Goal: Task Accomplishment & Management: Manage account settings

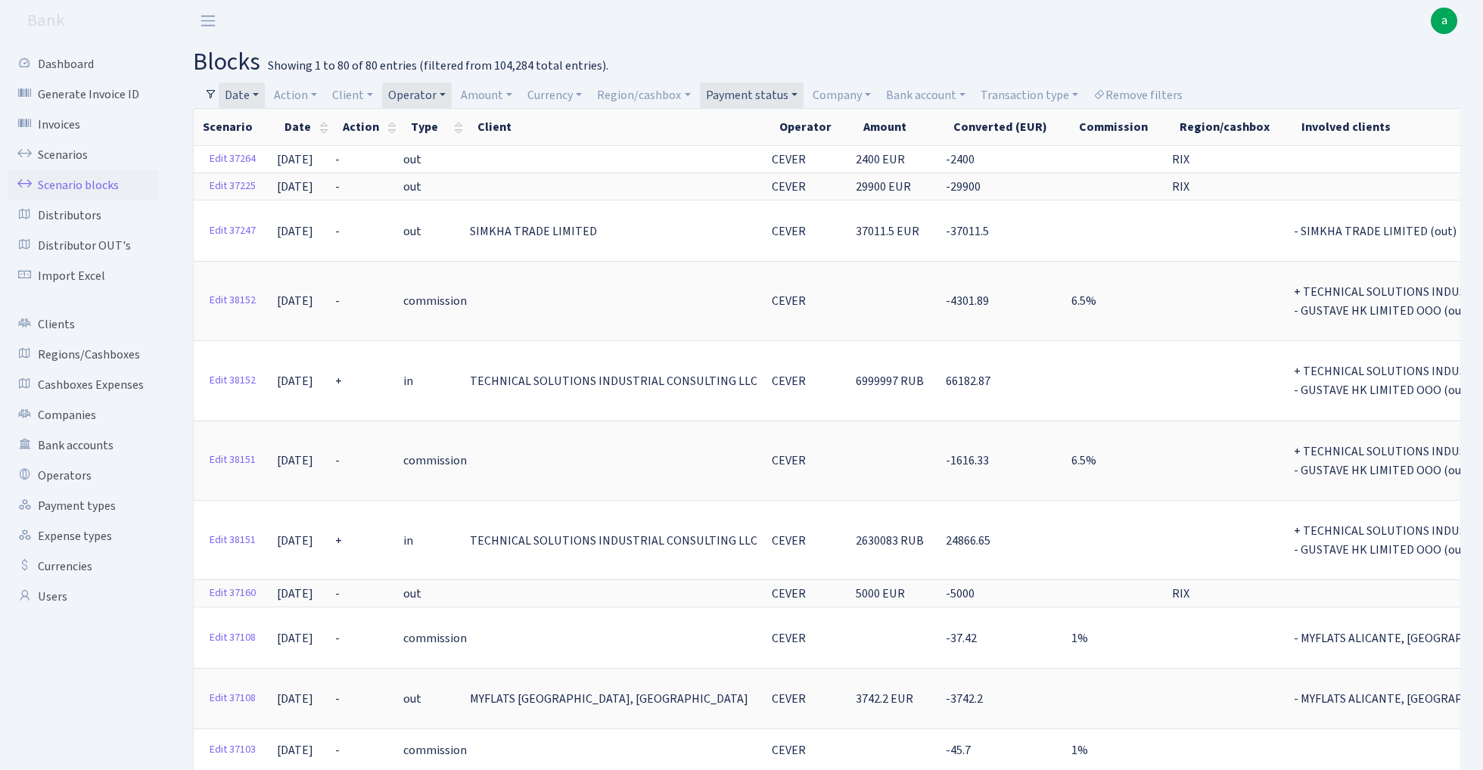
select select "100"
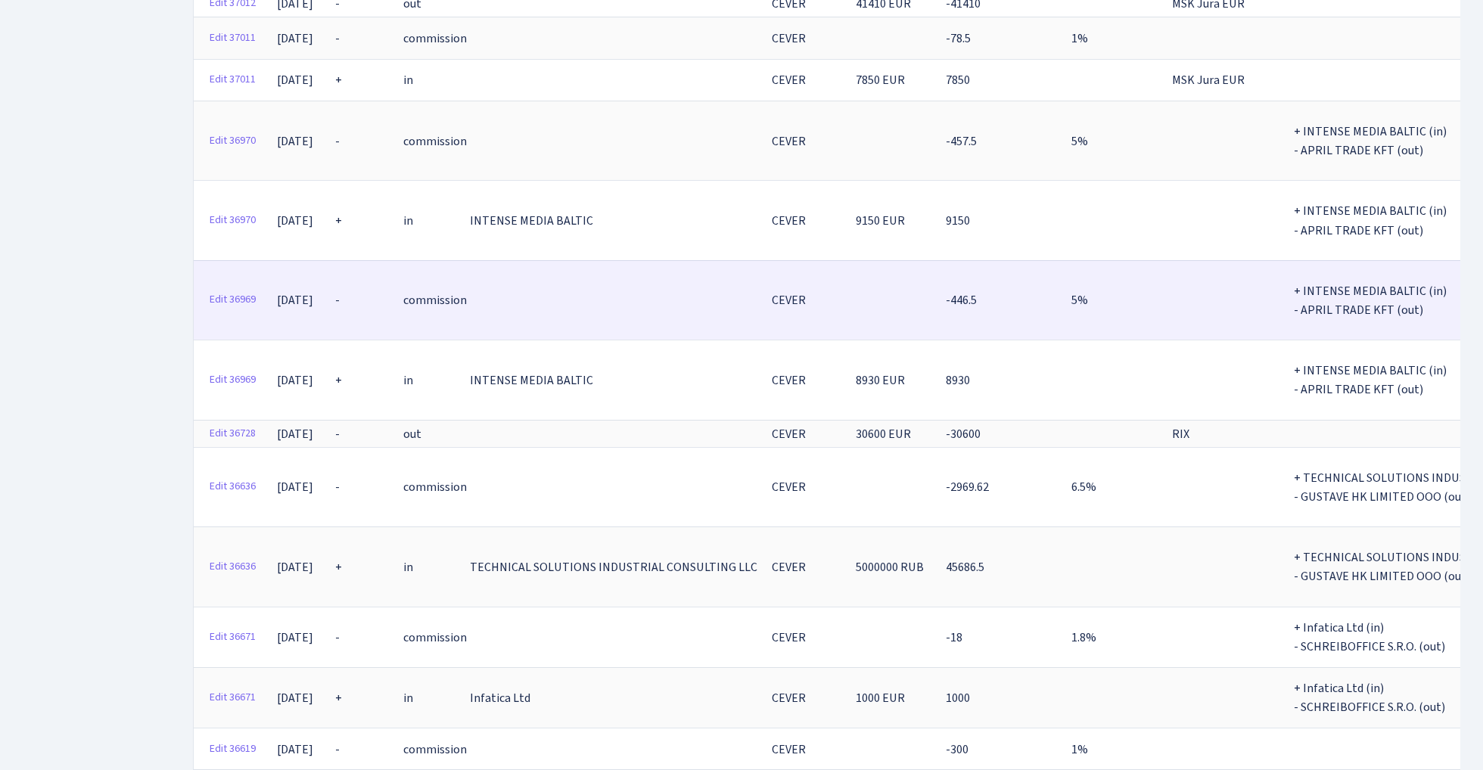
scroll to position [993, 0]
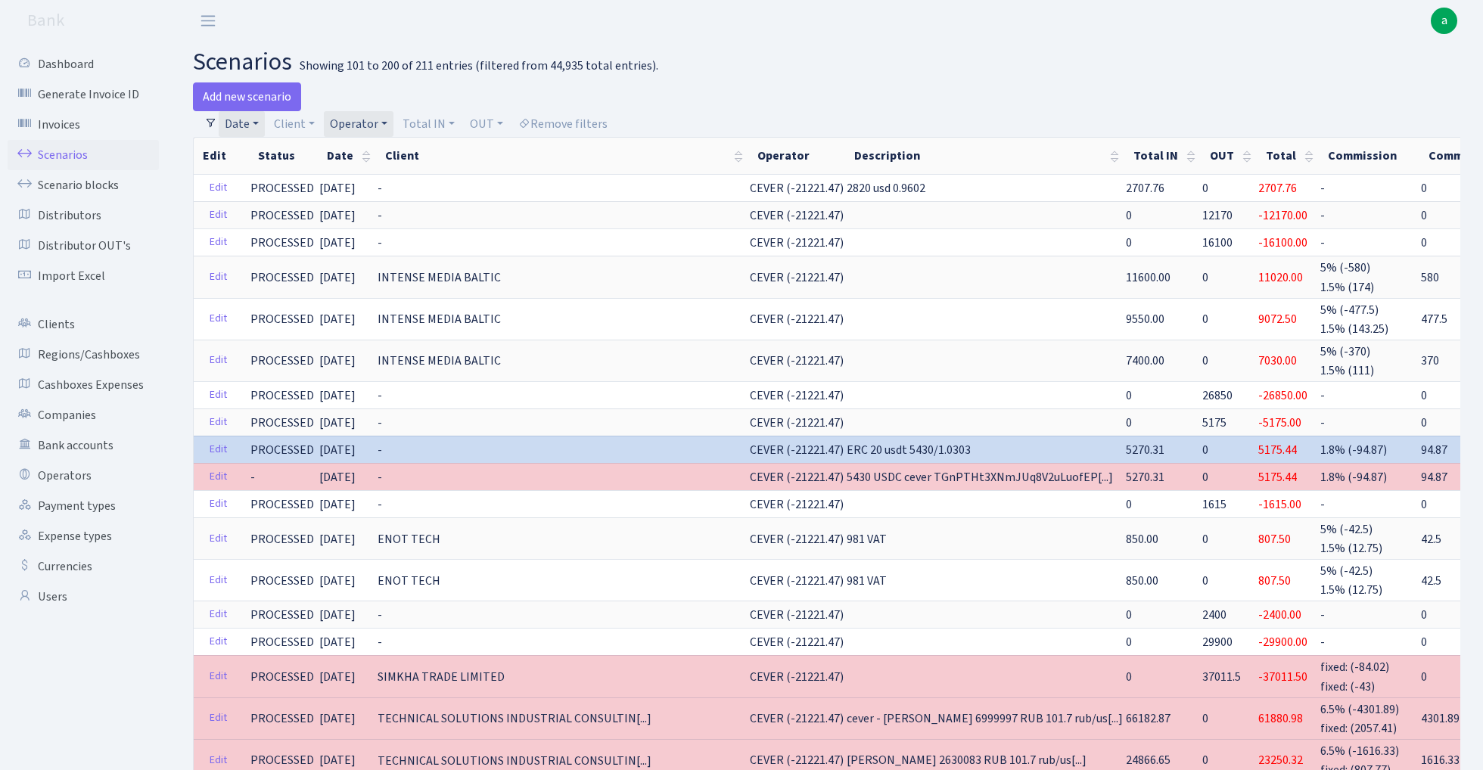
select select "100"
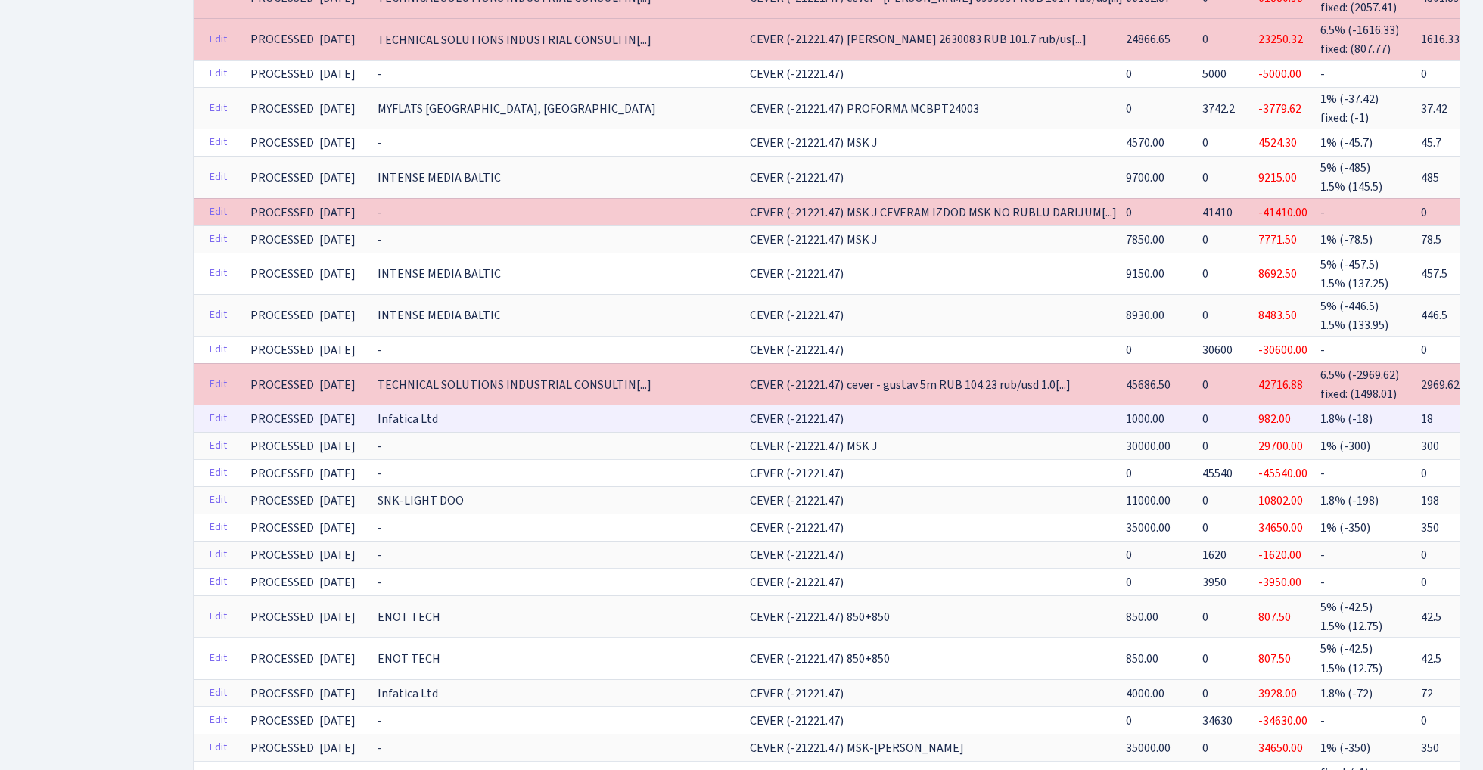
scroll to position [720, 0]
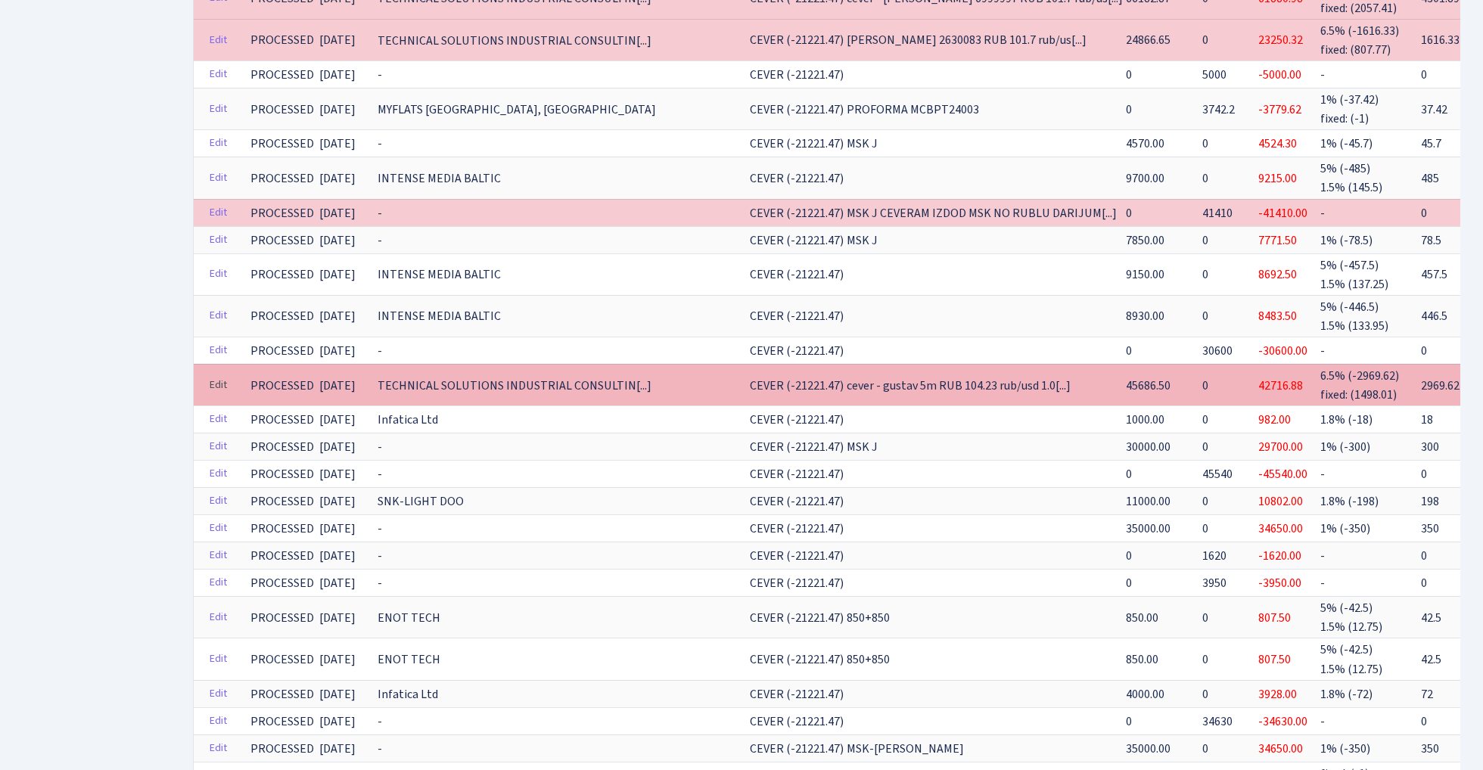
click at [219, 374] on link "Edit" at bounding box center [218, 385] width 31 height 23
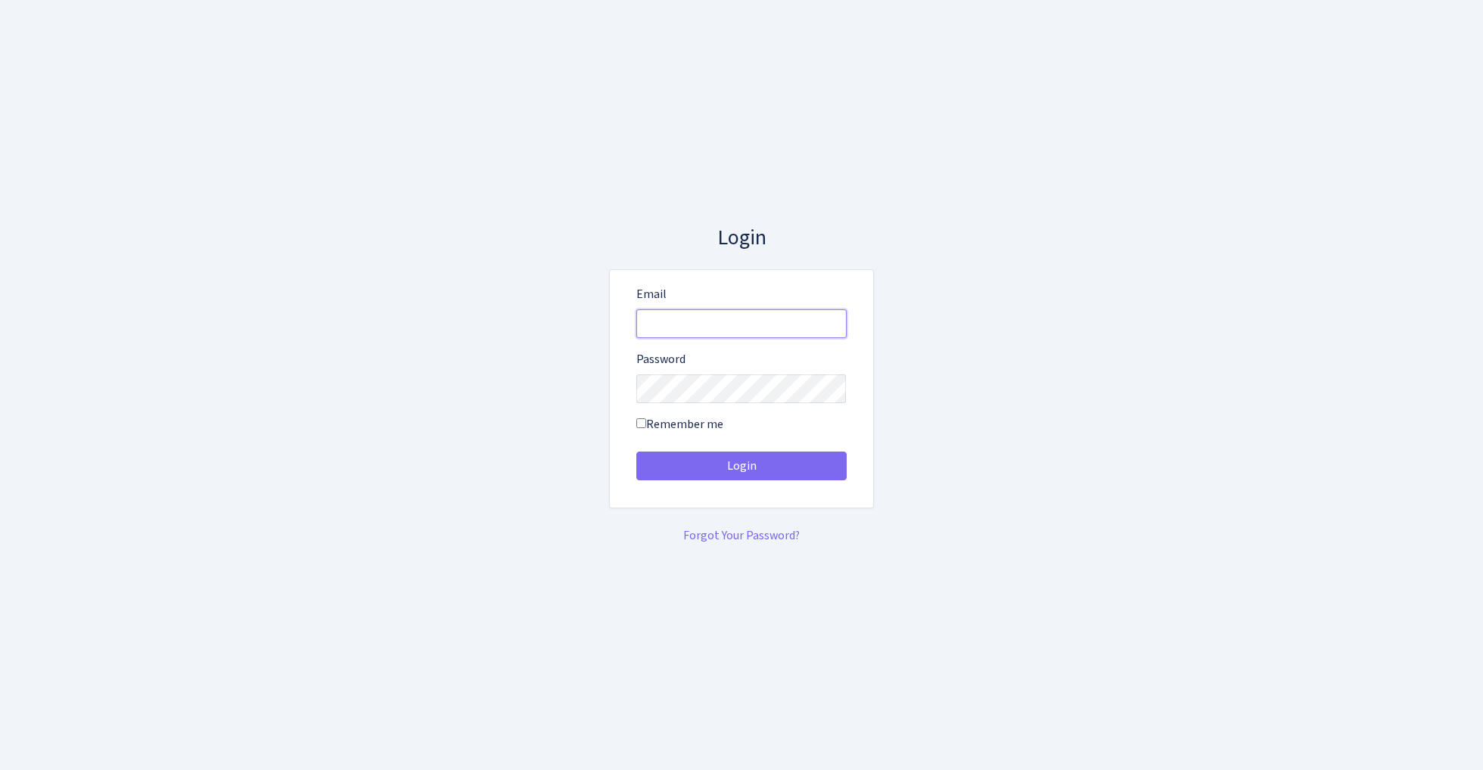
type input "admin@bank.com"
click at [741, 466] on button "Login" at bounding box center [741, 466] width 210 height 29
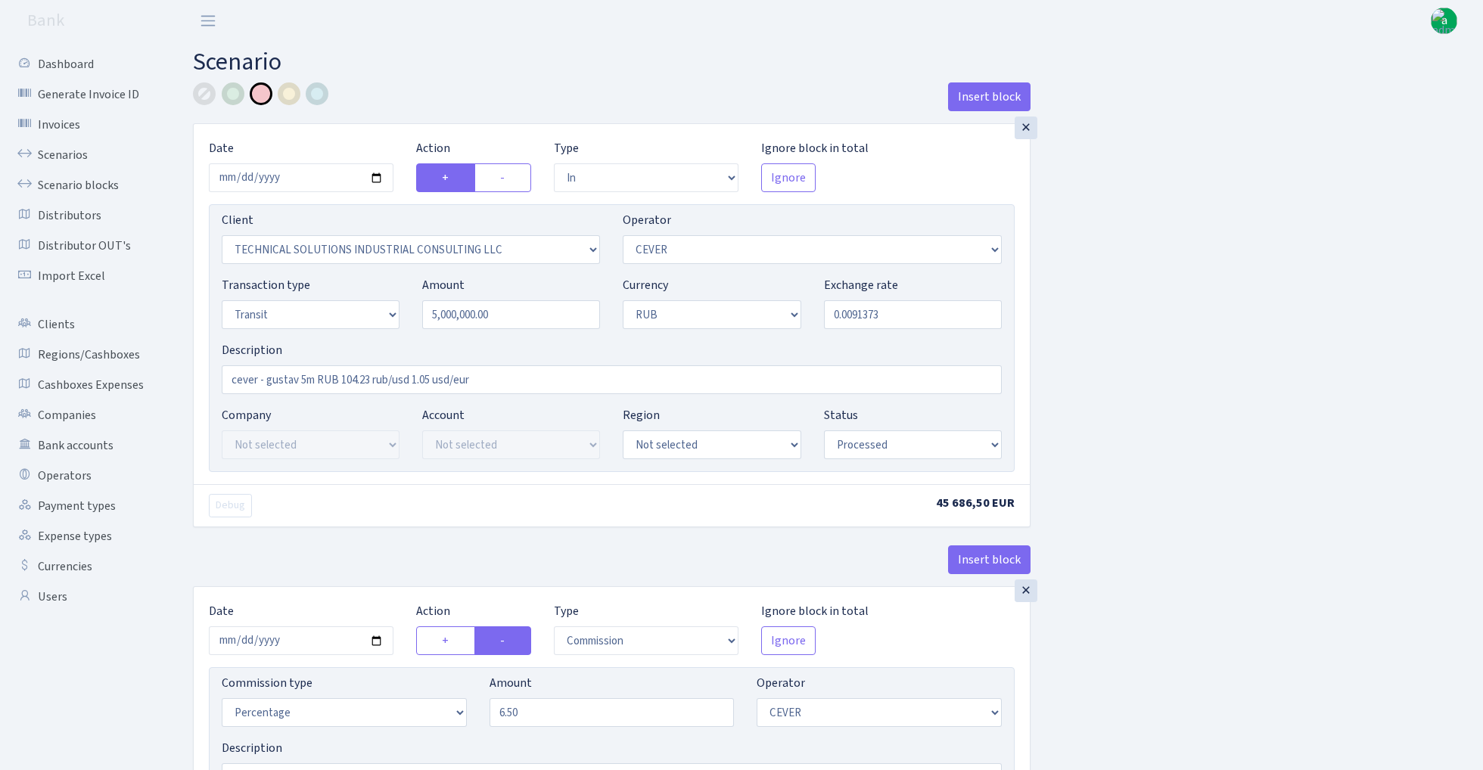
select select "in"
select select "2952"
select select "20"
select select "5"
select select "3"
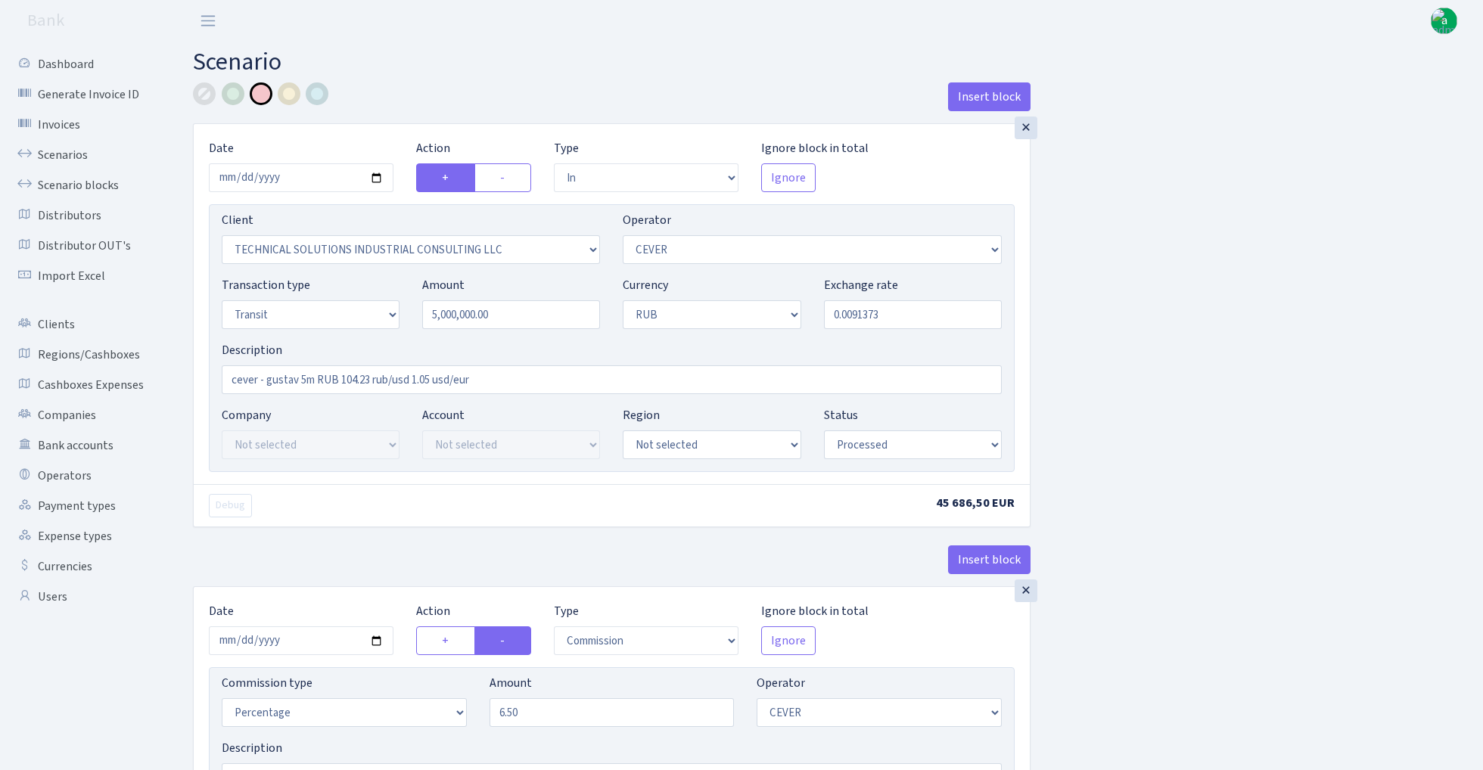
select select "processed"
select select "commission"
select select "20"
select select "processed"
select select "out"
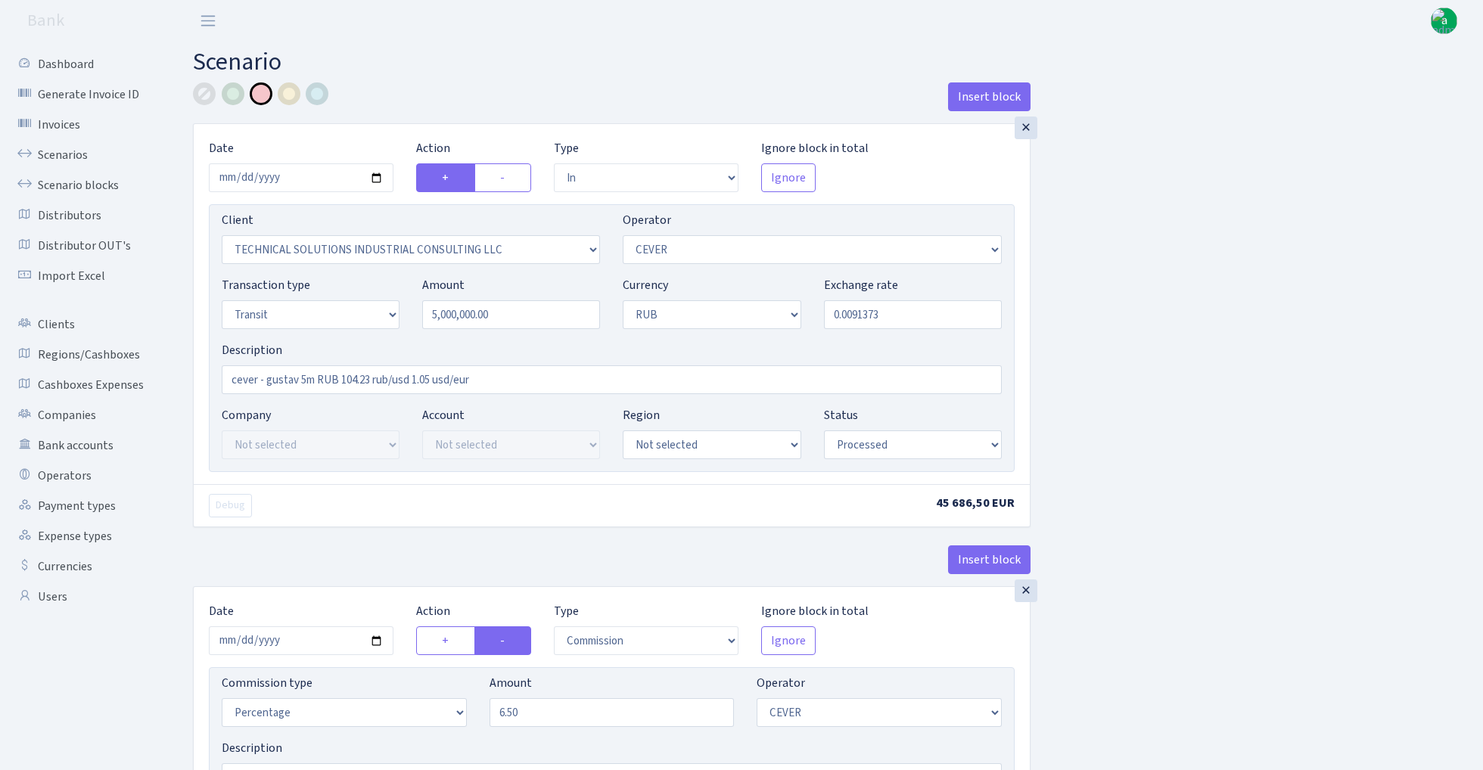
select select "2951"
select select "446"
select select "5"
select select "3"
select select "processed"
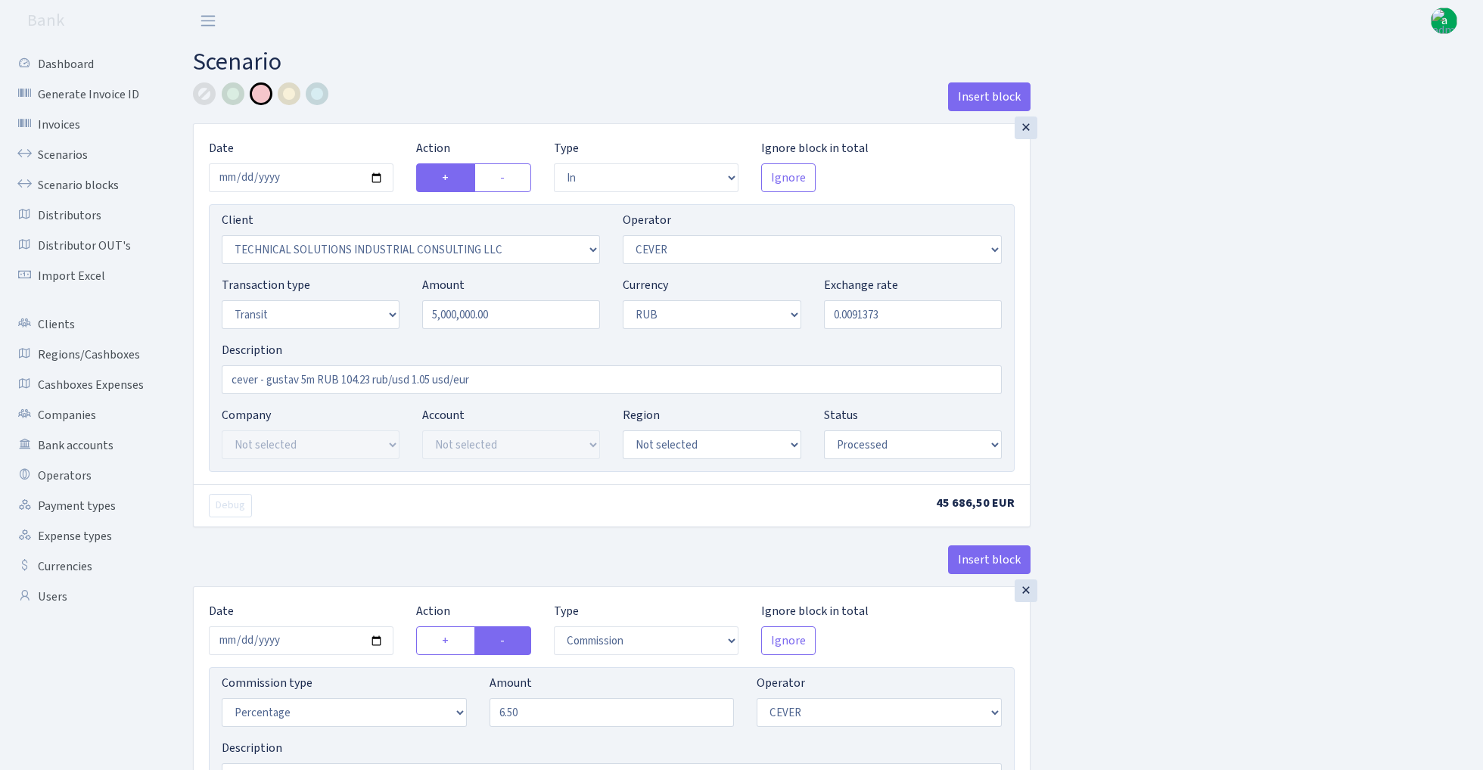
select select "commission"
select select "fixed"
select select "446"
select select "processed"
select select "205"
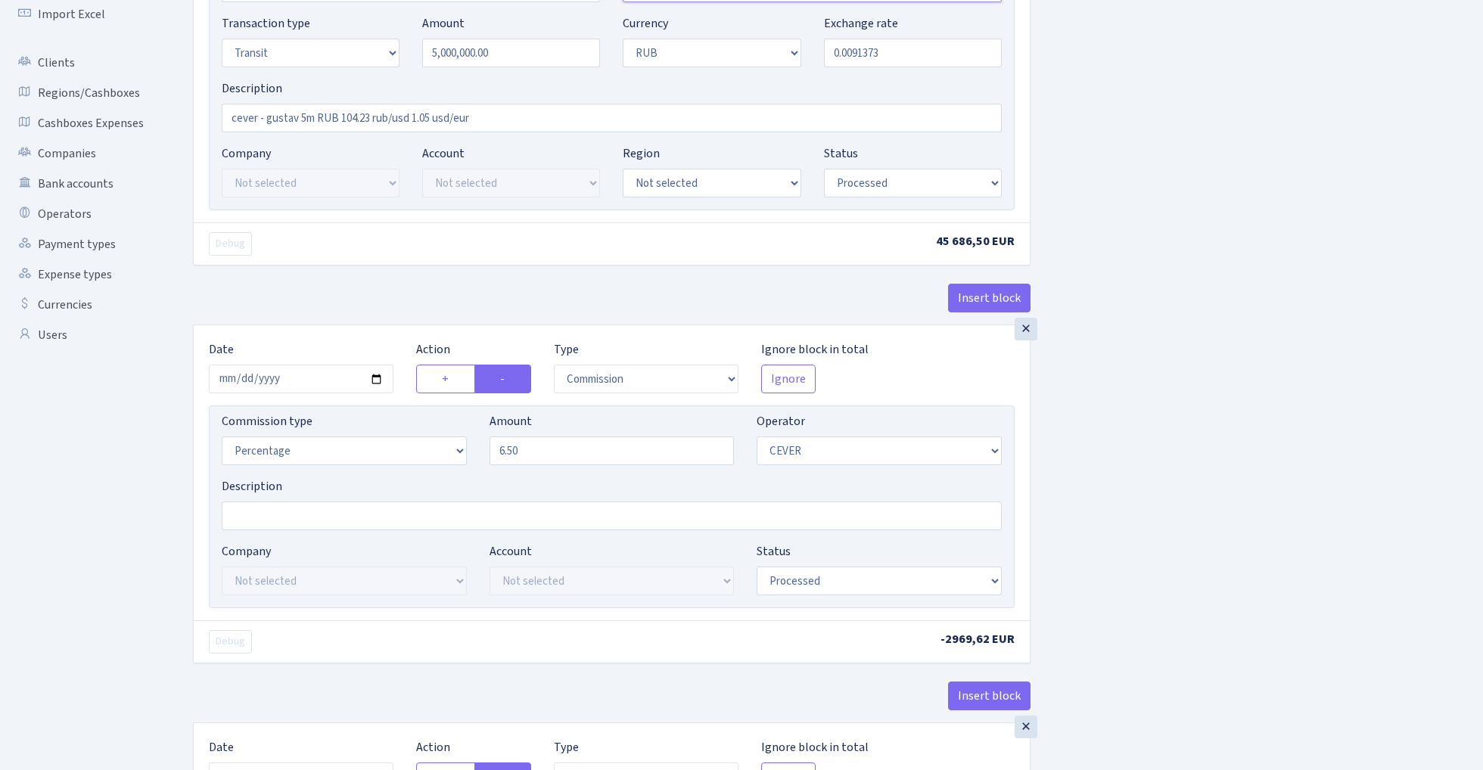
scroll to position [298, 0]
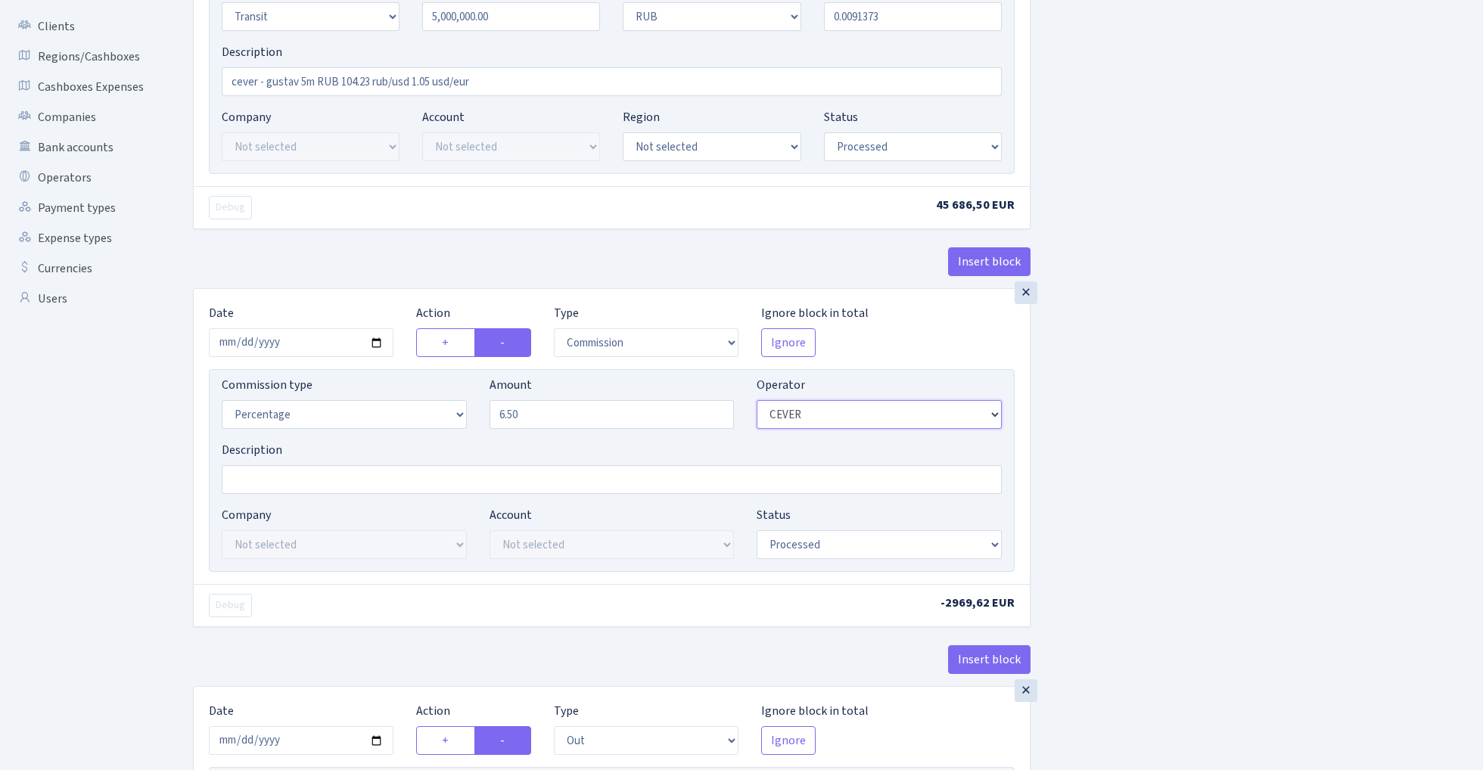
select select "205"
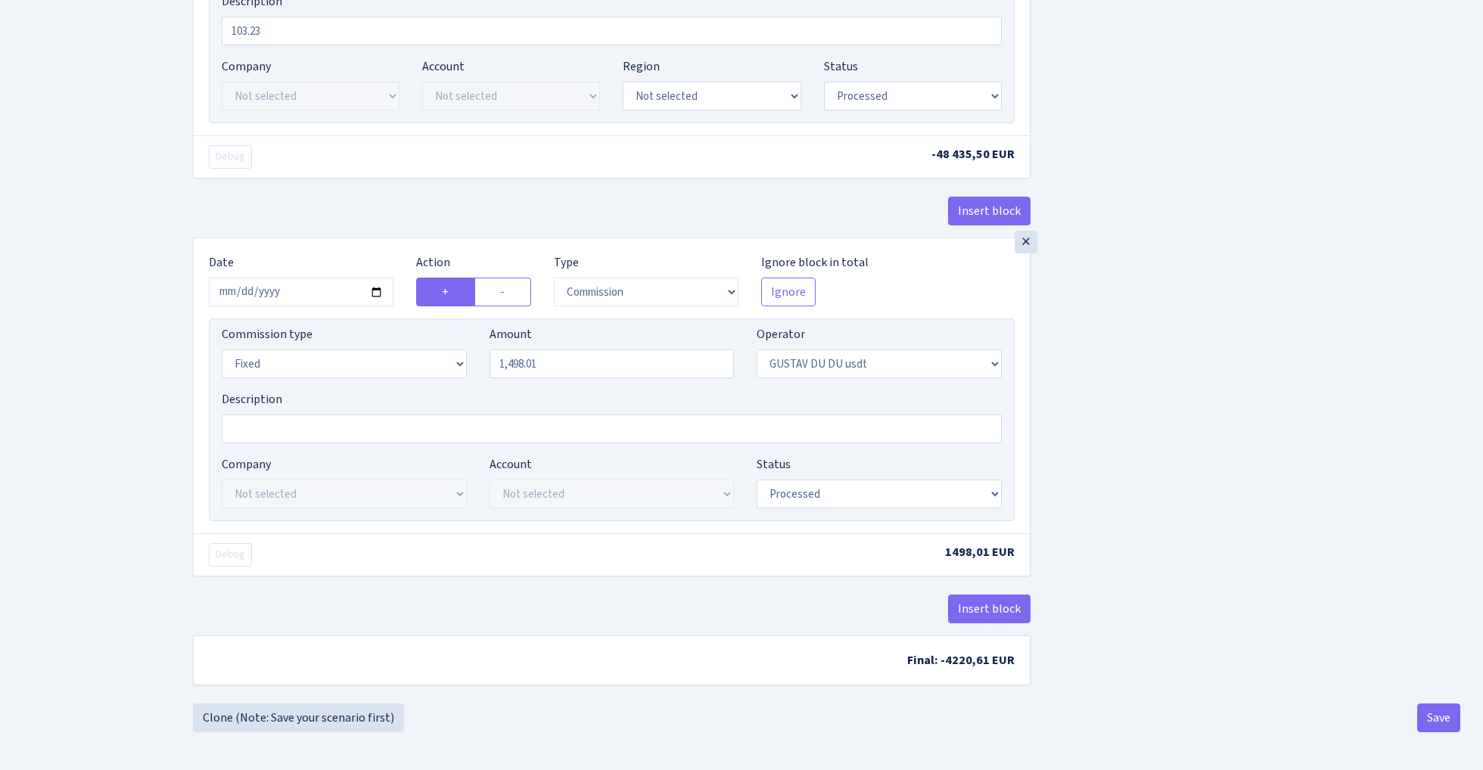
scroll to position [1218, 0]
click at [1444, 724] on button "Save" at bounding box center [1438, 718] width 43 height 29
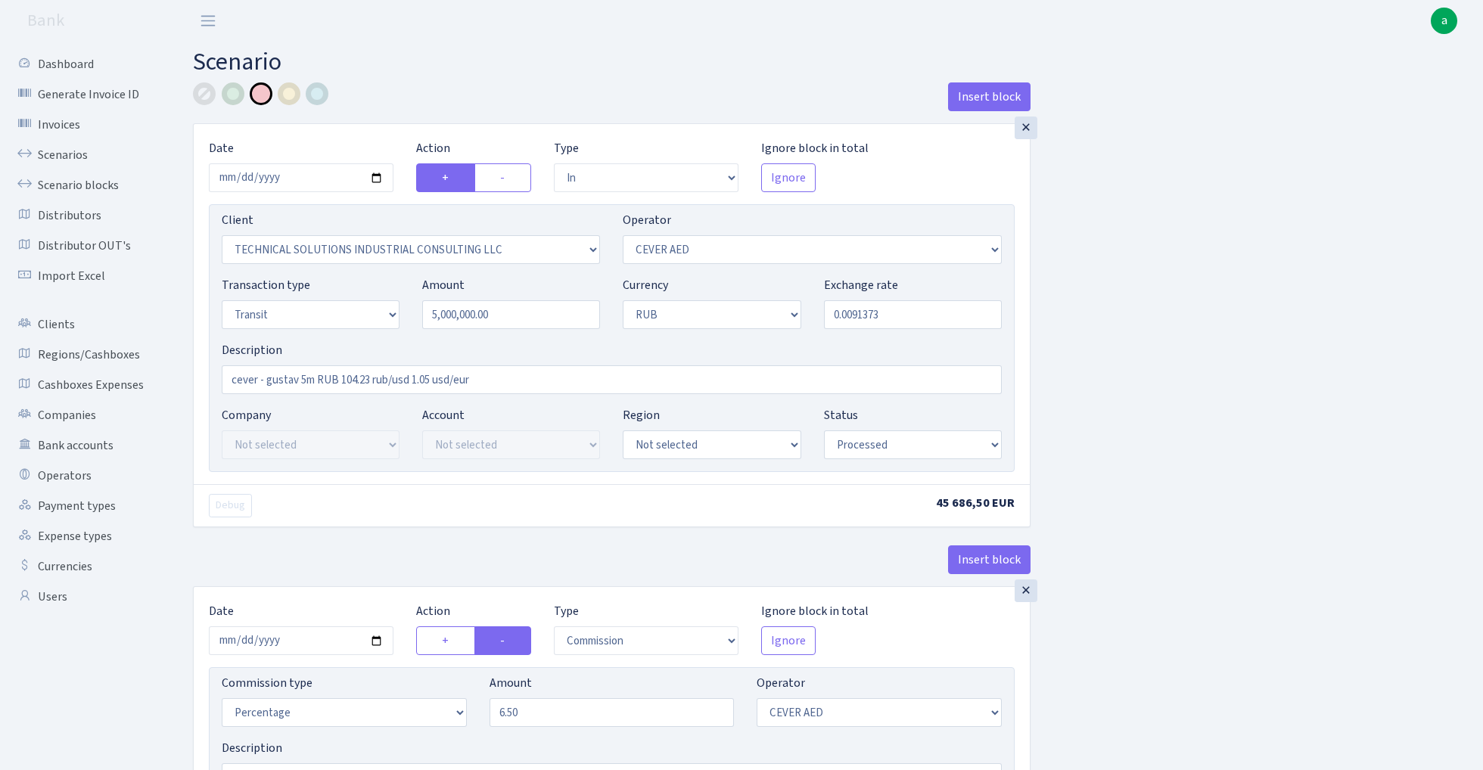
select select "in"
select select "2952"
select select "205"
select select "5"
select select "3"
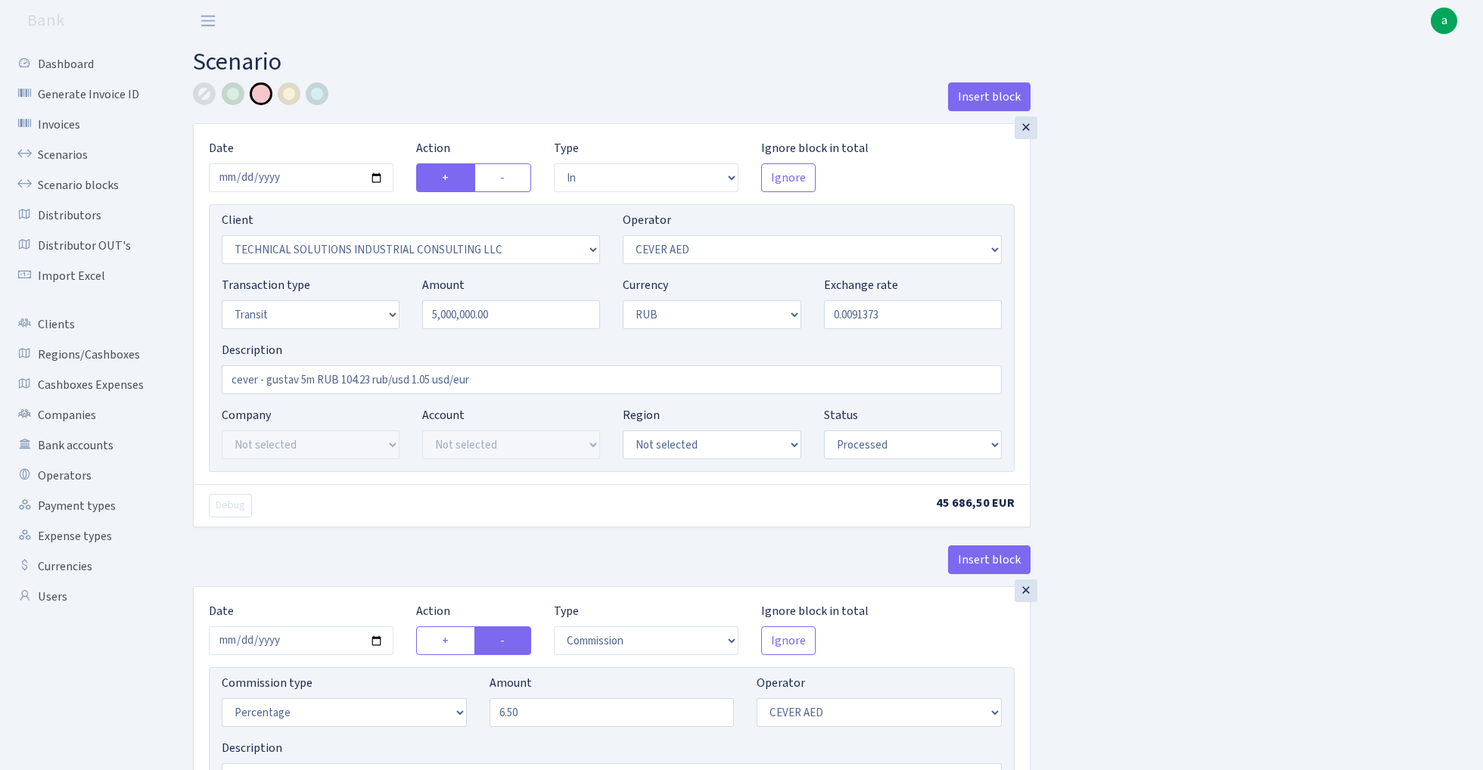
select select "processed"
select select "commission"
select select "205"
select select "processed"
select select "out"
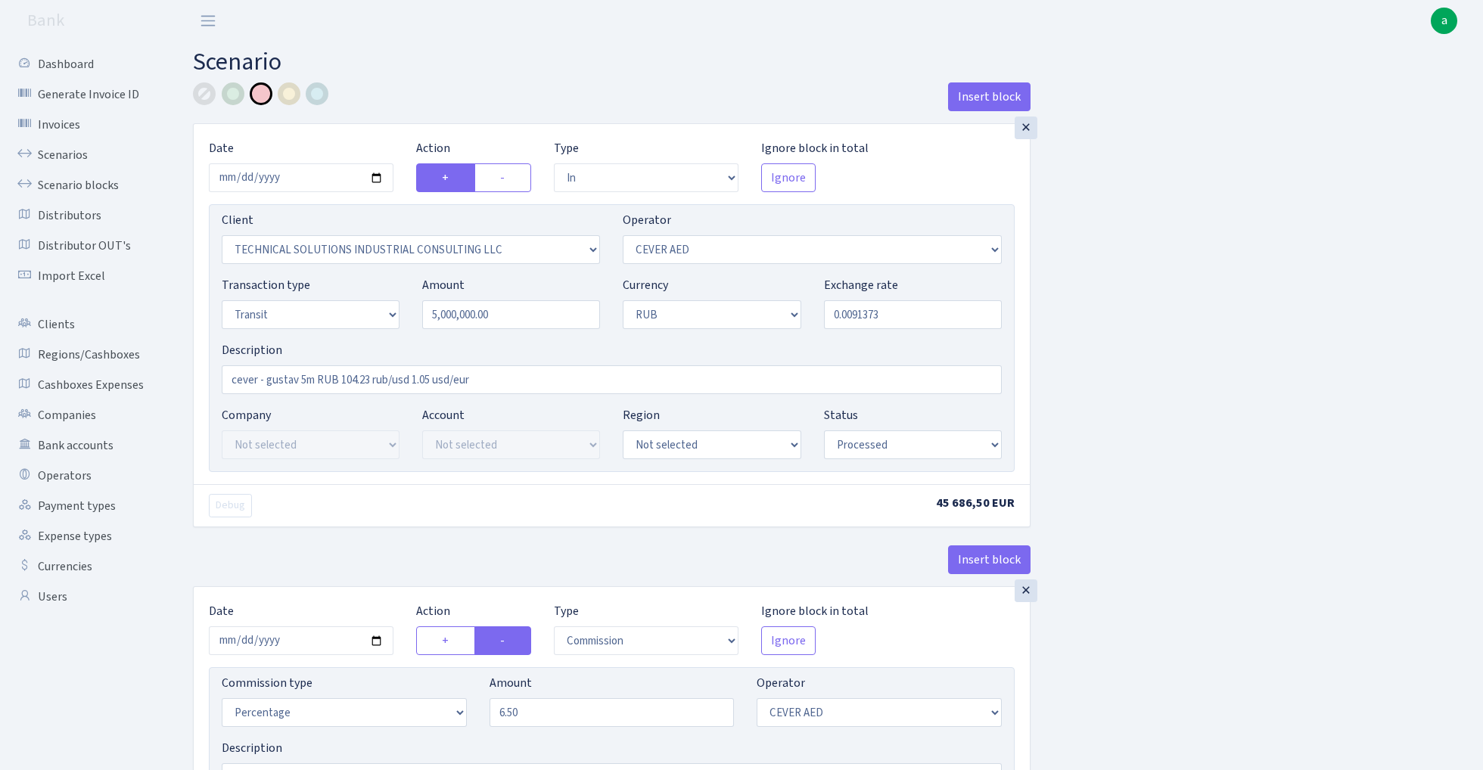
select select "2951"
select select "446"
select select "5"
select select "3"
select select "processed"
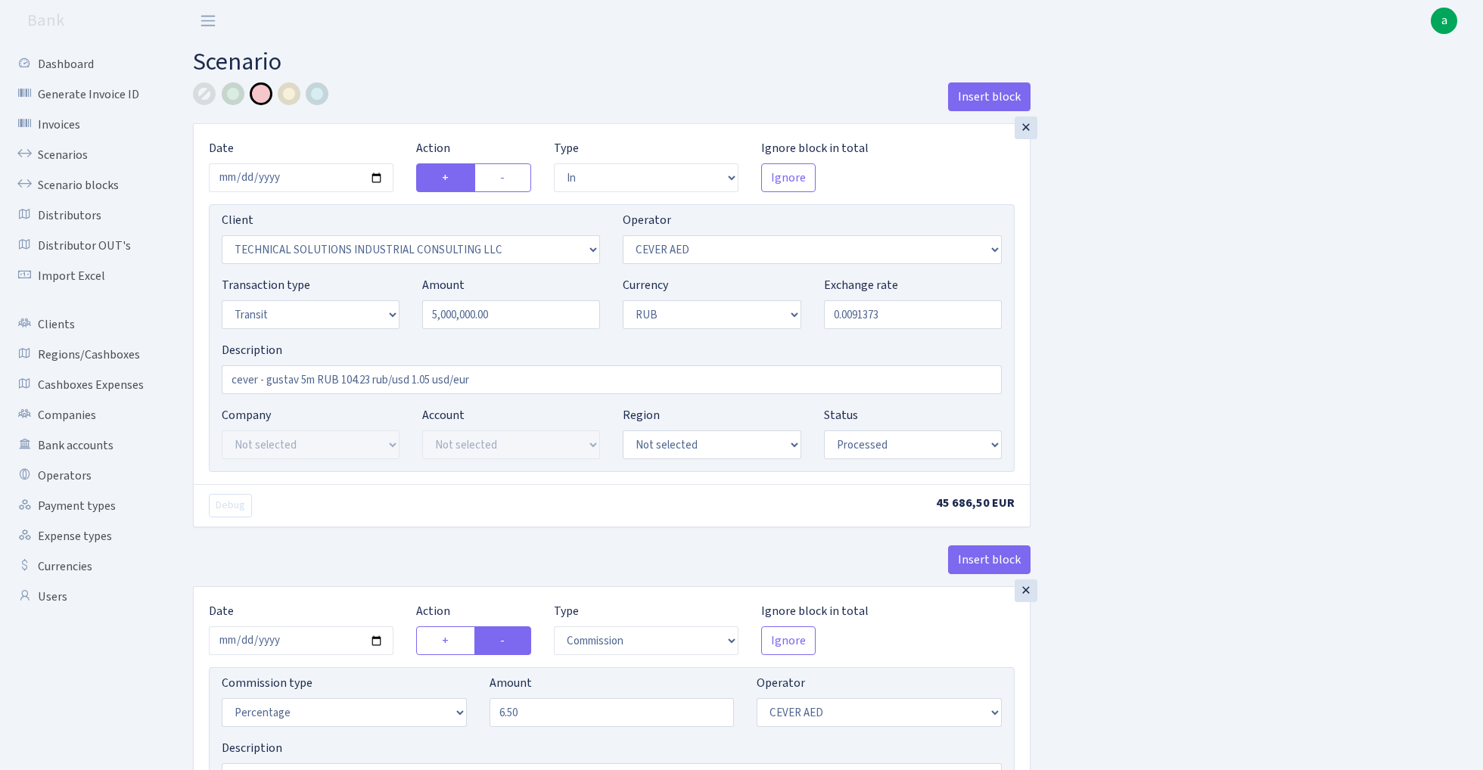
select select "commission"
select select "fixed"
select select "446"
select select "processed"
click at [64, 153] on link "Scenarios" at bounding box center [83, 155] width 151 height 30
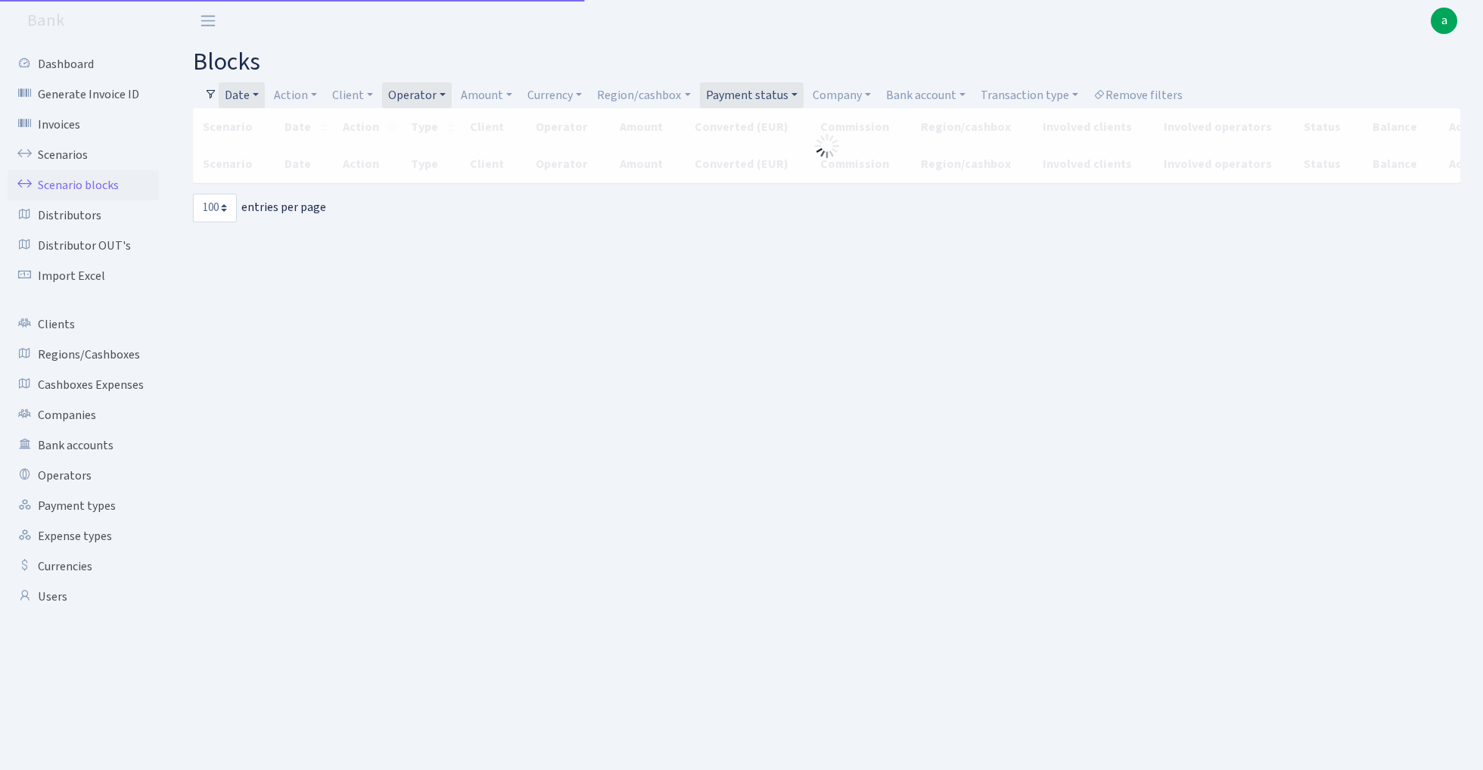
select select "100"
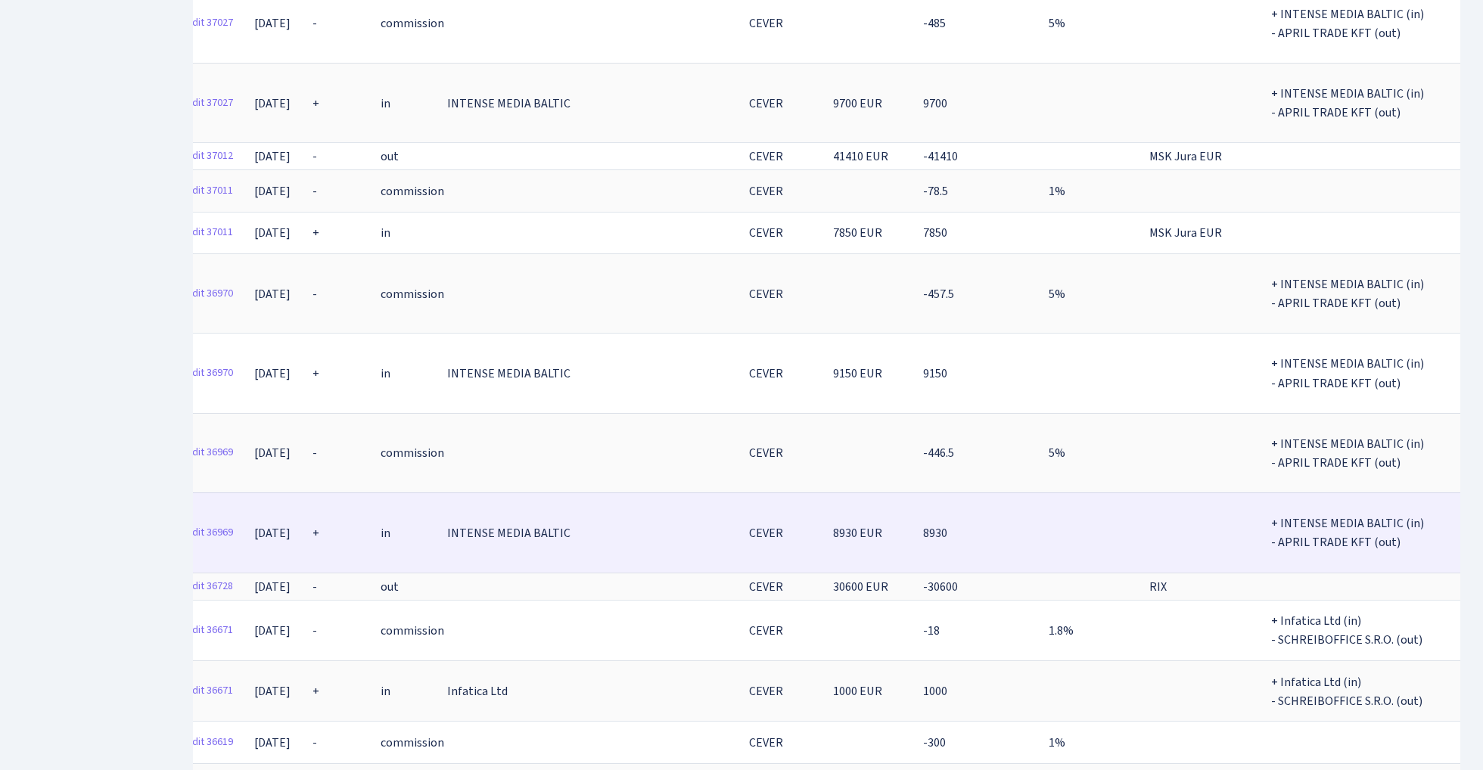
scroll to position [0, 9]
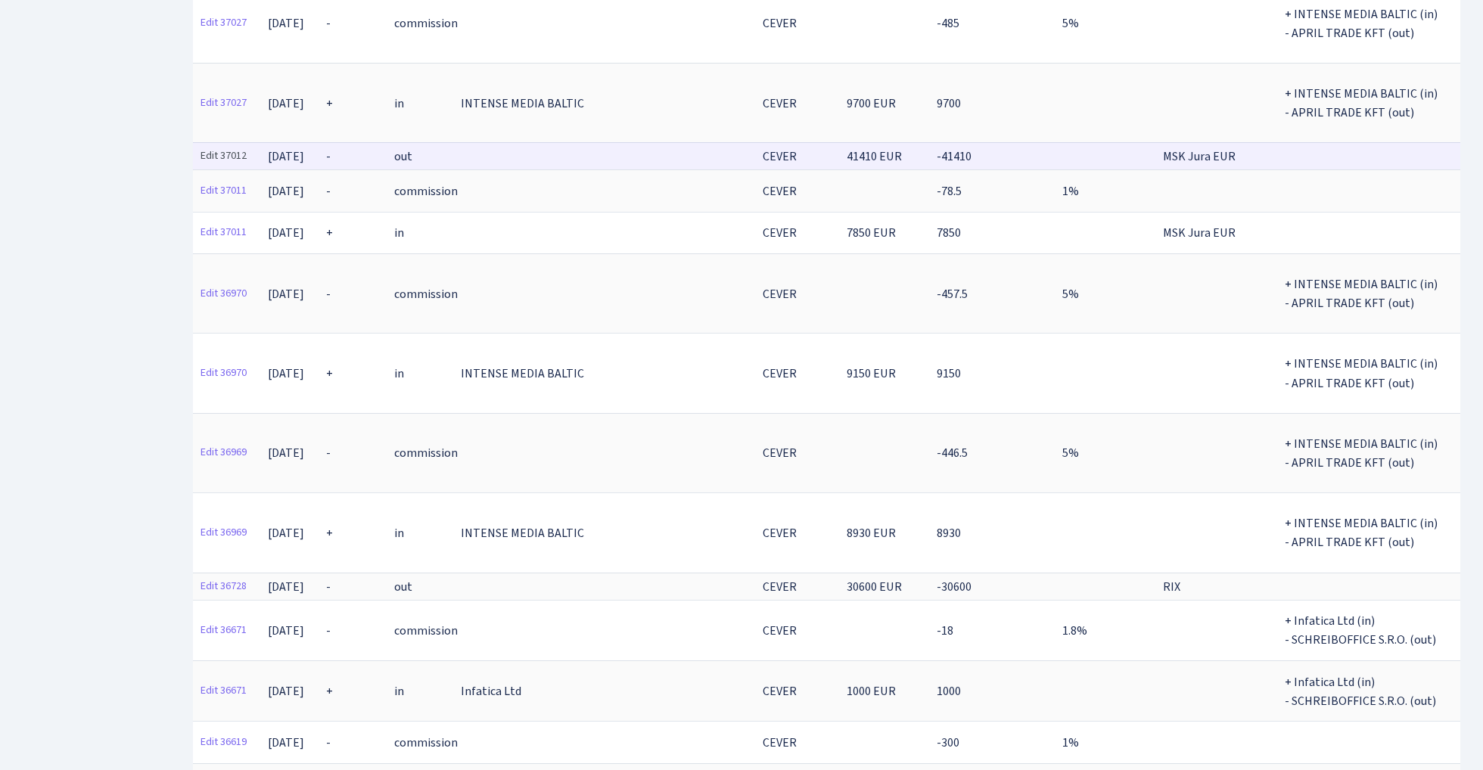
click at [222, 145] on link "Edit 37012" at bounding box center [224, 156] width 60 height 23
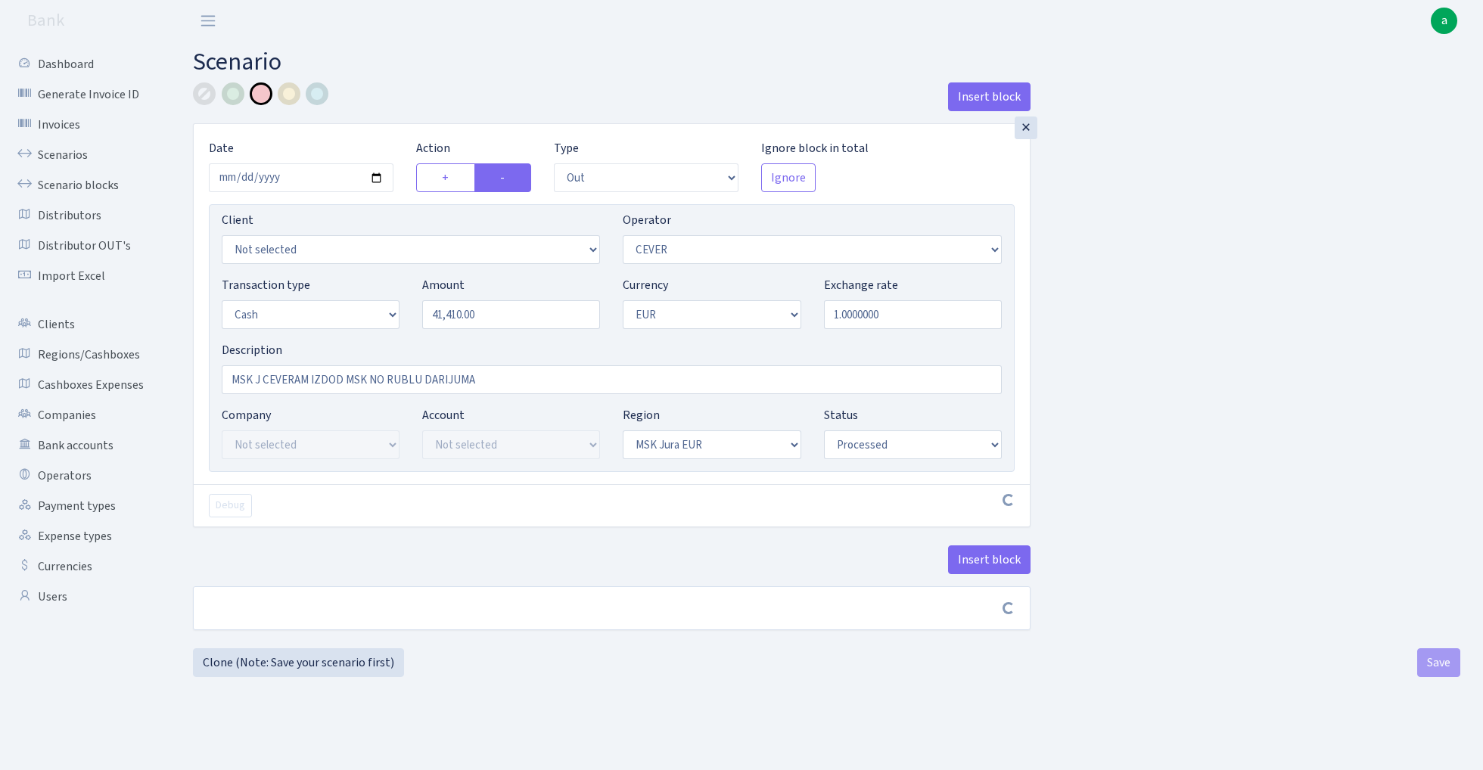
select select "out"
select select "20"
select select "1"
select select "16"
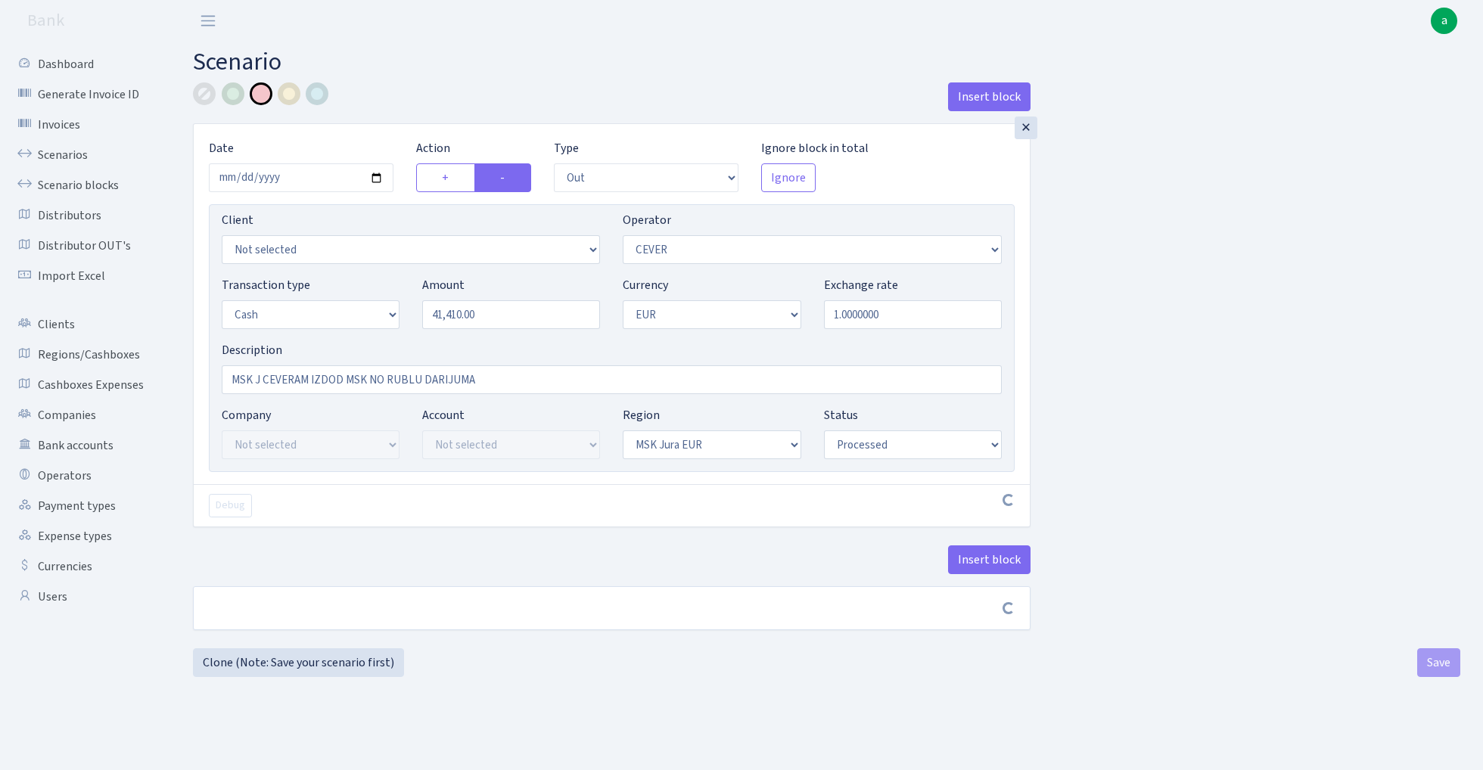
select select "processed"
select select "205"
click at [1442, 673] on button "Save" at bounding box center [1438, 668] width 43 height 29
select select "out"
select select "205"
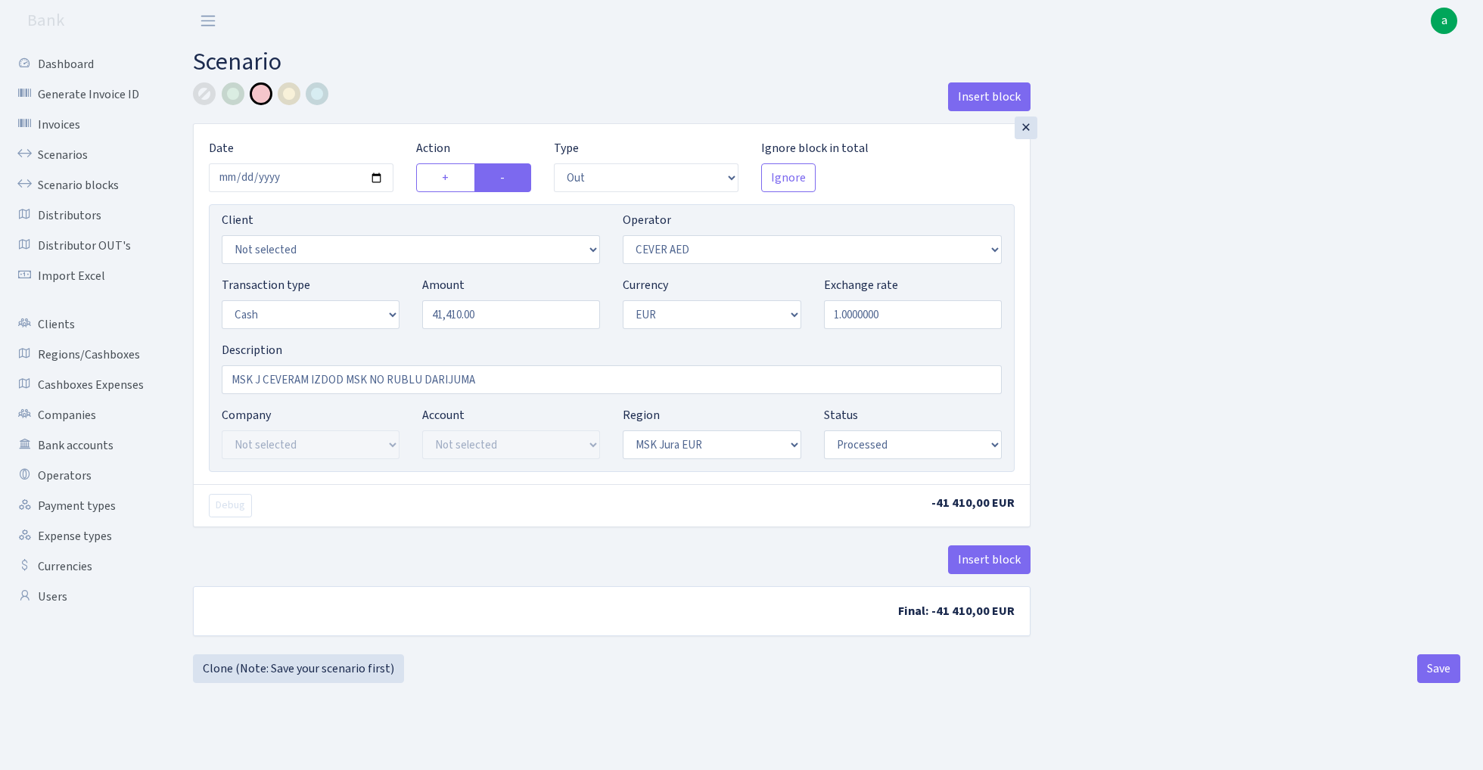
select select "1"
select select "16"
select select "processed"
click at [112, 182] on link "Scenario blocks" at bounding box center [83, 185] width 151 height 30
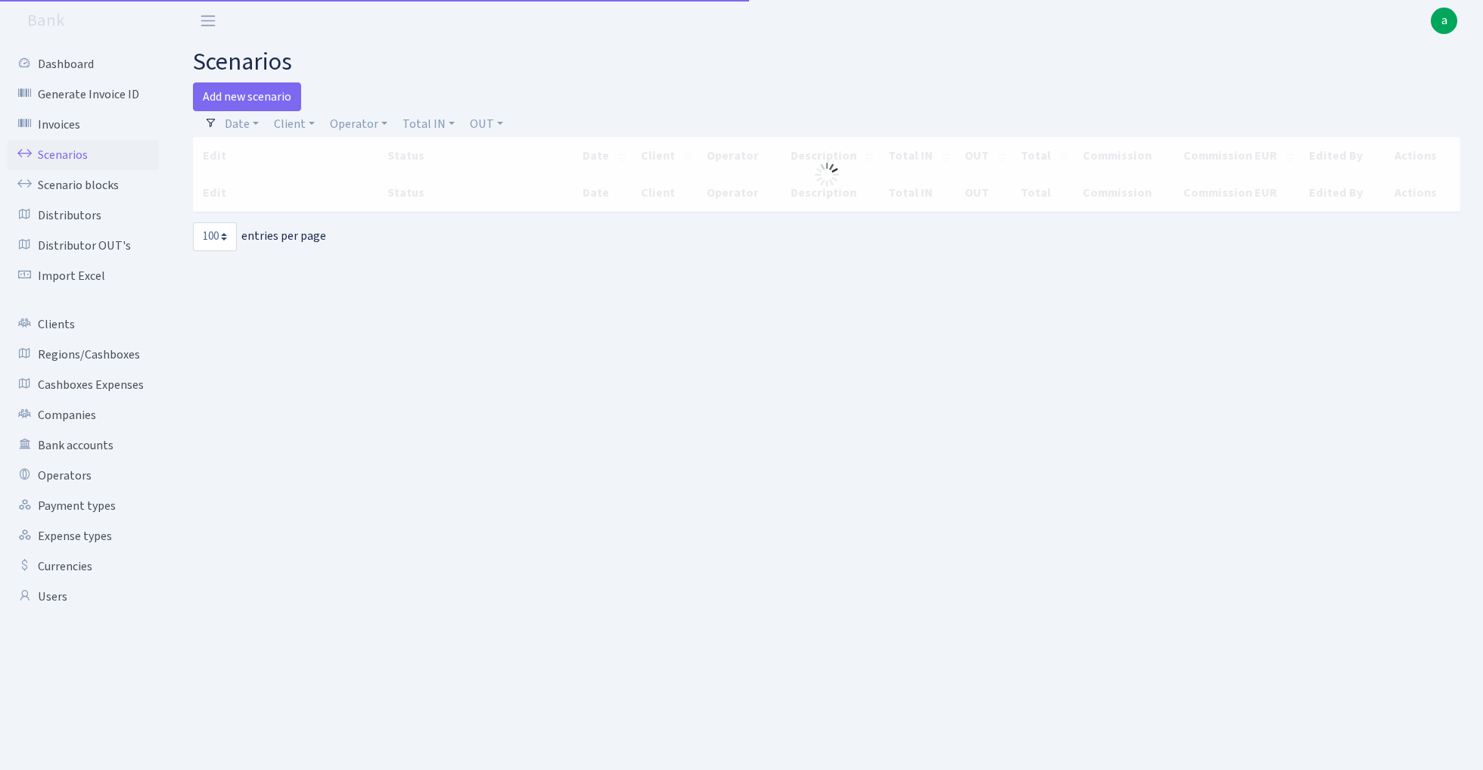
select select "100"
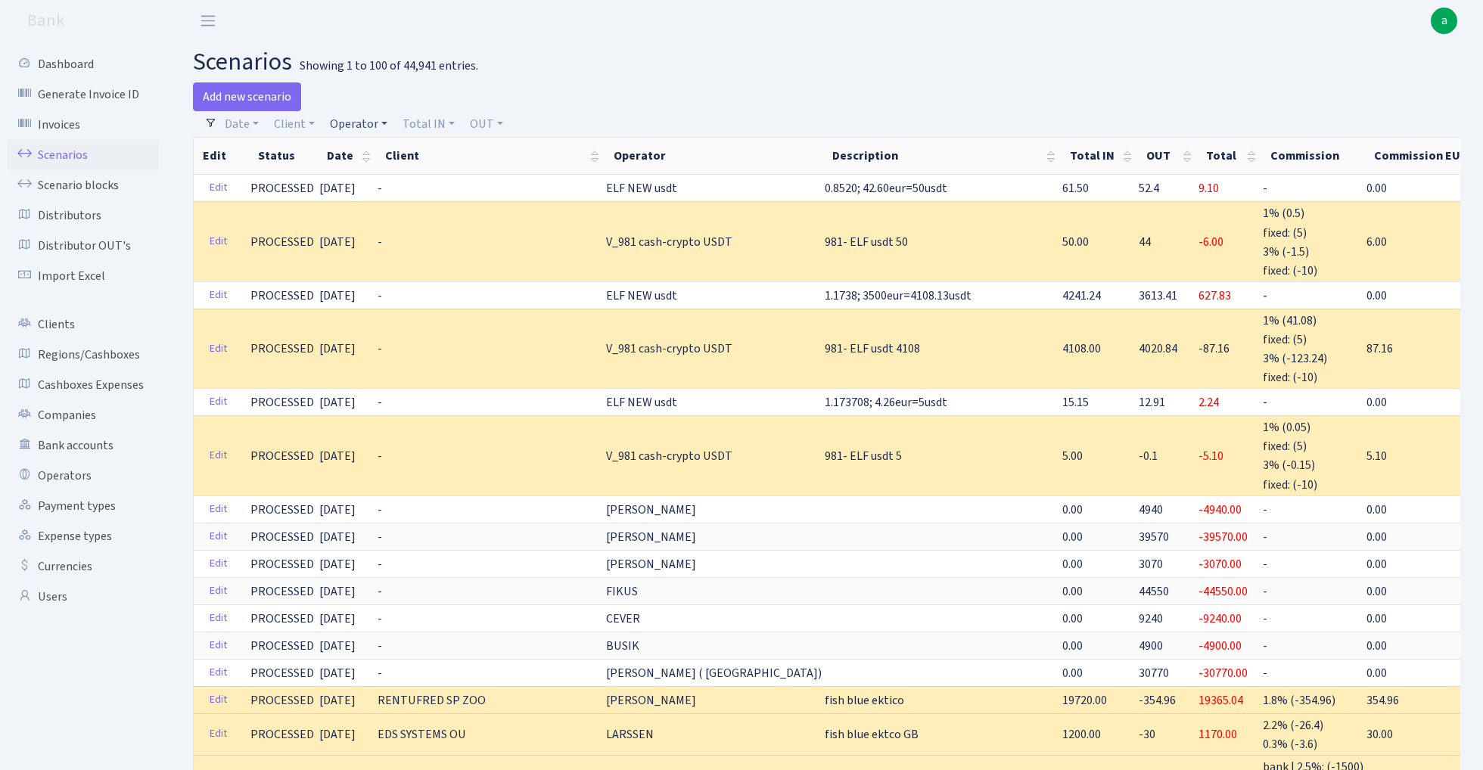
click at [366, 127] on link "Operator" at bounding box center [359, 124] width 70 height 26
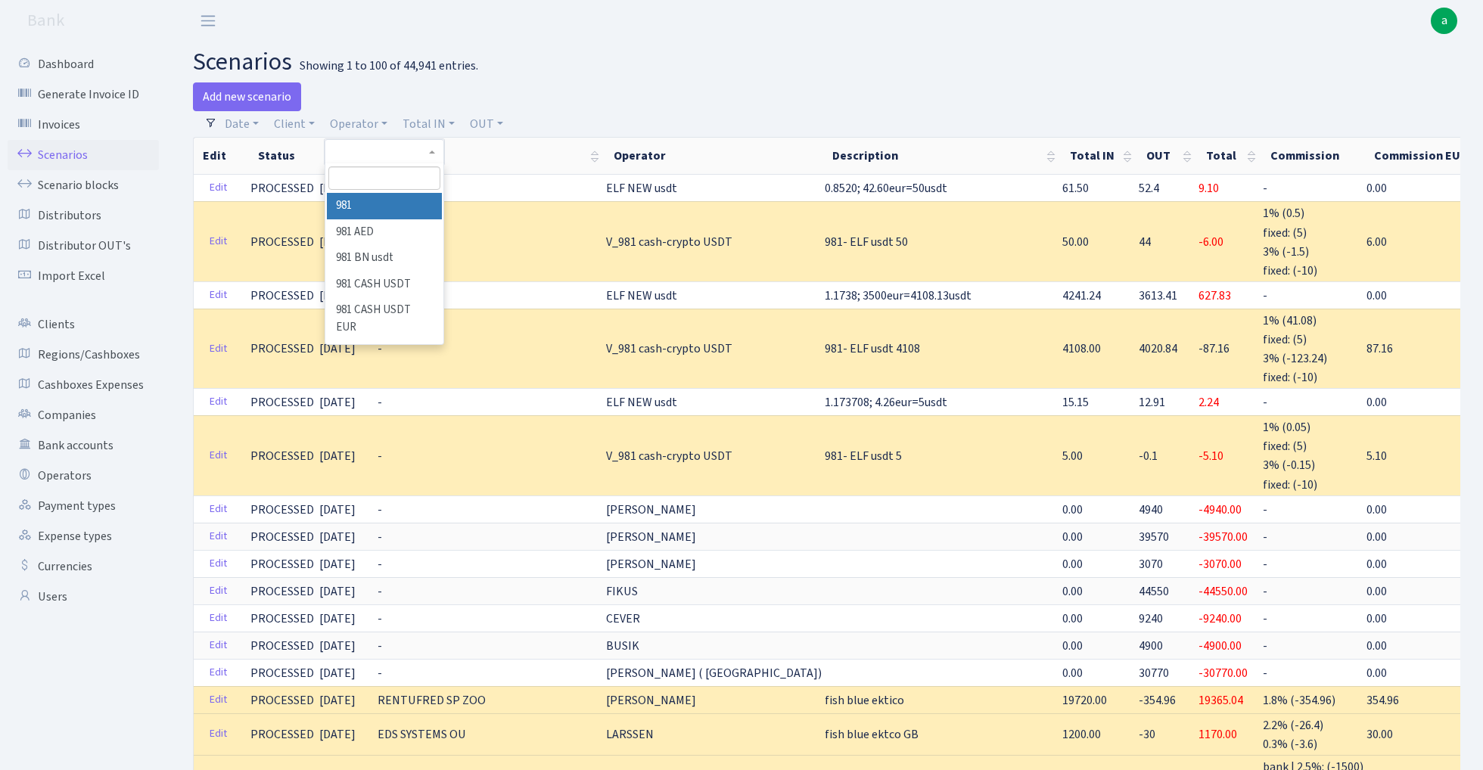
click at [384, 182] on input "search" at bounding box center [383, 177] width 111 height 23
type input "ceve"
click at [396, 224] on li "CEVER AED" at bounding box center [384, 232] width 114 height 26
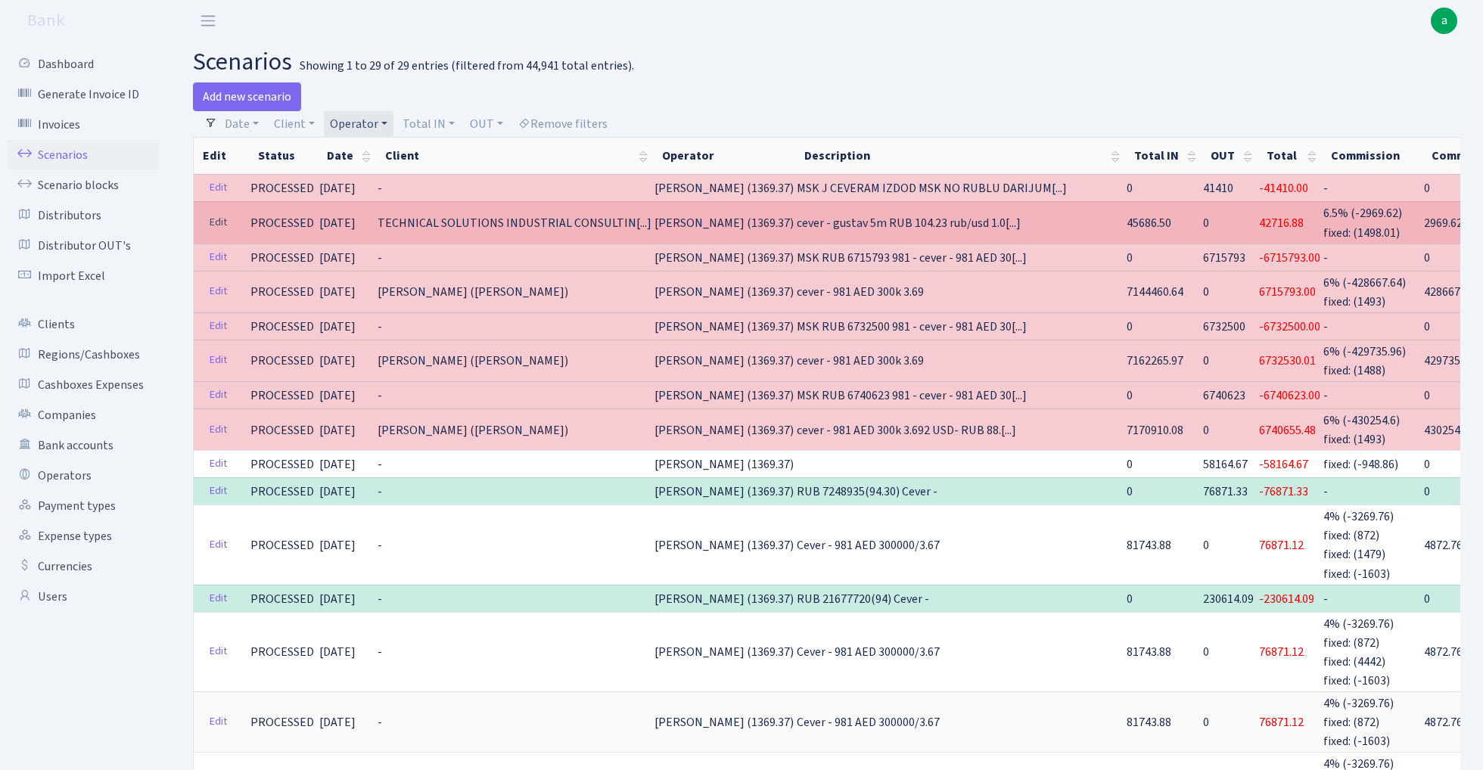
click at [213, 222] on link "Edit" at bounding box center [218, 222] width 31 height 23
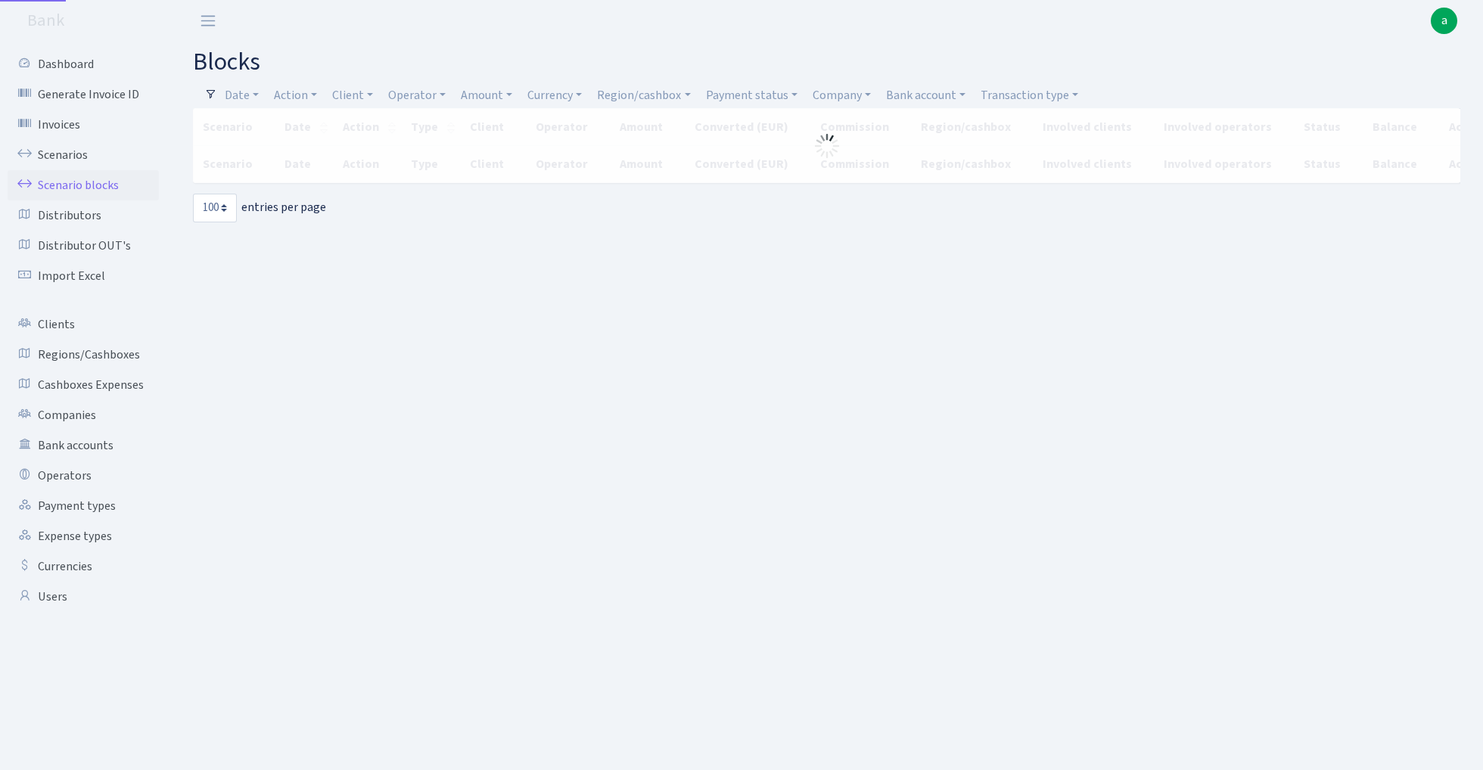
select select "100"
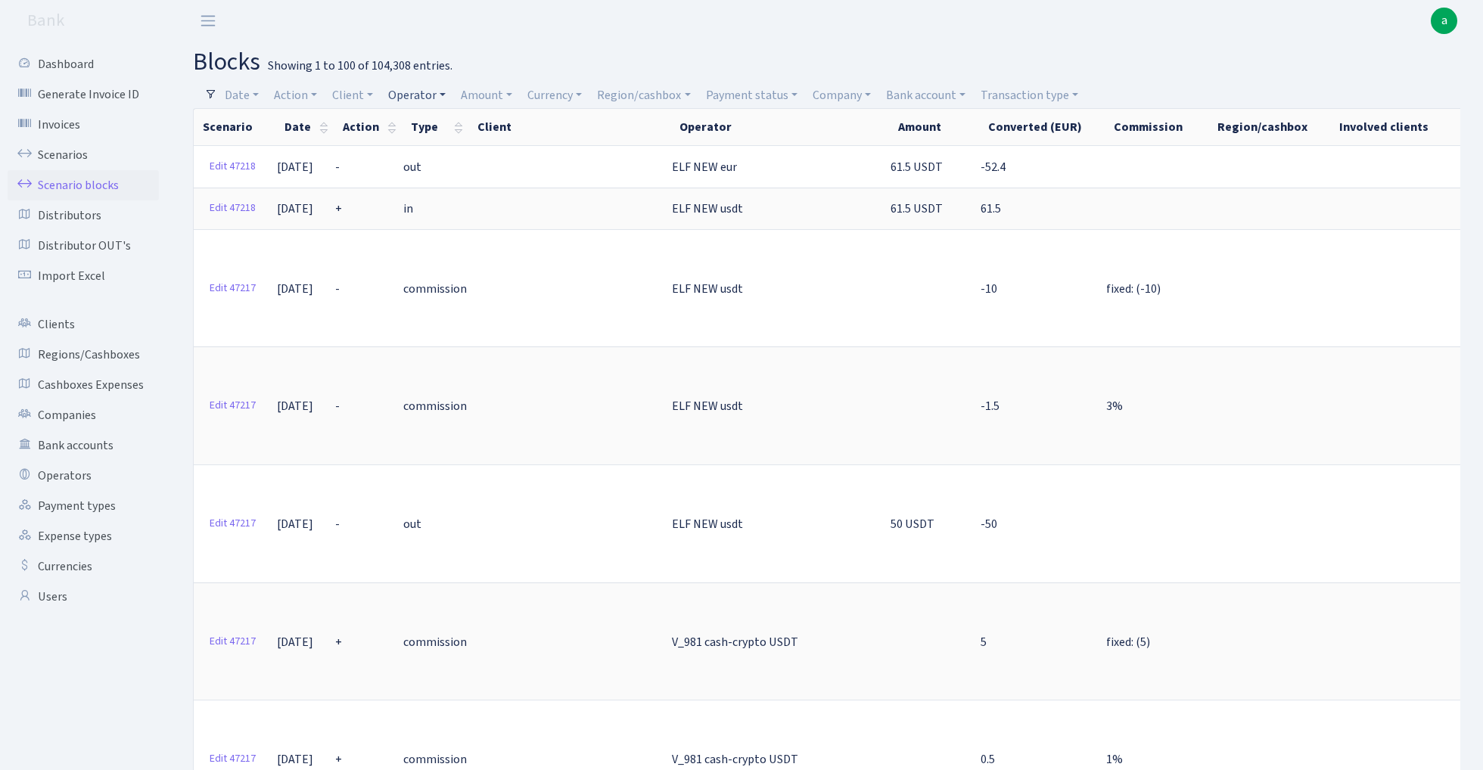
click at [425, 97] on link "Operator" at bounding box center [417, 95] width 70 height 26
click at [436, 150] on input "search" at bounding box center [442, 149] width 111 height 23
type input "cev"
click at [467, 197] on li "CEVER AED" at bounding box center [443, 204] width 114 height 26
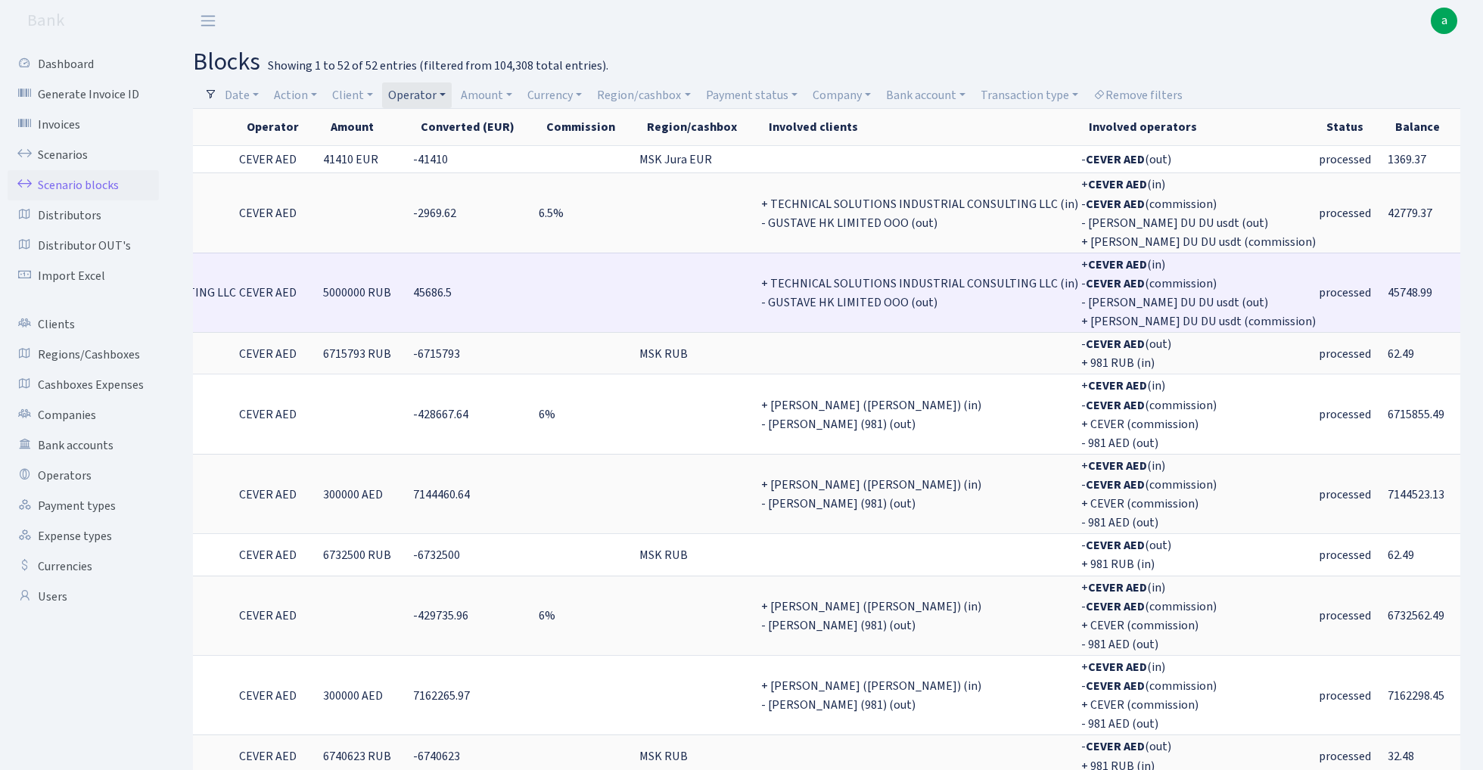
scroll to position [0, 521]
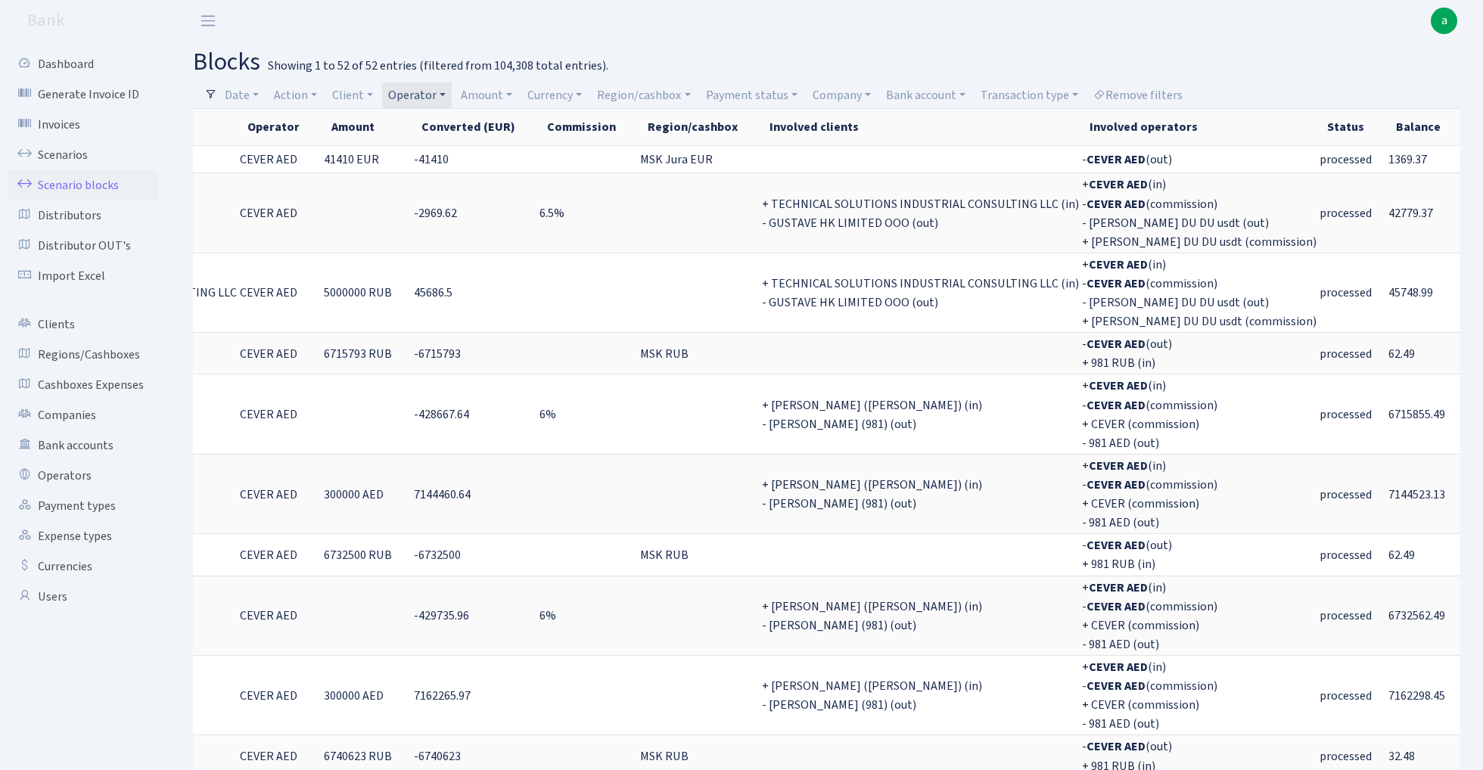
click at [427, 94] on link "Operator" at bounding box center [417, 95] width 70 height 26
click at [457, 340] on li "CEVER" at bounding box center [443, 353] width 114 height 26
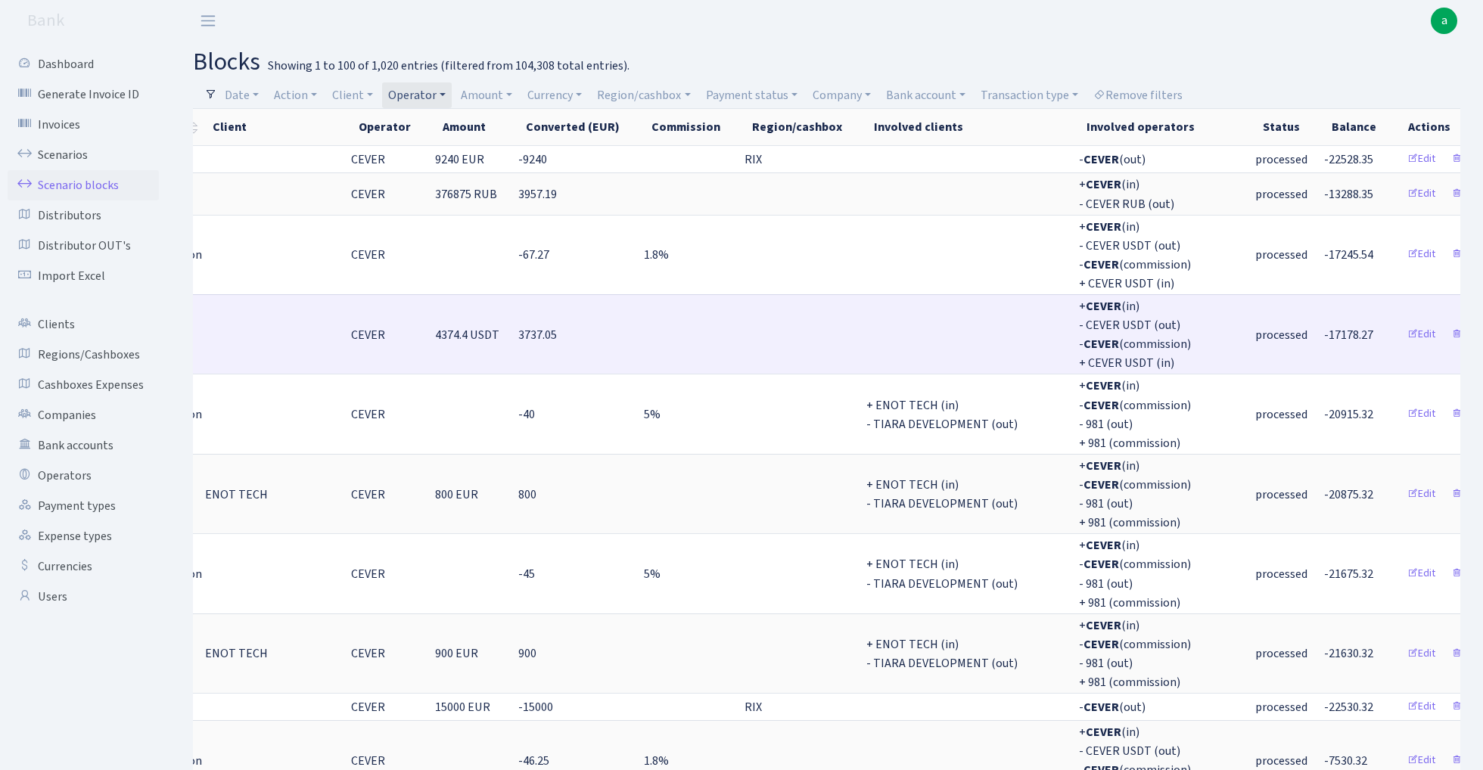
scroll to position [1, 0]
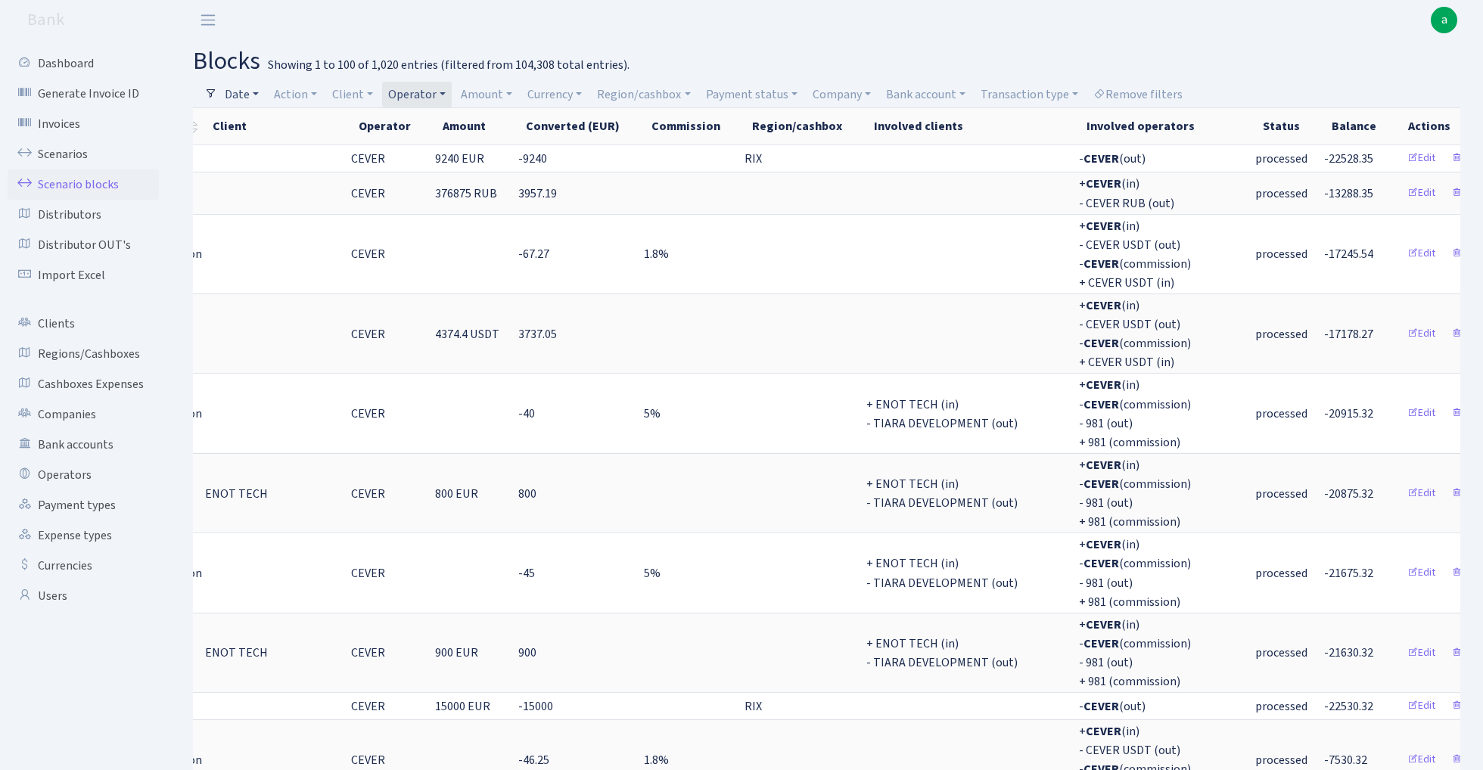
click at [244, 92] on link "Date" at bounding box center [242, 95] width 46 height 26
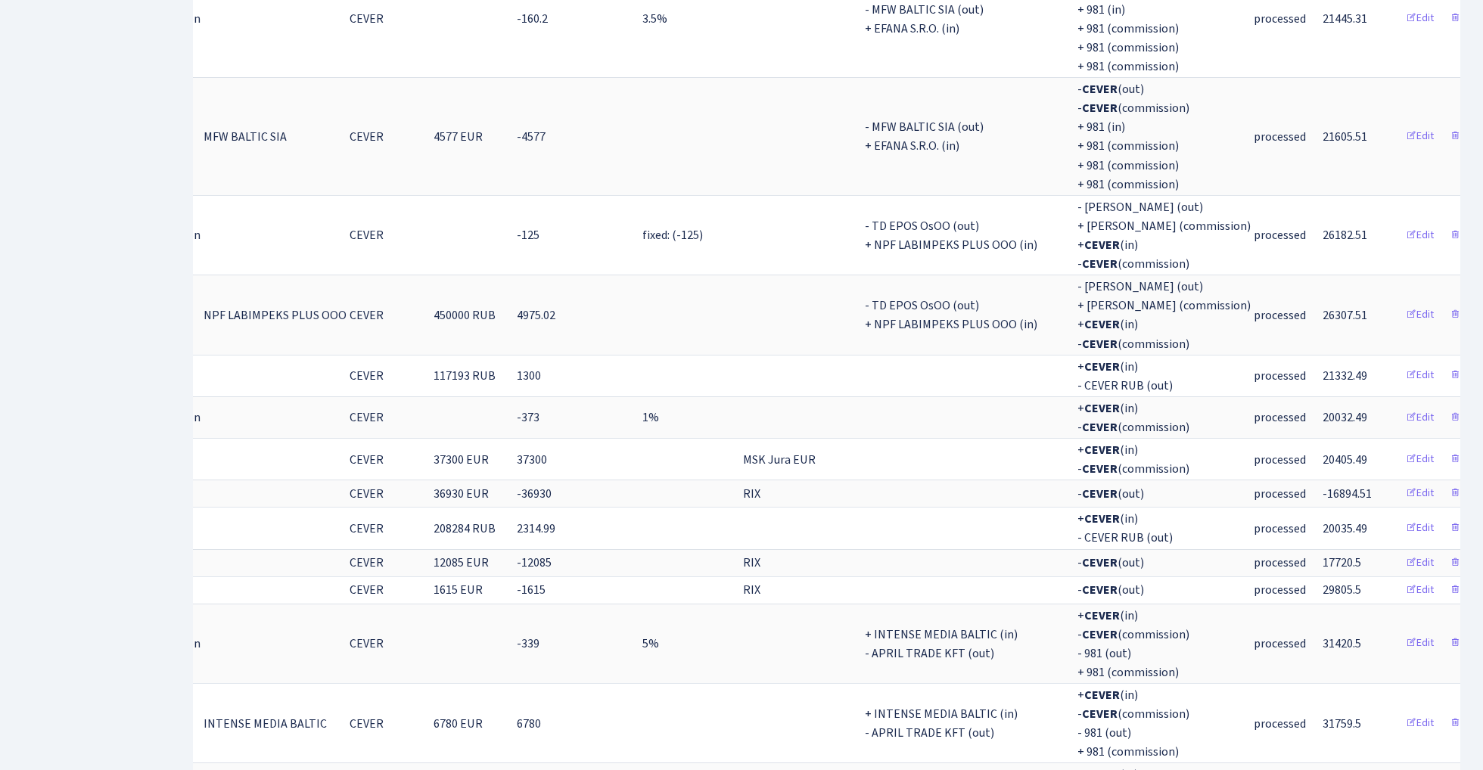
scroll to position [0, 265]
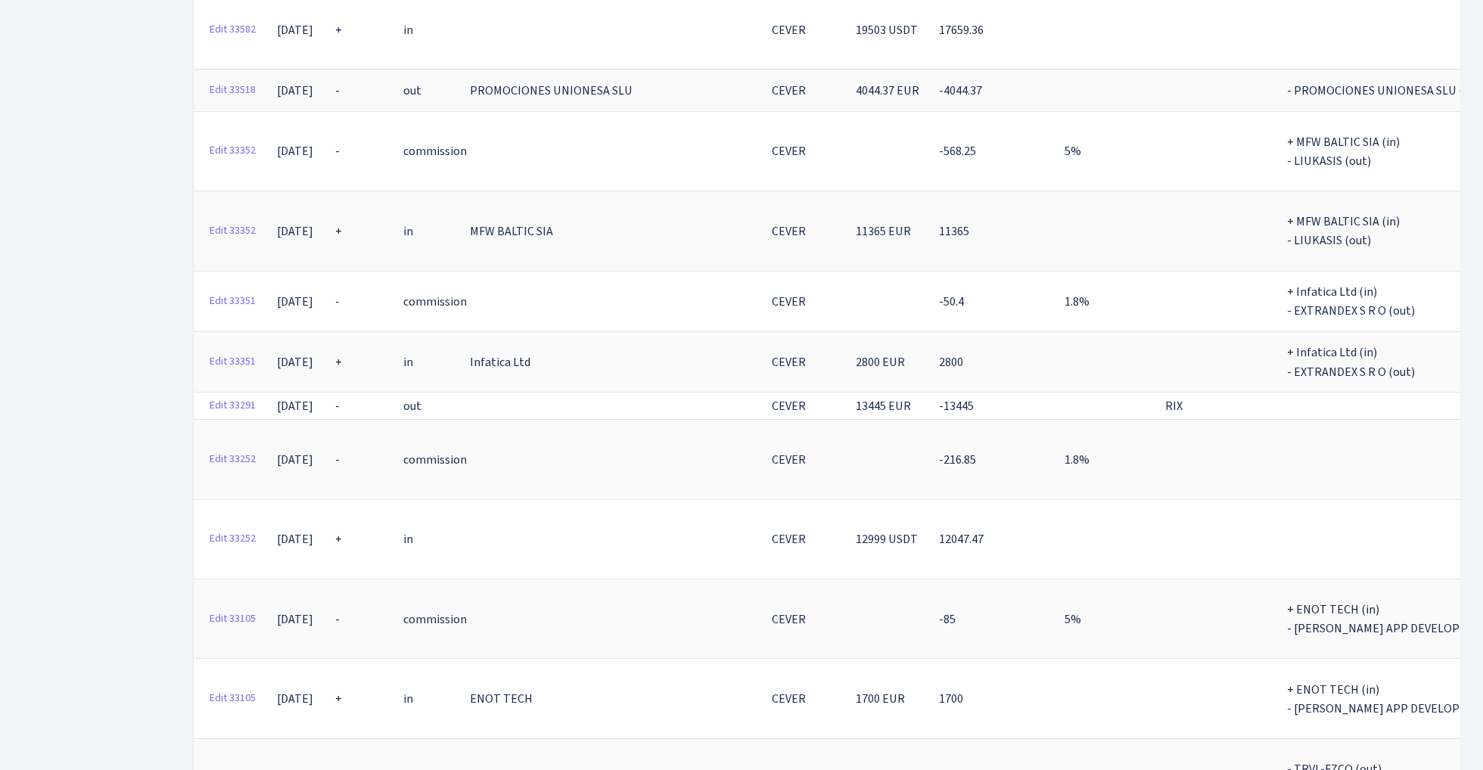
scroll to position [5403, 0]
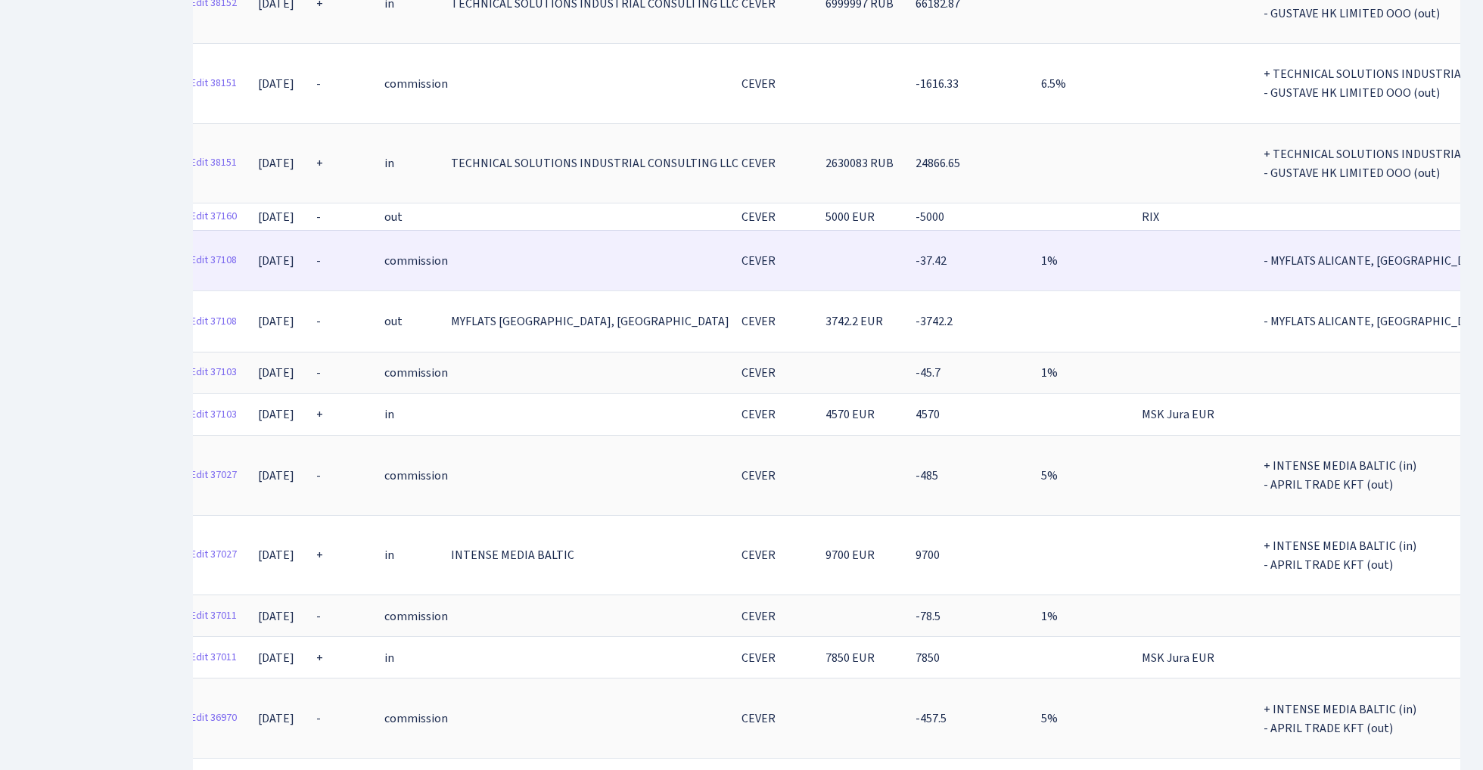
scroll to position [4723, 0]
click at [222, 251] on link "Edit 37108" at bounding box center [214, 262] width 60 height 23
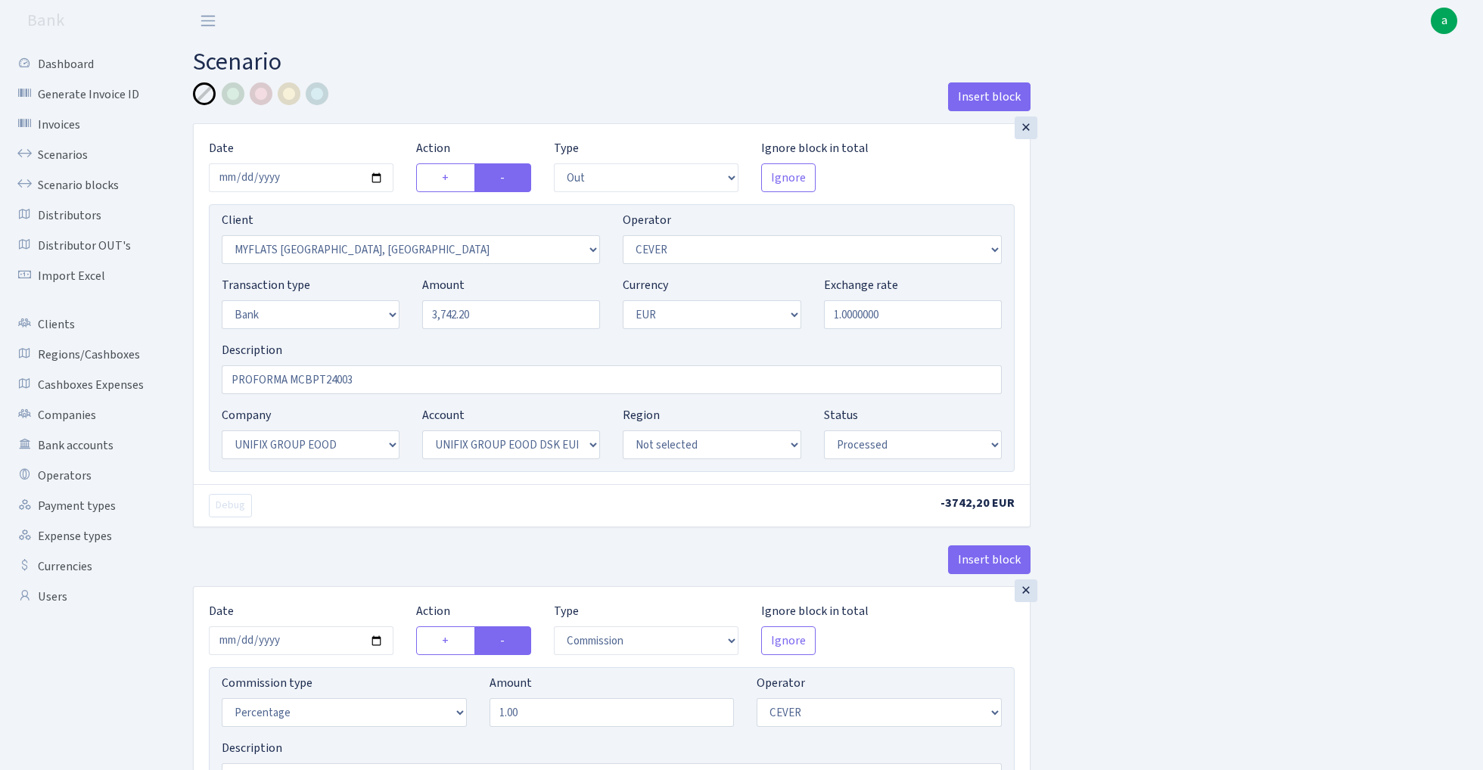
select select "out"
select select "2840"
select select "20"
select select "2"
select select "1"
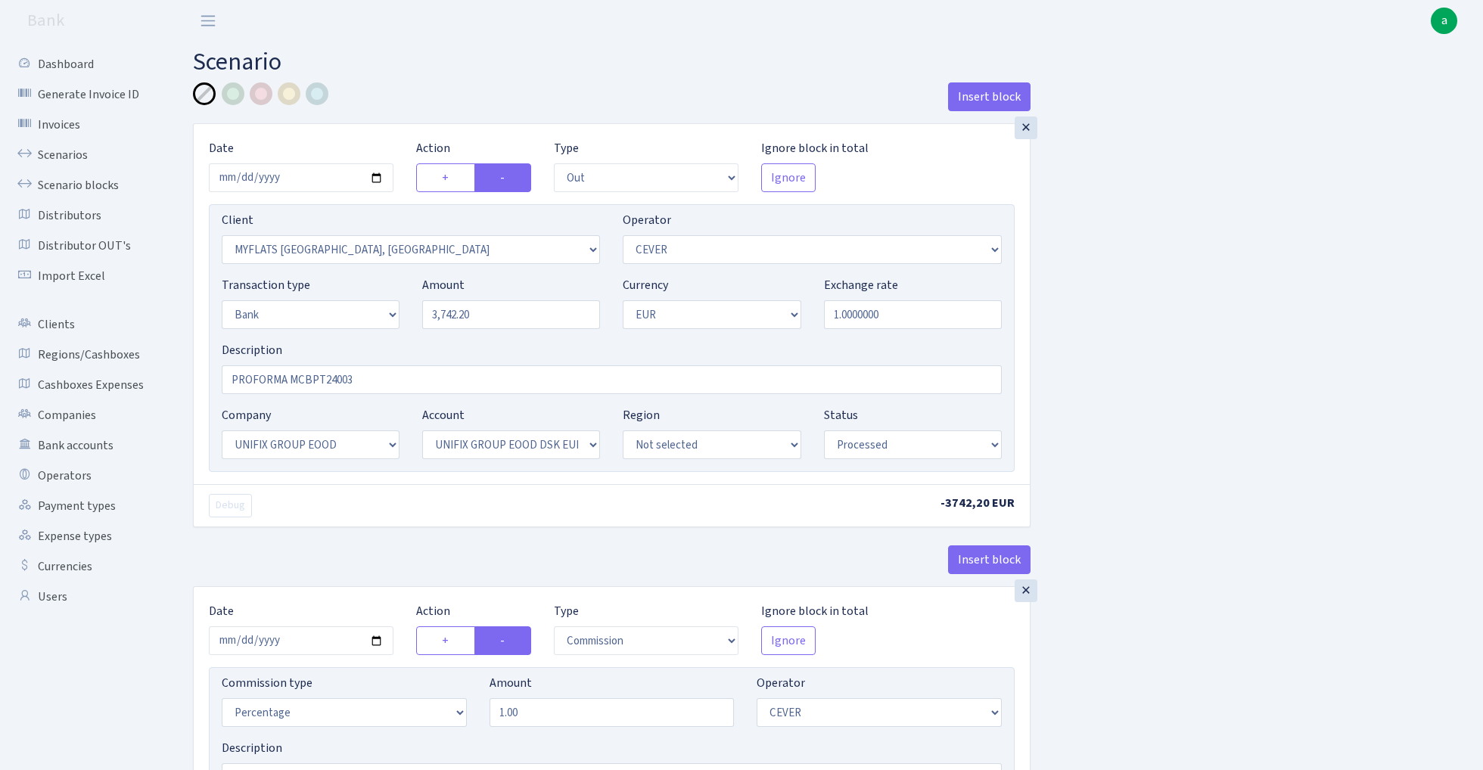
select select "13"
select select "31"
select select "processed"
select select "commission"
select select "20"
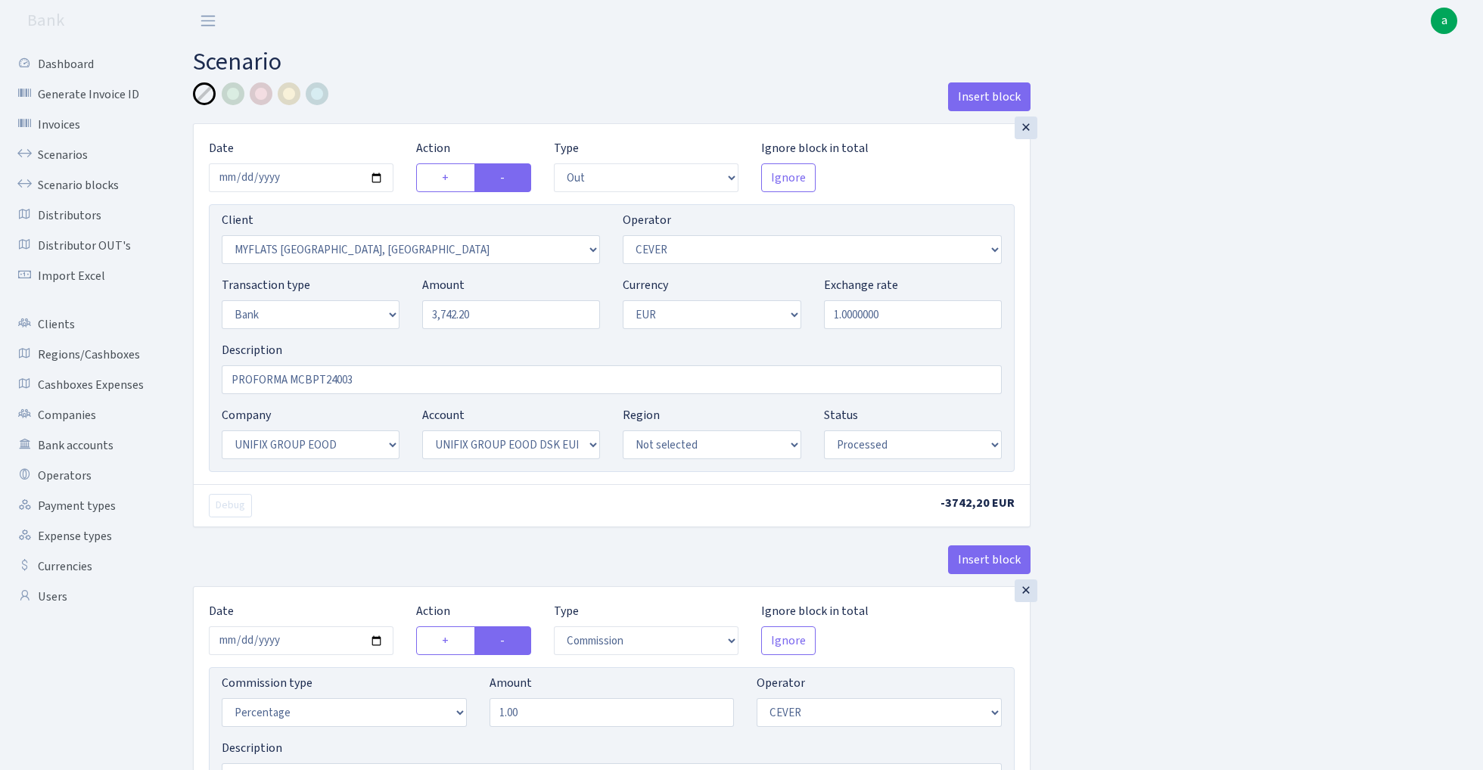
select select "processed"
select select "commission"
select select "fixed"
select select "1"
select select "13"
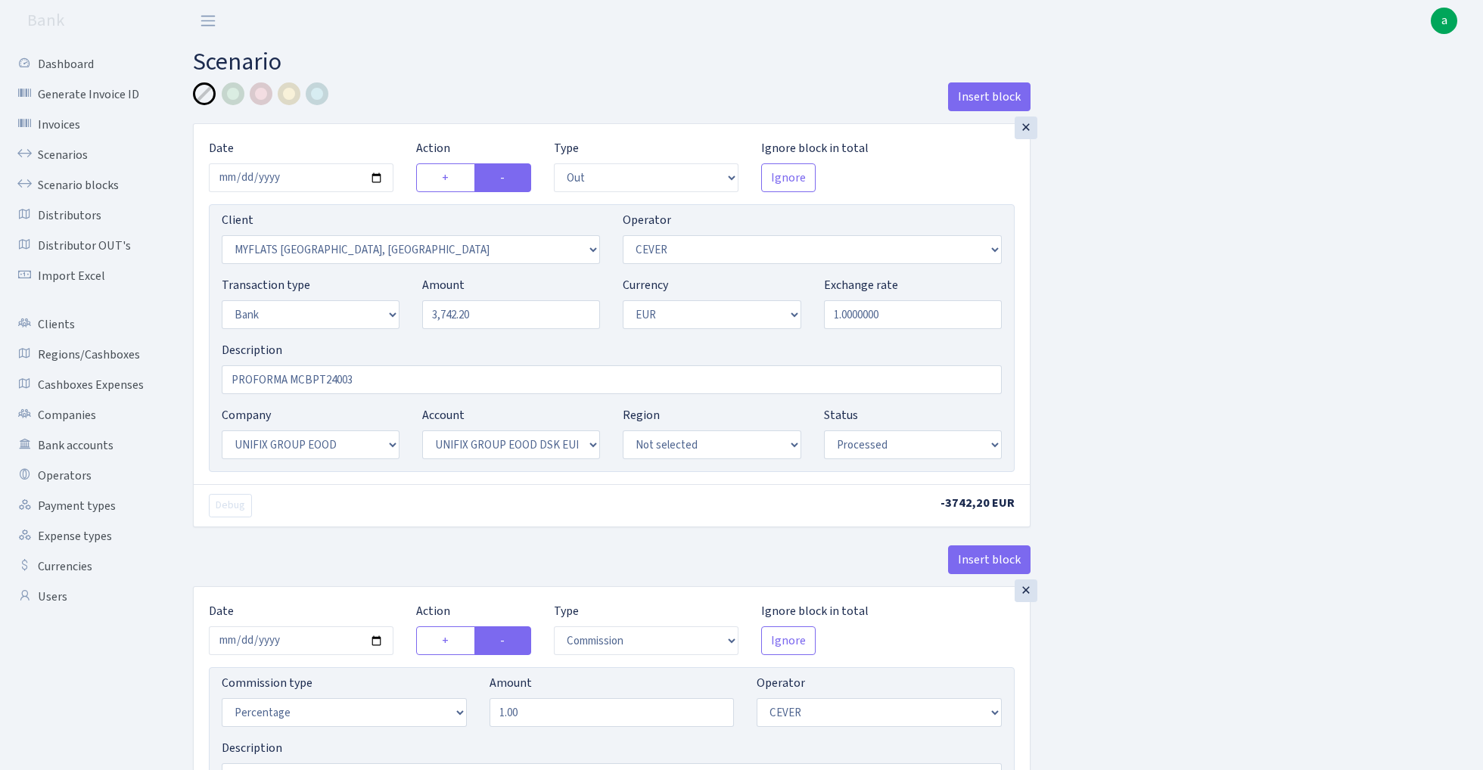
select select "31"
select select "processed"
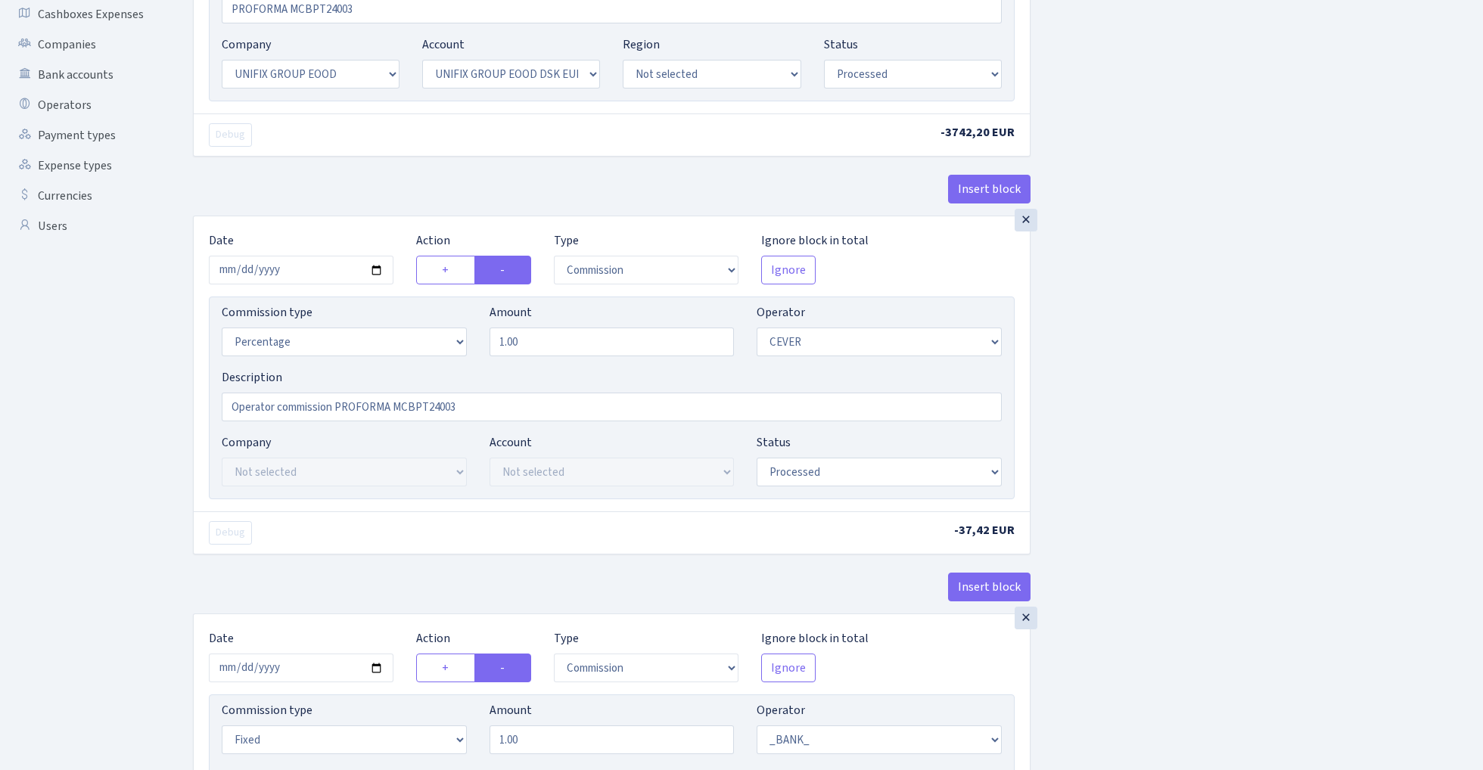
scroll to position [353, 0]
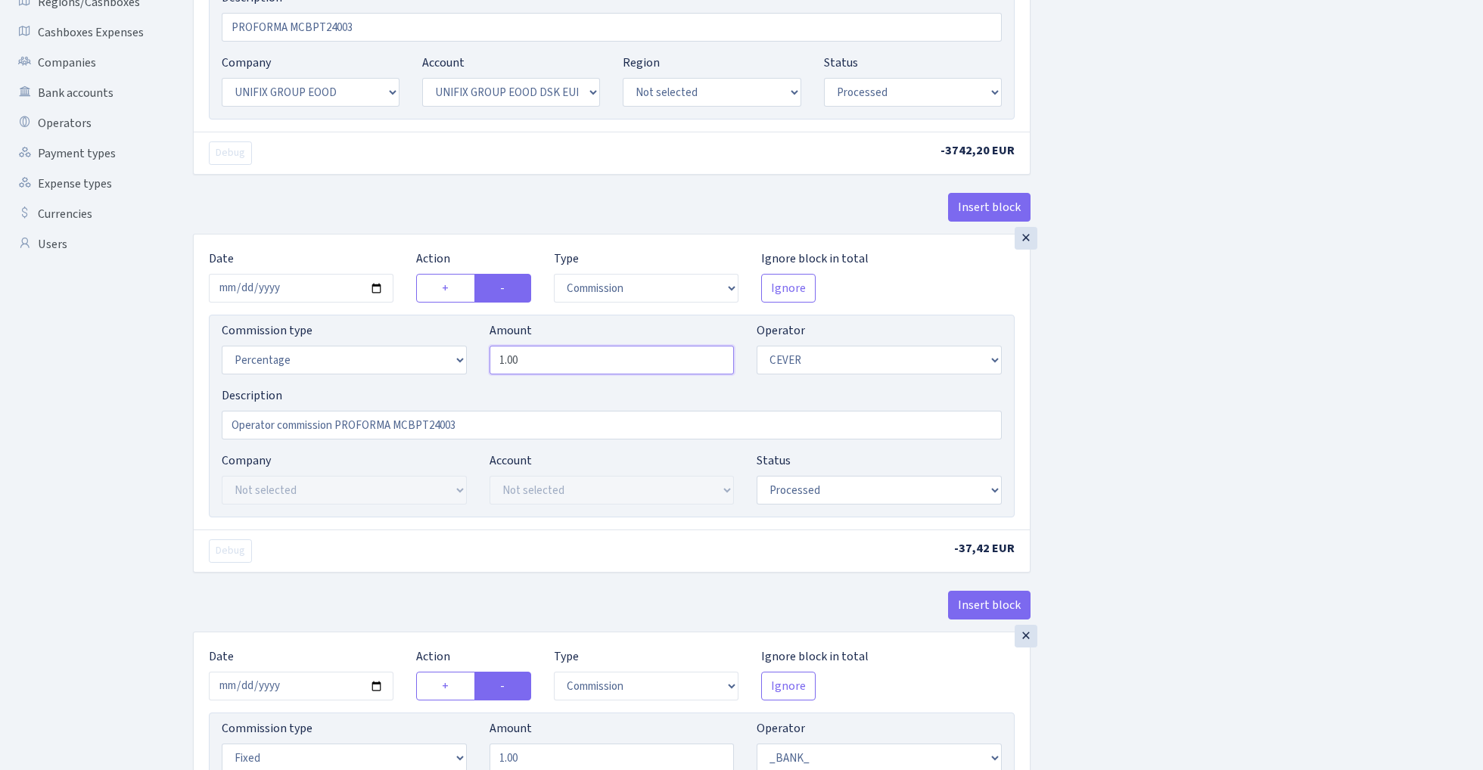
click at [610, 365] on input "1.00" at bounding box center [612, 360] width 245 height 29
click at [1027, 240] on div "×" at bounding box center [1026, 238] width 23 height 23
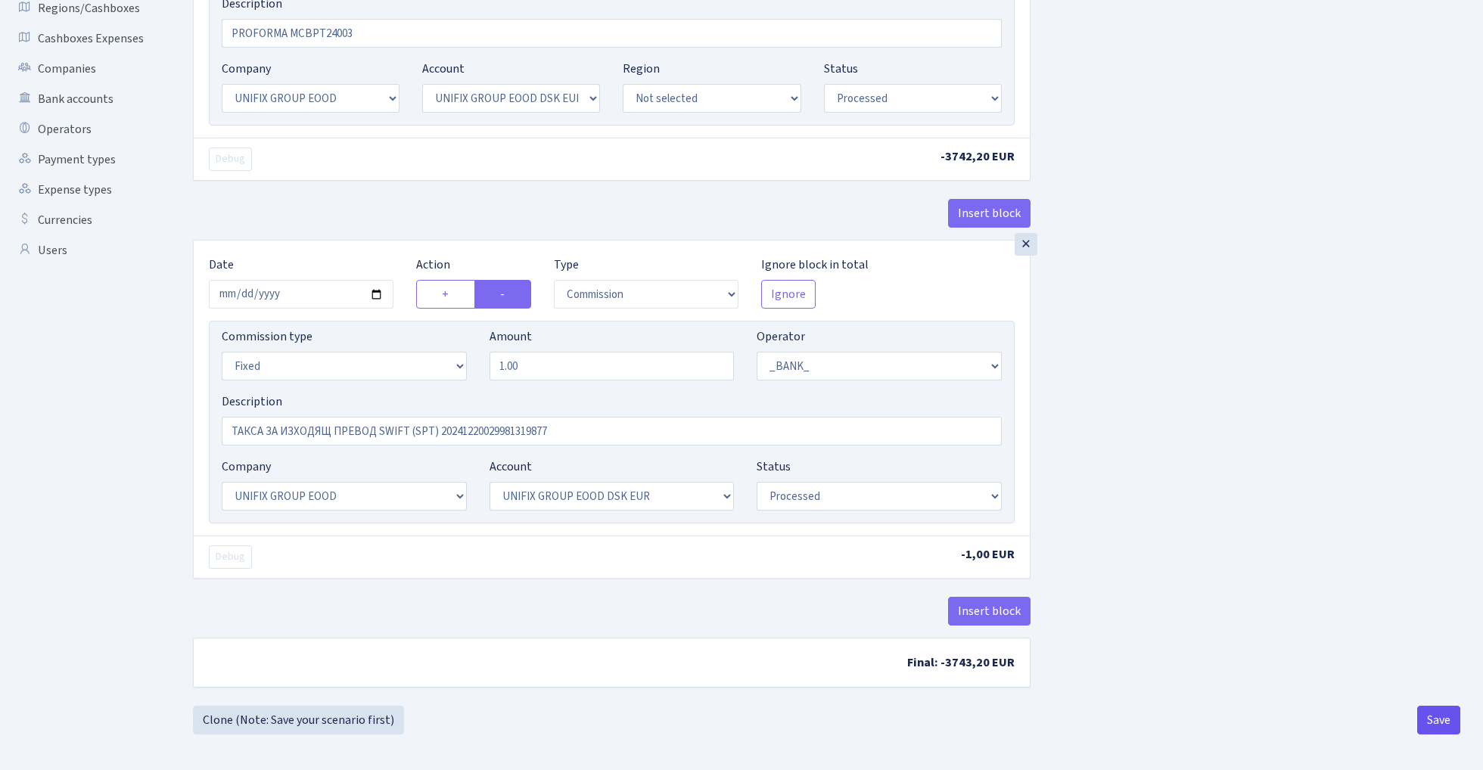
click at [1441, 722] on button "Save" at bounding box center [1438, 720] width 43 height 29
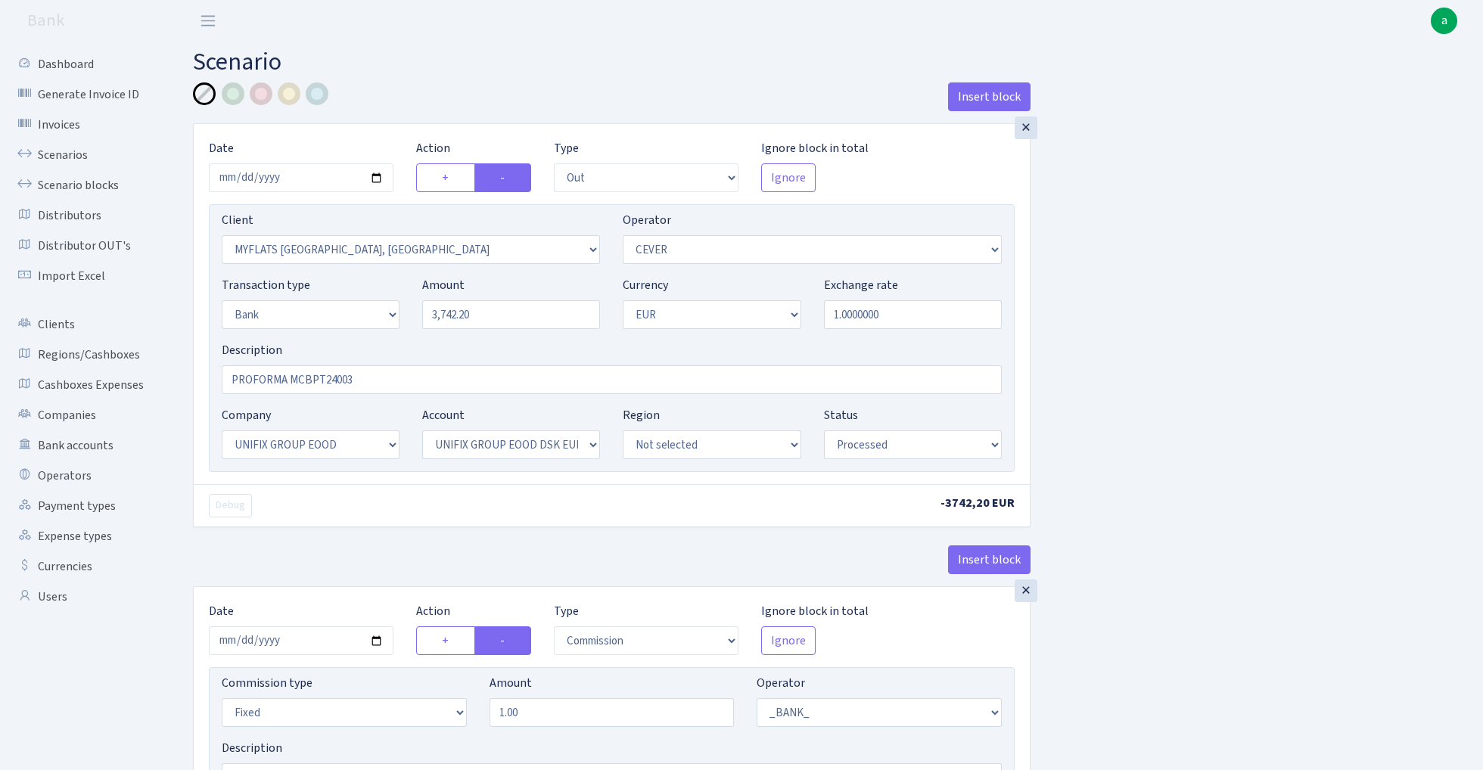
select select "out"
select select "2840"
select select "20"
select select "2"
select select "1"
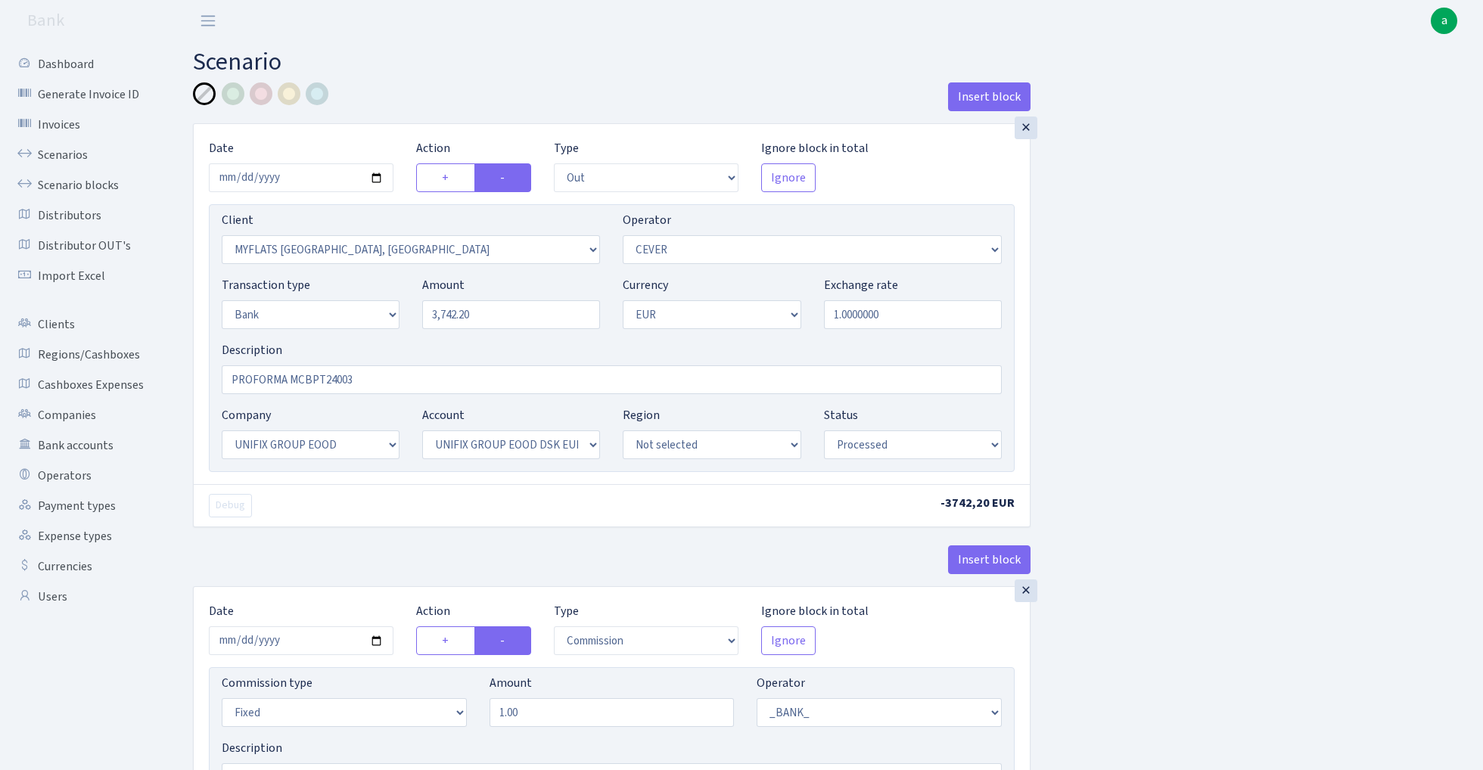
select select "13"
select select "31"
select select "processed"
select select "commission"
select select "fixed"
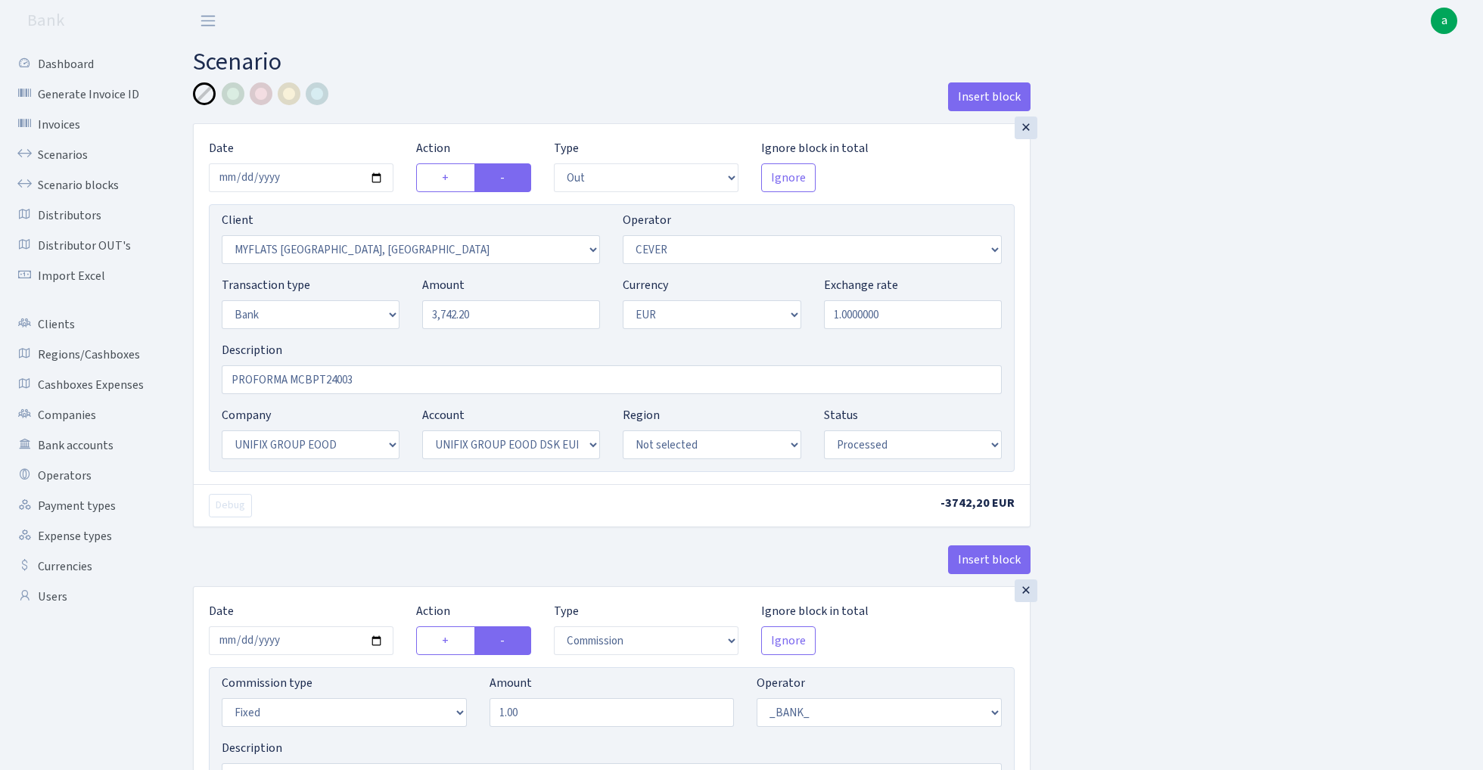
select select "1"
select select "13"
select select "31"
select select "processed"
click at [104, 185] on link "Scenario blocks" at bounding box center [83, 185] width 151 height 30
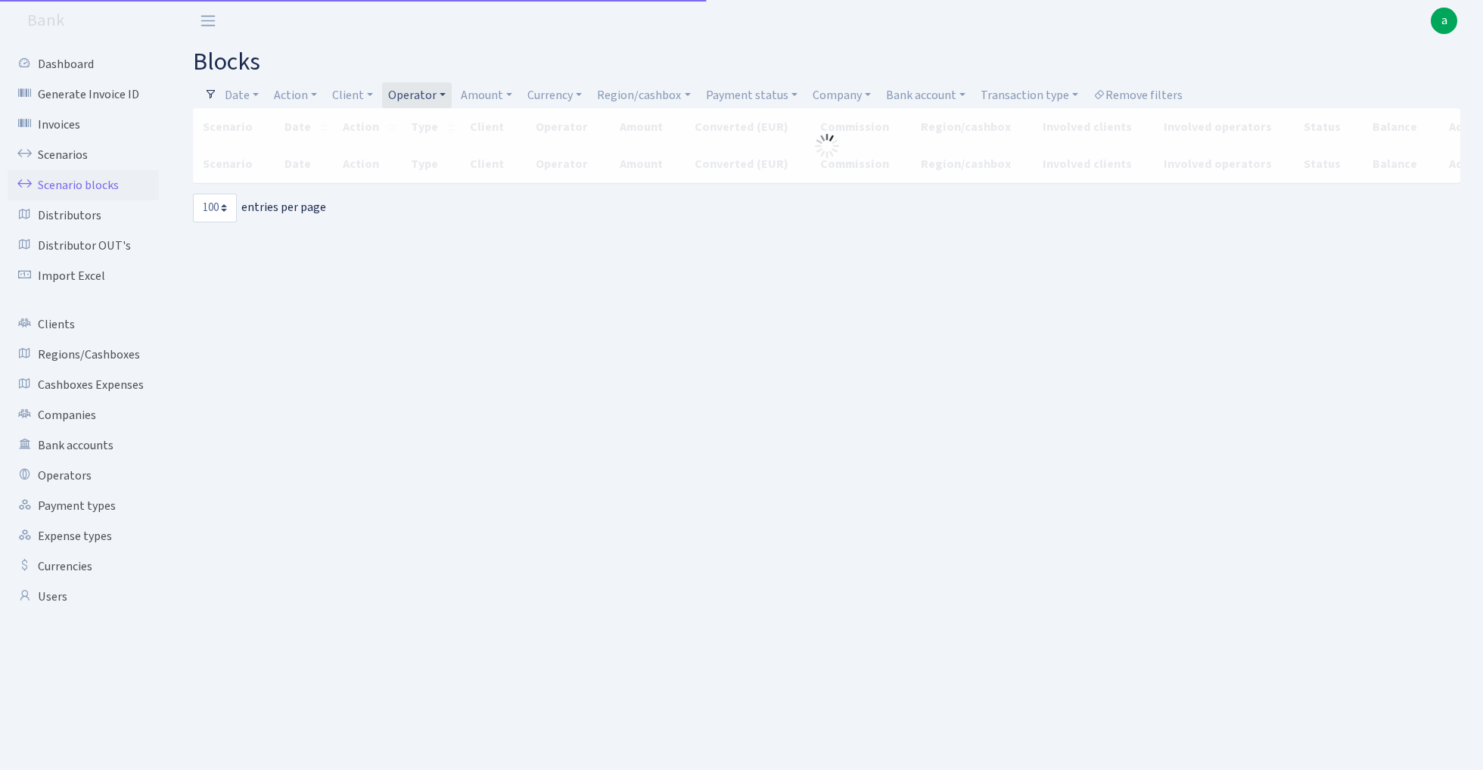
select select "100"
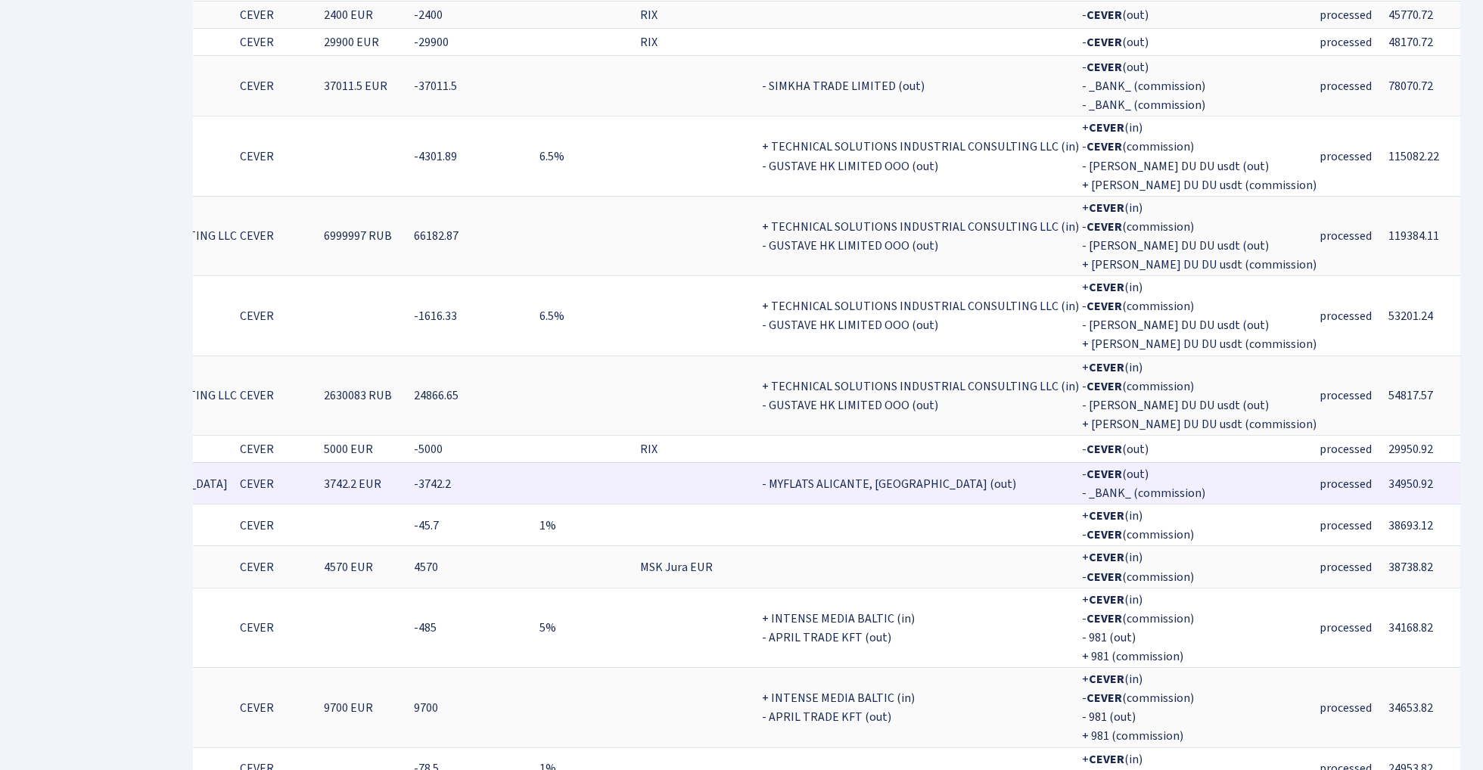
scroll to position [0, 519]
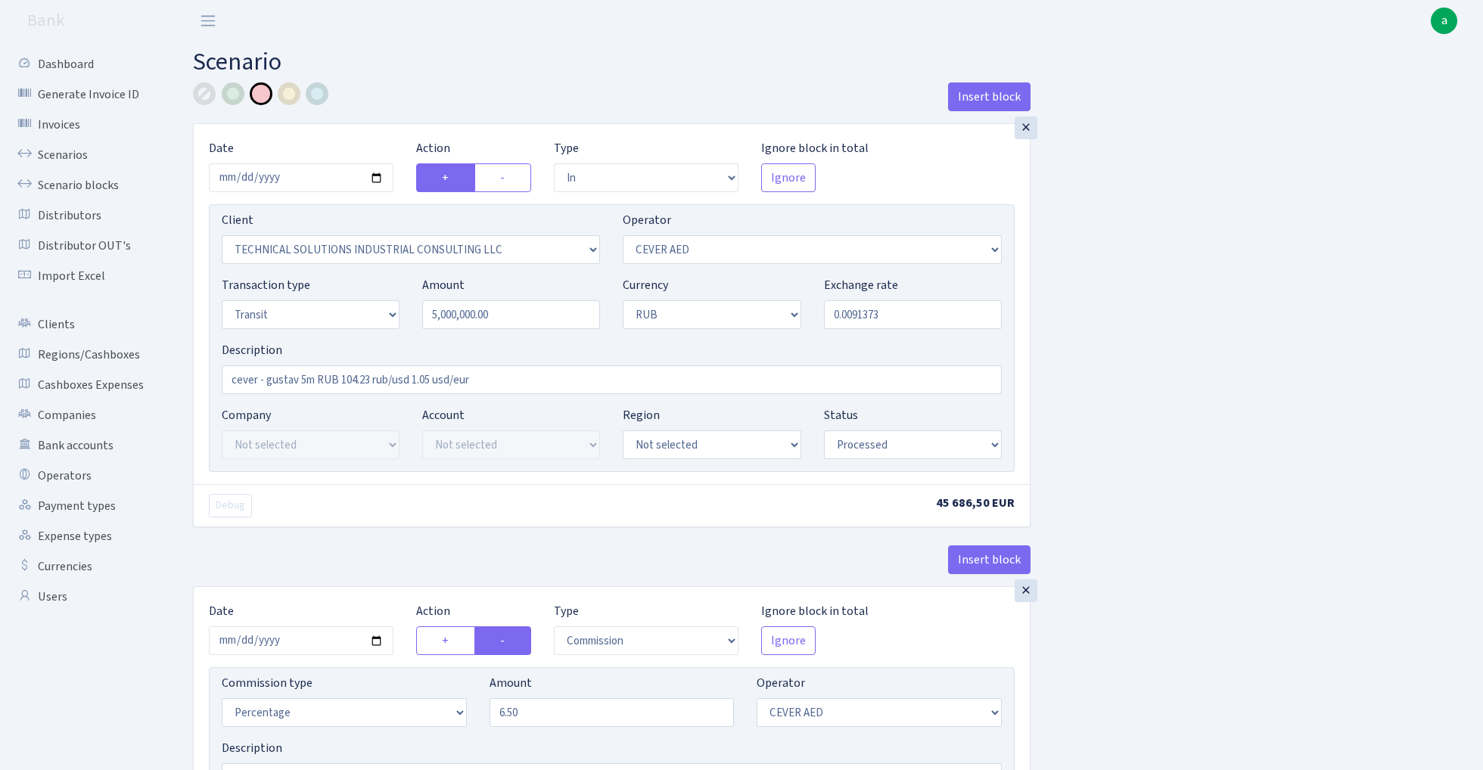
select select "in"
select select "2952"
select select "205"
select select "5"
select select "3"
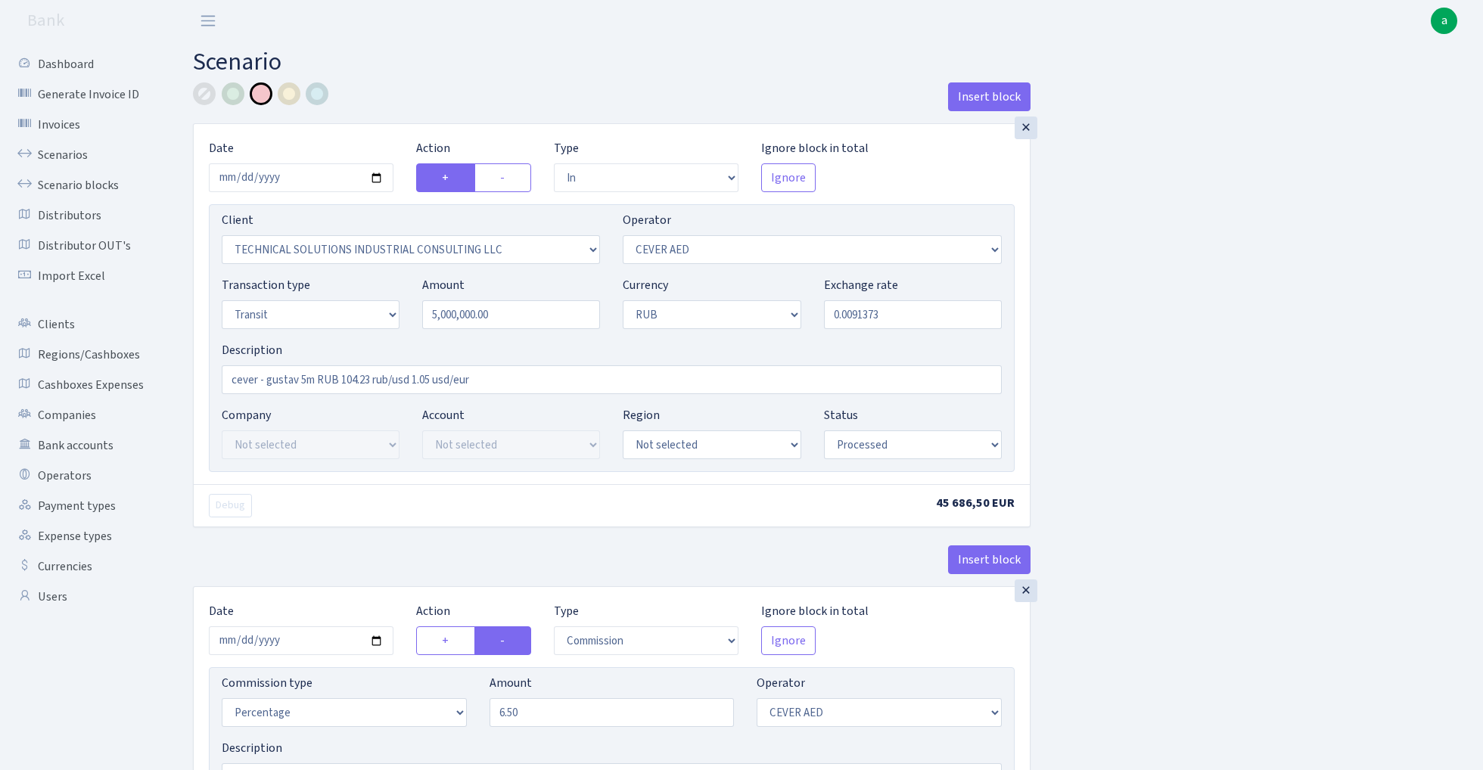
select select "processed"
select select "commission"
select select "205"
select select "processed"
select select "out"
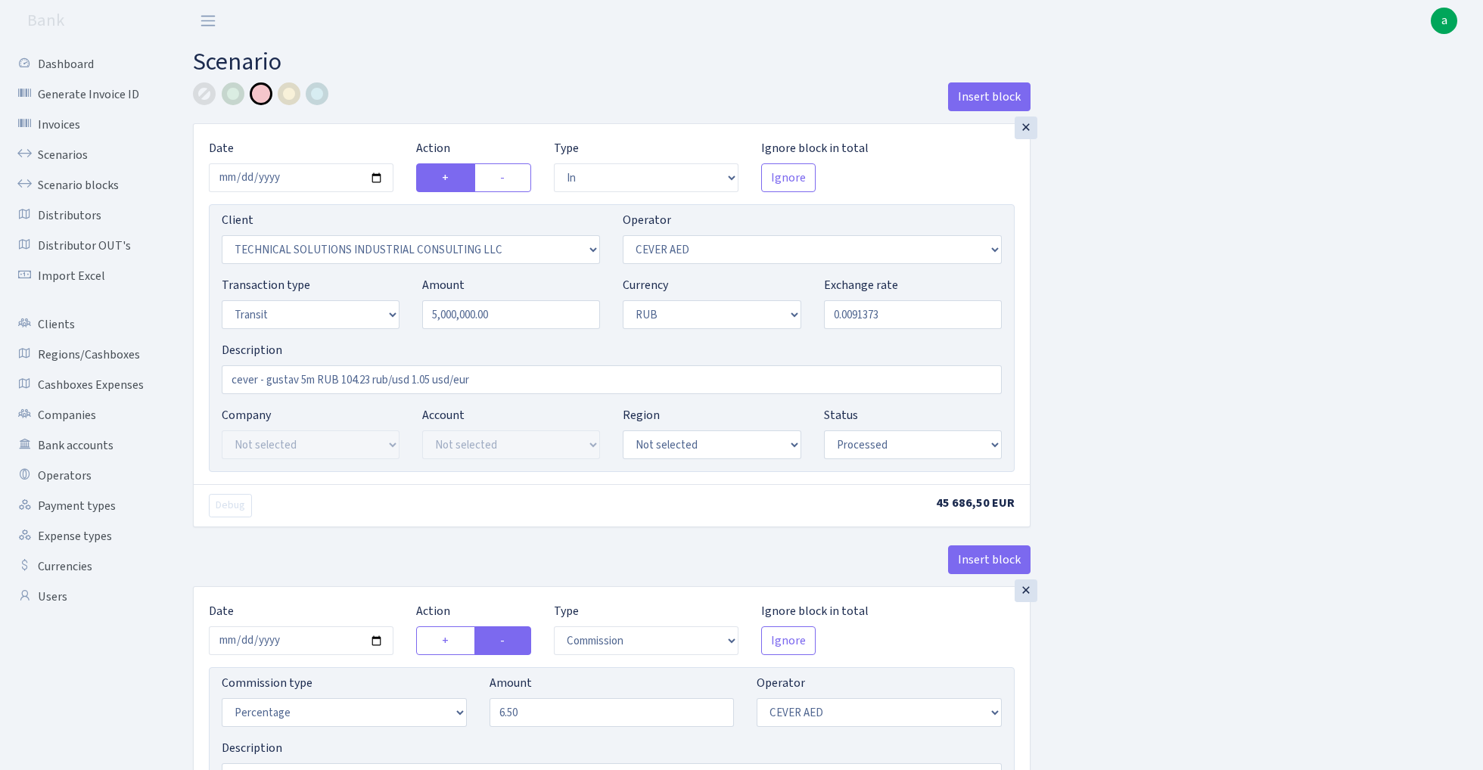
select select "2951"
select select "446"
select select "5"
select select "3"
select select "processed"
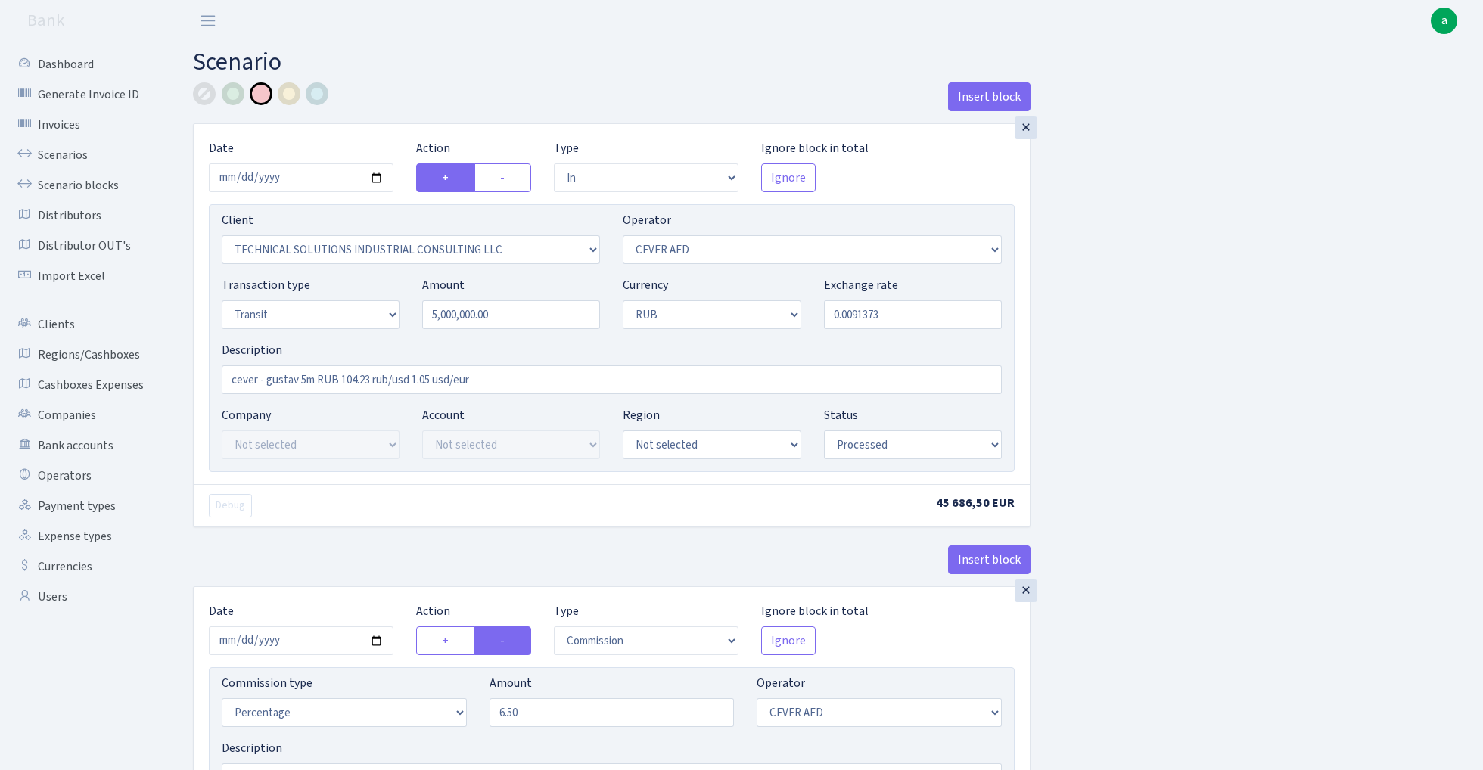
select select "commission"
select select "fixed"
select select "446"
select select "processed"
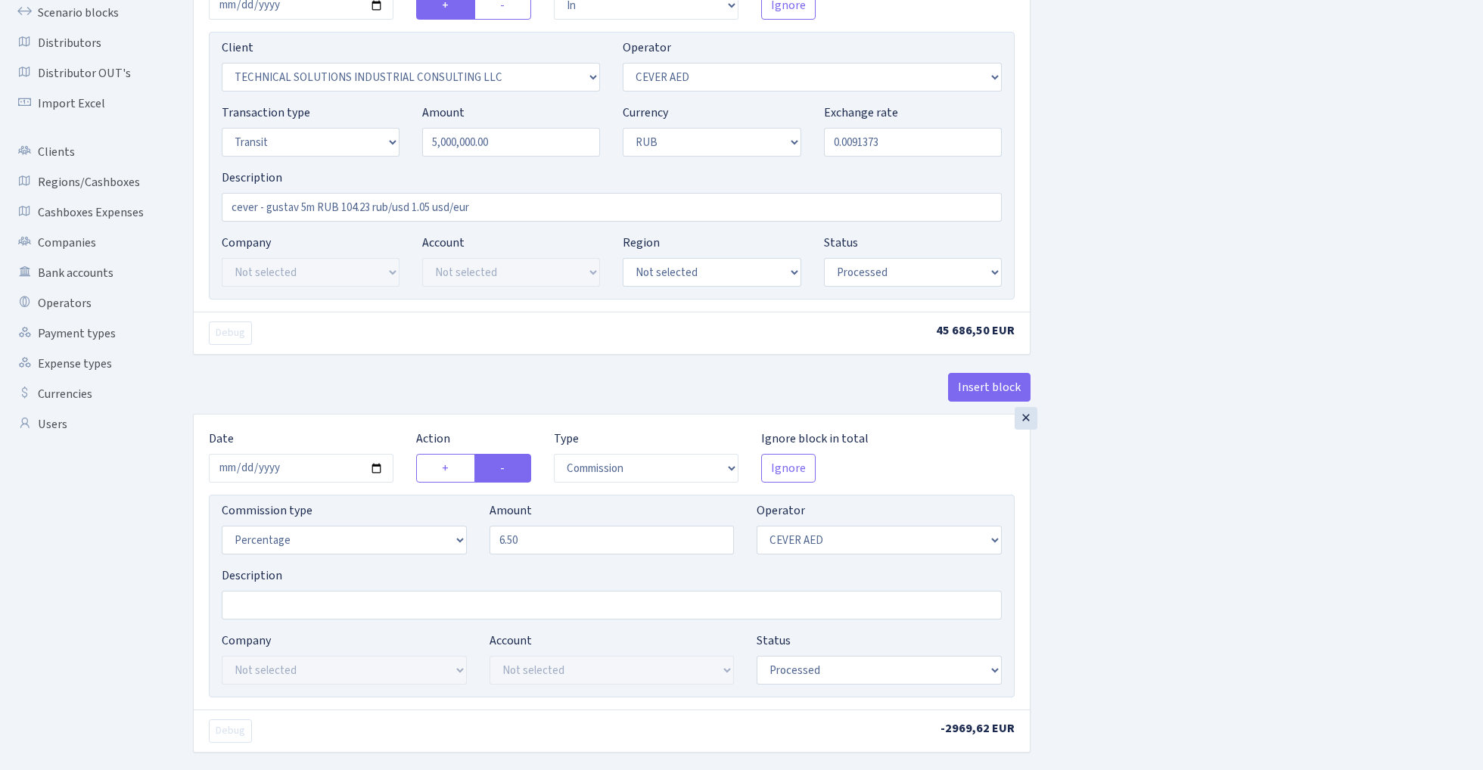
scroll to position [207, 0]
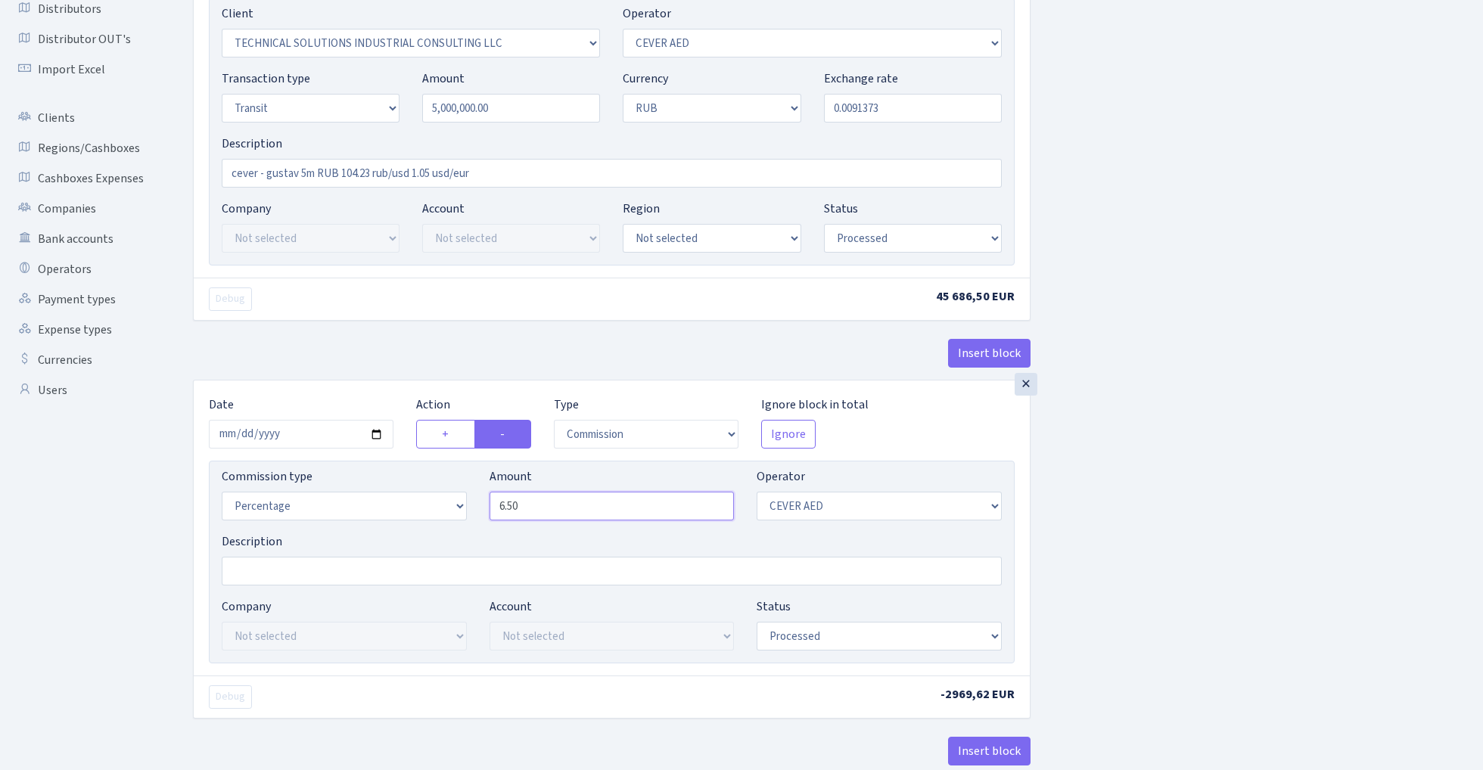
click at [557, 507] on input "6.50" at bounding box center [612, 506] width 245 height 29
type input "6.00"
select select "20"
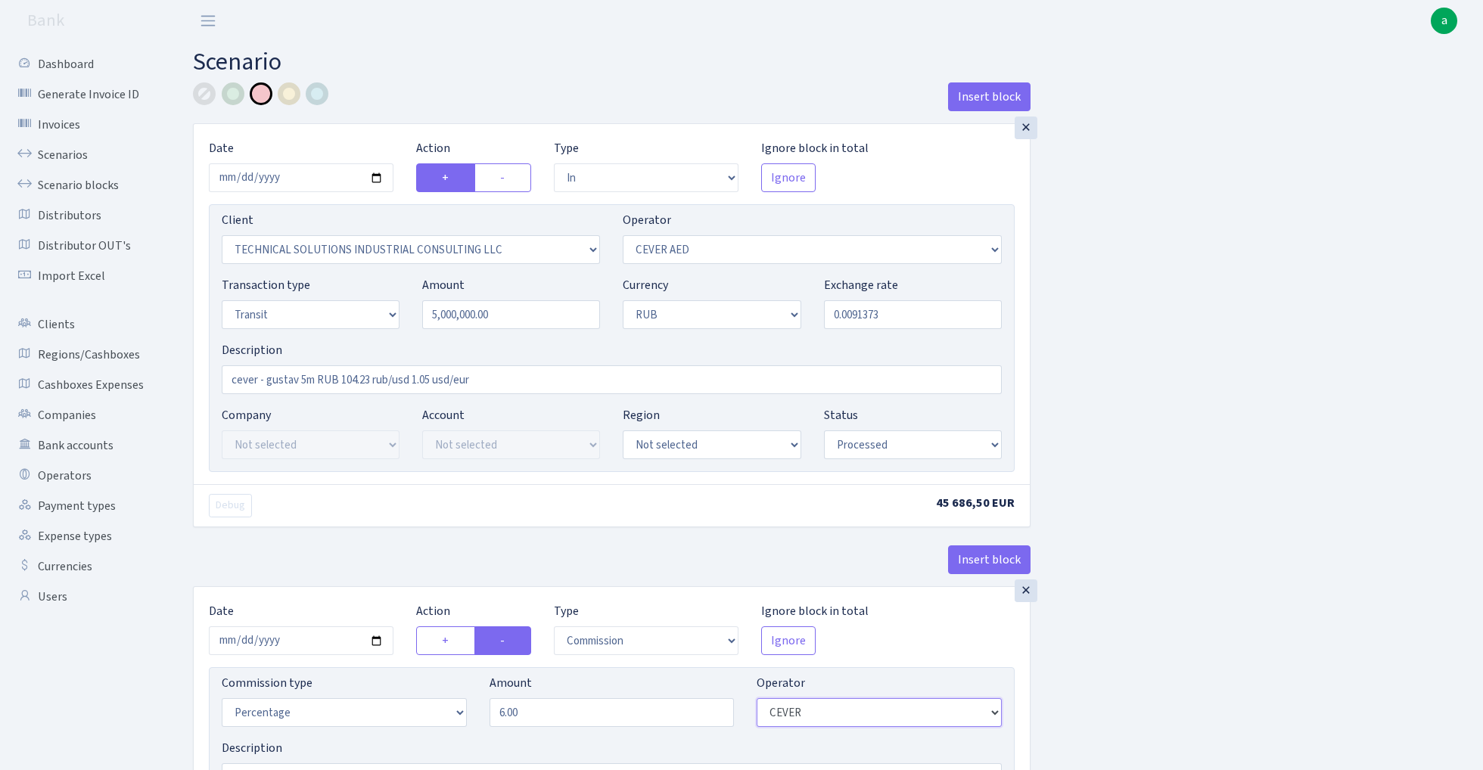
scroll to position [0, 0]
select select "20"
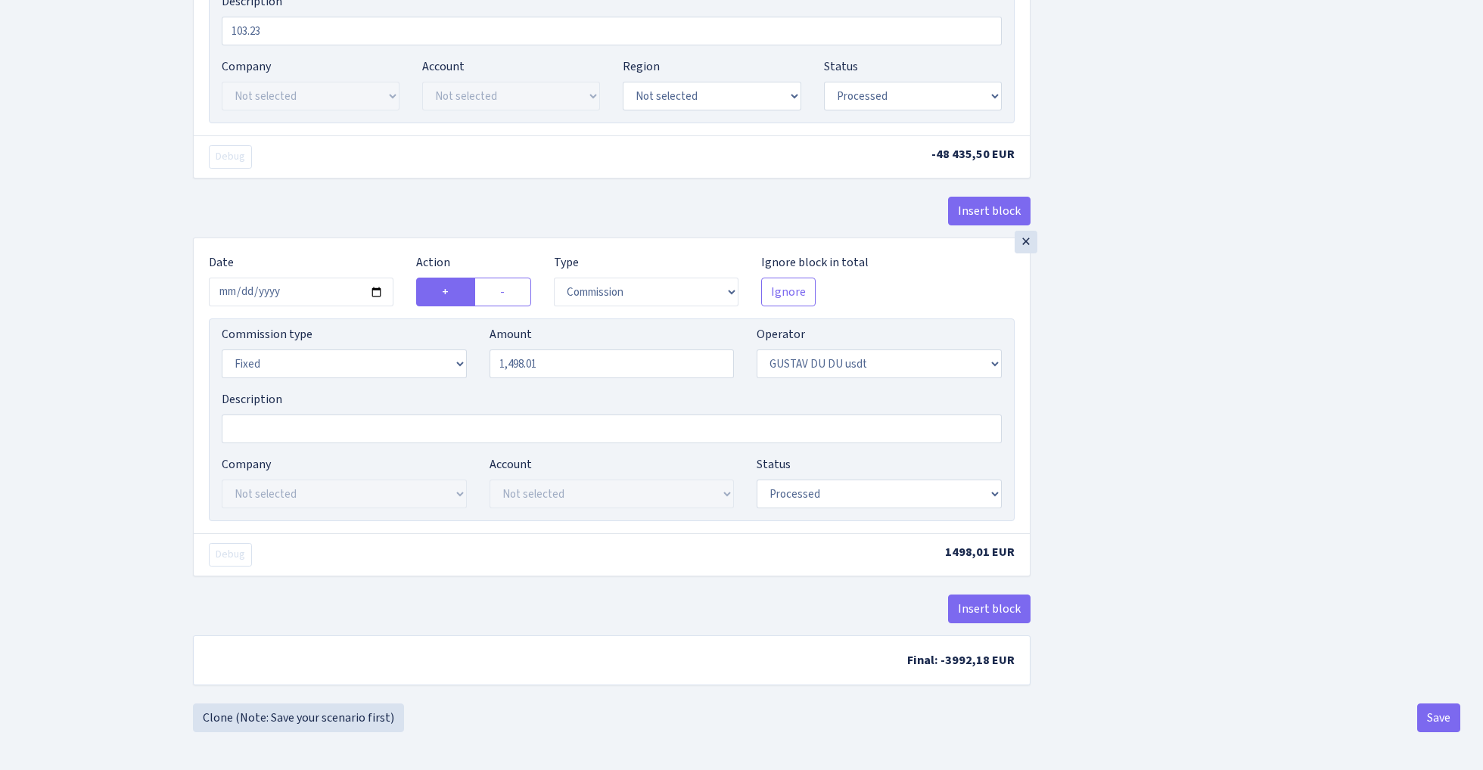
scroll to position [1218, 0]
click at [1441, 723] on button "Save" at bounding box center [1438, 718] width 43 height 29
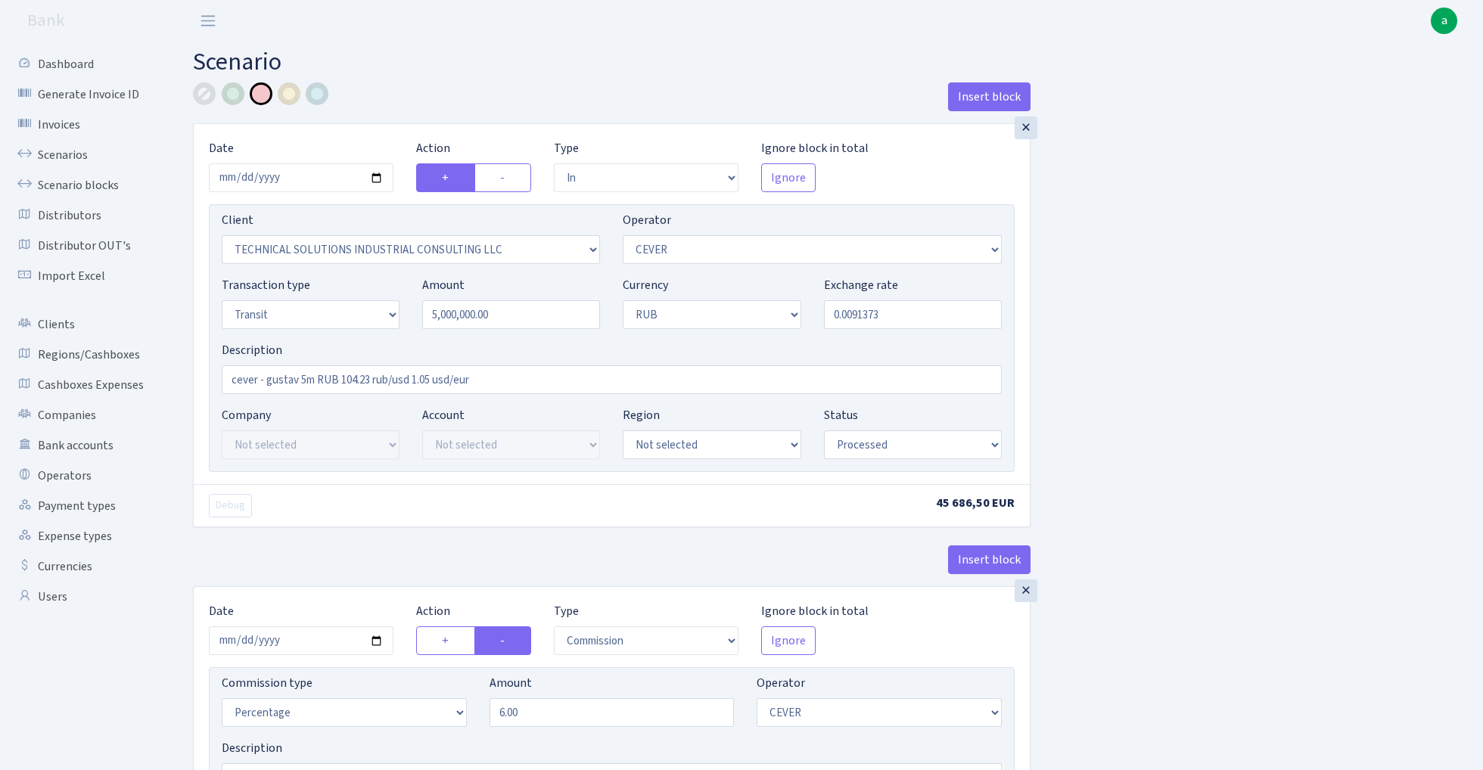
select select "in"
select select "2952"
select select "20"
select select "5"
select select "3"
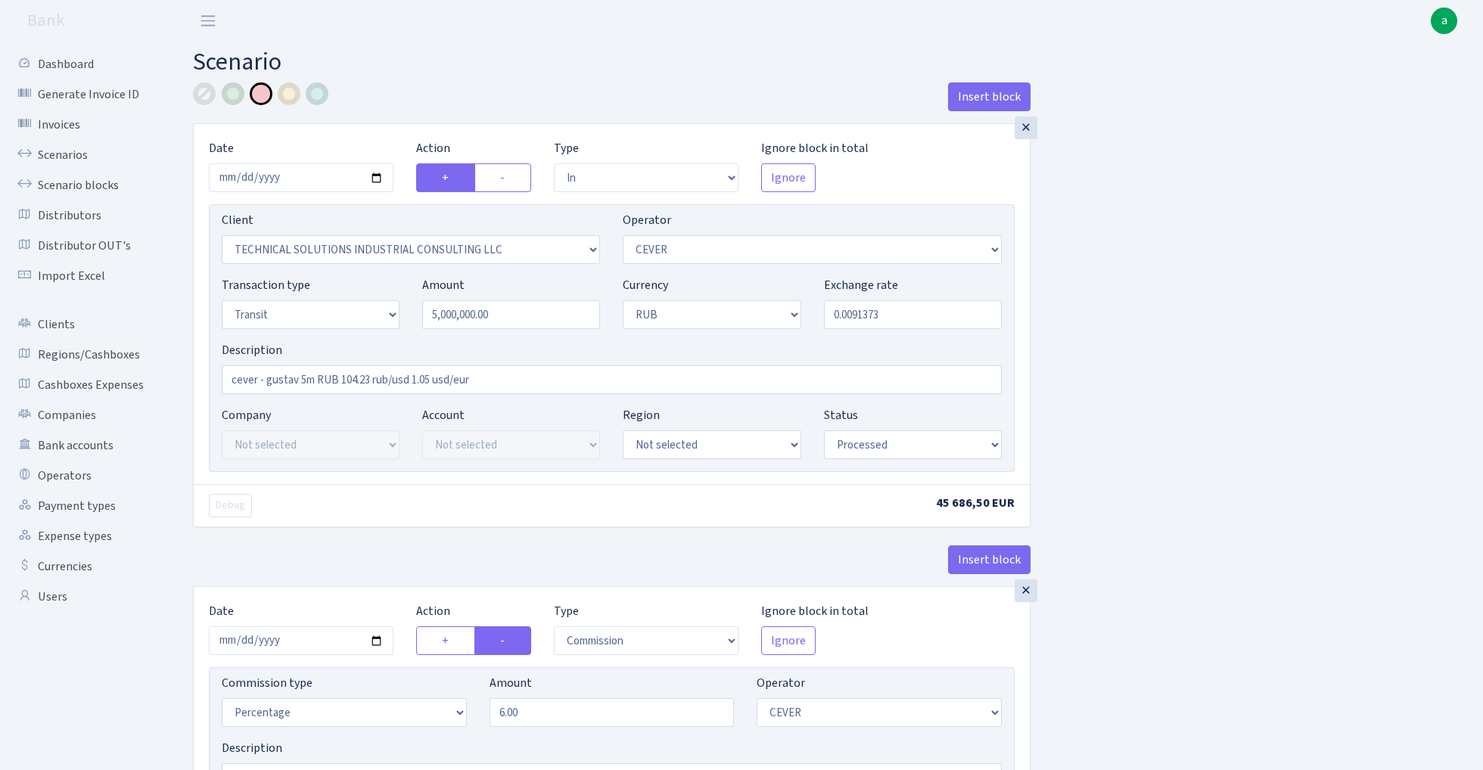
select select "processed"
select select "commission"
select select "20"
select select "processed"
select select "out"
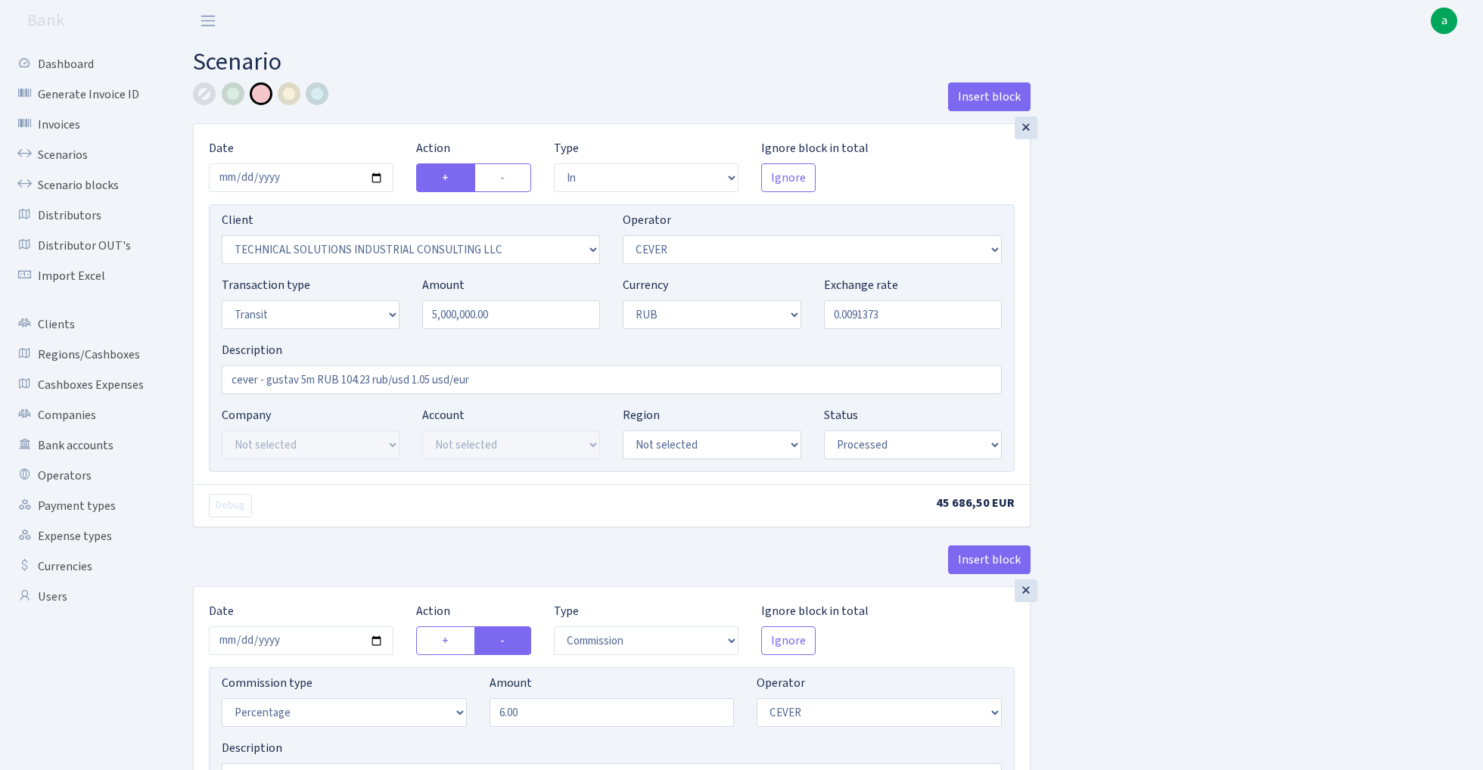
select select "2951"
select select "446"
select select "5"
select select "3"
select select "processed"
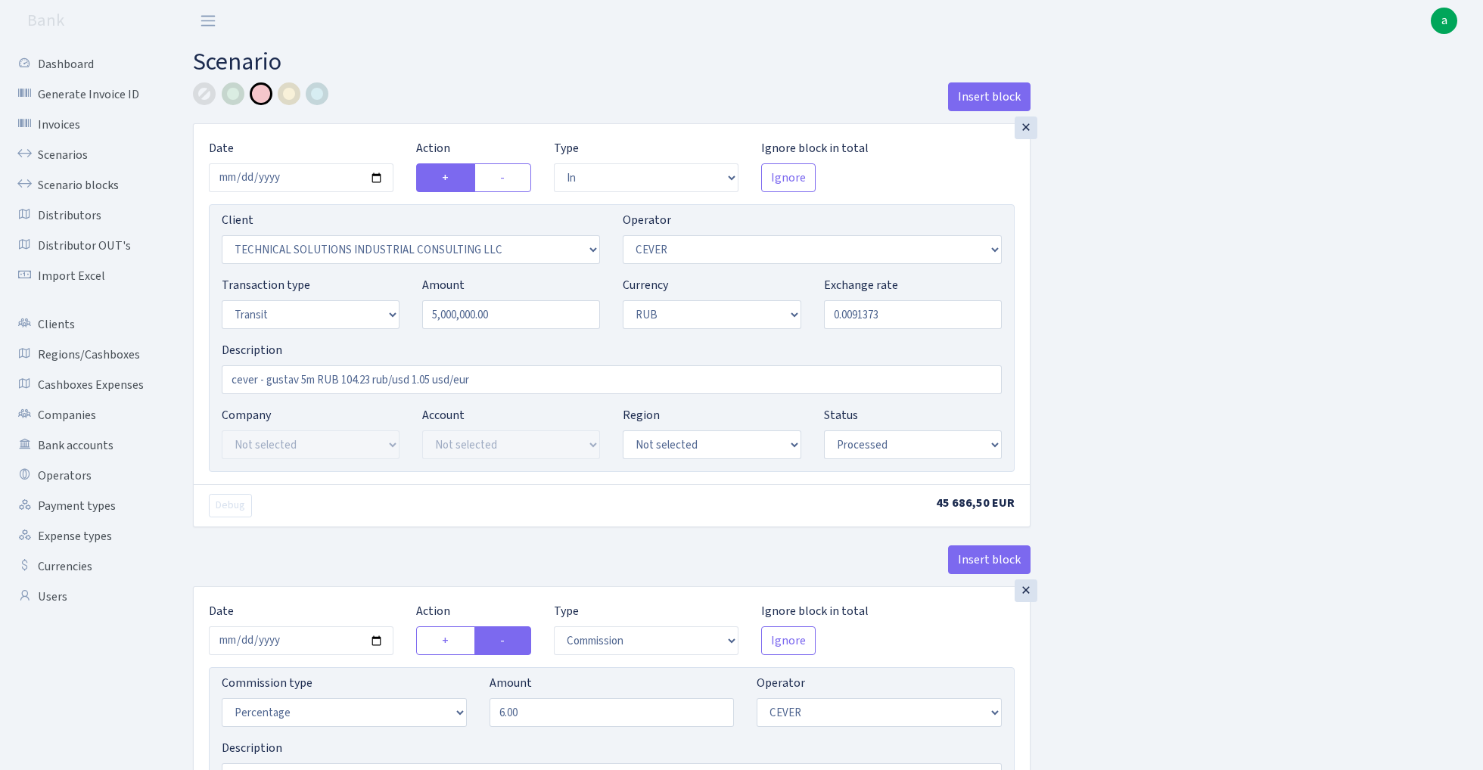
select select "commission"
select select "fixed"
select select "446"
select select "processed"
click at [61, 153] on link "Scenarios" at bounding box center [83, 155] width 151 height 30
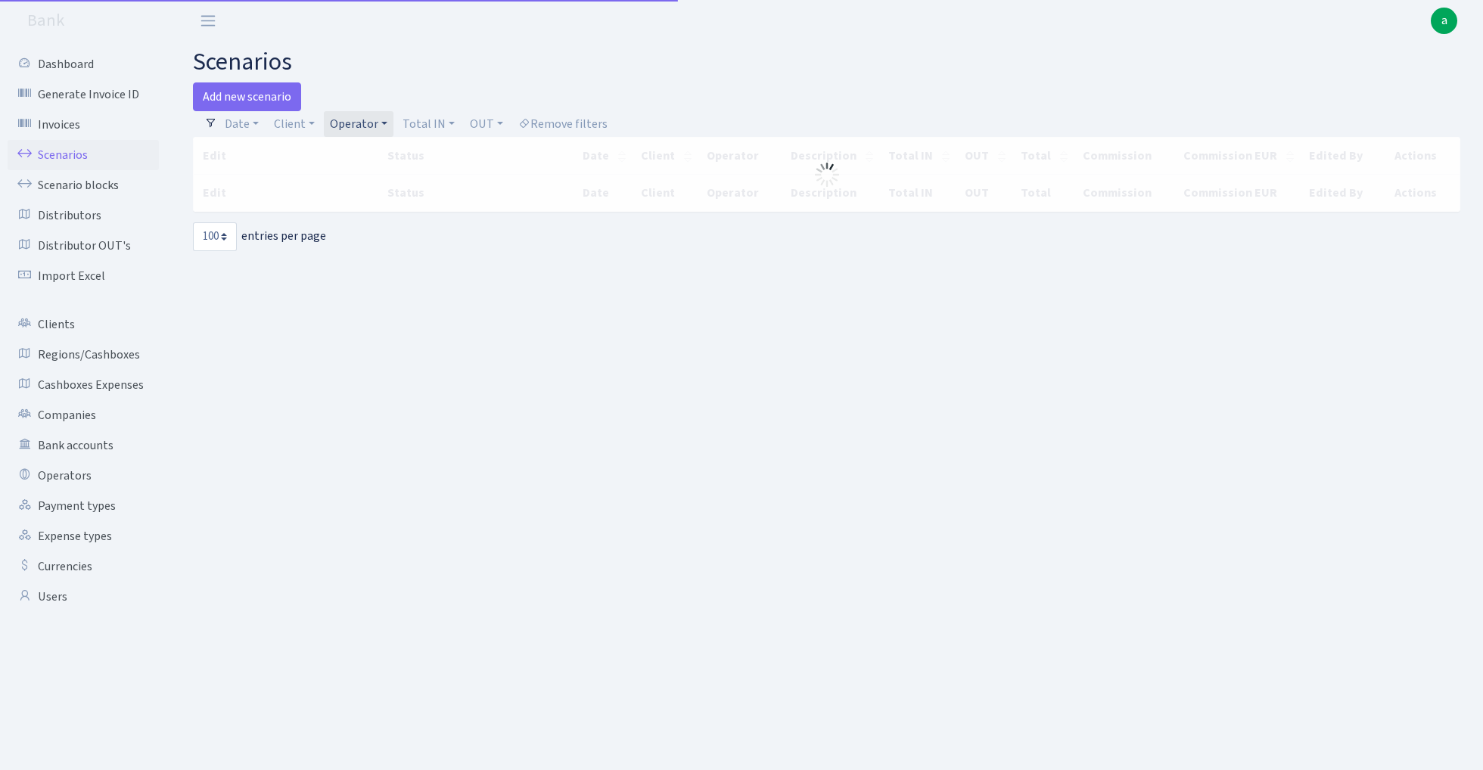
select select "100"
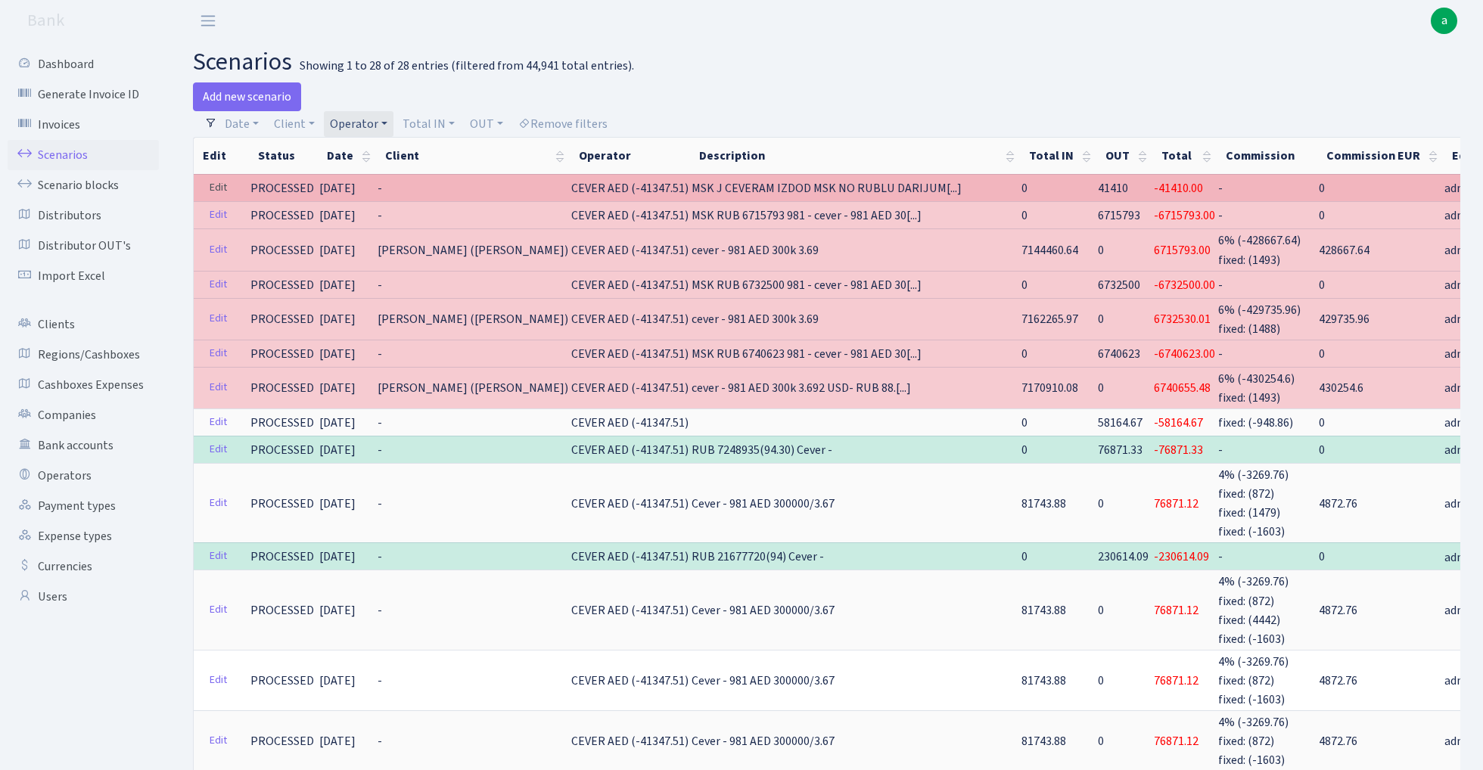
click at [216, 185] on link "Edit" at bounding box center [218, 187] width 31 height 23
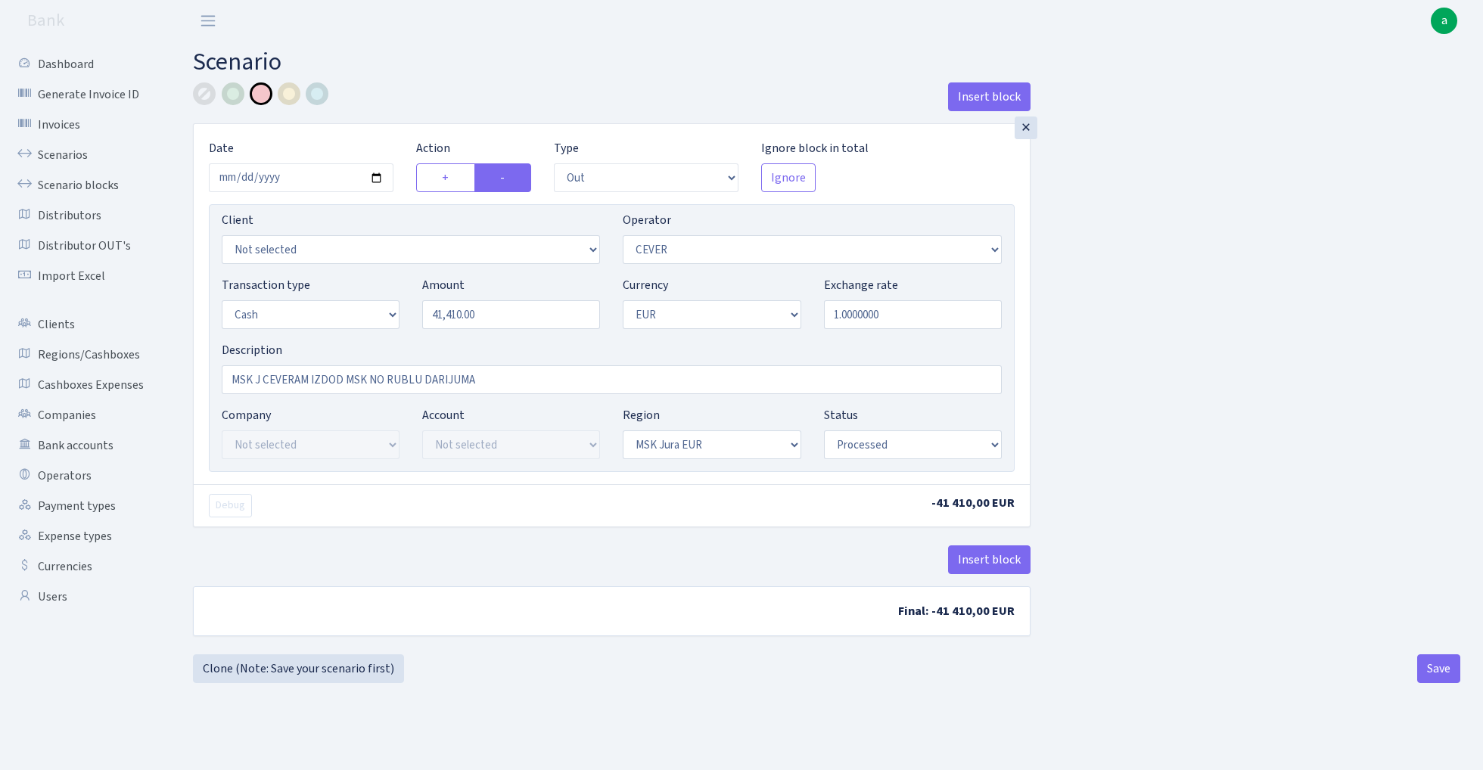
select select "out"
select select "20"
select select "1"
select select "16"
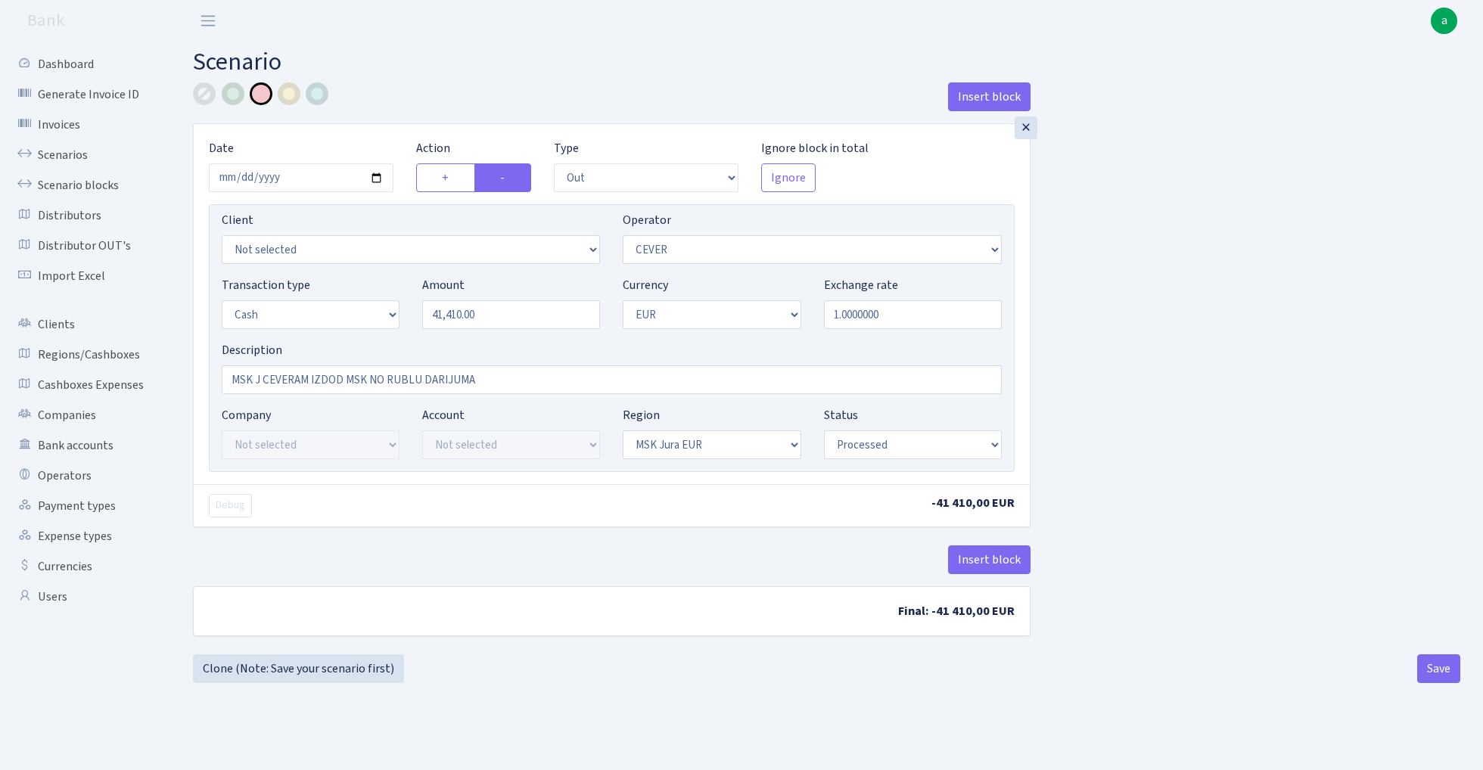
select select "processed"
click at [67, 153] on link "Scenarios" at bounding box center [83, 155] width 151 height 30
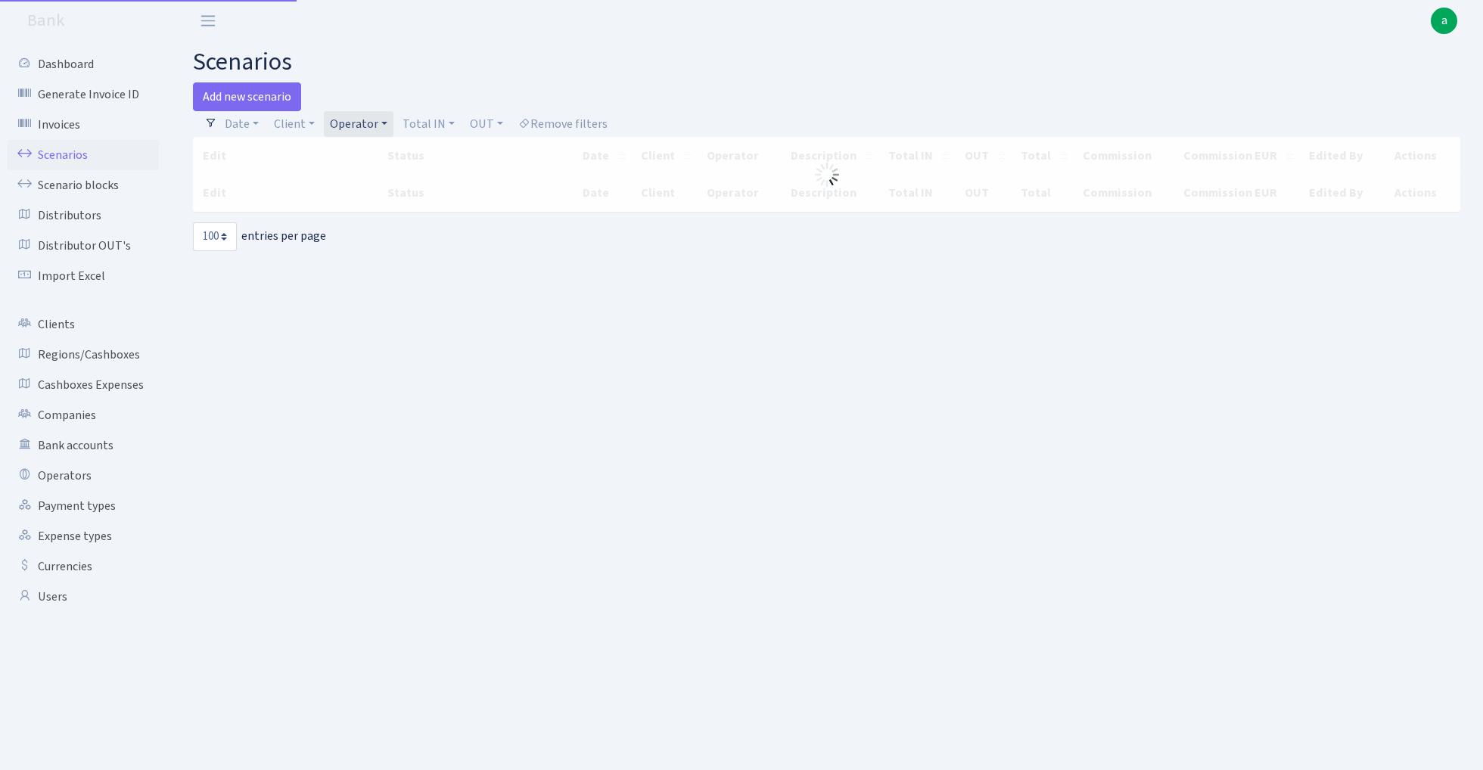
select select "100"
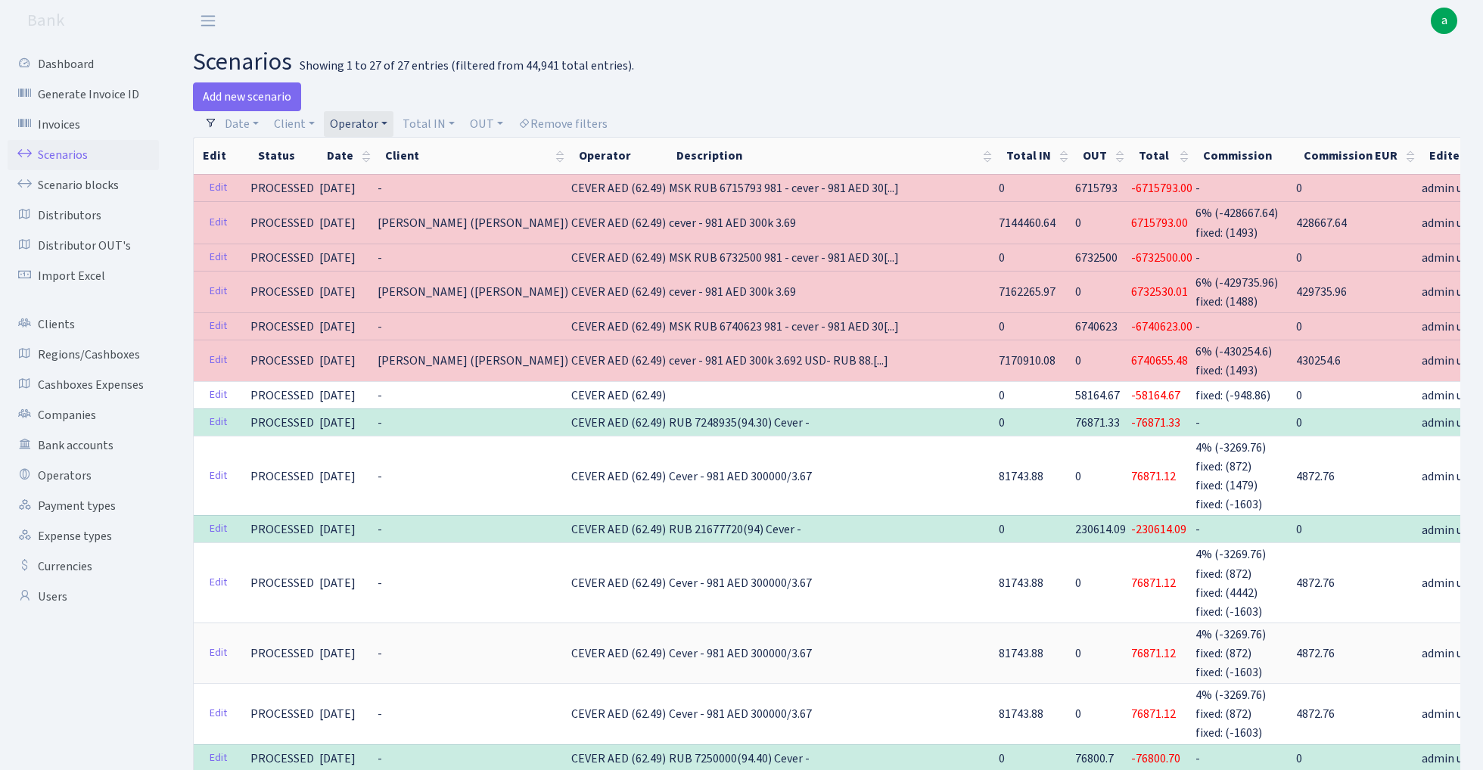
click at [366, 128] on link "Operator" at bounding box center [359, 124] width 70 height 26
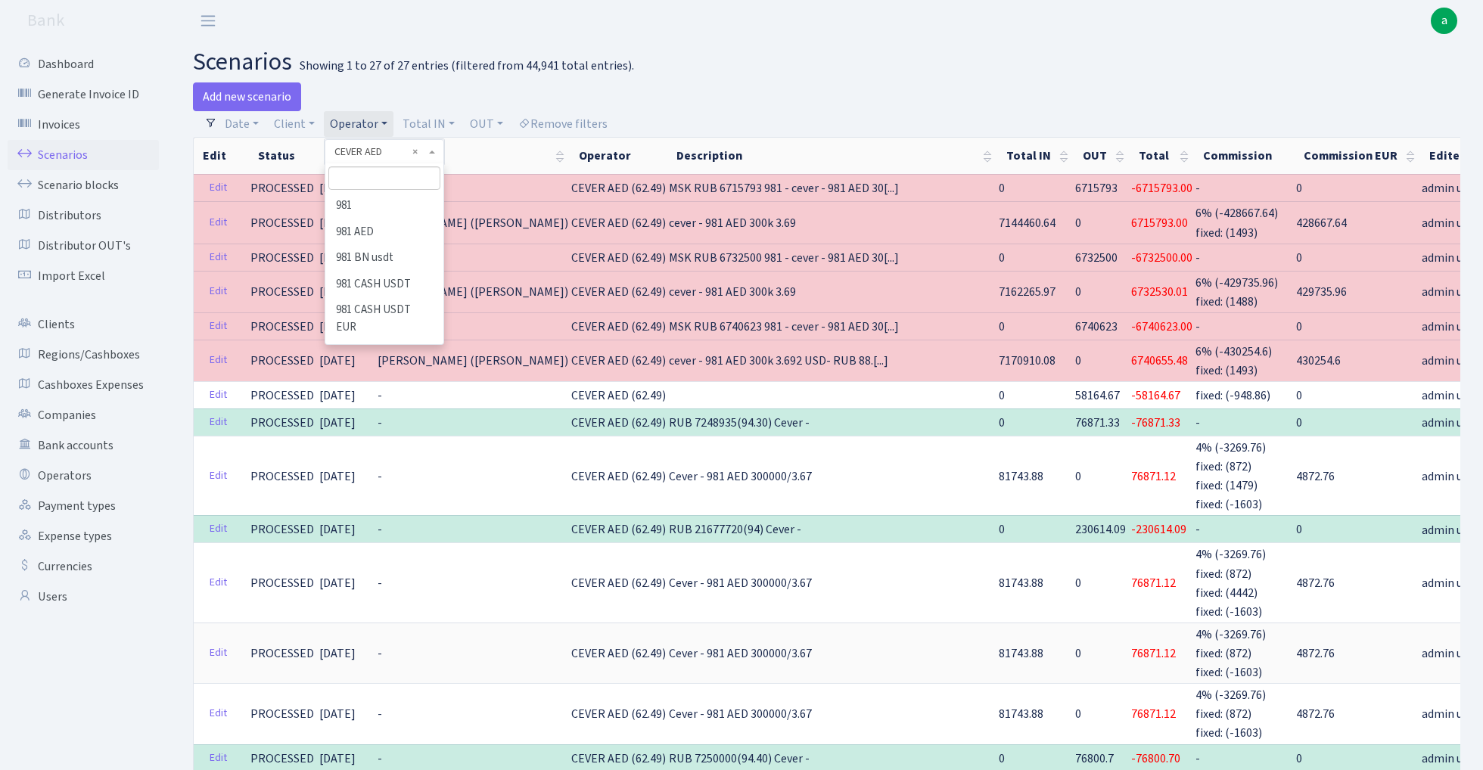
scroll to position [1274, 0]
click at [397, 368] on li "CEVER" at bounding box center [384, 381] width 114 height 26
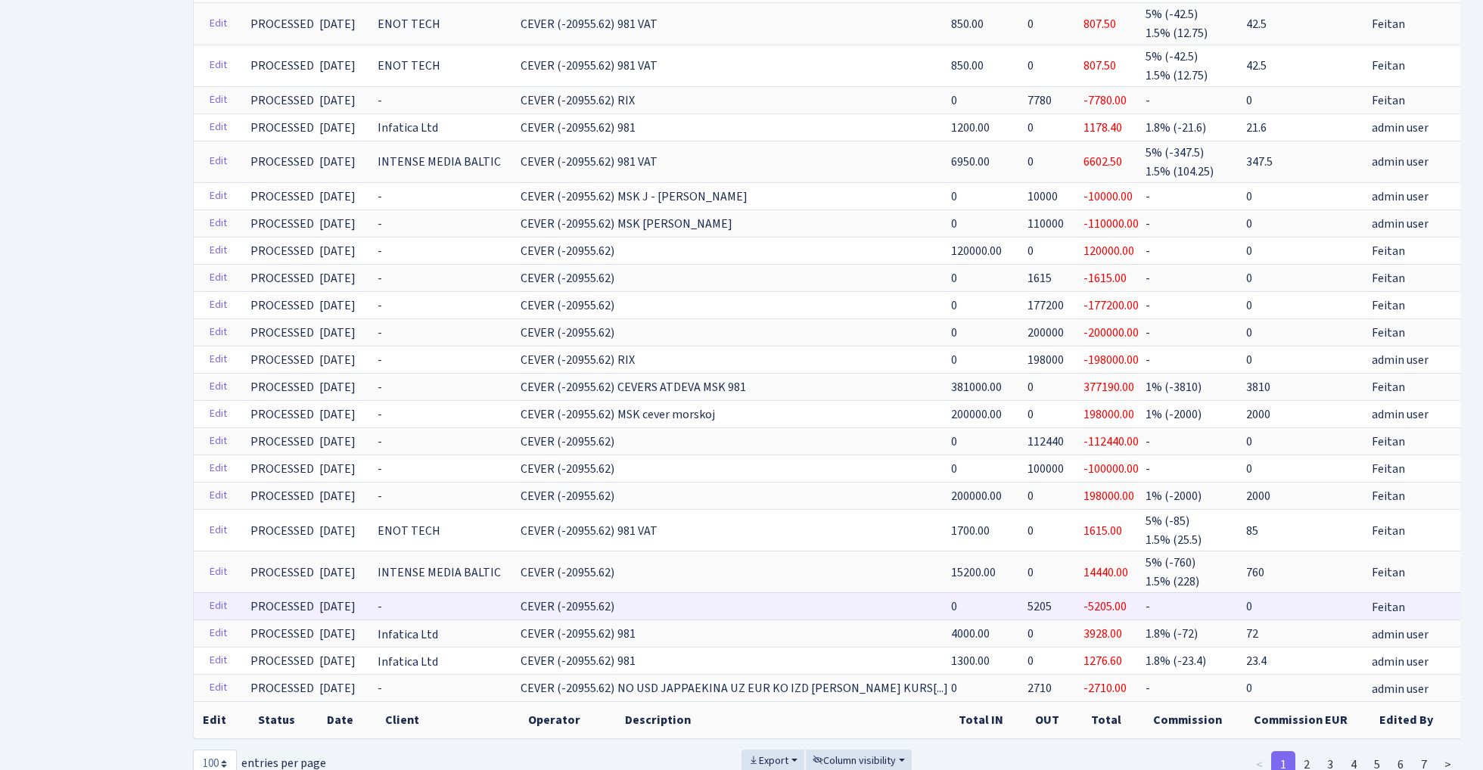
scroll to position [2881, 0]
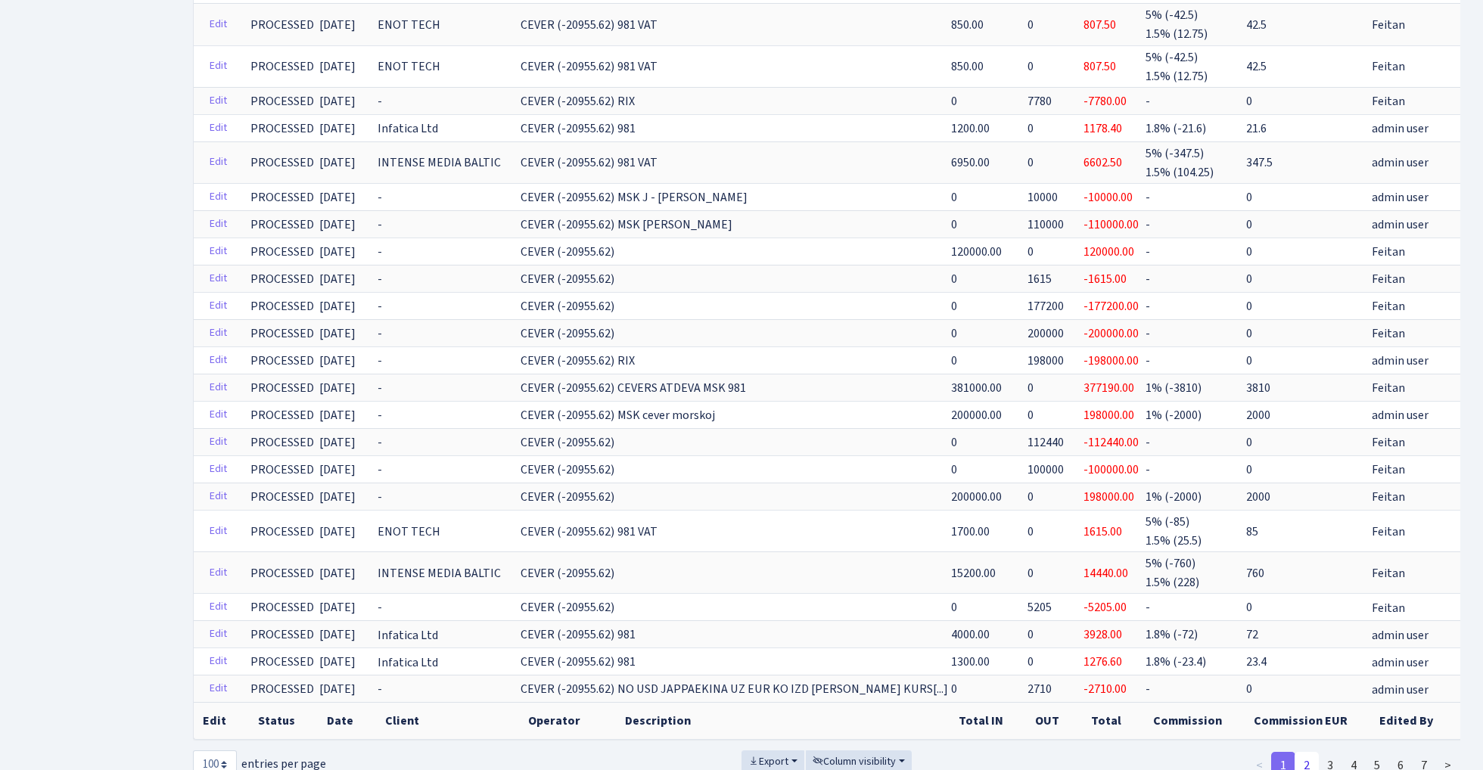
click at [1308, 752] on link "2" at bounding box center [1307, 765] width 24 height 27
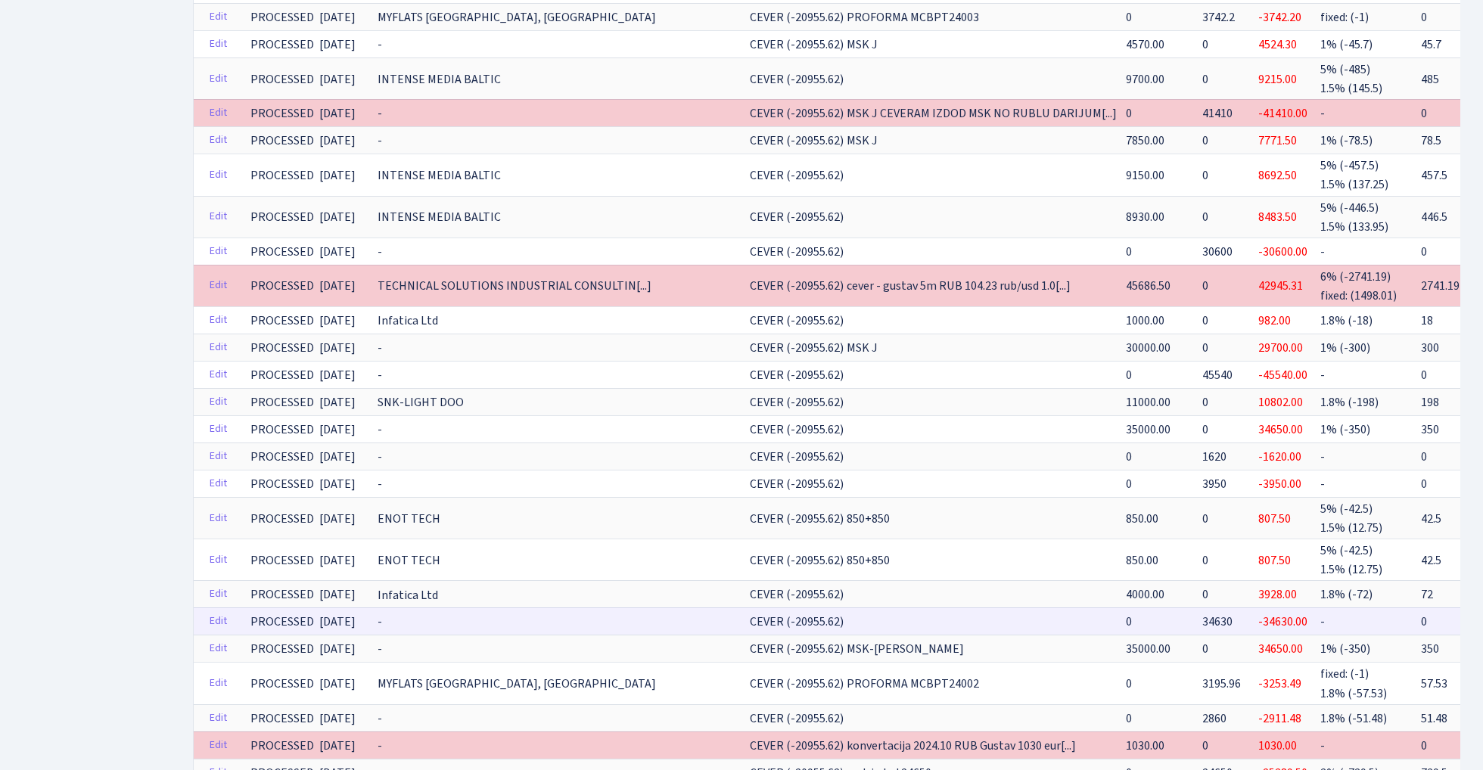
scroll to position [779, 0]
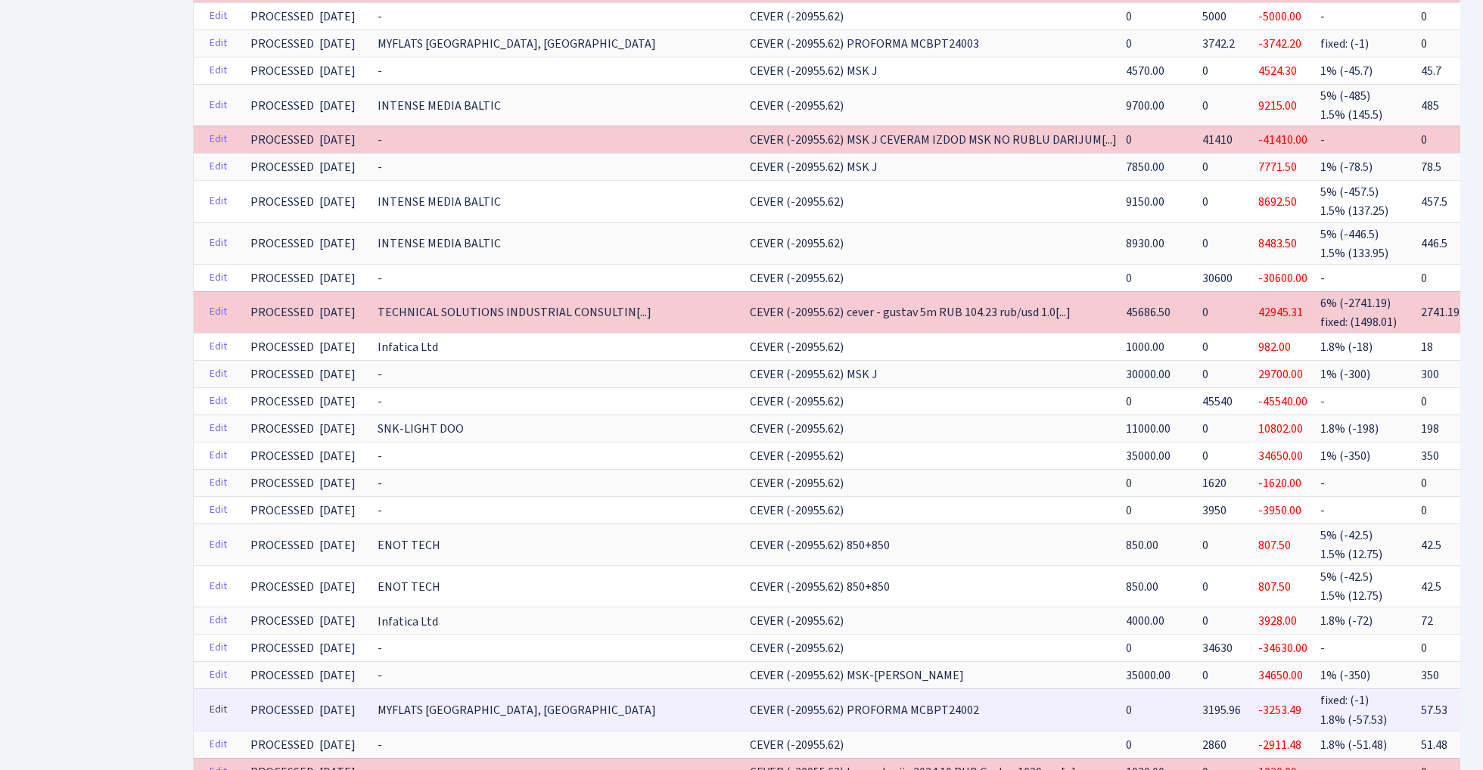
click at [210, 698] on link "Edit" at bounding box center [218, 709] width 31 height 23
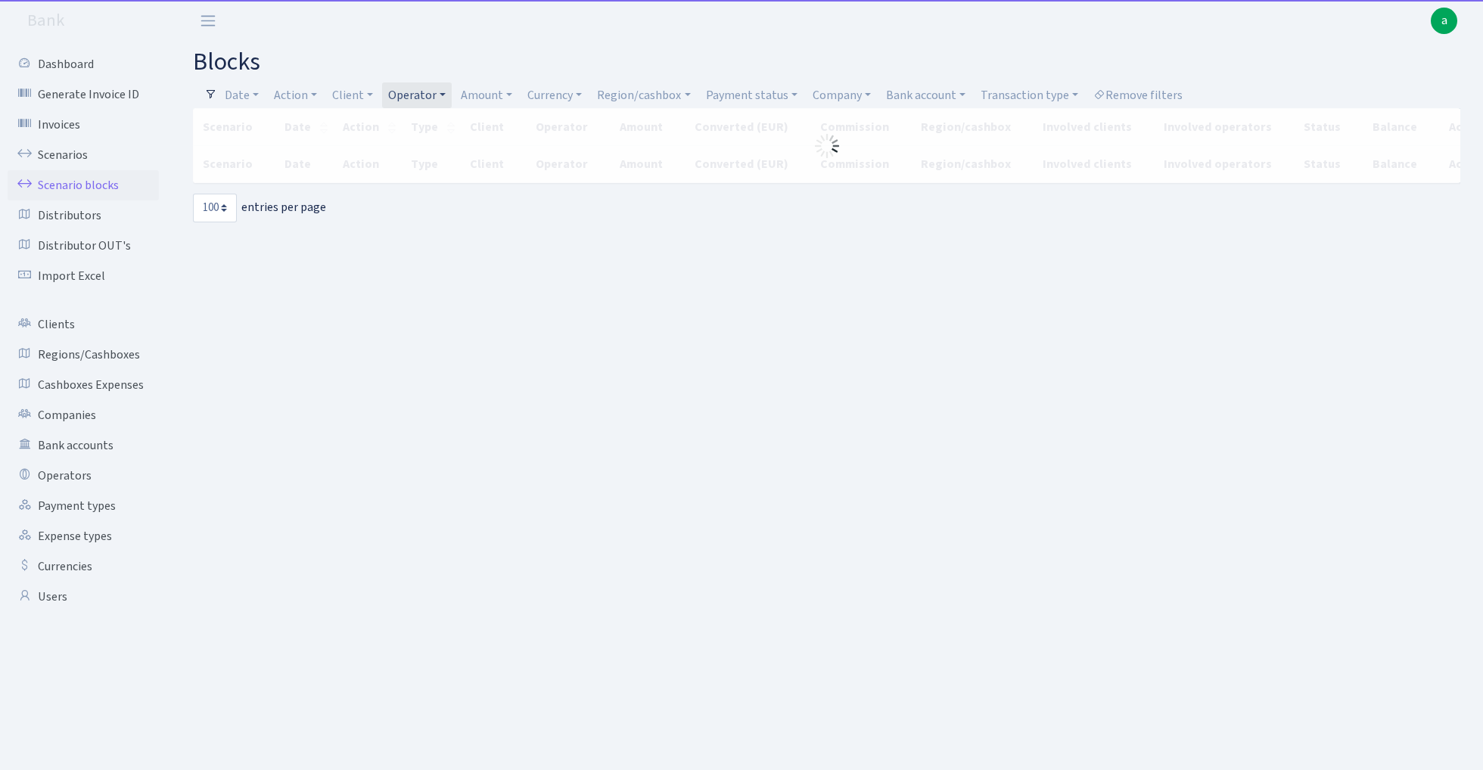
select select "100"
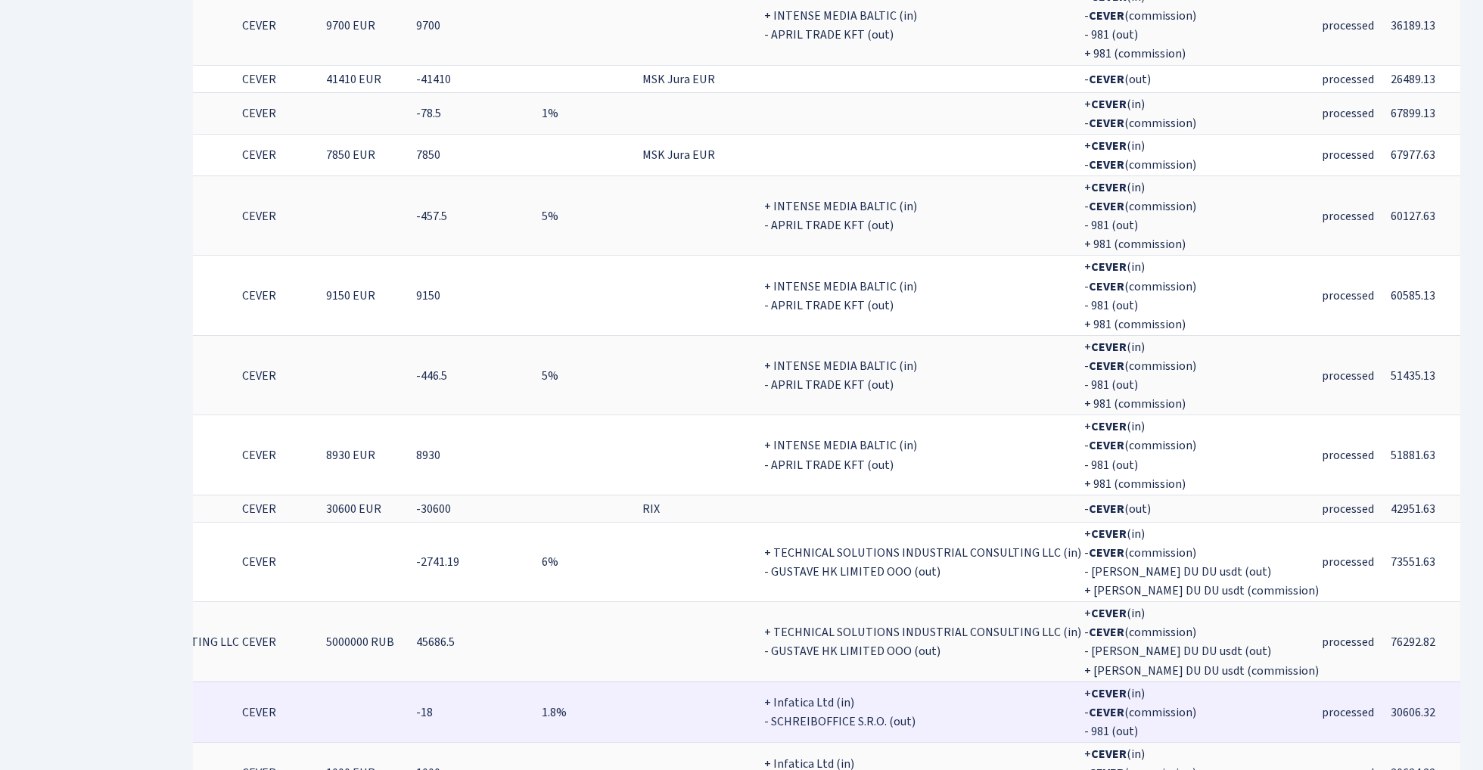
scroll to position [5172, 0]
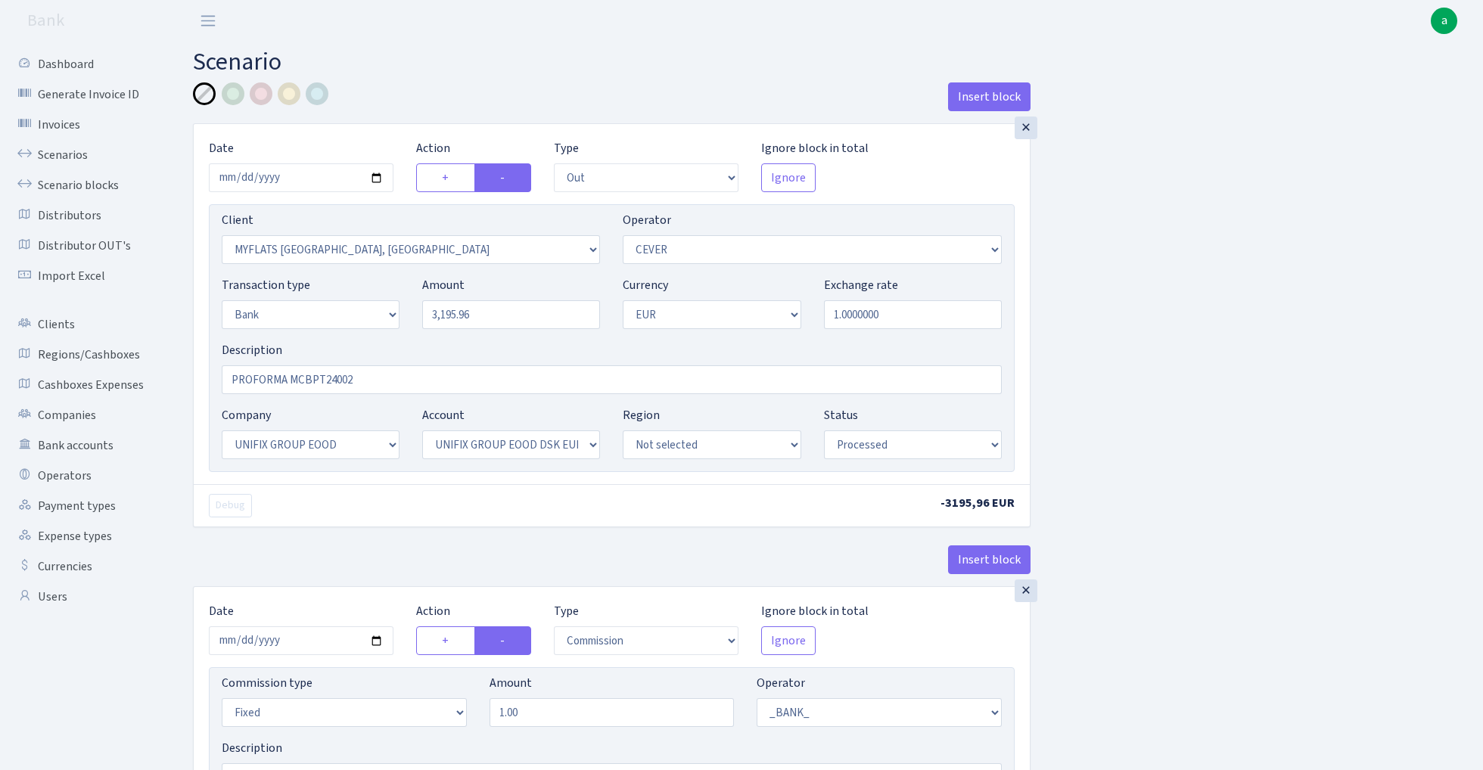
select select "out"
select select "2840"
select select "20"
select select "2"
select select "1"
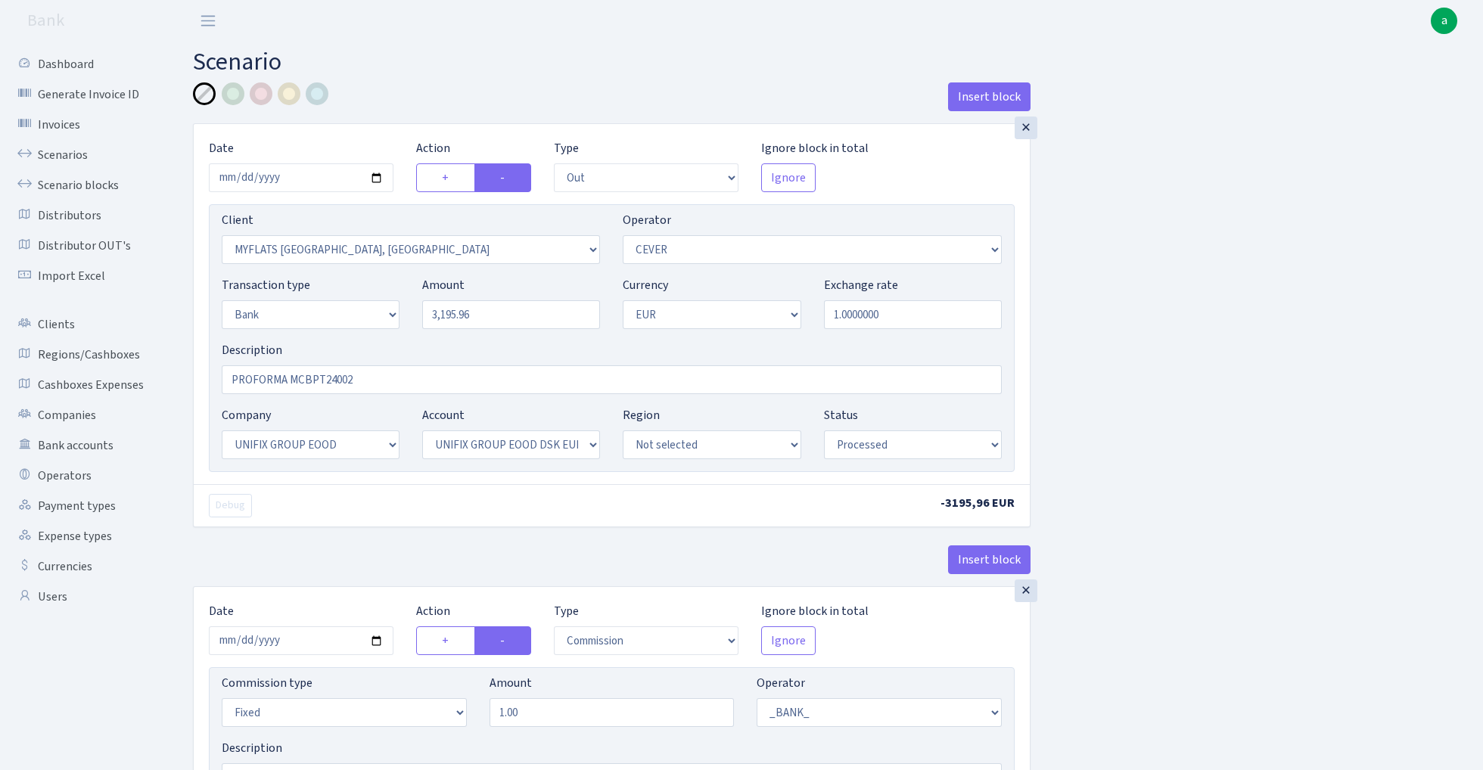
select select "13"
select select "31"
select select "processed"
select select "commission"
select select "fixed"
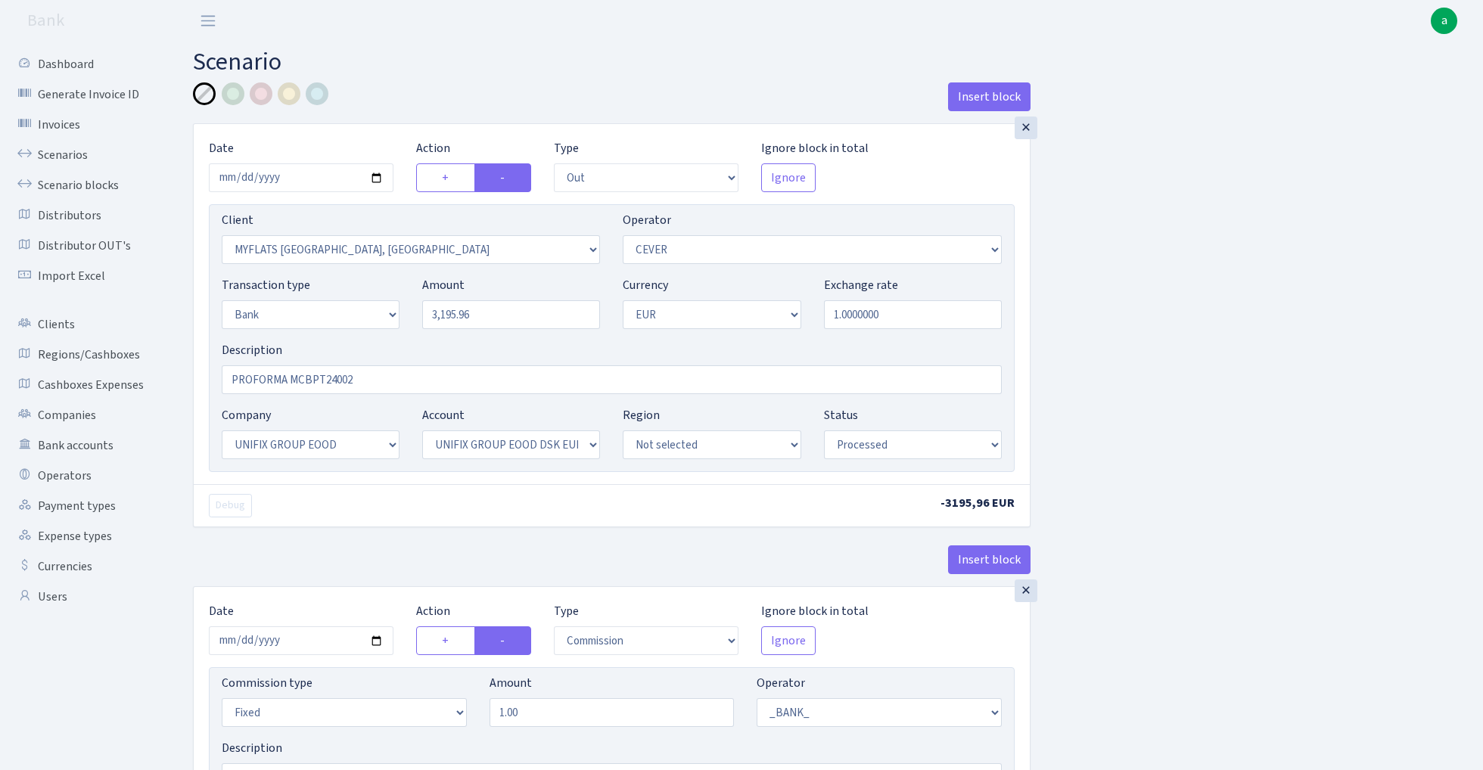
select select "1"
select select "13"
select select "31"
select select "processed"
select select "commission"
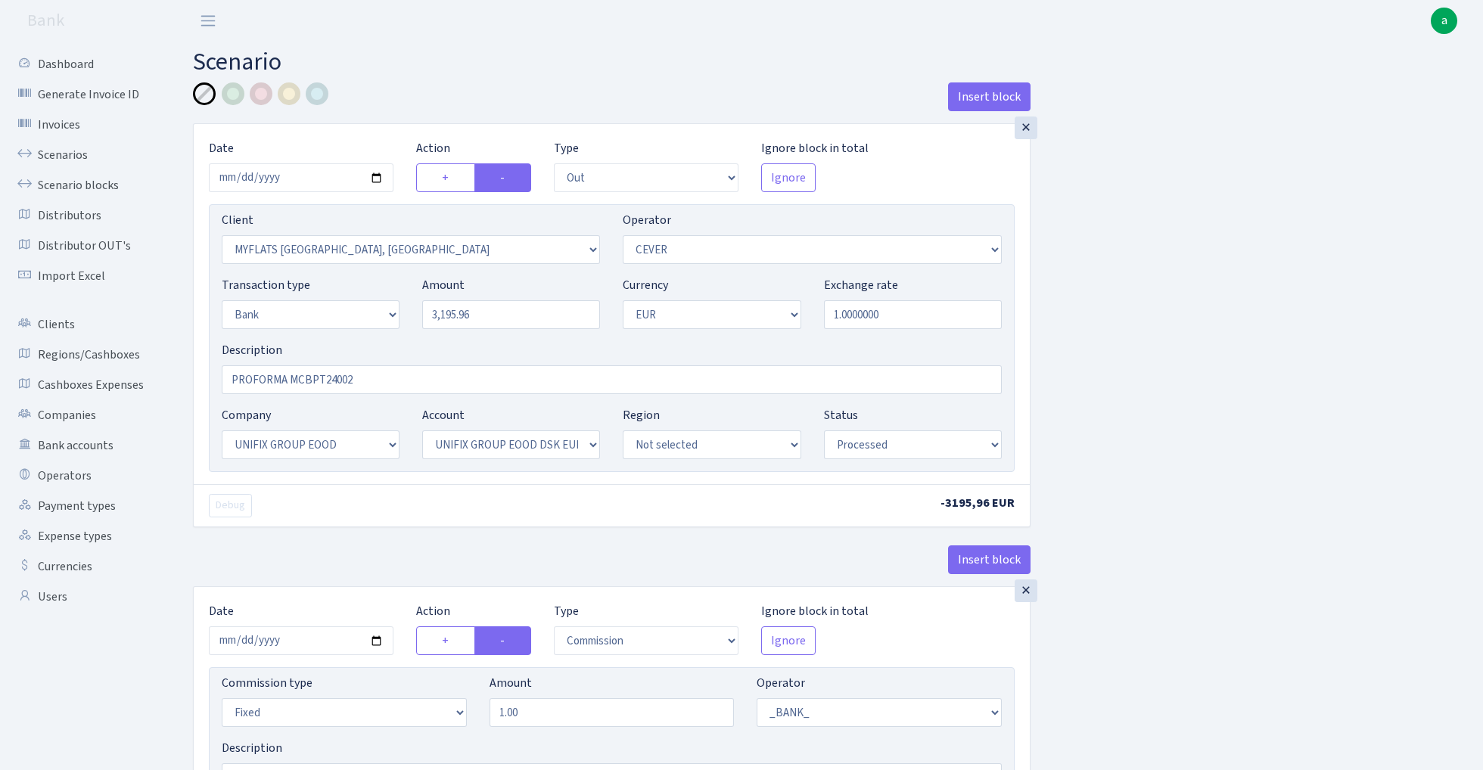
select select "20"
select select "processed"
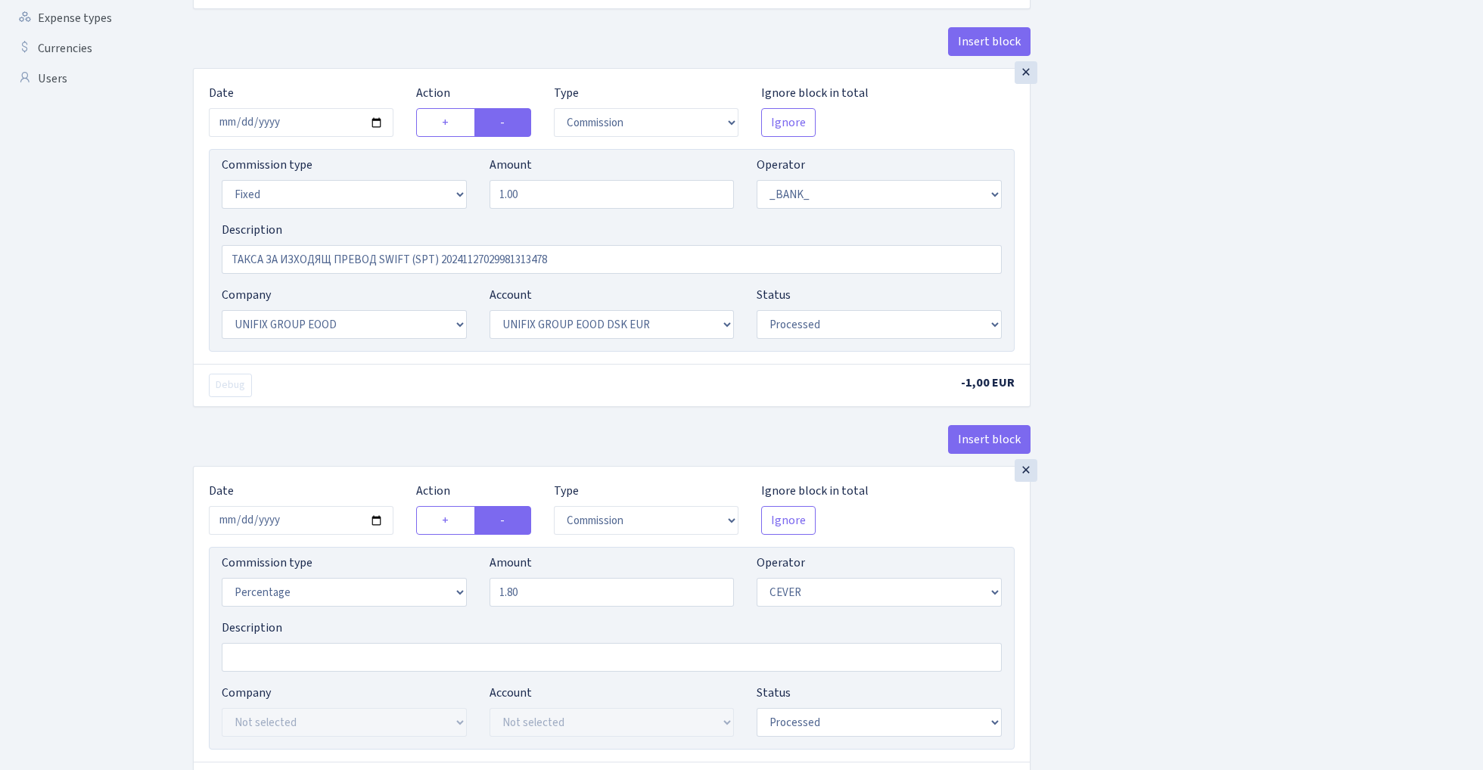
scroll to position [519, 0]
click at [1027, 474] on div "×" at bounding box center [1026, 470] width 23 height 23
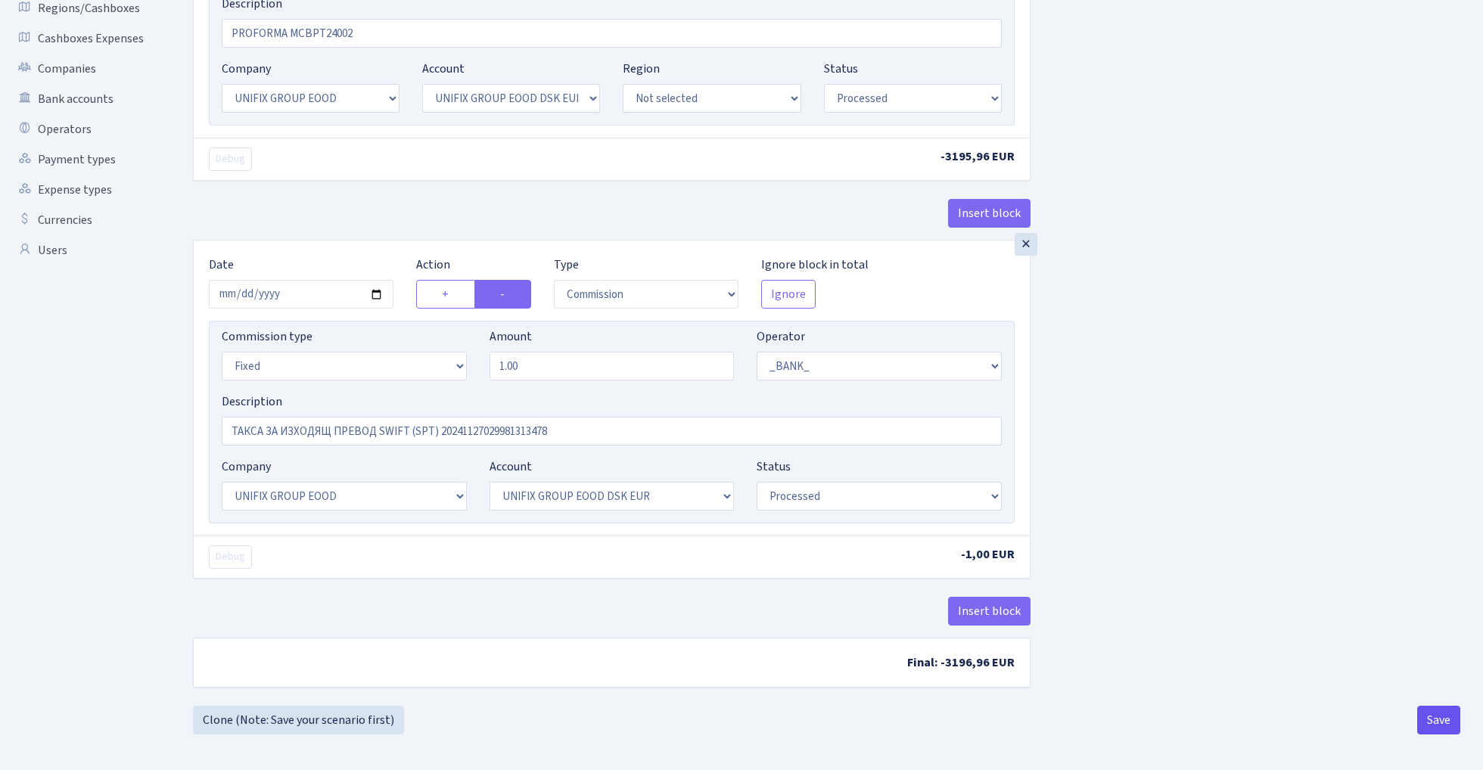
click at [1447, 724] on button "Save" at bounding box center [1438, 720] width 43 height 29
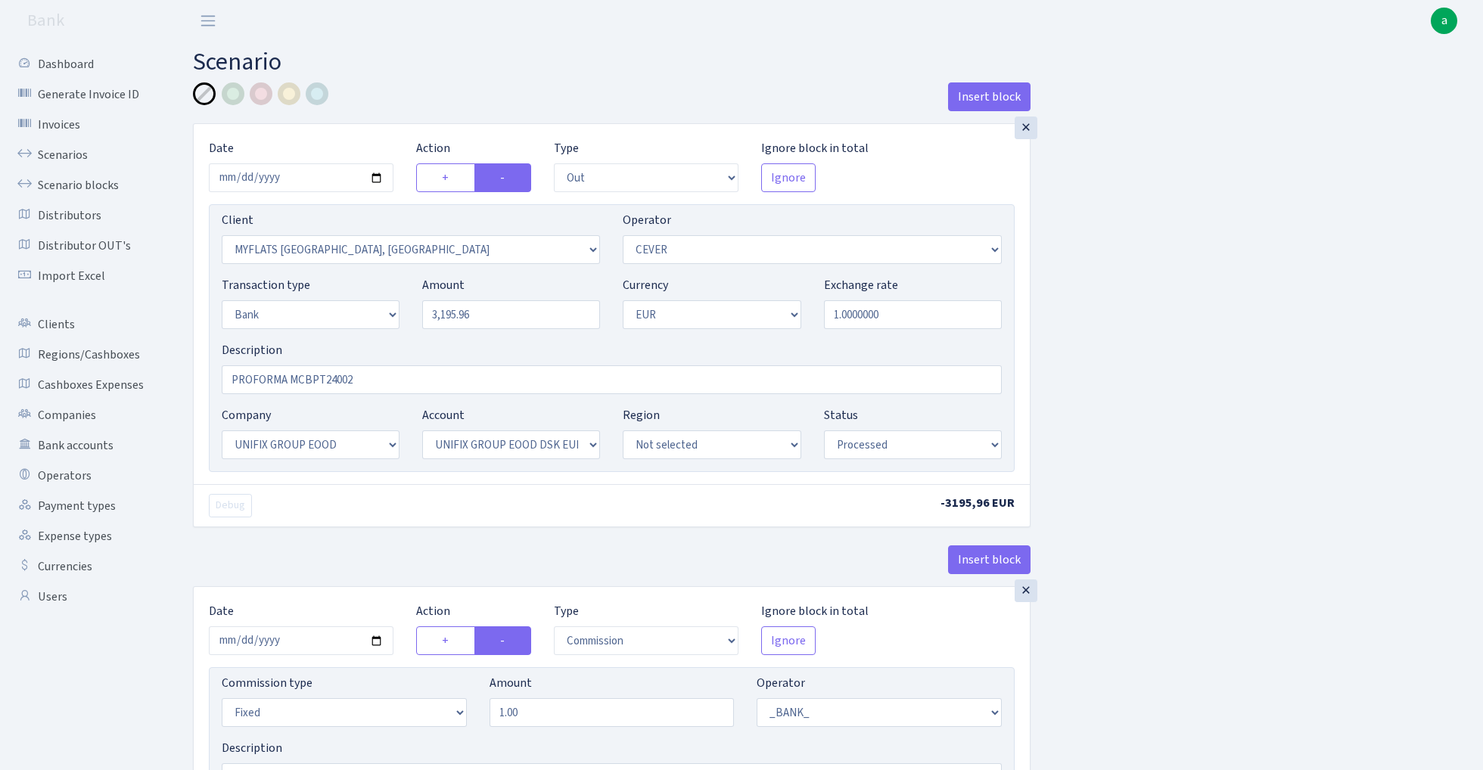
select select "out"
select select "2840"
select select "20"
select select "2"
select select "1"
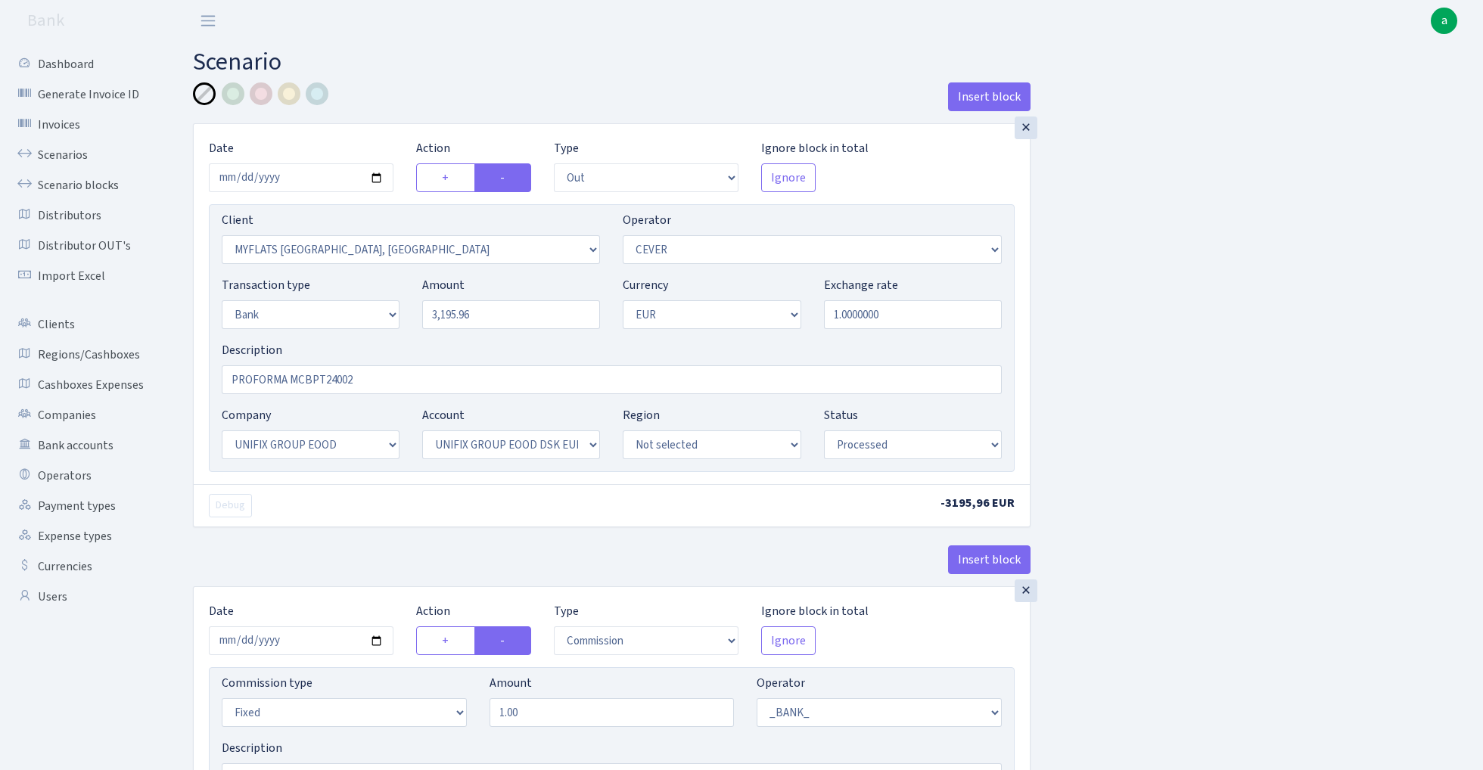
select select "13"
select select "31"
select select "processed"
select select "commission"
select select "fixed"
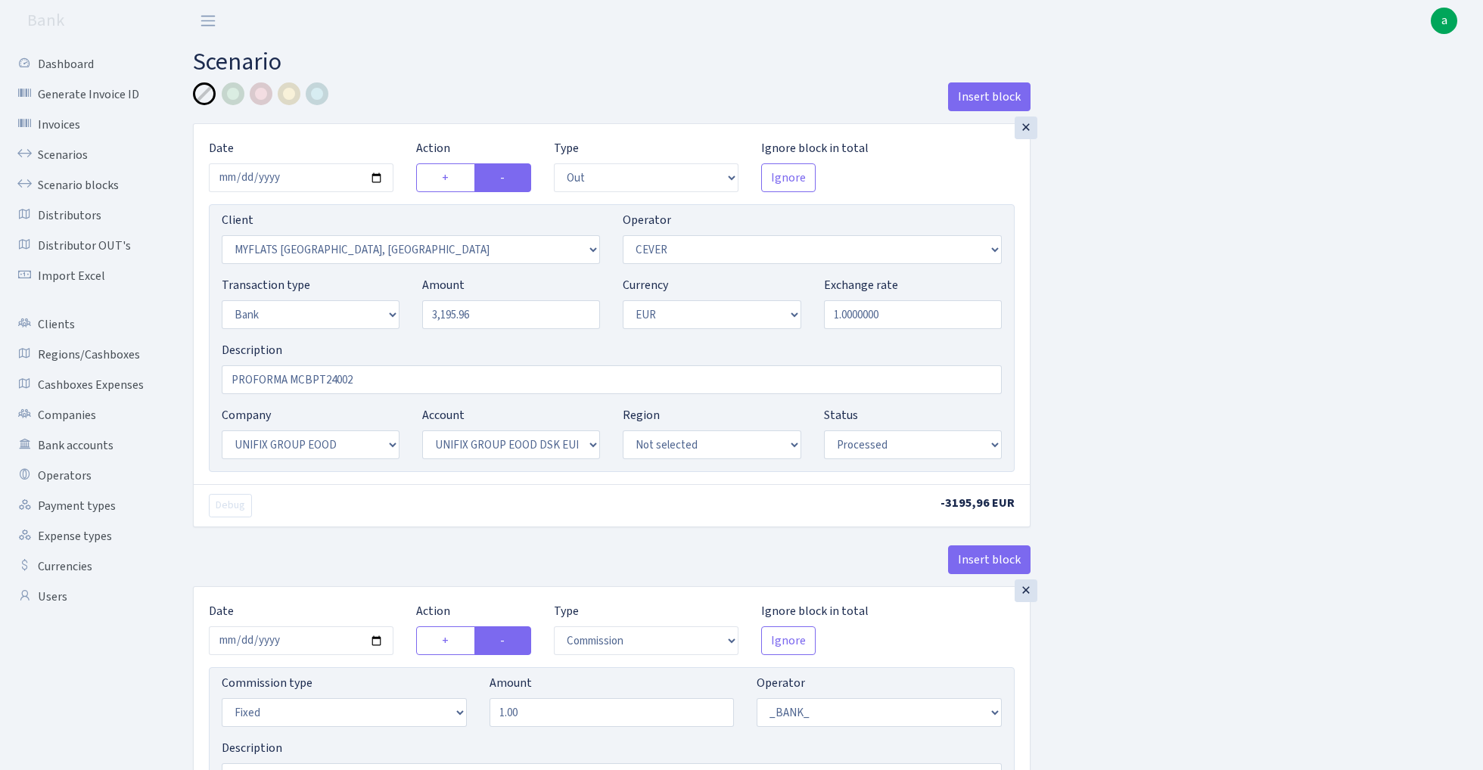
select select "1"
select select "13"
select select "31"
select select "processed"
click at [64, 150] on link "Scenarios" at bounding box center [83, 155] width 151 height 30
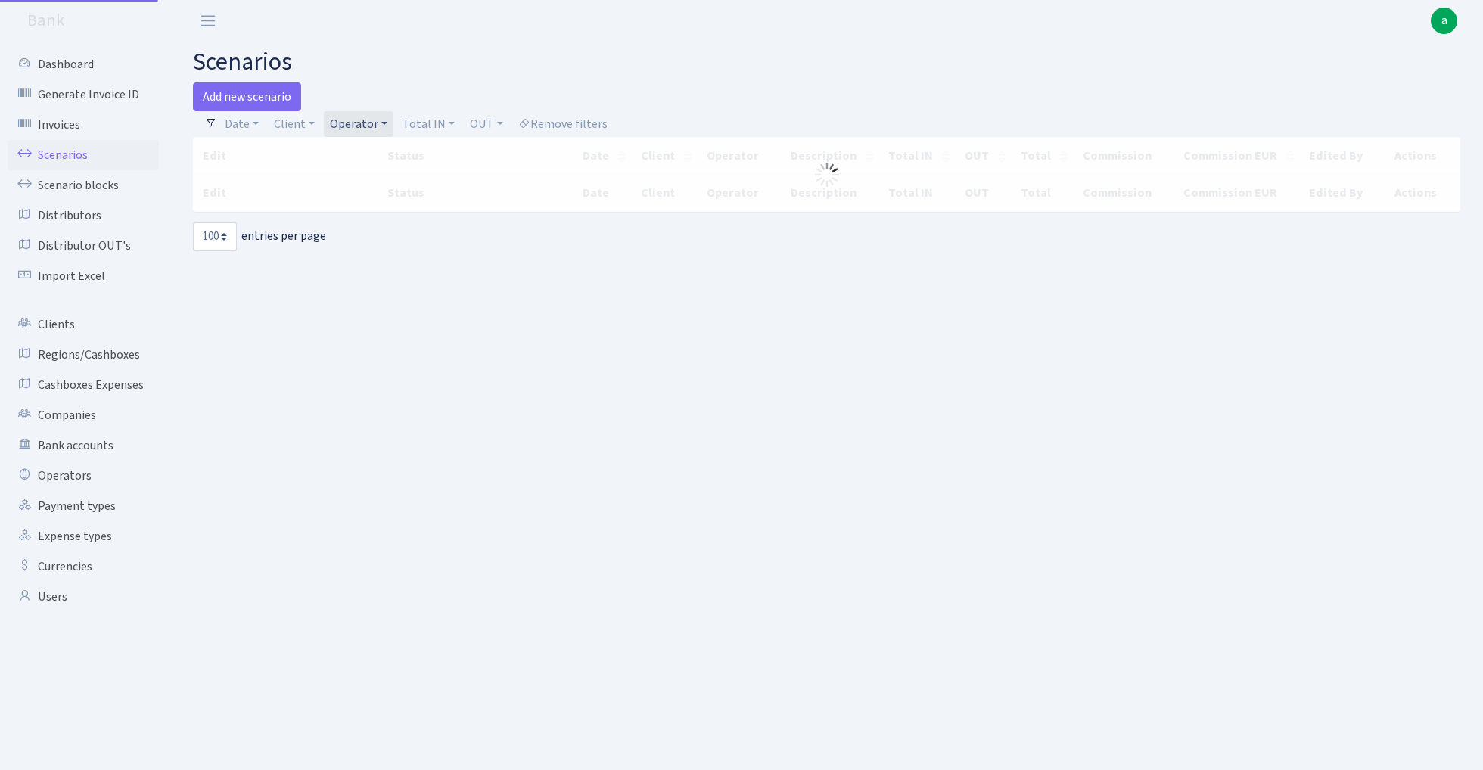
select select "100"
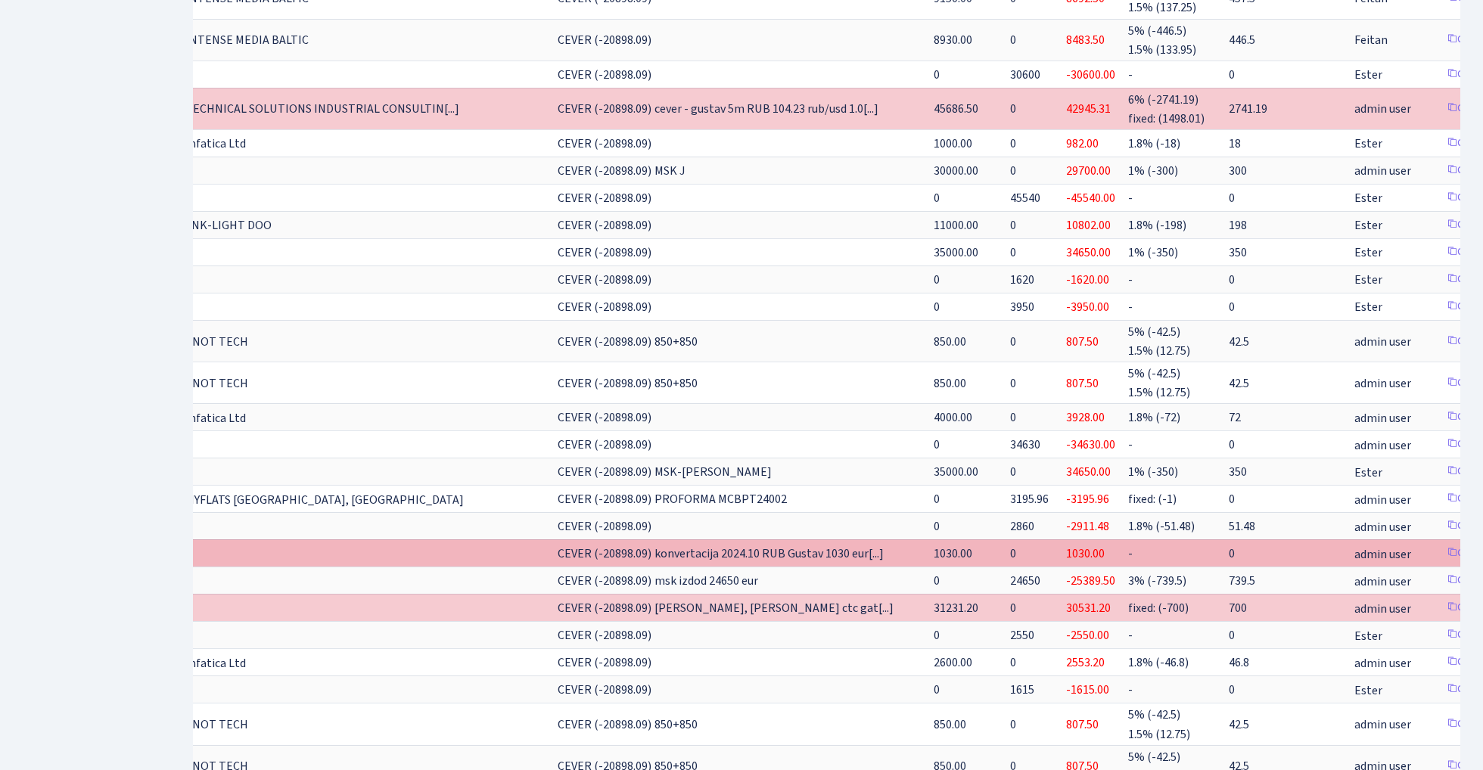
scroll to position [0, 191]
click at [1441, 542] on link "Clone" at bounding box center [1466, 553] width 50 height 23
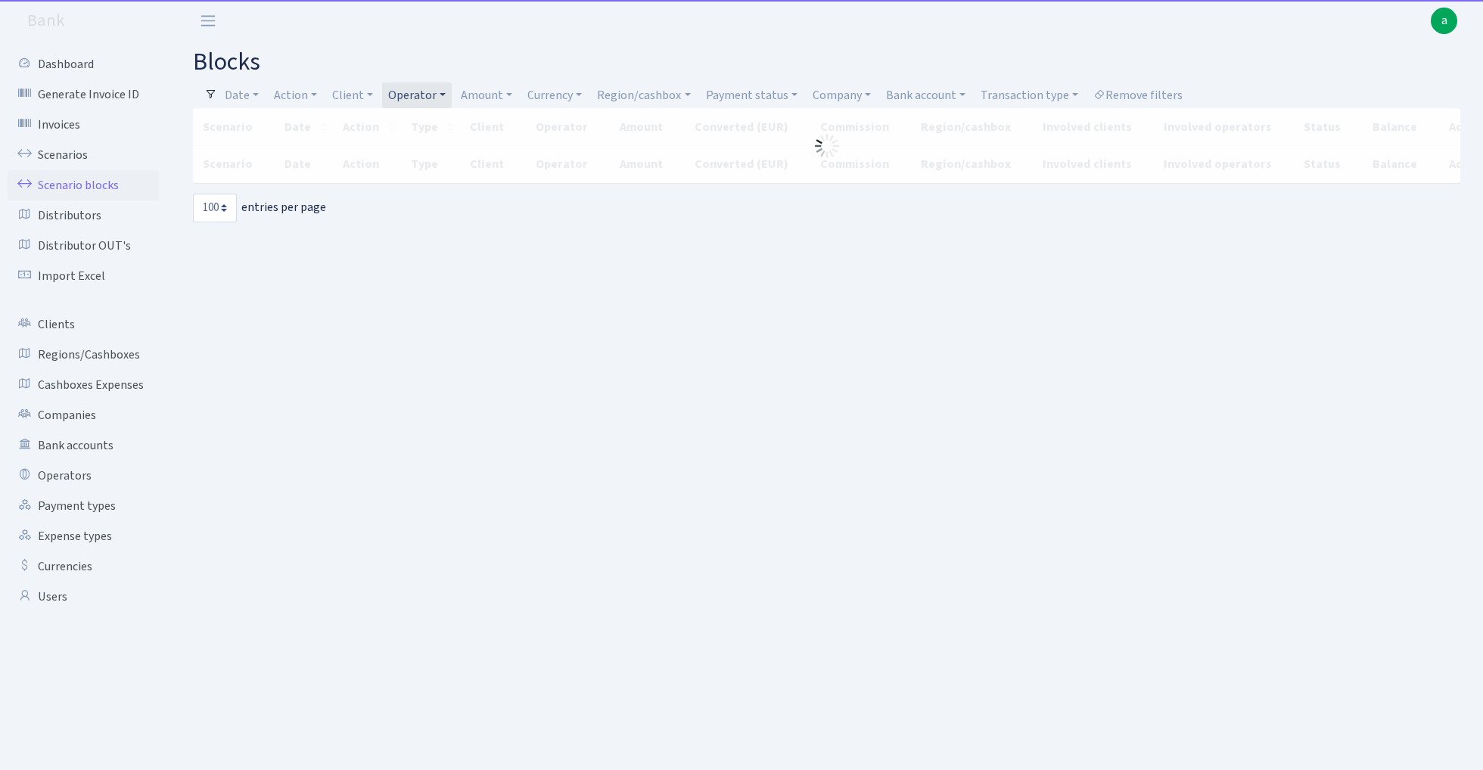
select select "100"
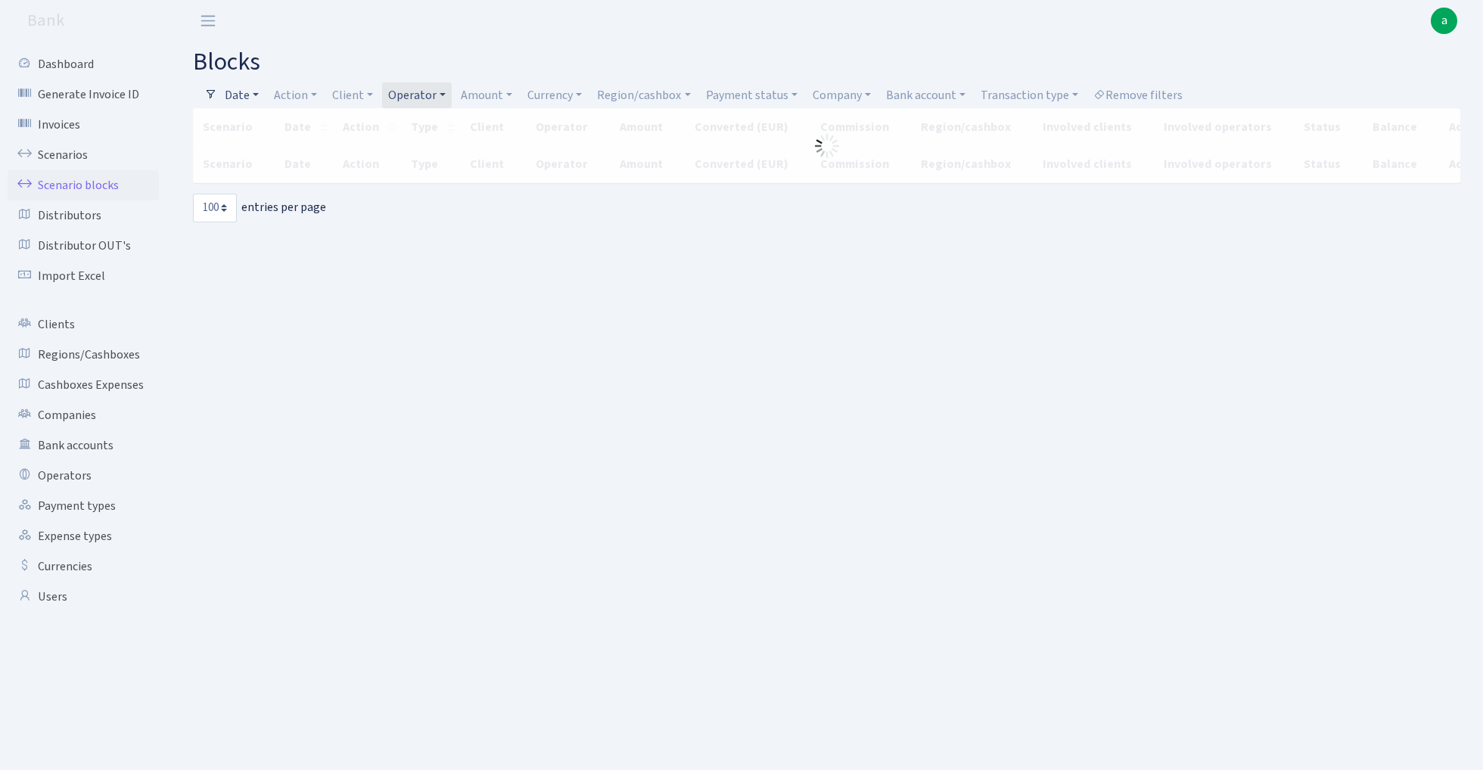
click at [247, 92] on link "Date" at bounding box center [242, 95] width 46 height 26
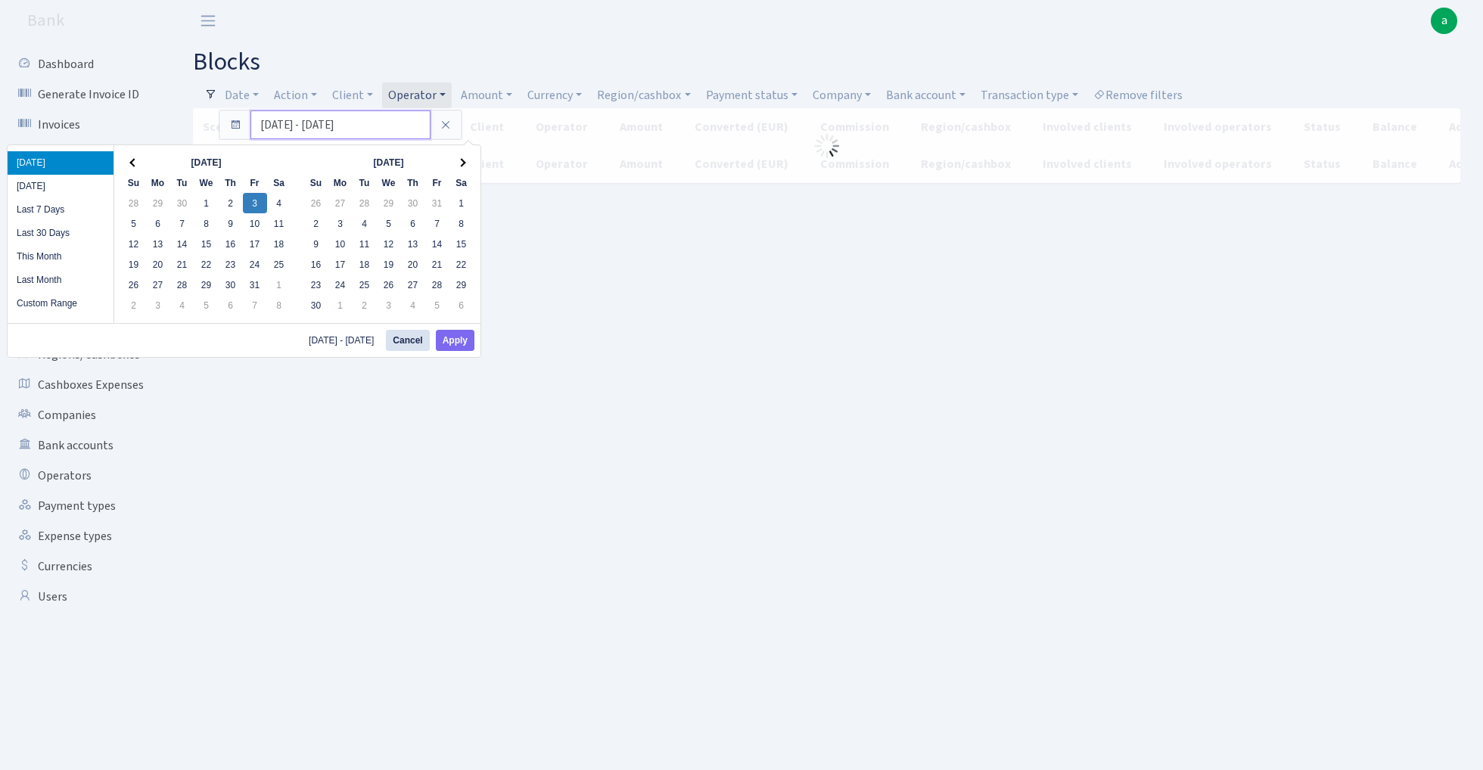
click at [286, 127] on input "03.10.2025 - 03.10.2025" at bounding box center [340, 124] width 180 height 29
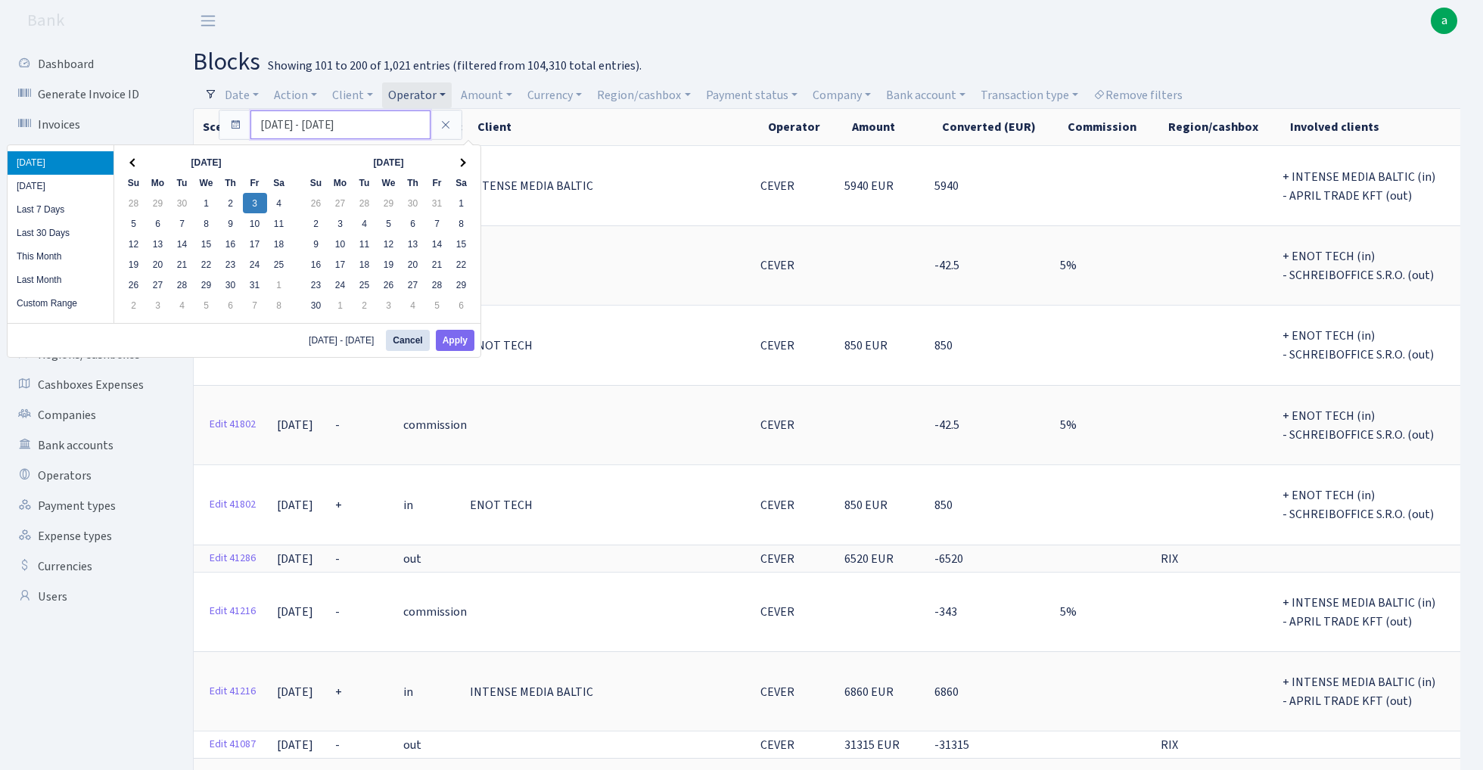
click at [273, 125] on input "03.10.2025 - 03.10.2025" at bounding box center [340, 124] width 180 height 29
click at [331, 121] on input "01.11.2024 - 03.10.2025" at bounding box center [340, 124] width 180 height 29
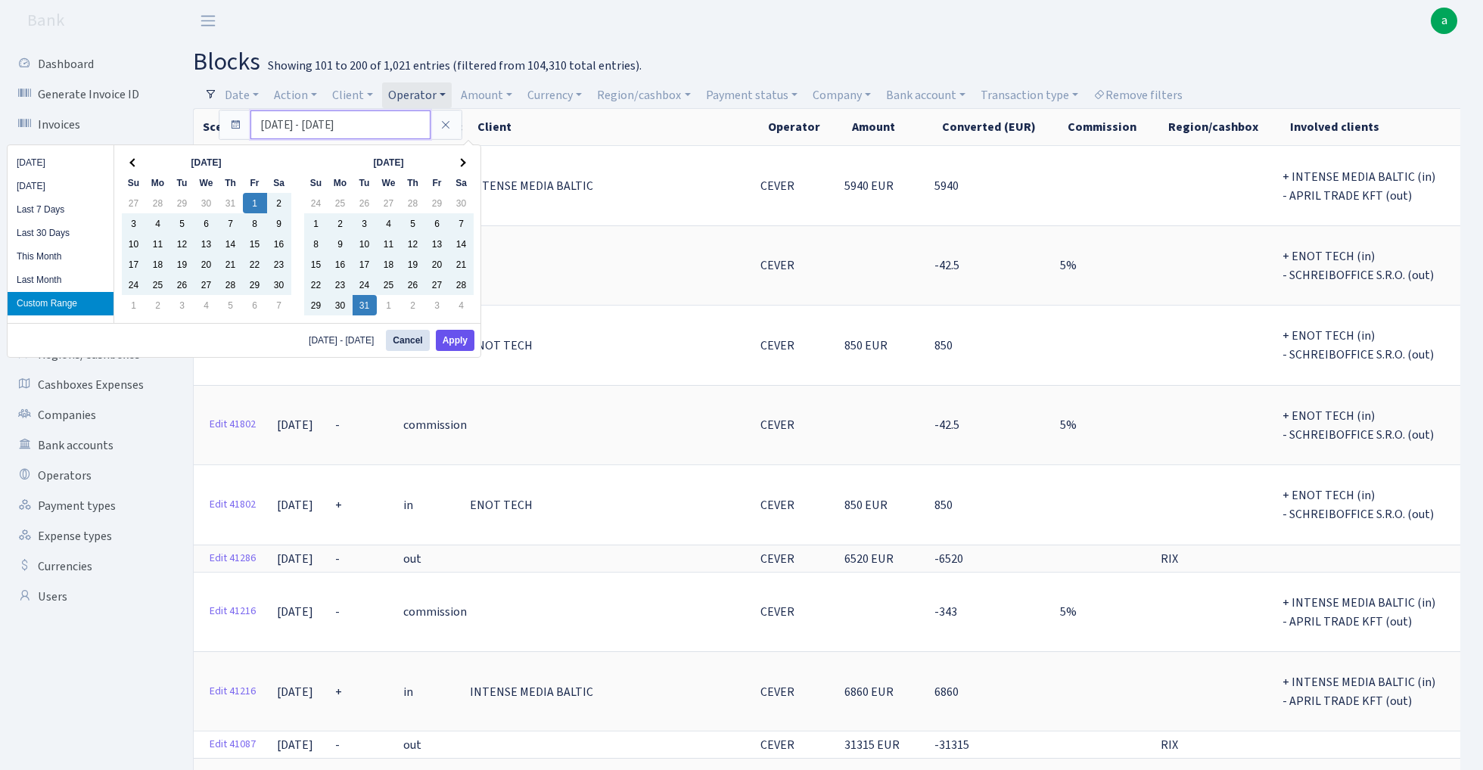
type input "01.11.2024 - 31.12.2024"
click at [458, 337] on button "Apply" at bounding box center [455, 340] width 39 height 21
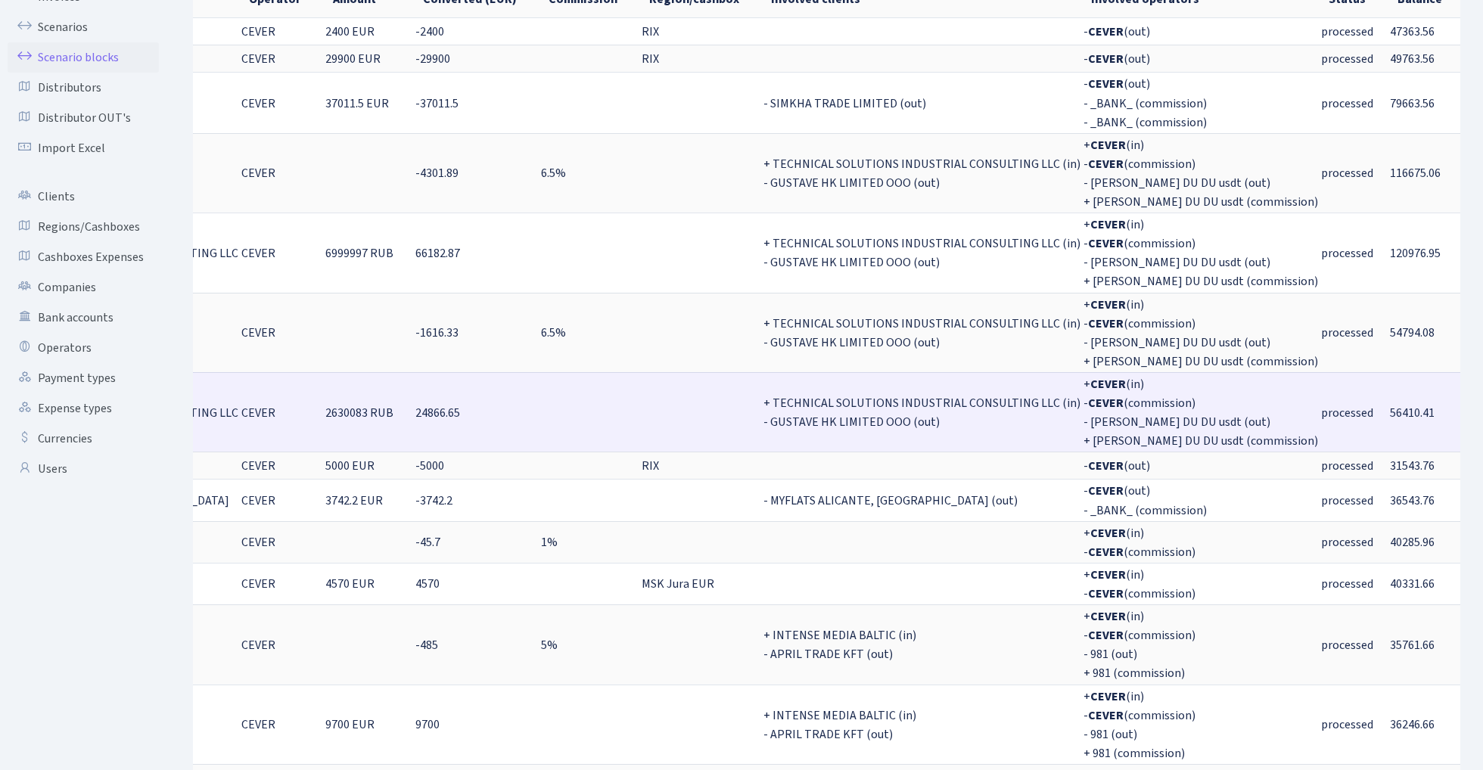
scroll to position [130, 0]
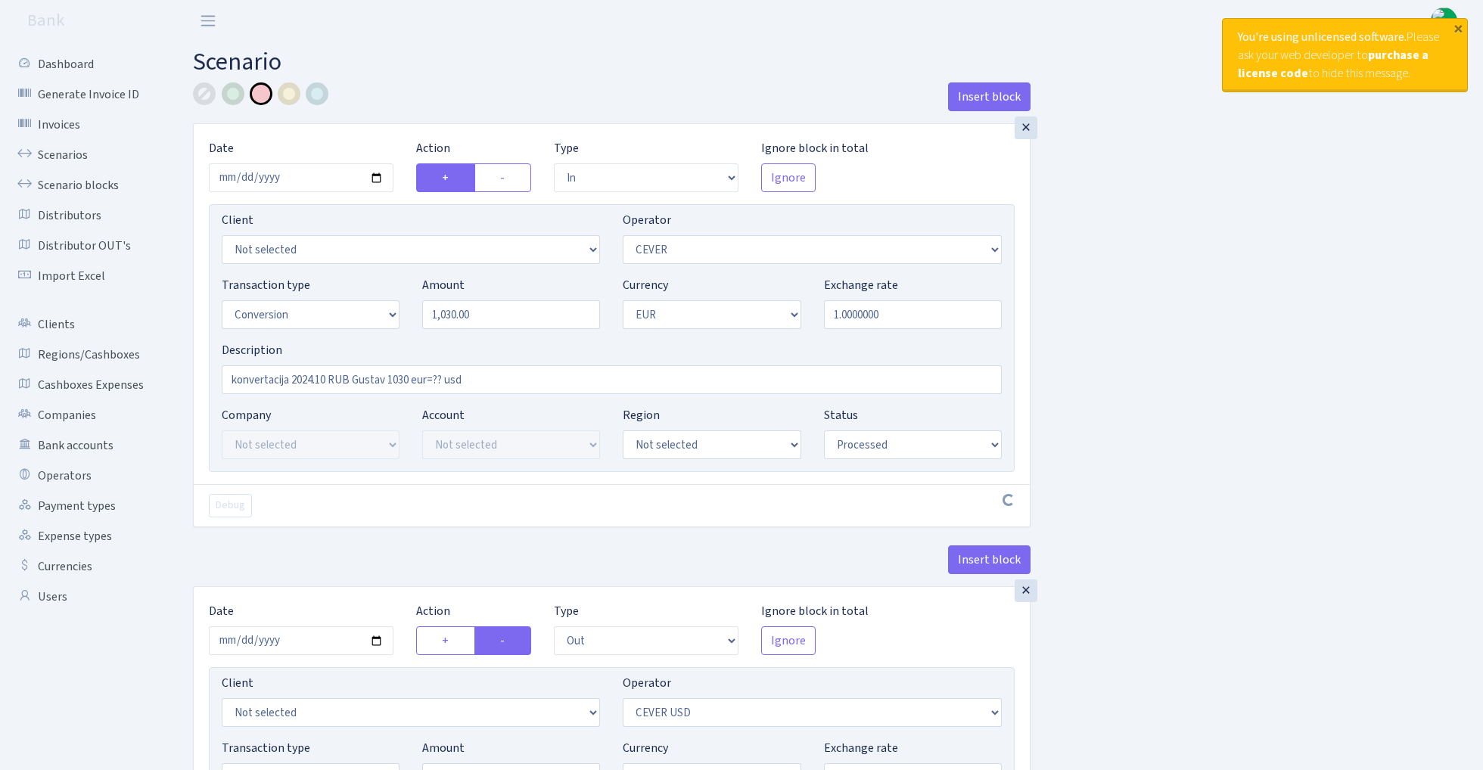
select select "in"
select select "20"
select select "15"
select select "1"
select select "processed"
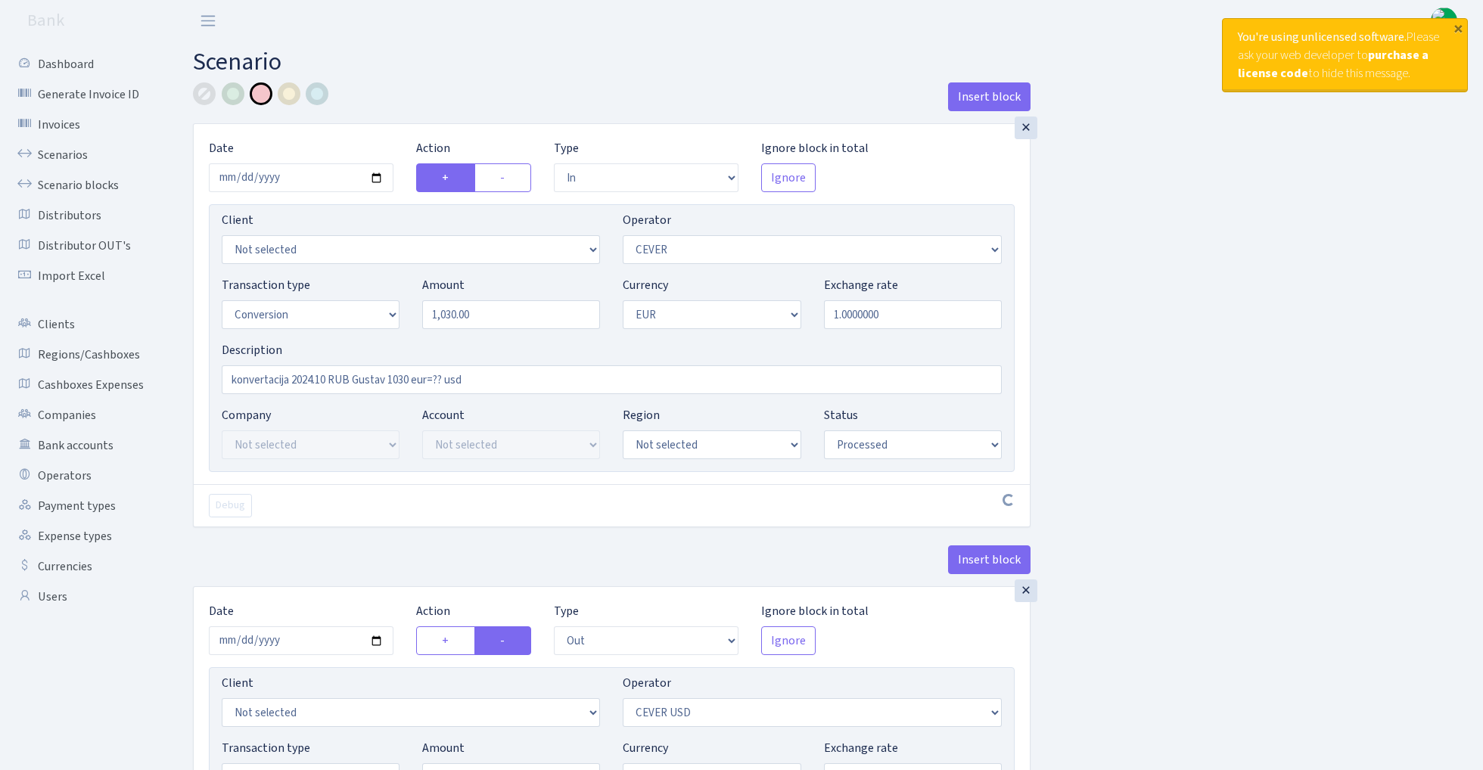
select select "out"
select select "218"
select select "15"
select select "2"
select select "processed"
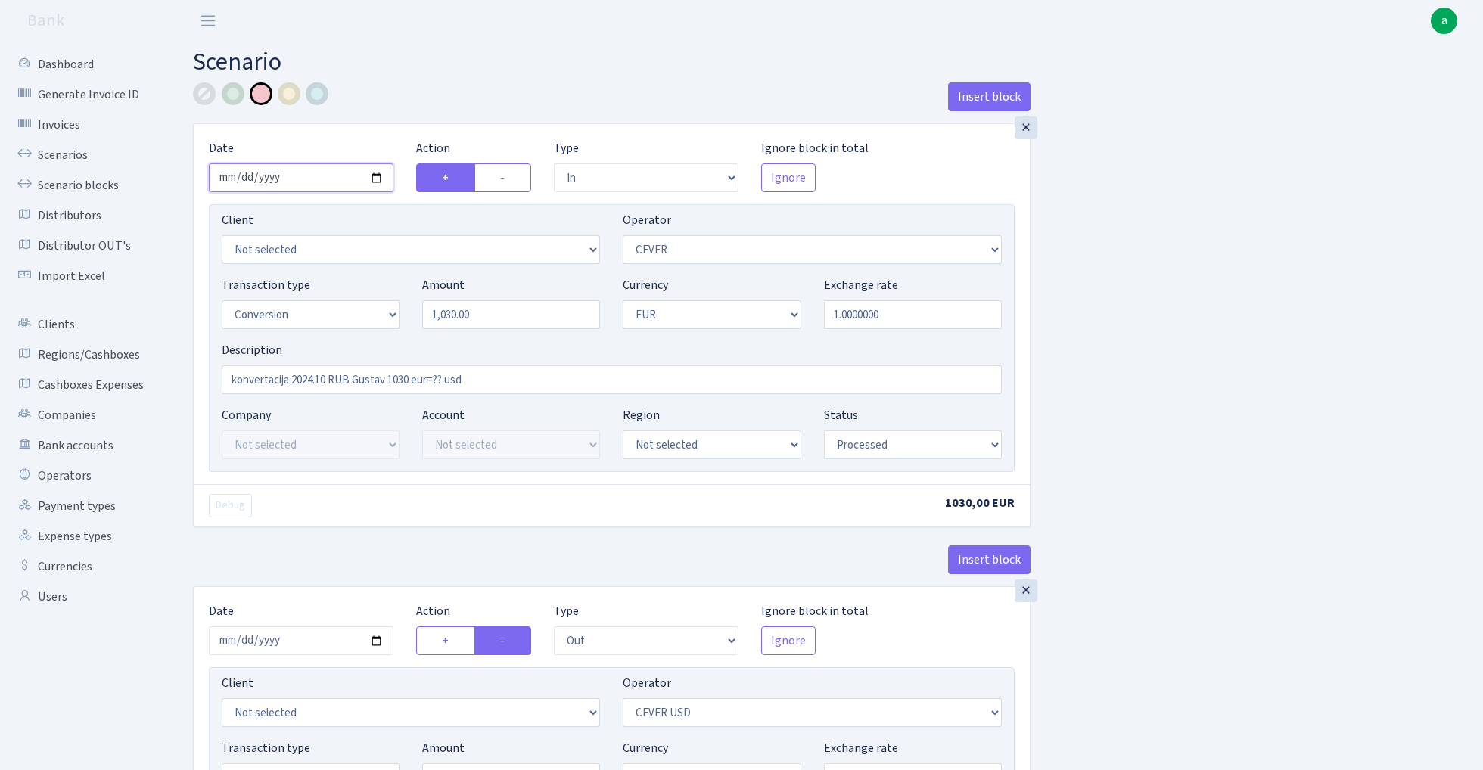
click at [306, 182] on input "2024-11-26" at bounding box center [301, 177] width 185 height 29
type input "2024-12-23"
click at [460, 83] on div "Insert block" at bounding box center [612, 102] width 838 height 41
click at [452, 316] on input "1030.00" at bounding box center [511, 314] width 178 height 29
type input "1,050.00"
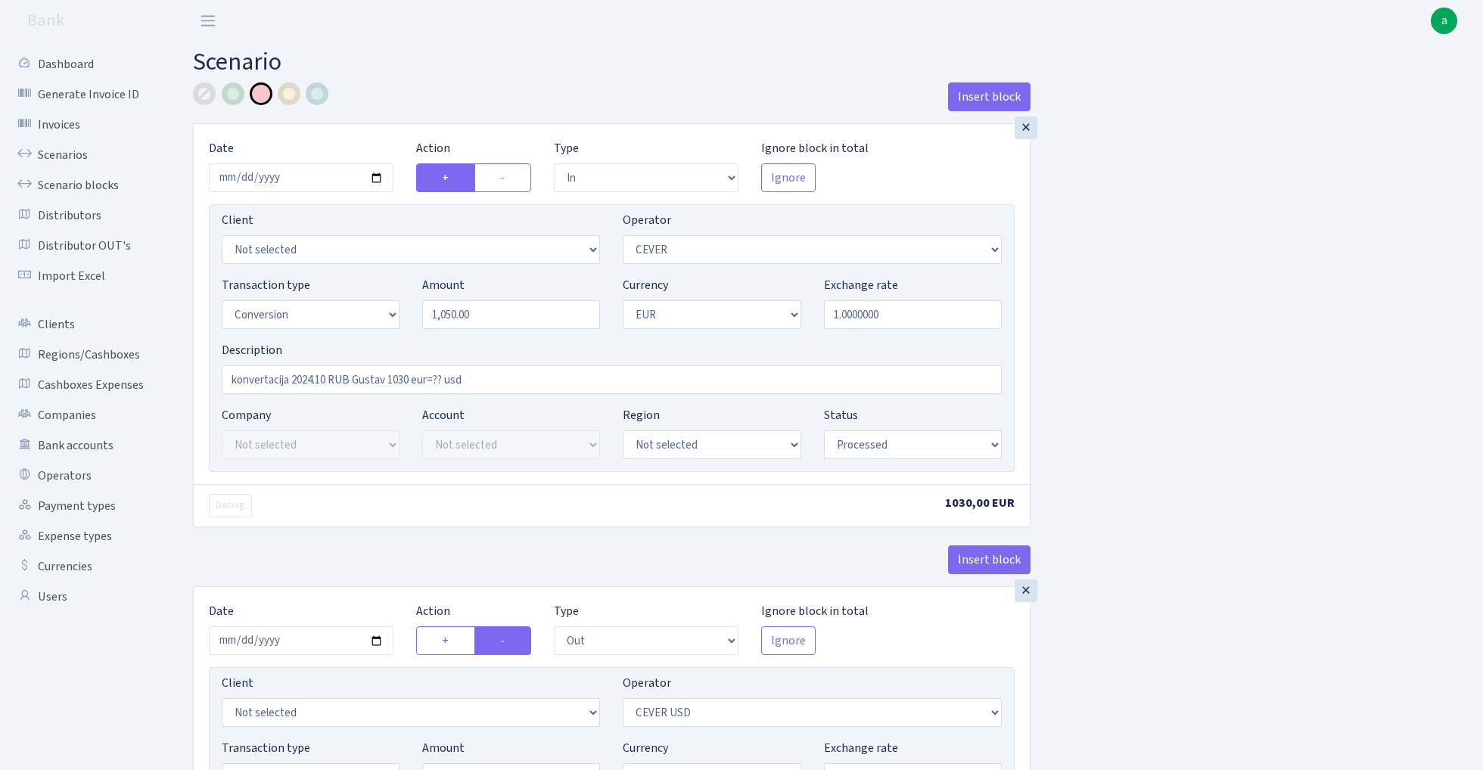
click at [1153, 371] on div "Insert block × Date 2024-12-23 Action + - Type --- In Out Commission Field requ…" at bounding box center [827, 599] width 1290 height 1035
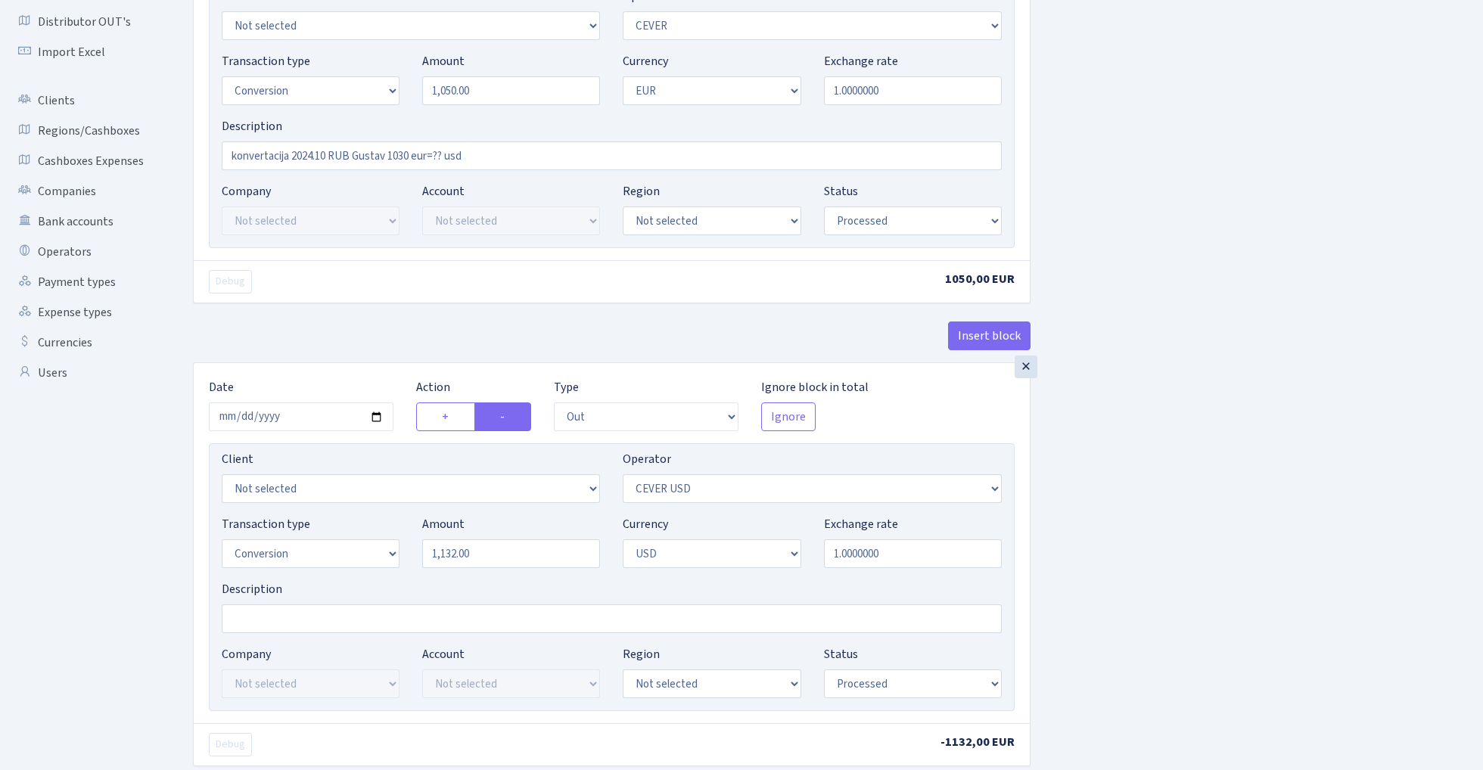
scroll to position [258, 0]
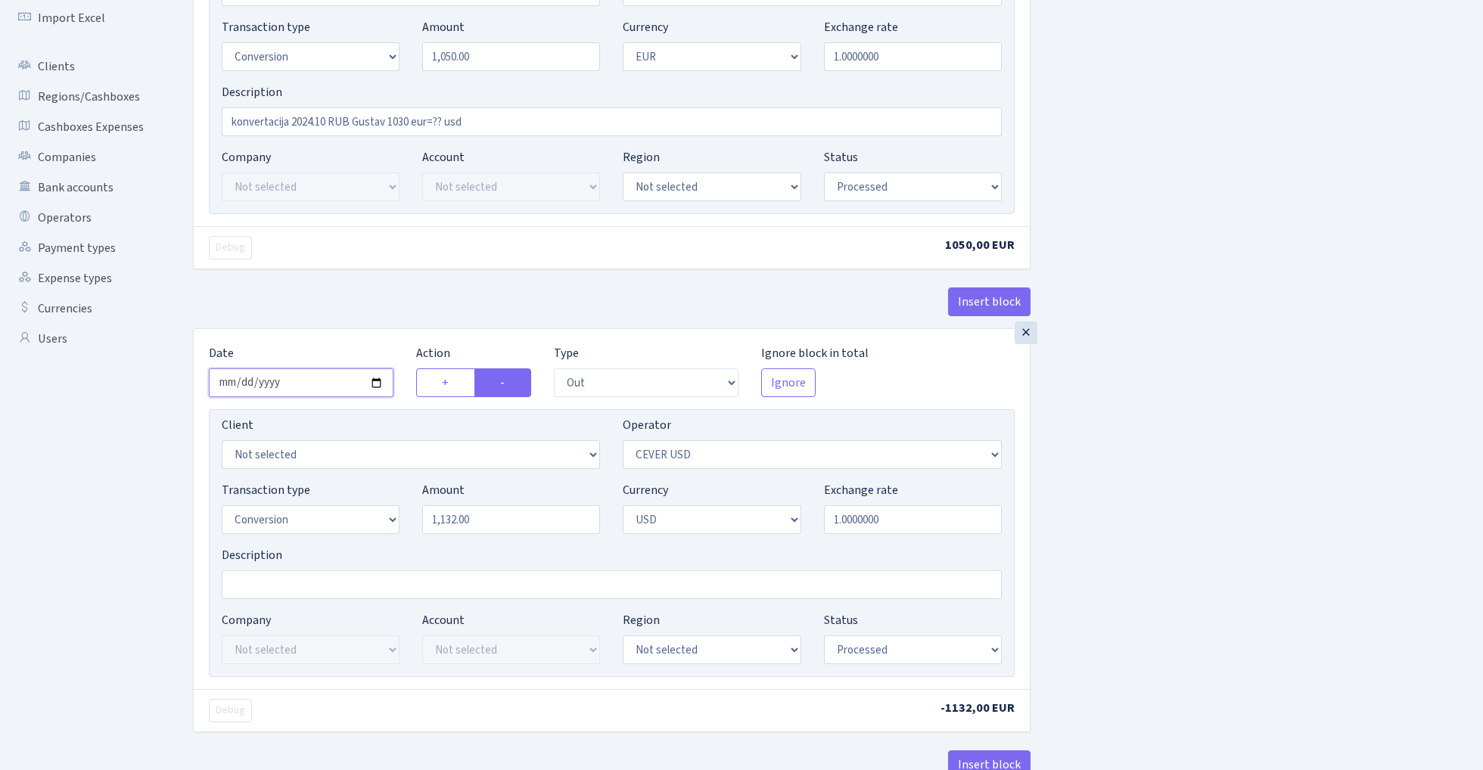
click at [300, 382] on input "2024-11-26" at bounding box center [301, 382] width 185 height 29
type input "[DATE]"
click at [398, 293] on div "Insert block" at bounding box center [612, 308] width 838 height 41
click at [501, 526] on input "1132.00" at bounding box center [511, 519] width 178 height 29
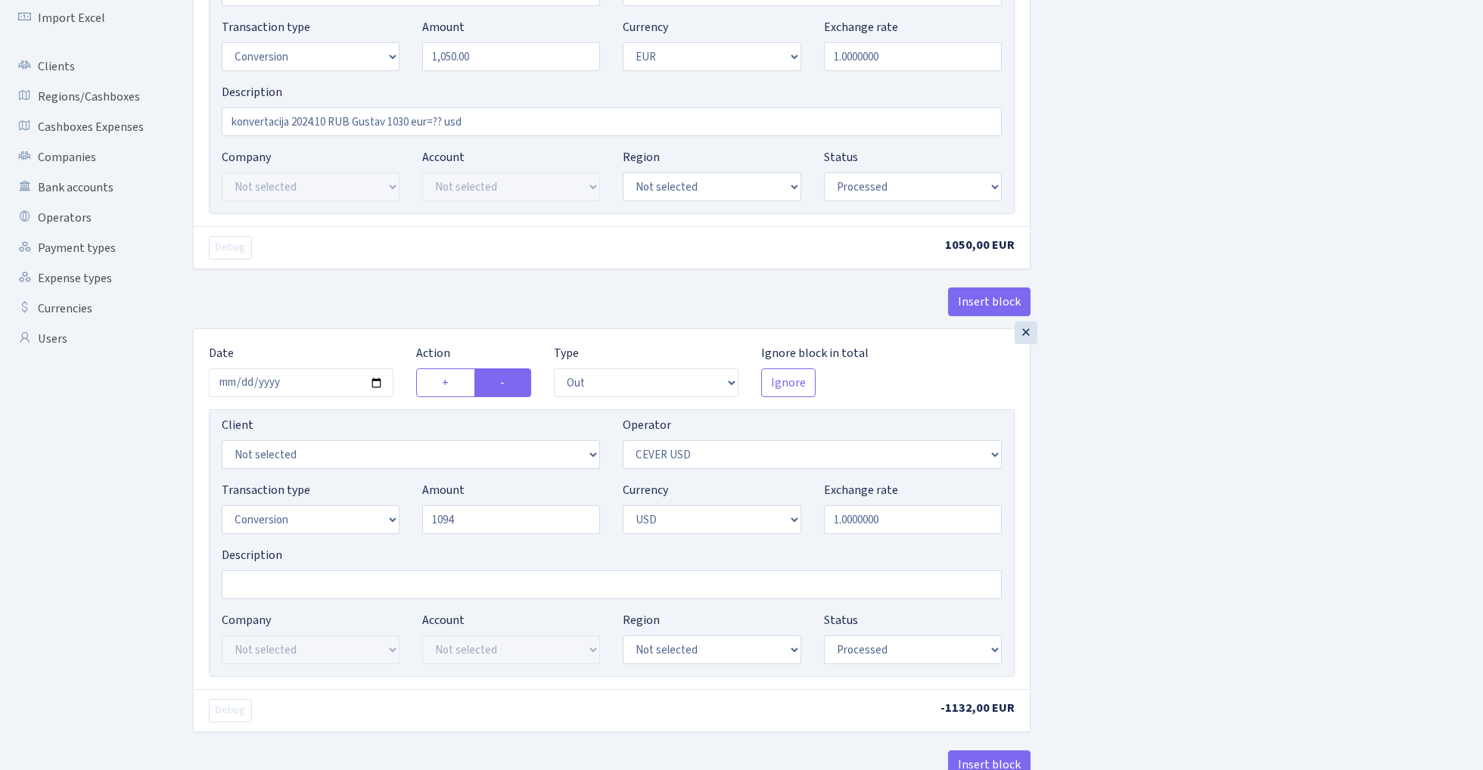
type input "1,094.00"
click at [1208, 424] on div "Insert block × Date 2024-12-23 Action + - Type --- In Out Commission Field requ…" at bounding box center [827, 341] width 1290 height 1035
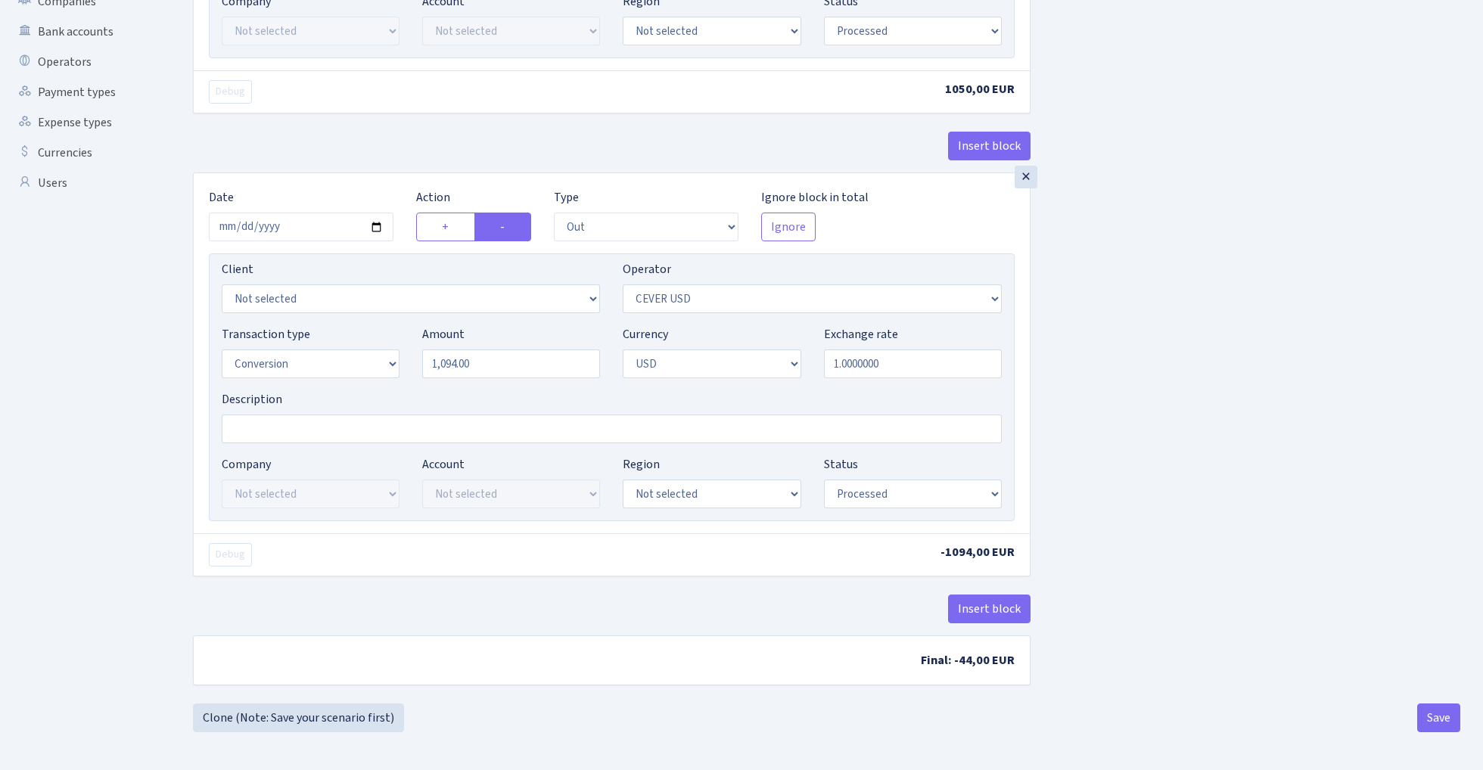
scroll to position [418, 0]
click at [1444, 722] on button "Save" at bounding box center [1438, 718] width 43 height 29
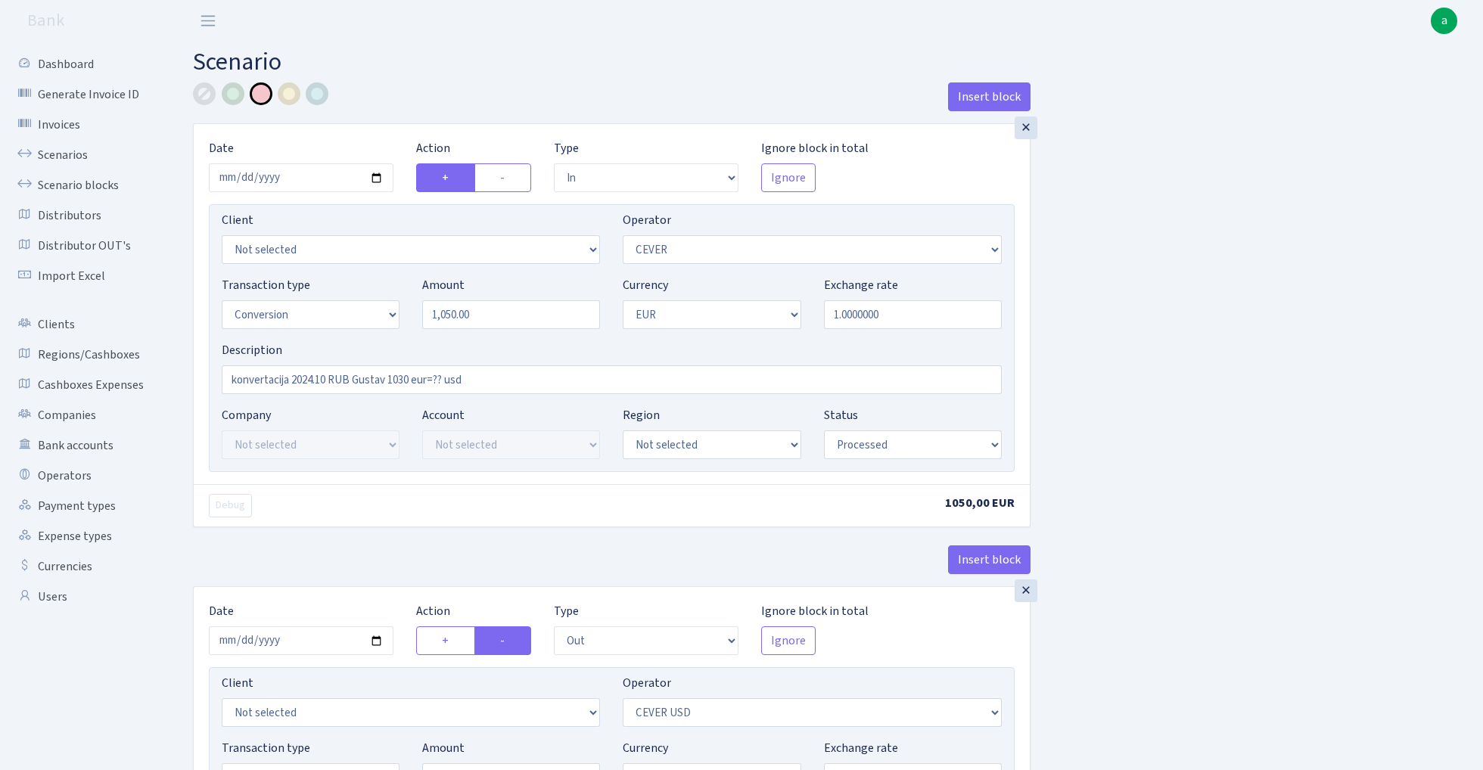
select select "in"
select select "20"
select select "15"
select select "1"
select select "processed"
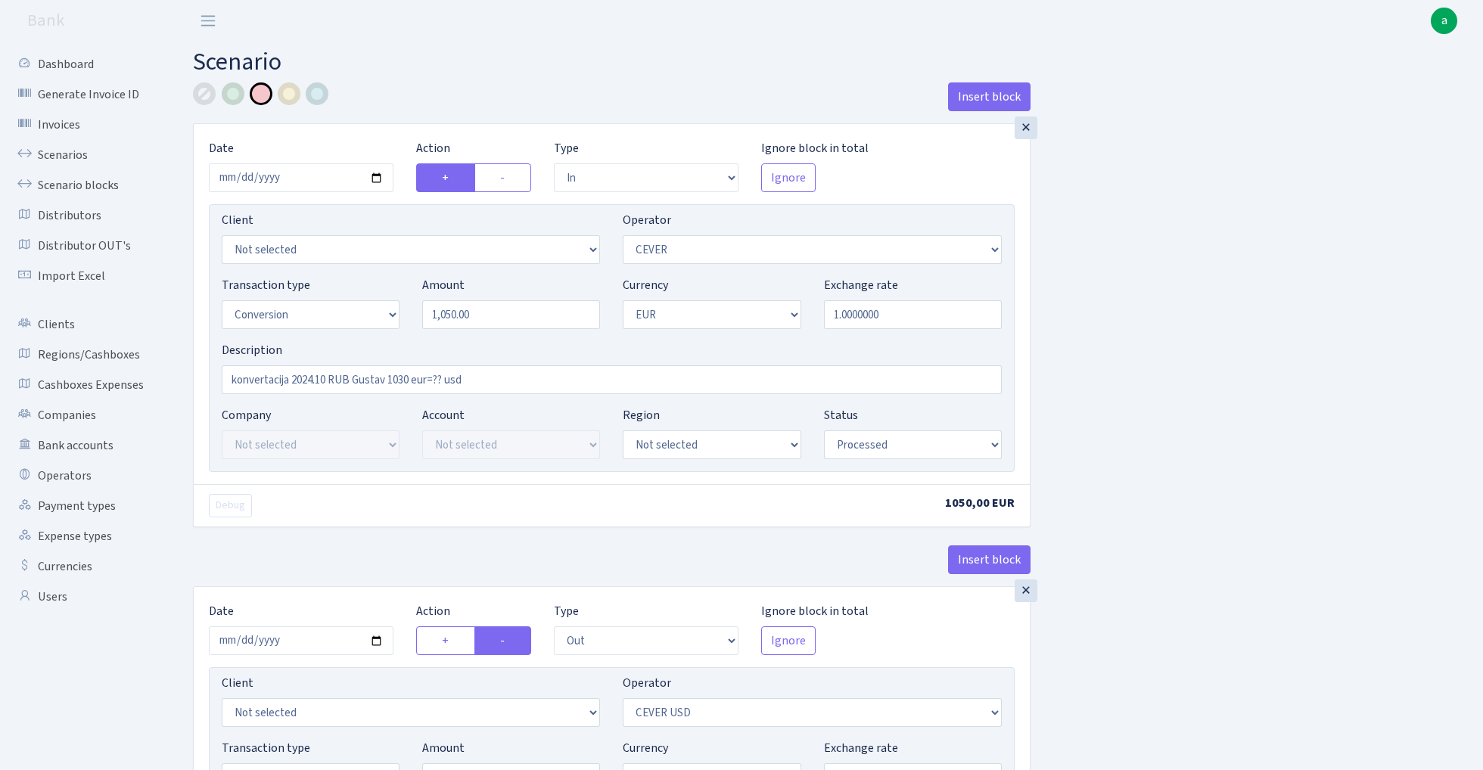
select select "out"
select select "218"
select select "15"
select select "2"
select select "processed"
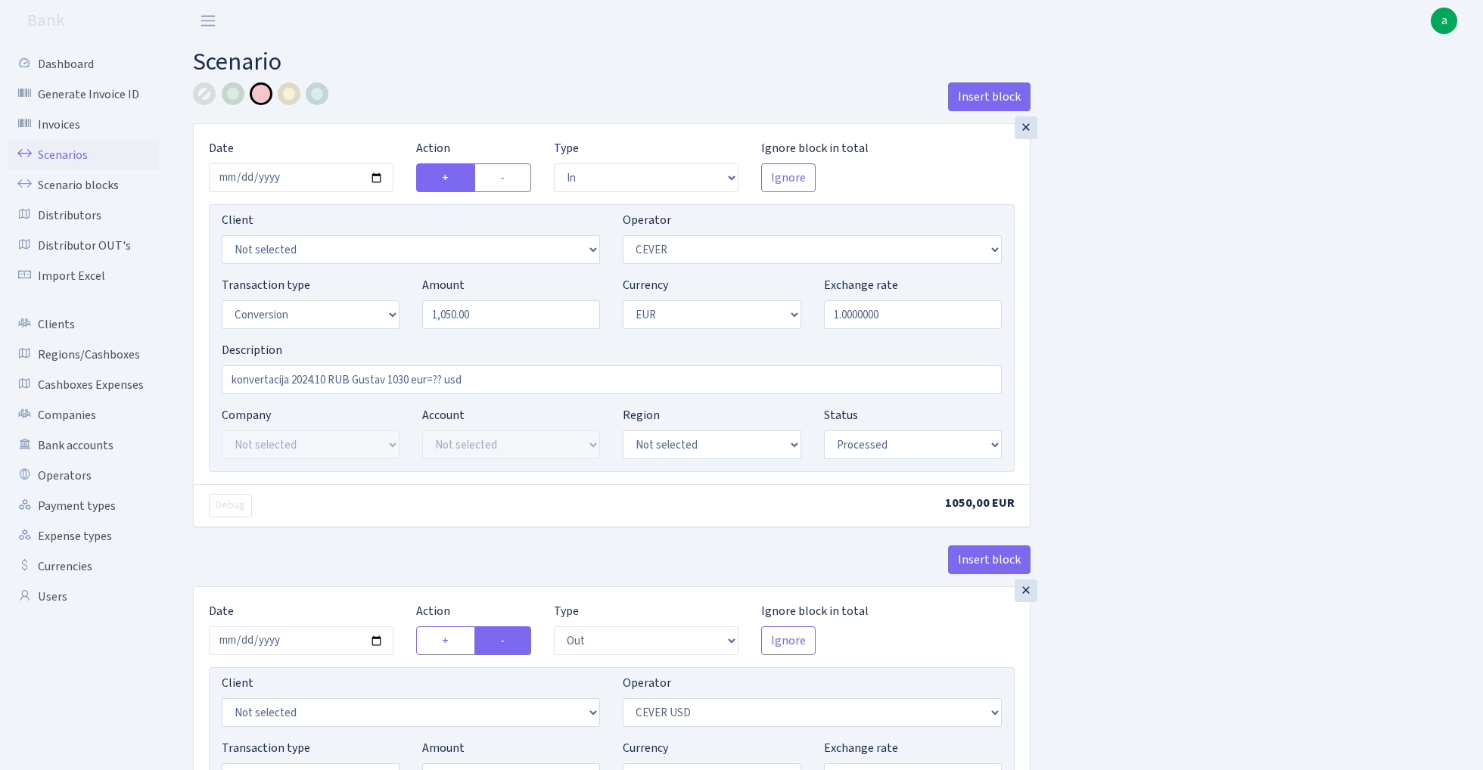
click at [67, 151] on link "Scenarios" at bounding box center [83, 155] width 151 height 30
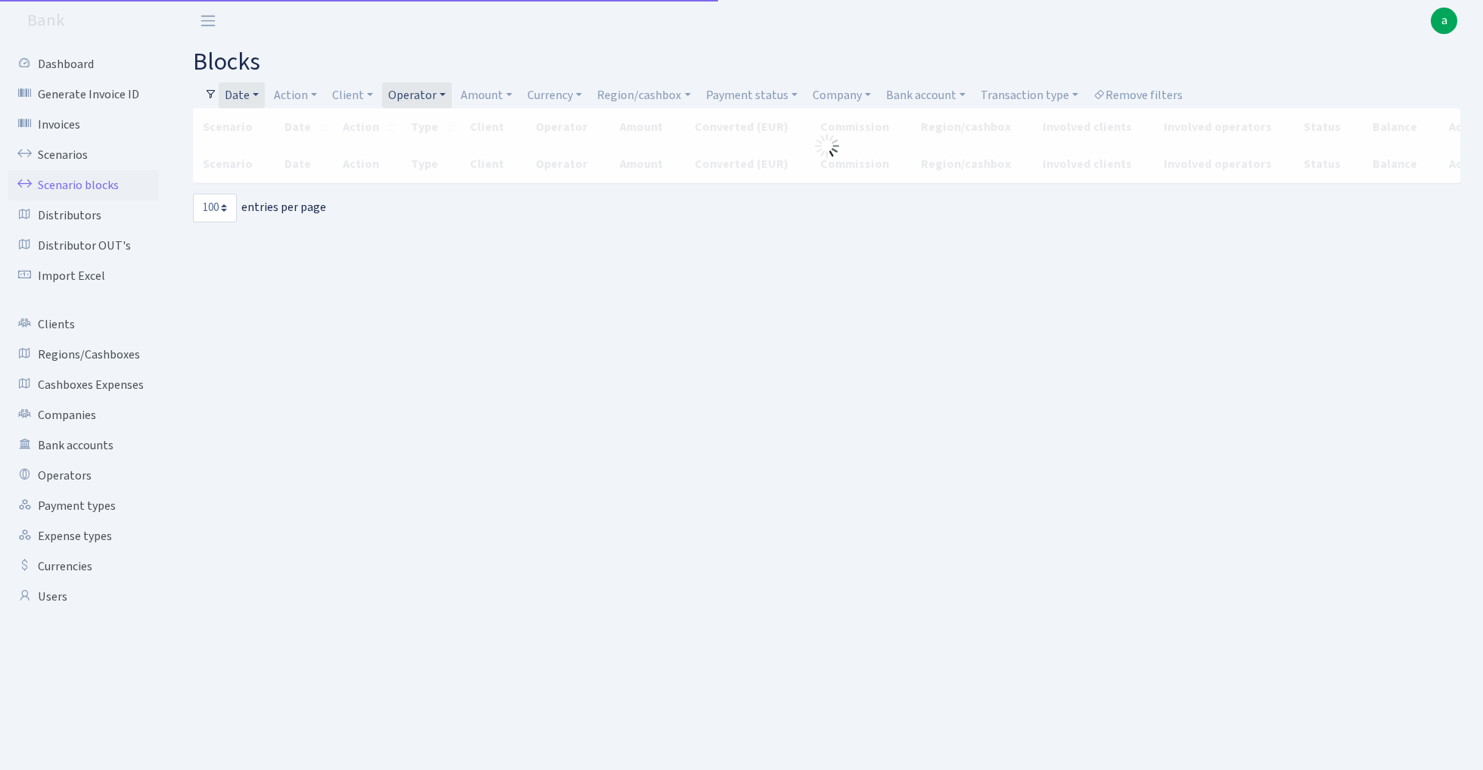
select select "100"
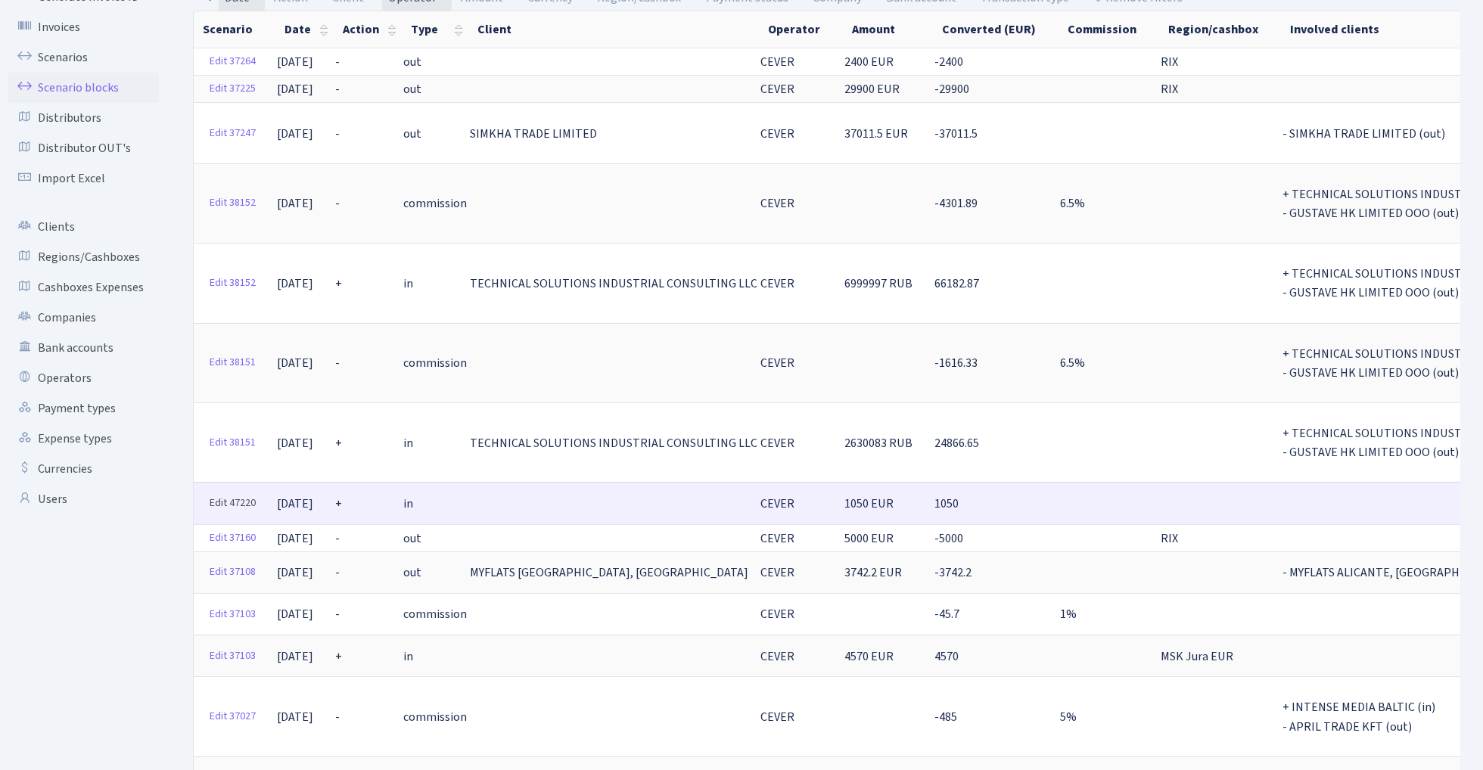
click at [240, 492] on link "Edit 47220" at bounding box center [233, 503] width 60 height 23
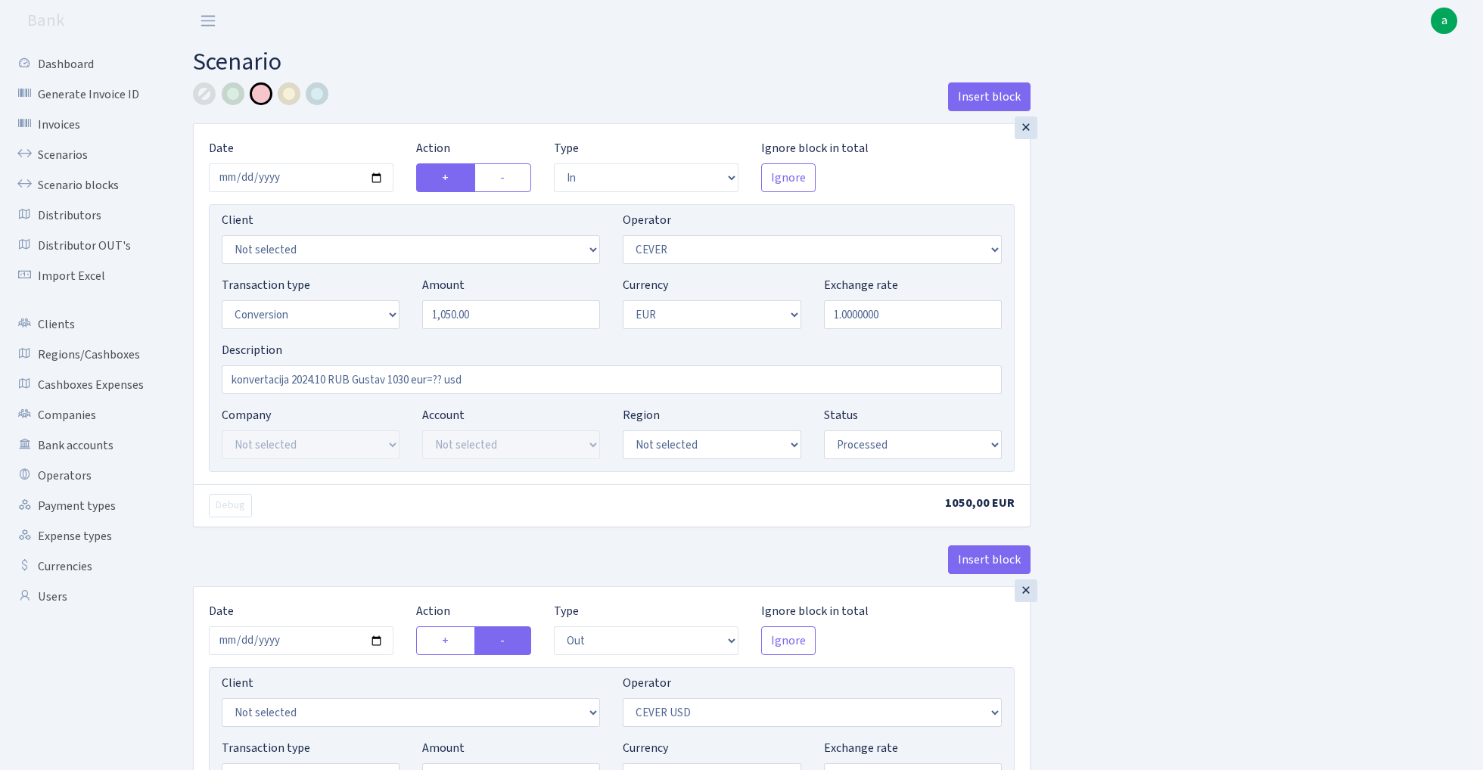
select select "in"
select select "20"
select select "15"
select select "1"
select select "processed"
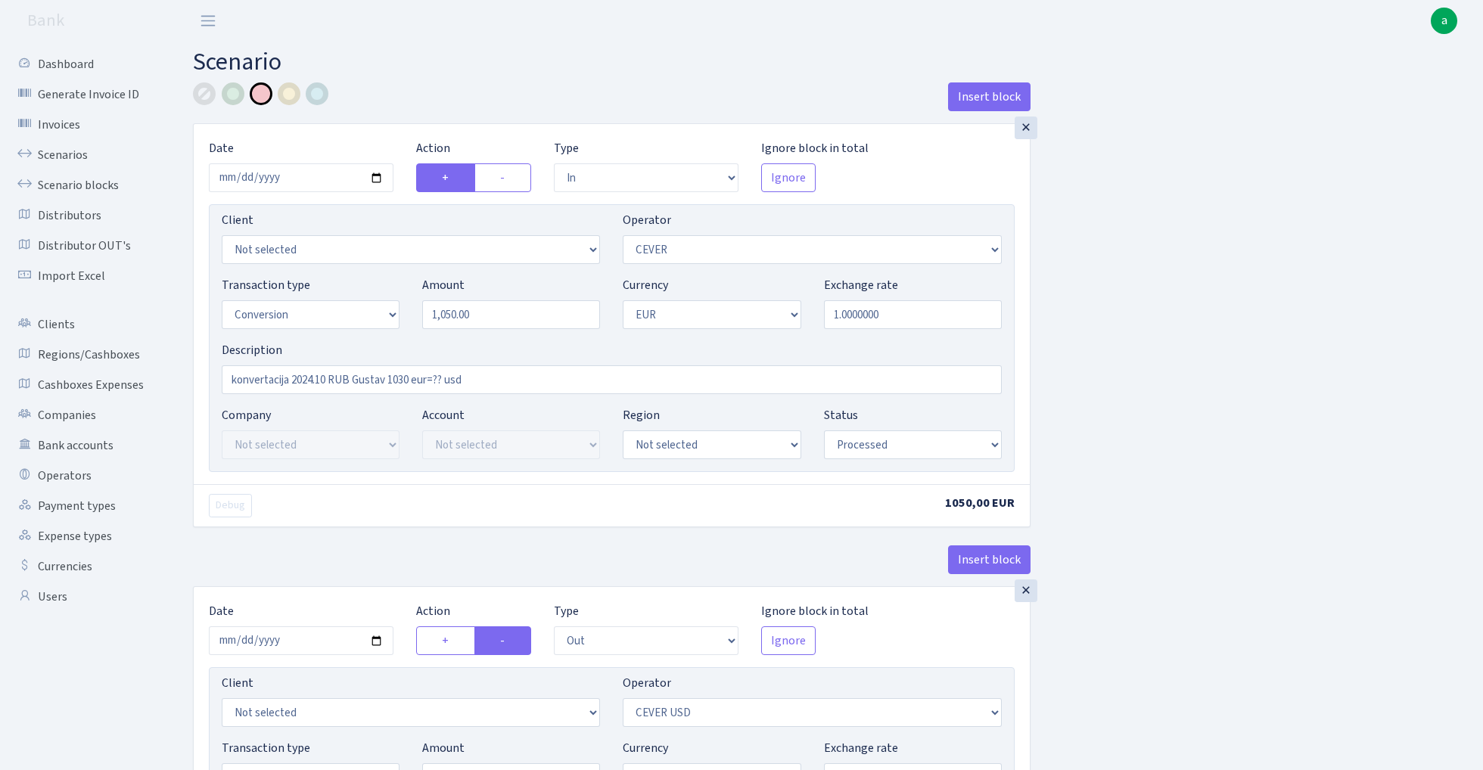
select select "out"
select select "218"
select select "15"
select select "2"
select select "processed"
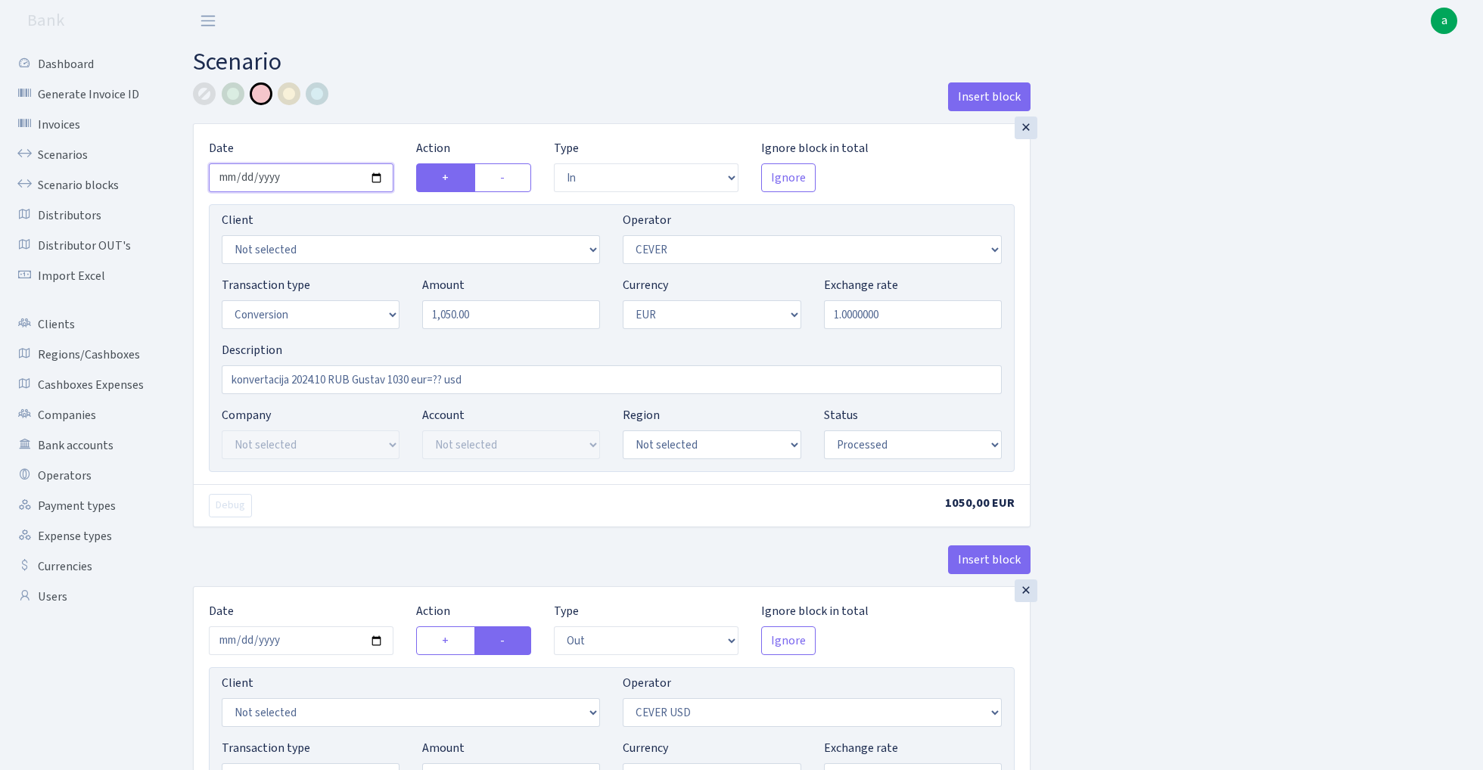
click at [298, 176] on input "[DATE]" at bounding box center [301, 177] width 185 height 29
type input "[DATE]"
click at [434, 79] on main "Scenario Insert block × Date [DATE] Action + - Type --- In Out Commission Field…" at bounding box center [826, 594] width 1313 height 1105
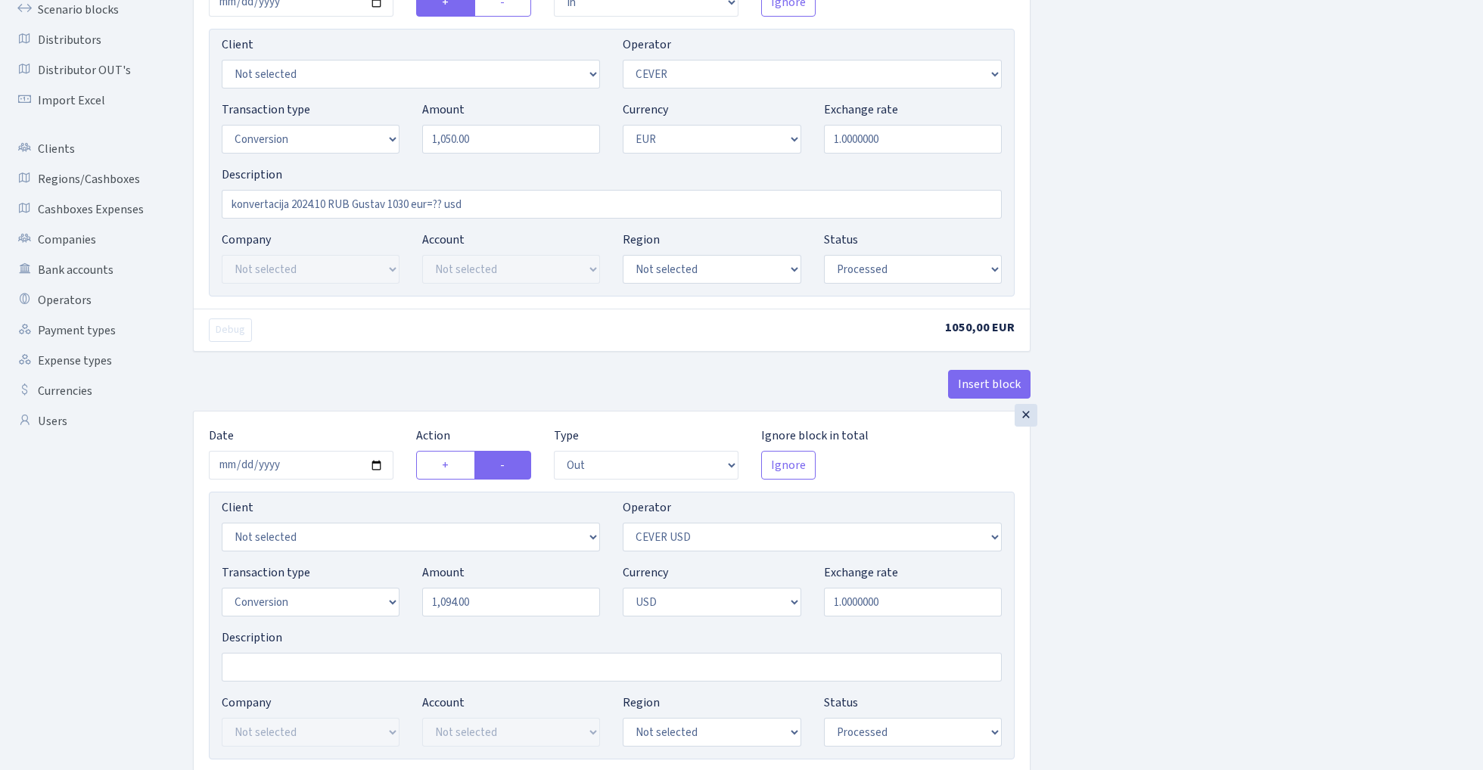
scroll to position [221, 0]
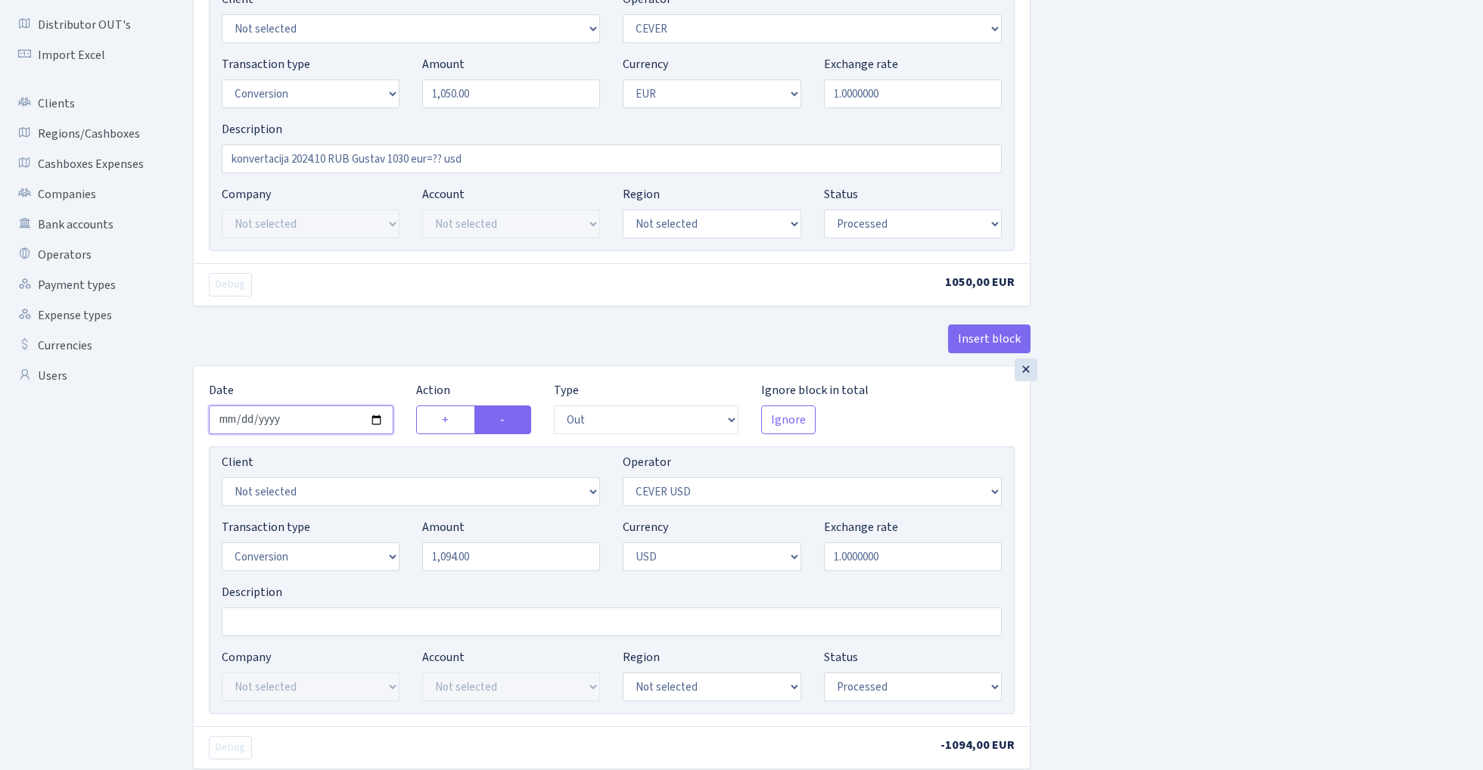
click at [318, 418] on input "[DATE]" at bounding box center [301, 420] width 185 height 29
type input "[DATE]"
click at [367, 328] on div "Insert block" at bounding box center [612, 345] width 838 height 41
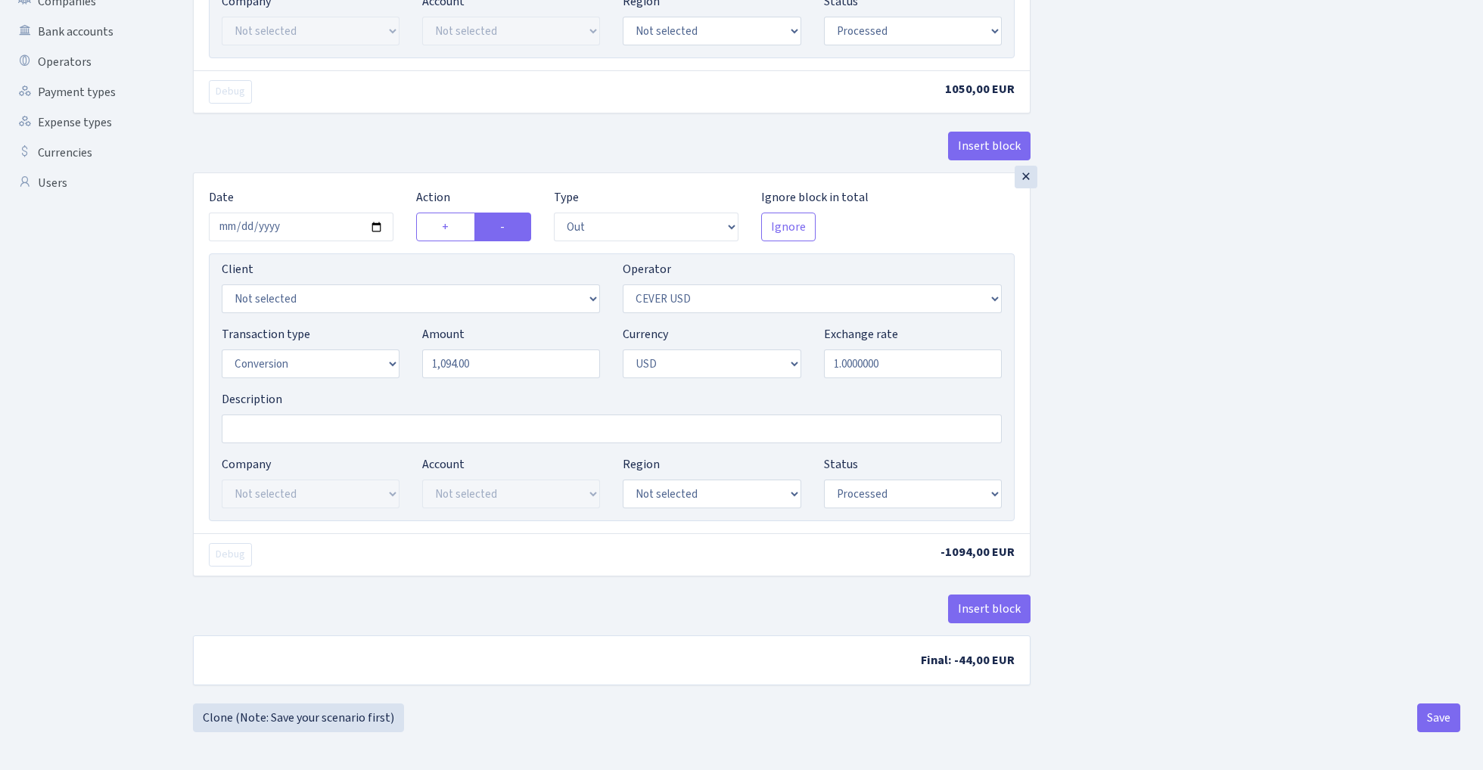
scroll to position [418, 0]
click at [1436, 724] on button "Save" at bounding box center [1438, 718] width 43 height 29
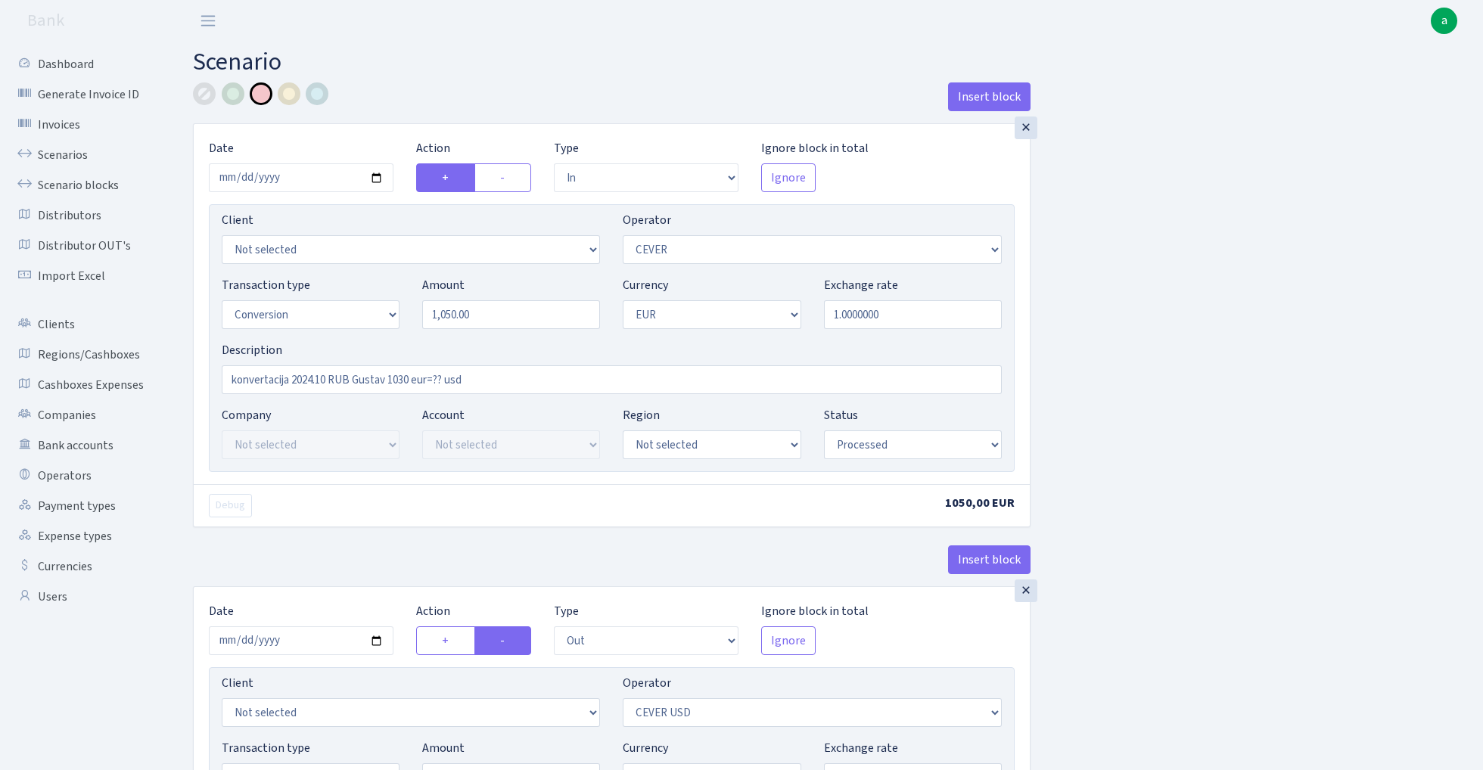
select select "in"
select select "20"
select select "15"
select select "1"
select select "processed"
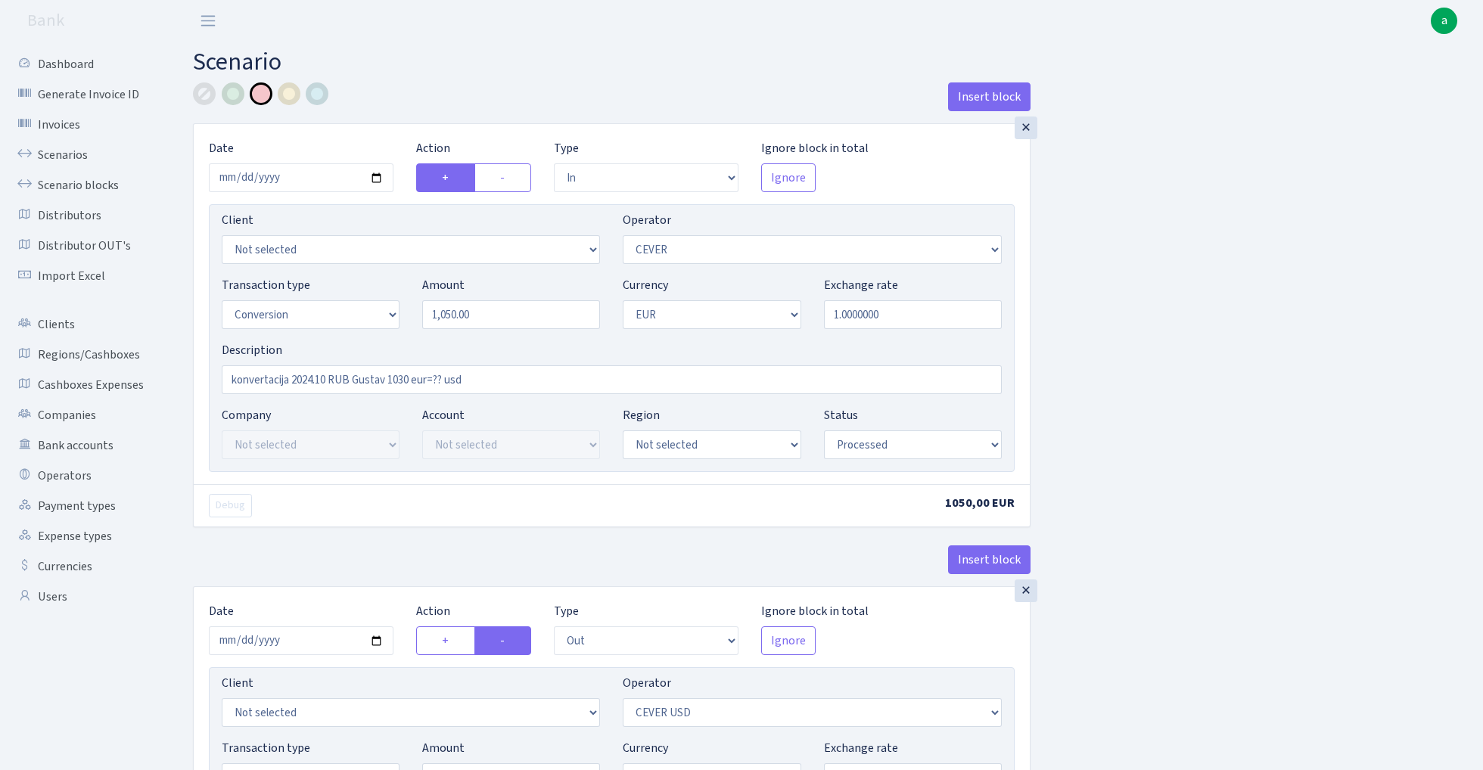
select select "out"
select select "218"
select select "15"
select select "2"
select select "processed"
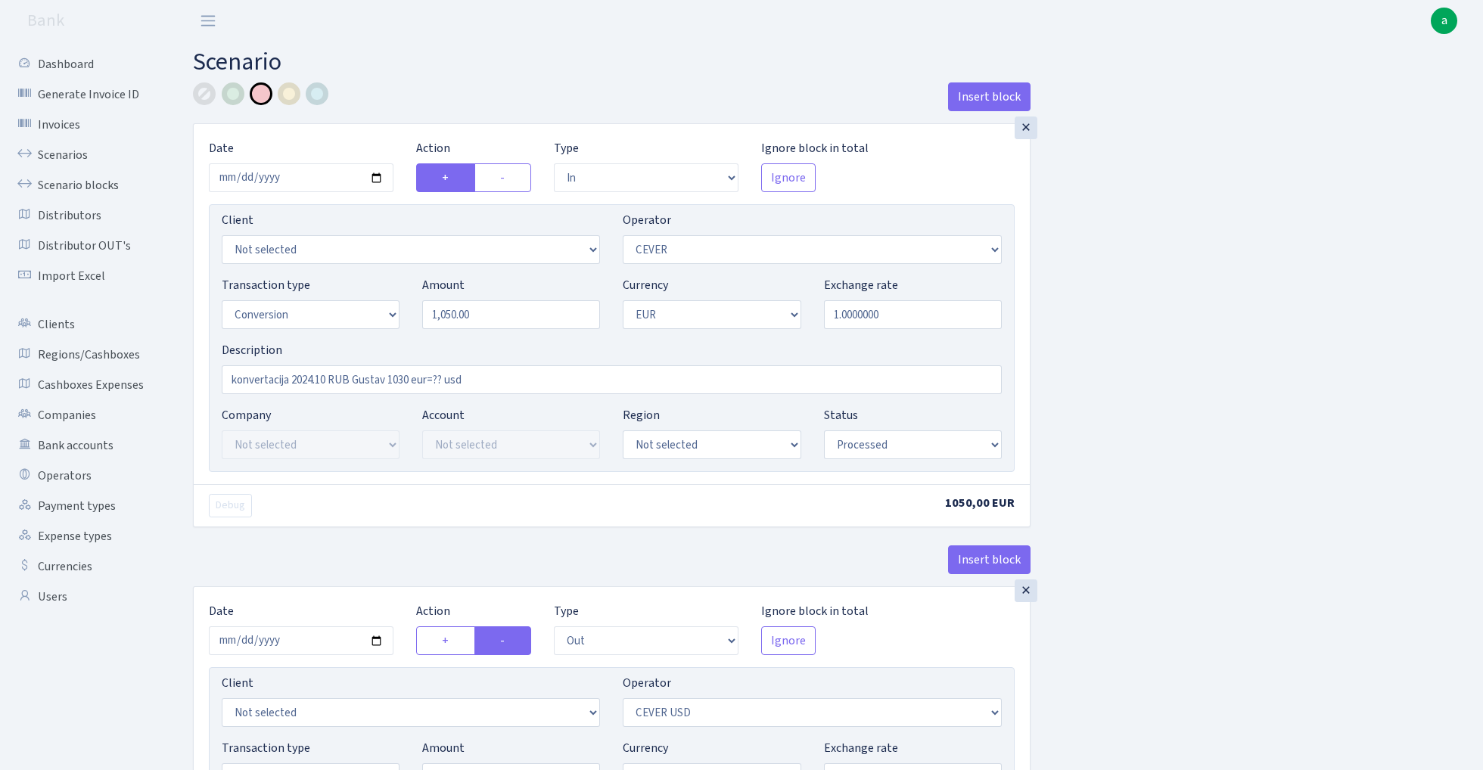
select select "in"
select select "20"
select select "15"
select select "1"
select select "processed"
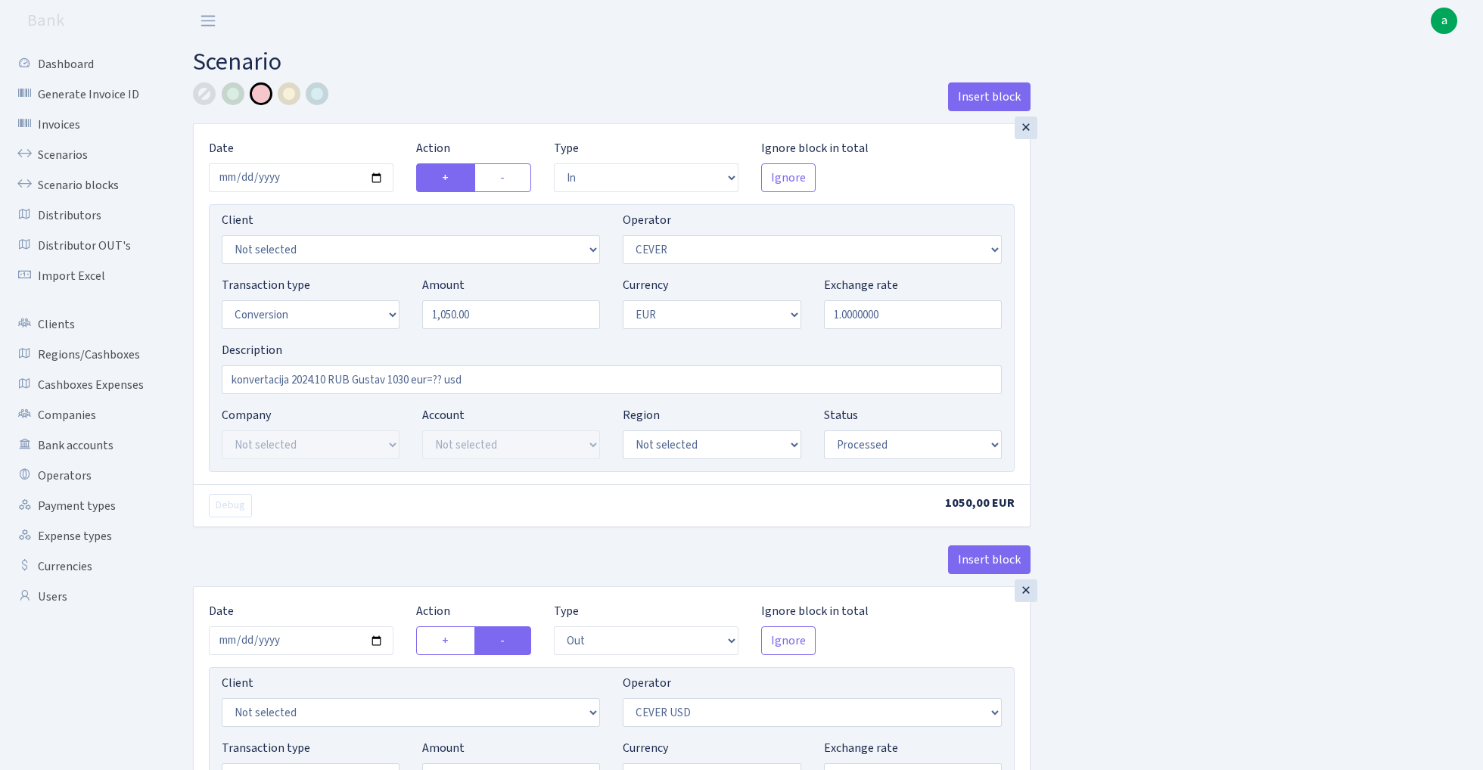
select select "out"
select select "218"
select select "15"
select select "2"
select select "processed"
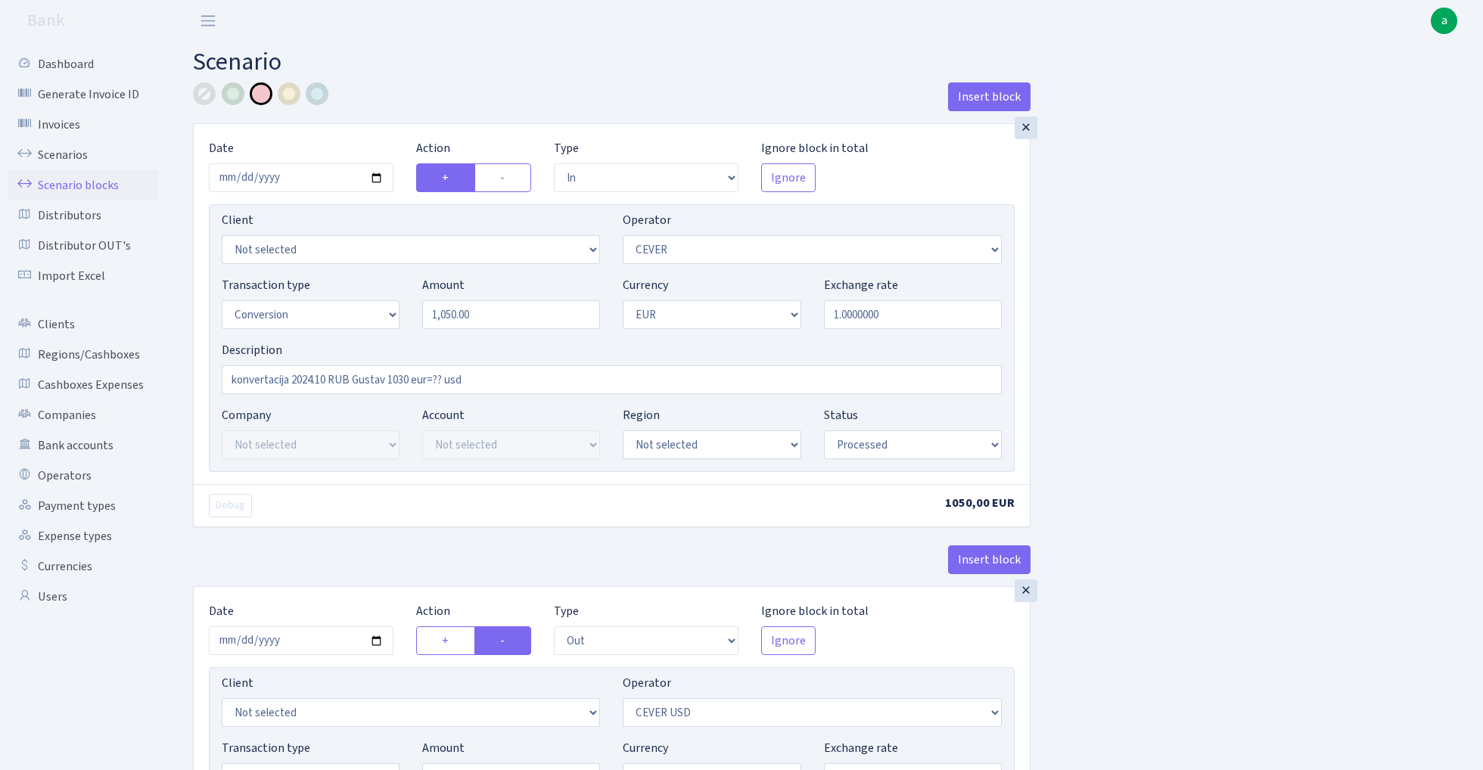
click at [109, 176] on link "Scenario blocks" at bounding box center [83, 185] width 151 height 30
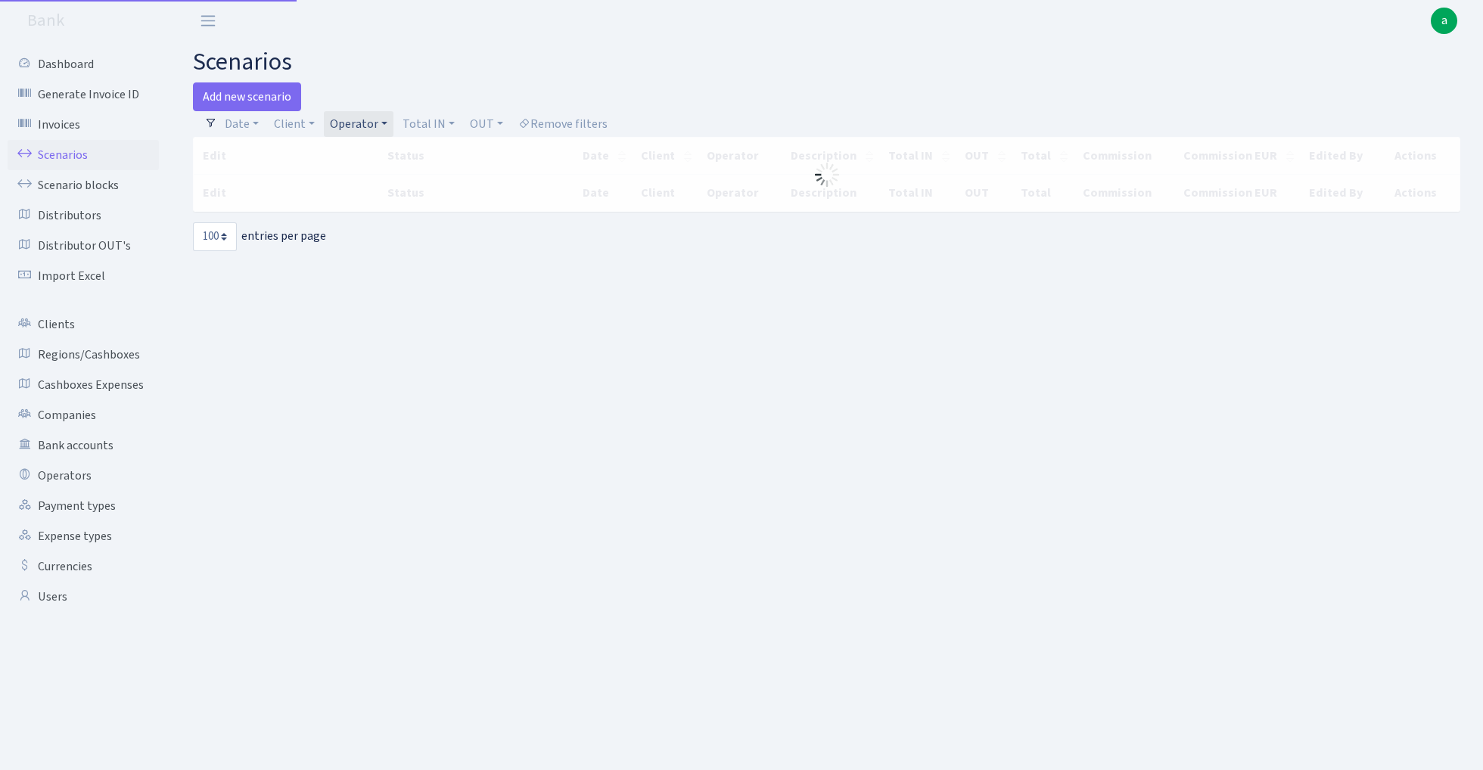
select select "100"
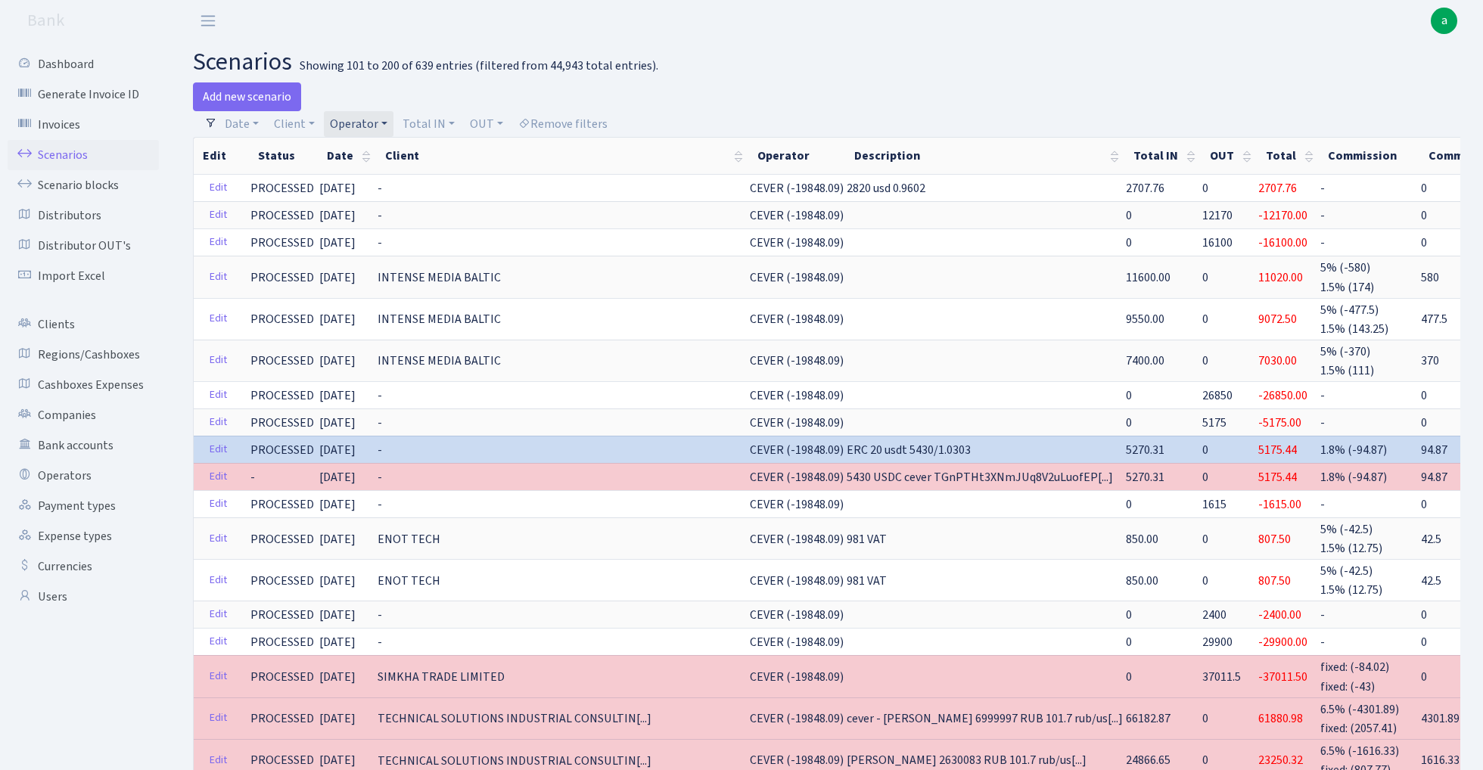
click at [373, 125] on link "Operator" at bounding box center [359, 124] width 70 height 26
click at [393, 471] on li "CEVER USD" at bounding box center [384, 484] width 114 height 26
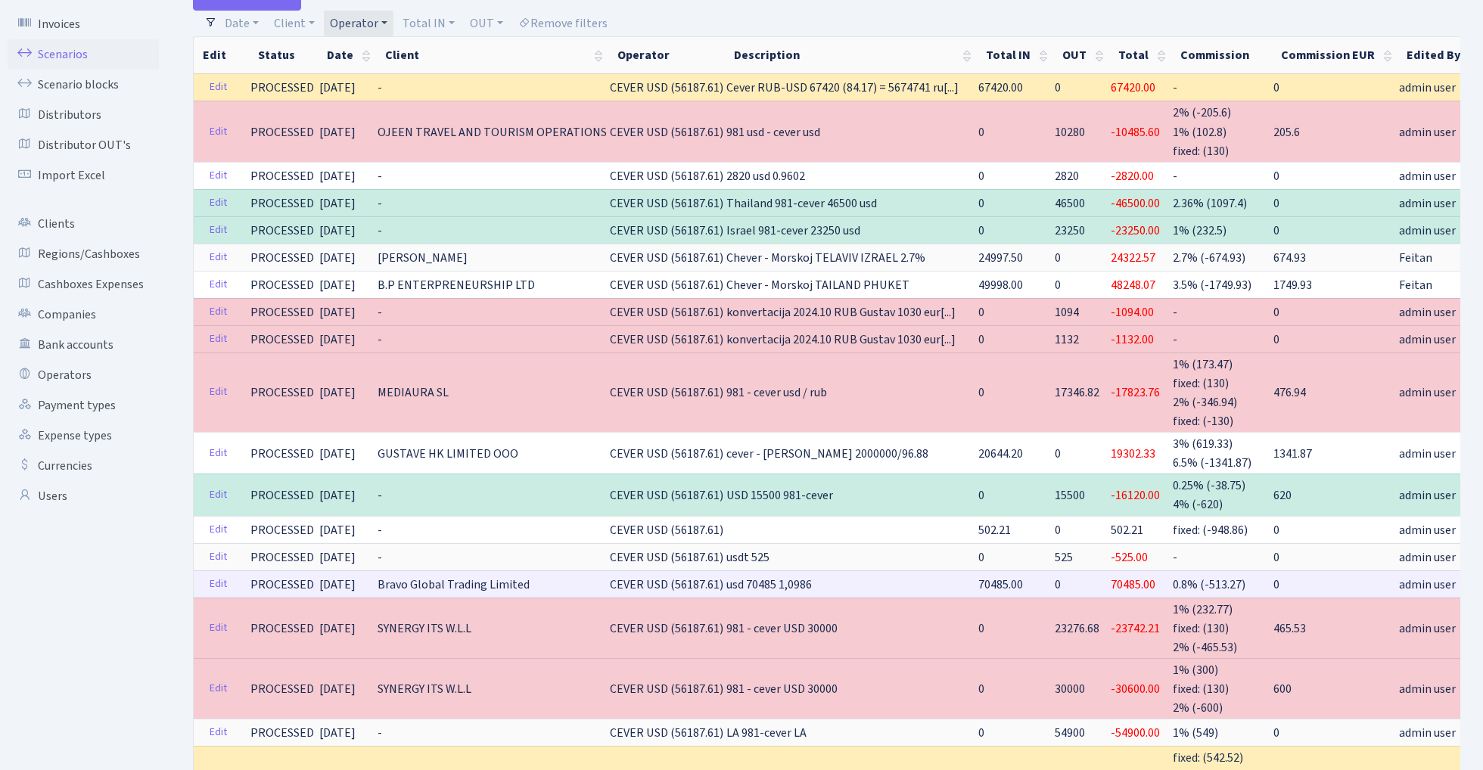
scroll to position [92, 0]
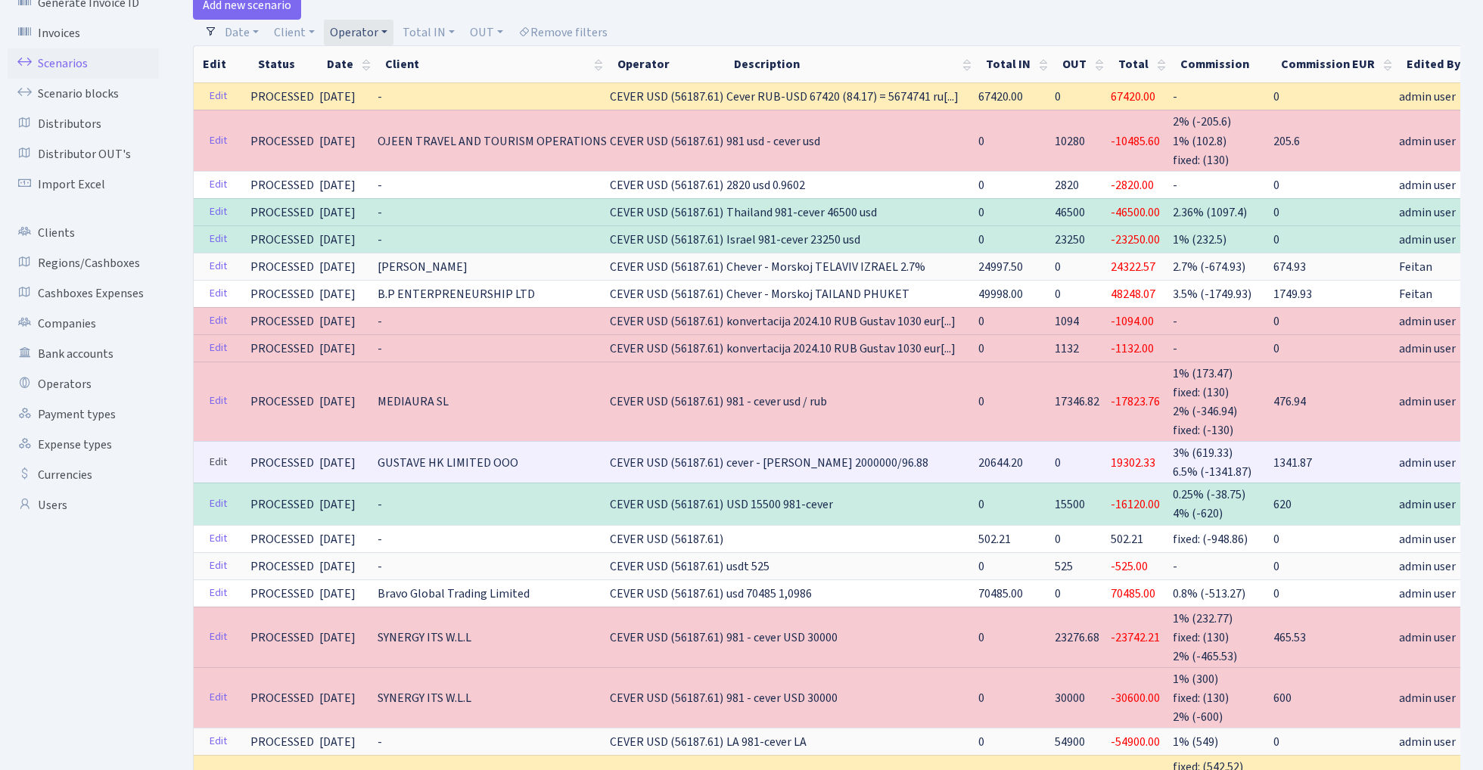
click at [216, 452] on link "Edit" at bounding box center [218, 462] width 31 height 23
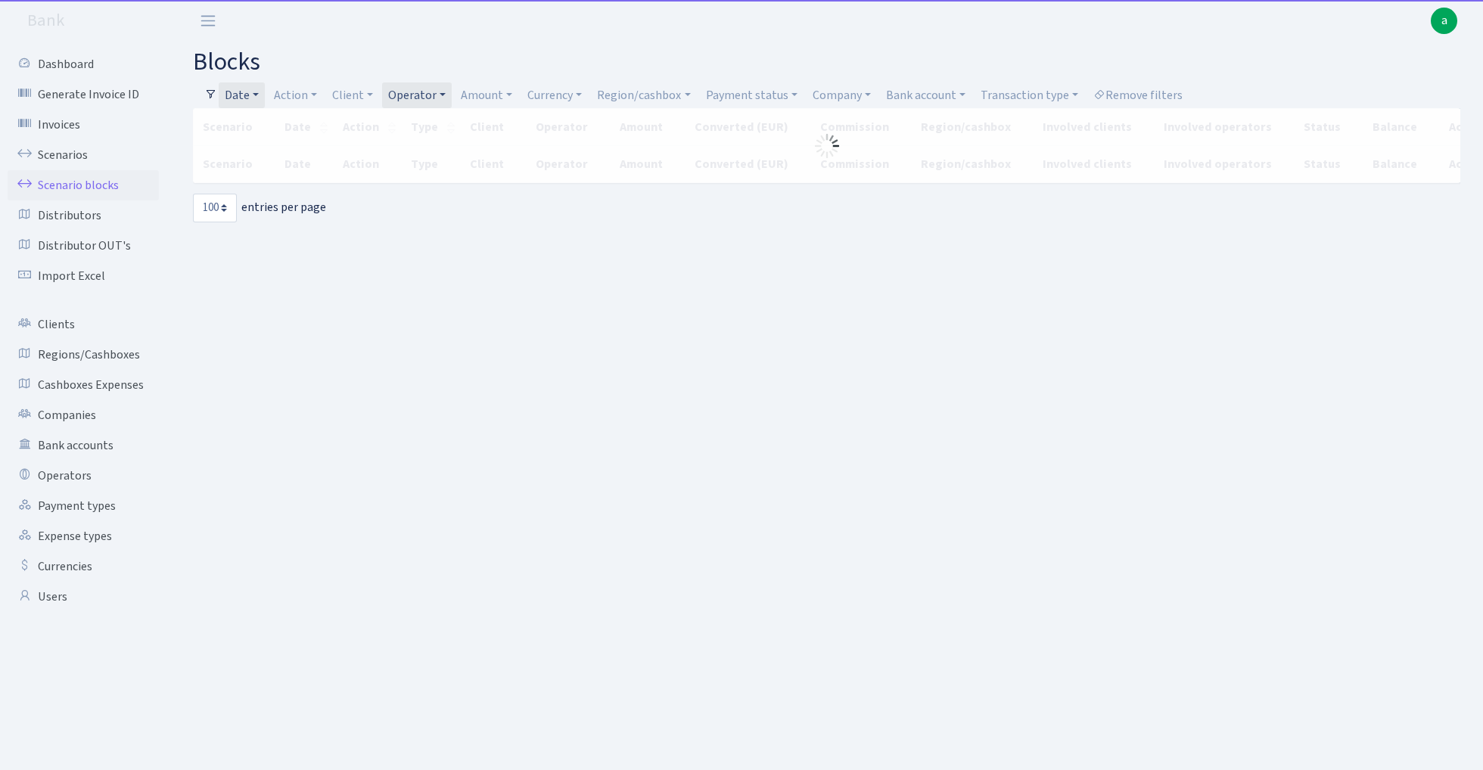
select select "100"
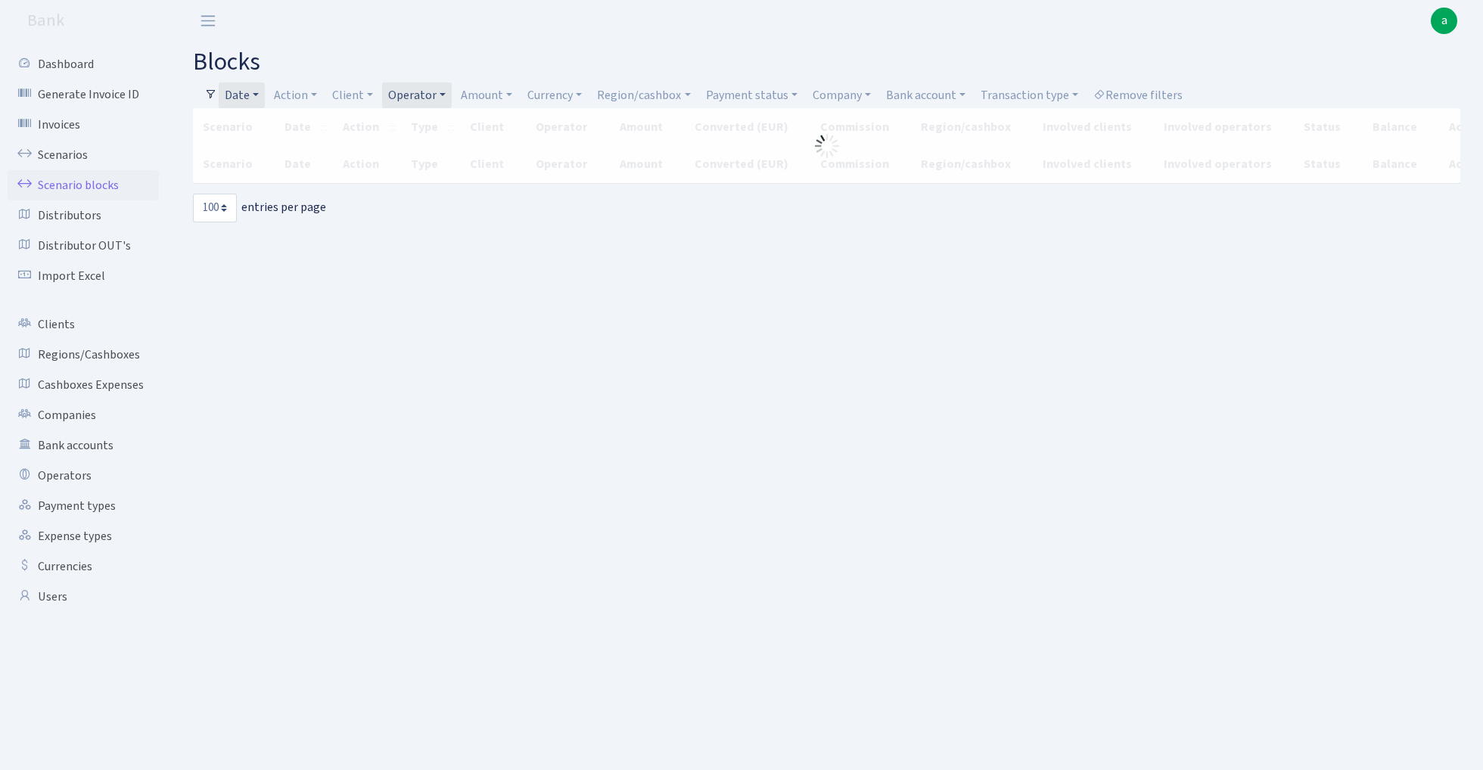
click at [431, 95] on link "Operator" at bounding box center [417, 95] width 70 height 26
click at [455, 443] on li "CEVER USD" at bounding box center [443, 456] width 114 height 26
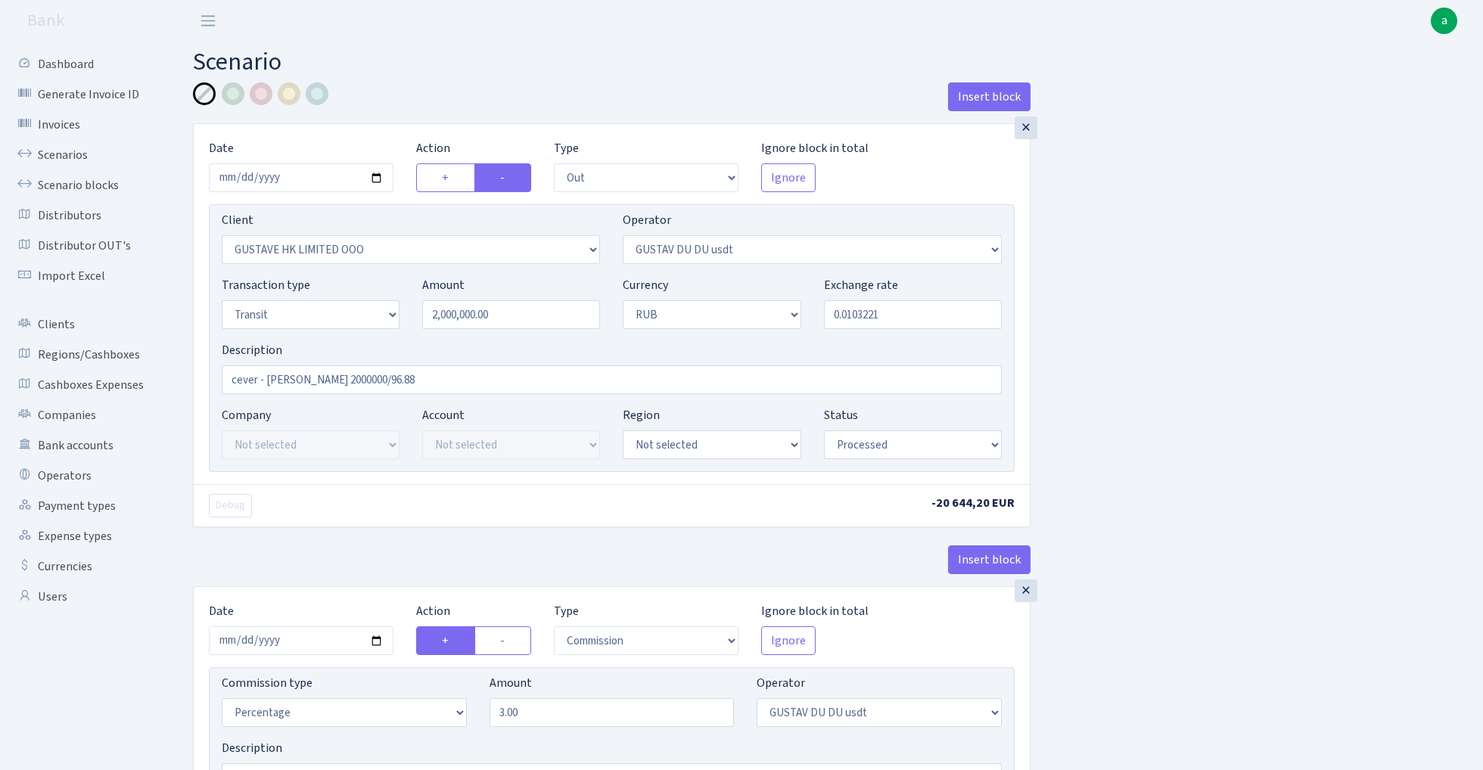
select select "out"
select select "2951"
select select "446"
select select "5"
select select "3"
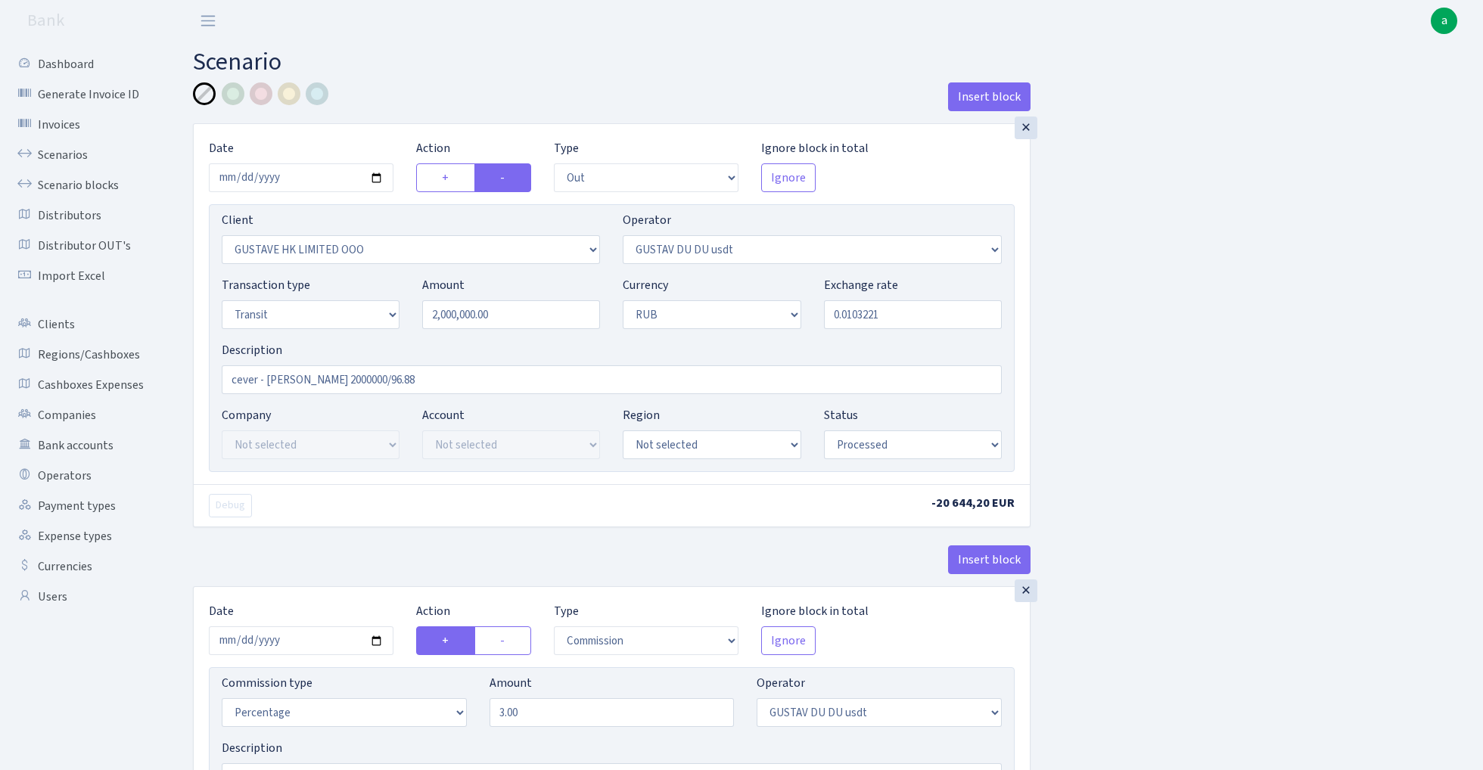
select select "processed"
select select "commission"
select select "446"
select select "out"
select select "2951"
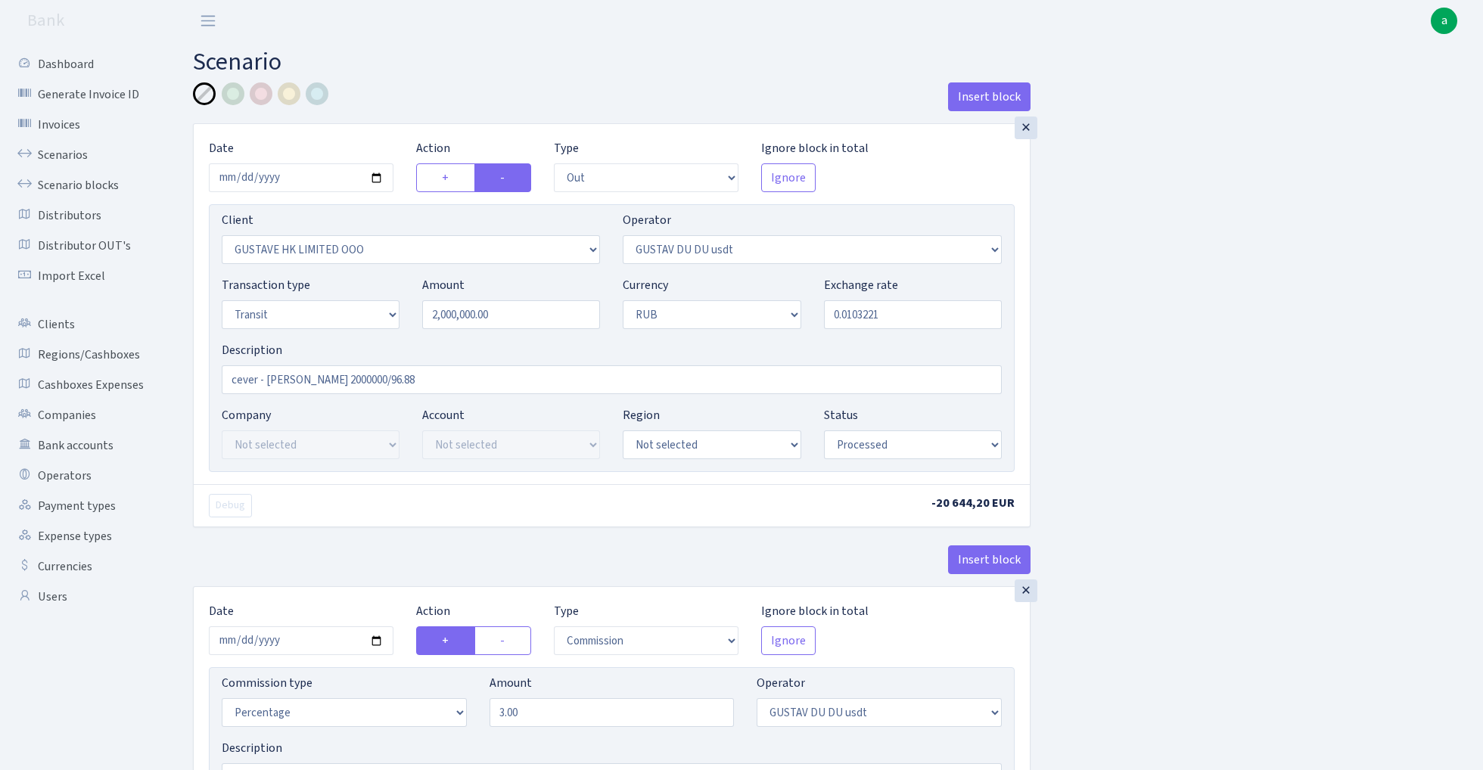
select select "446"
select select "5"
select select "3"
select select "processed"
select select "commission"
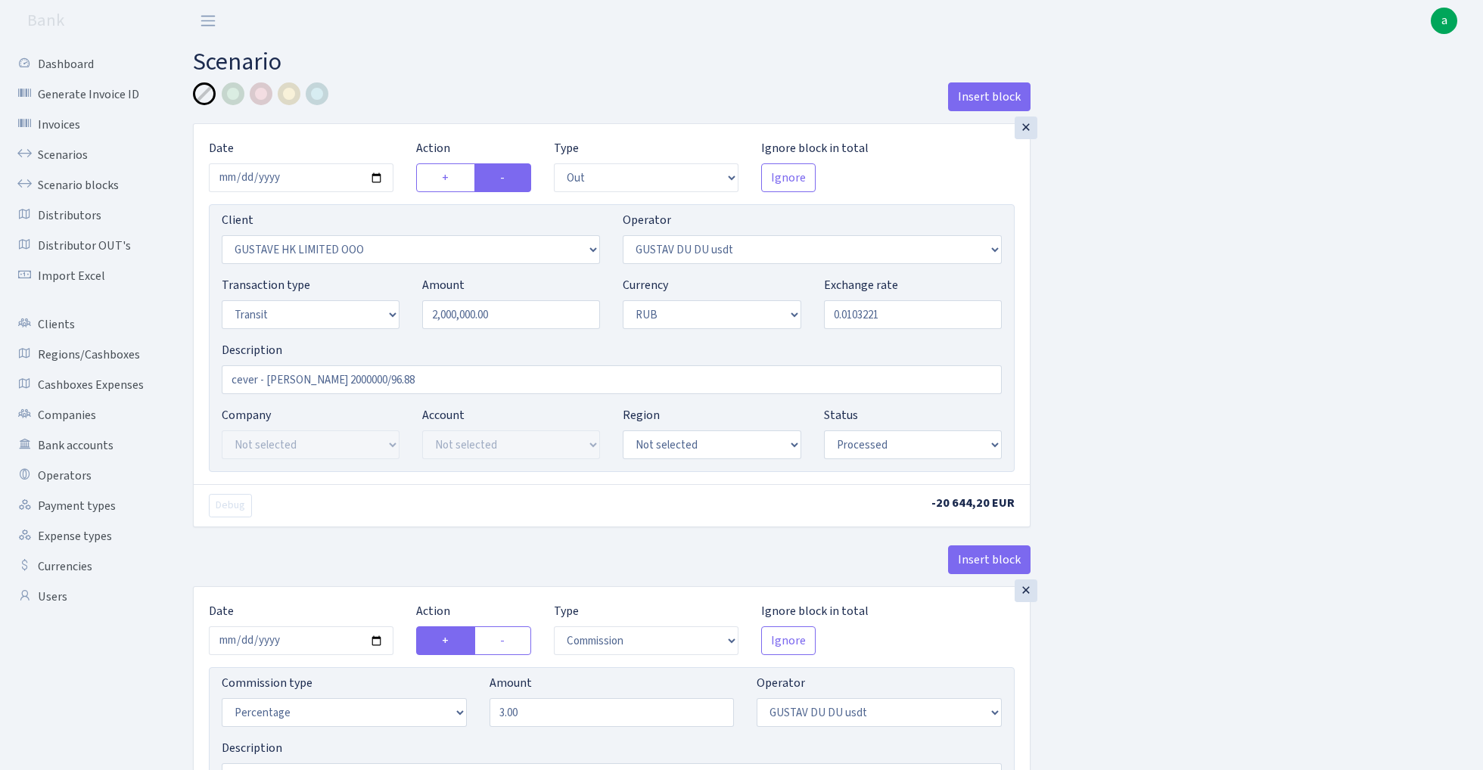
select select "446"
select select "processed"
select select "in"
select select "2952"
select select "218"
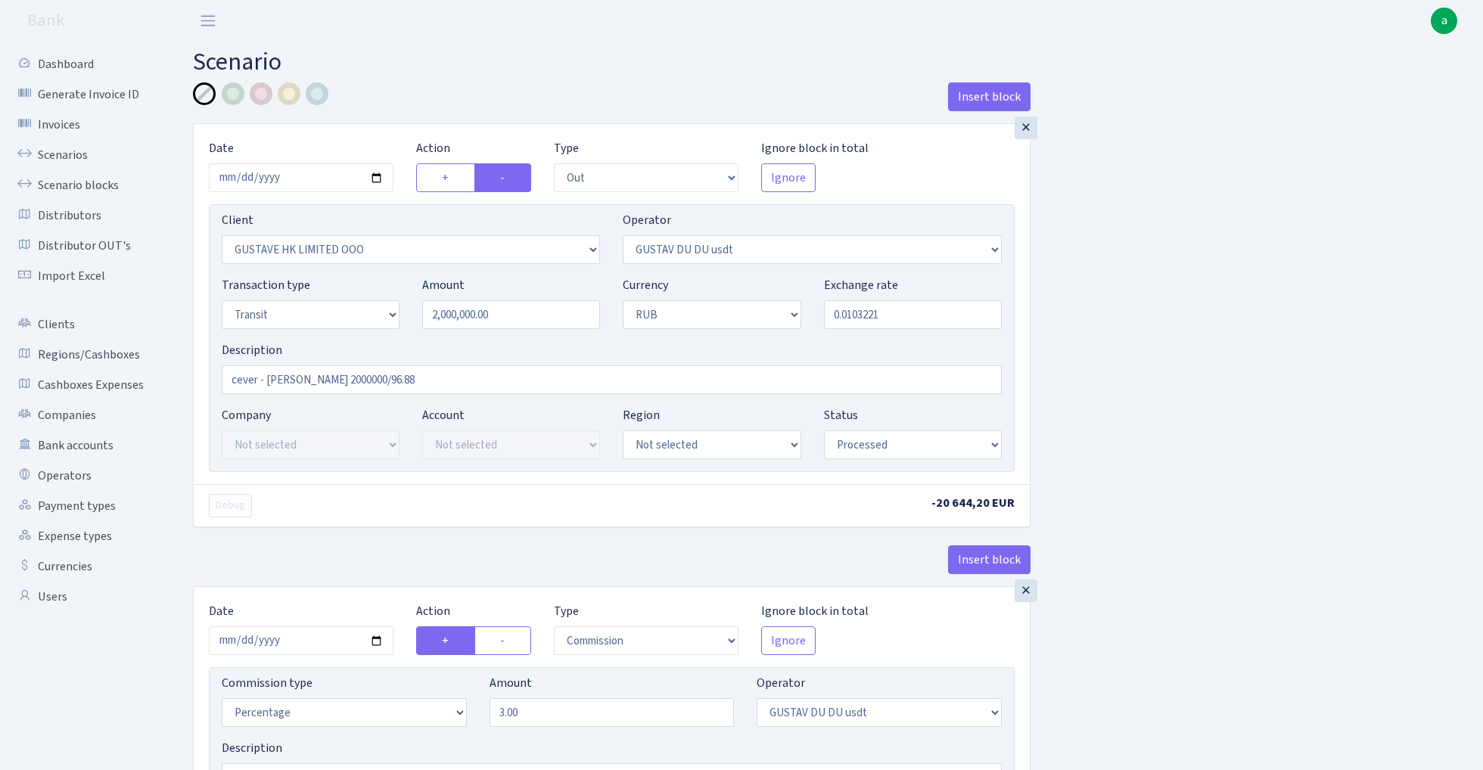
select select "5"
select select "3"
select select "processed"
select select "commission"
select select "218"
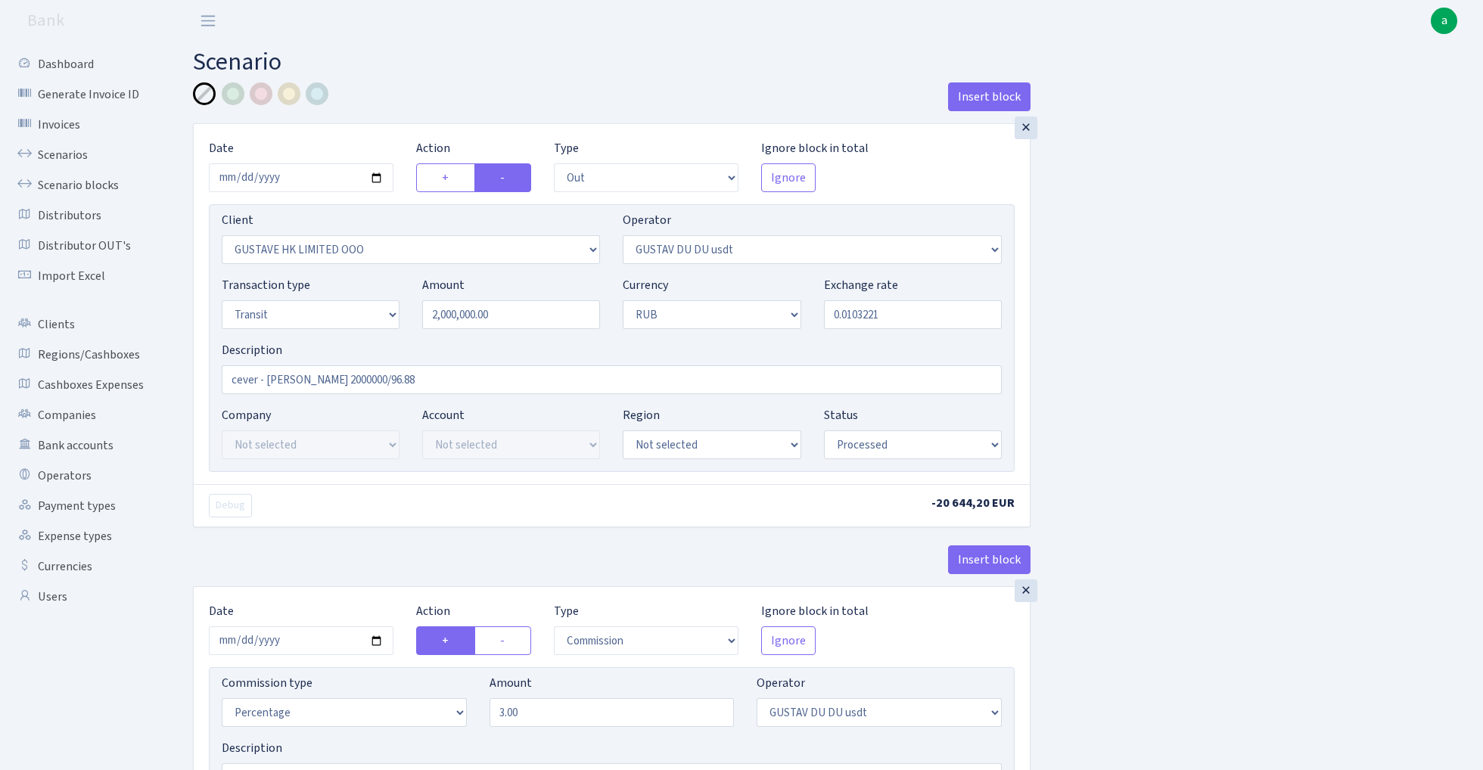
select select "processed"
click at [56, 147] on link "Scenarios" at bounding box center [83, 155] width 151 height 30
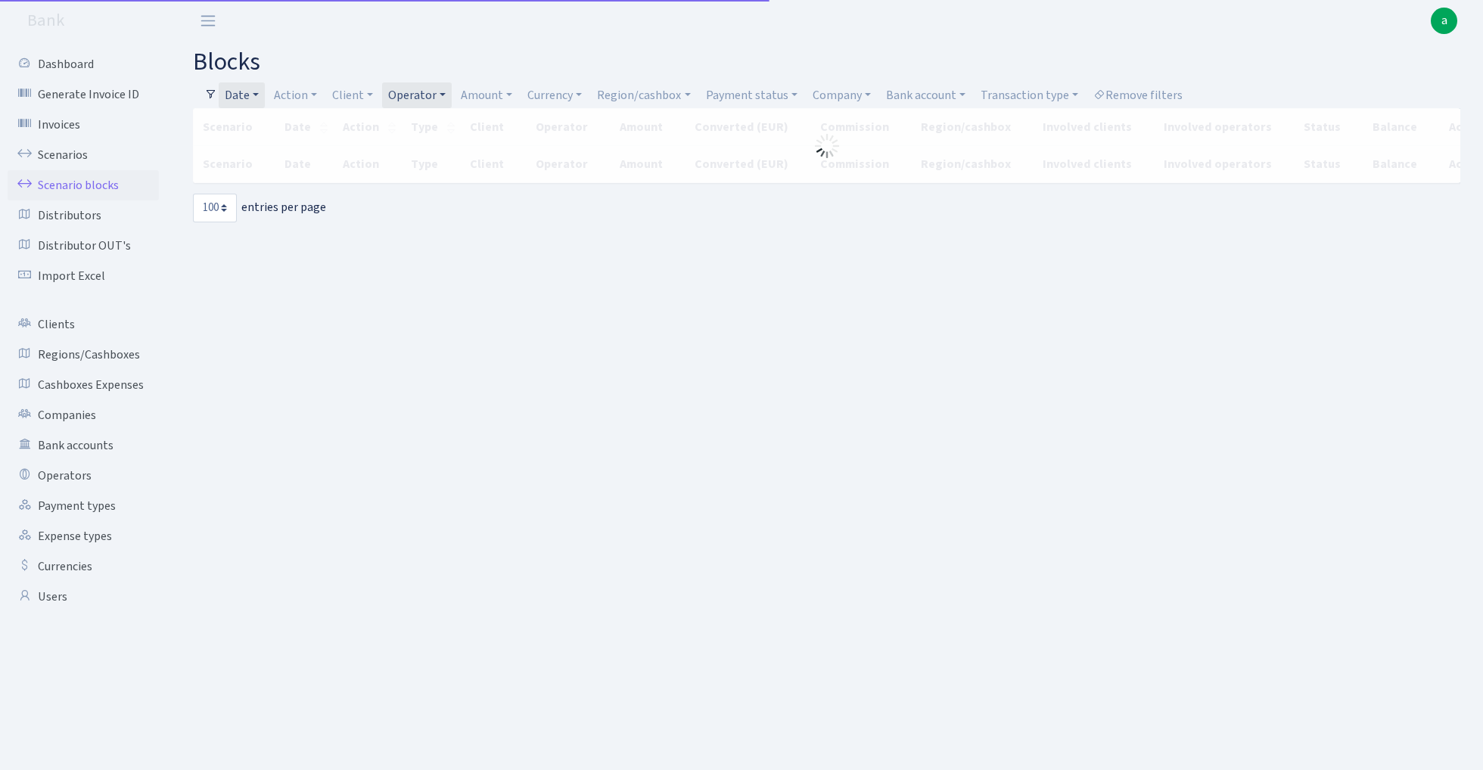
select select "100"
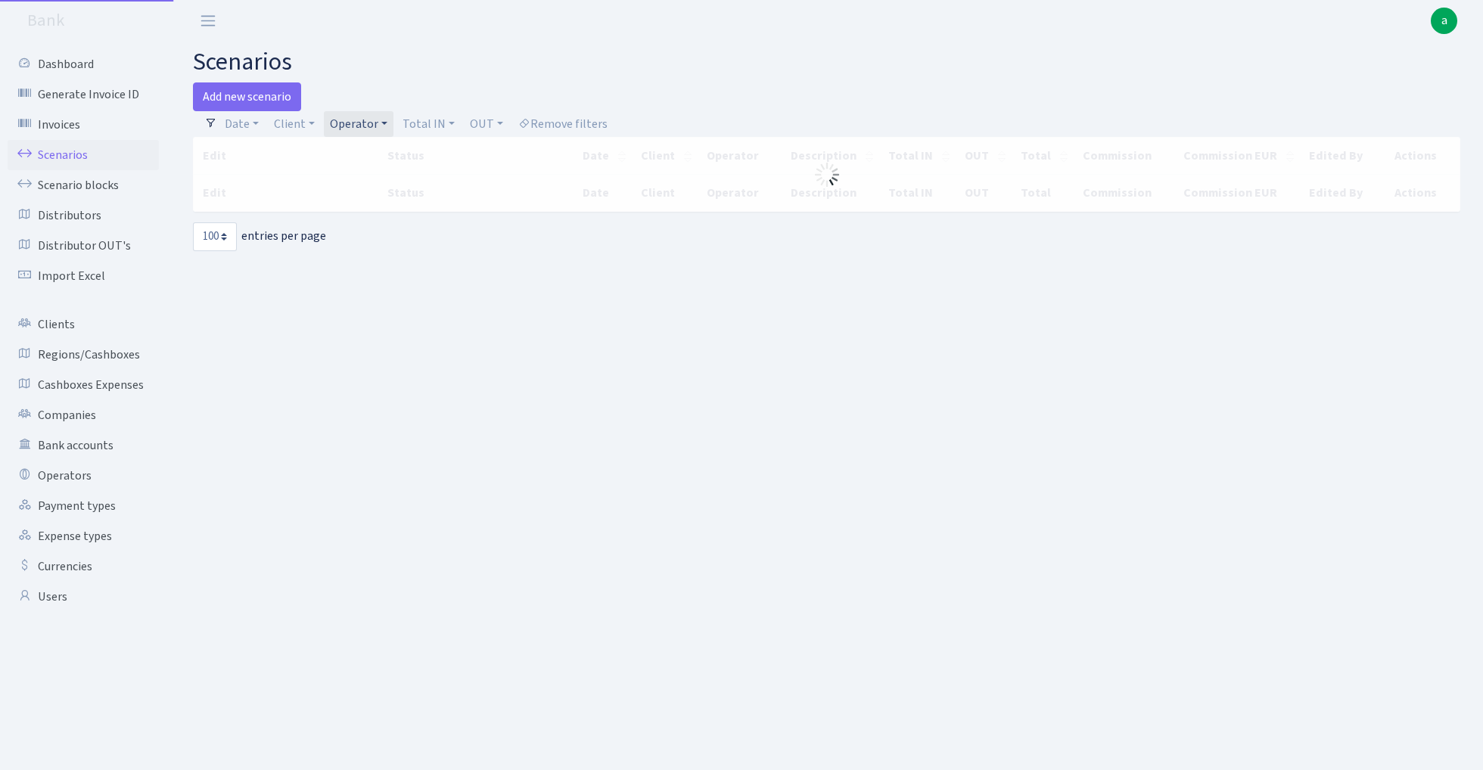
select select "100"
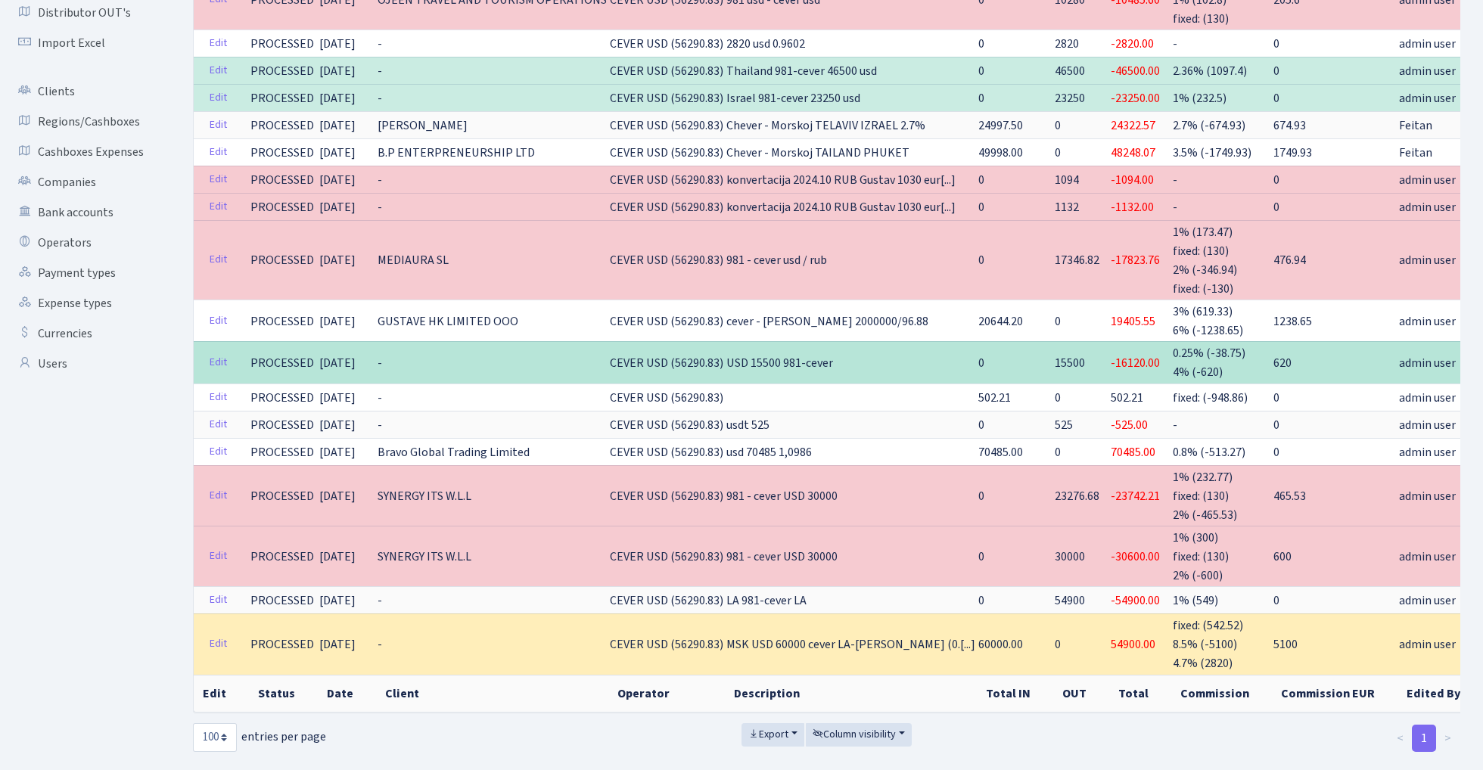
scroll to position [240, 0]
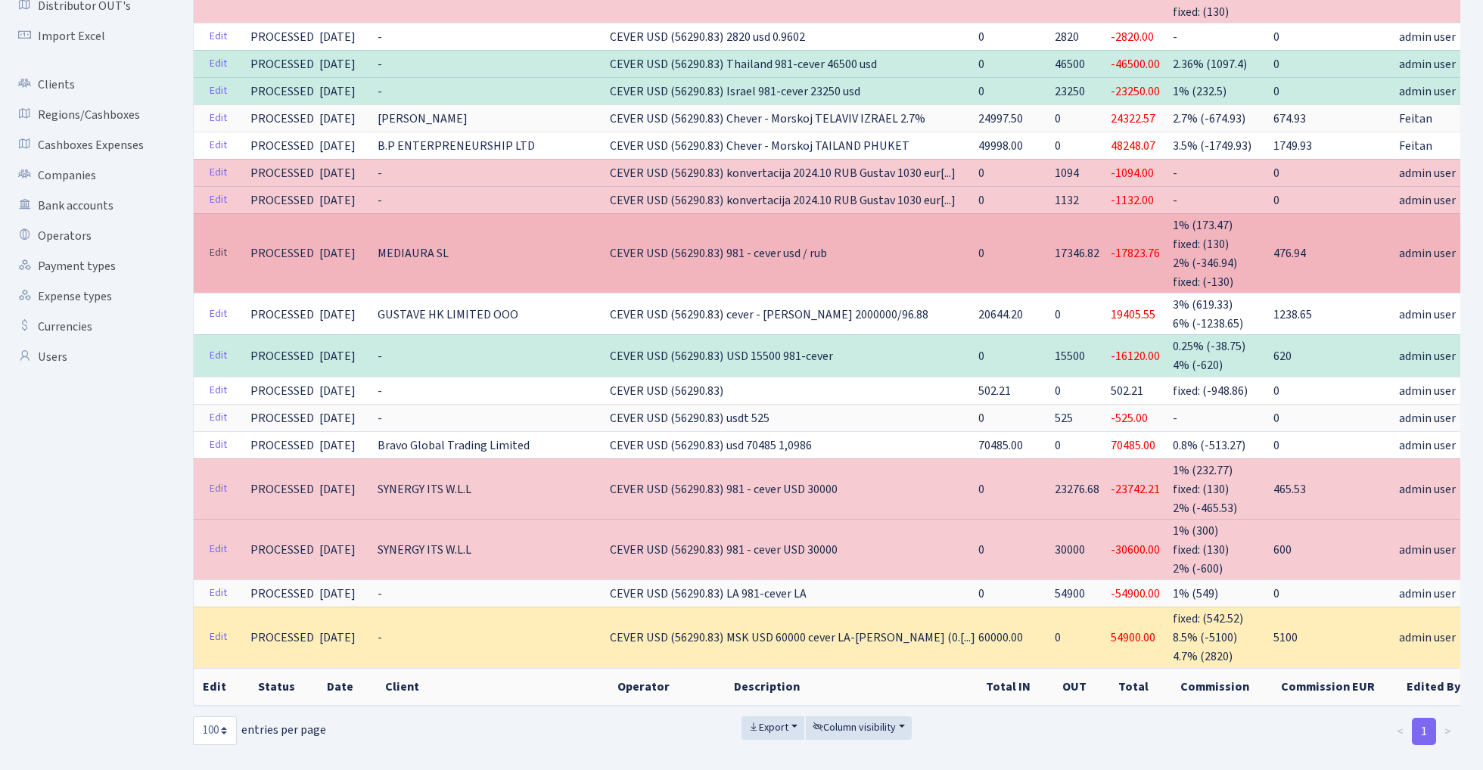
click at [216, 247] on link "Edit" at bounding box center [218, 252] width 31 height 23
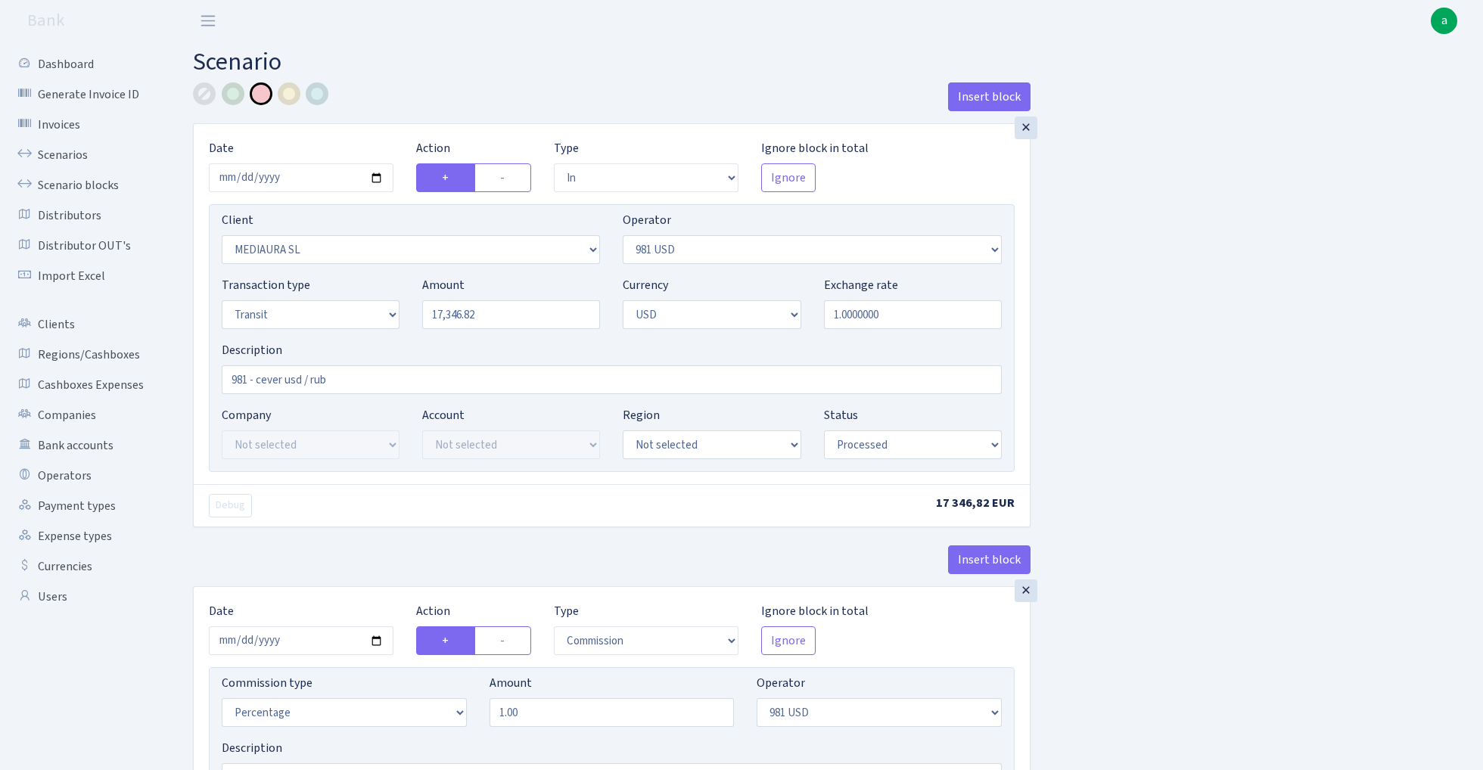
select select "in"
select select "2558"
select select "127"
select select "5"
select select "2"
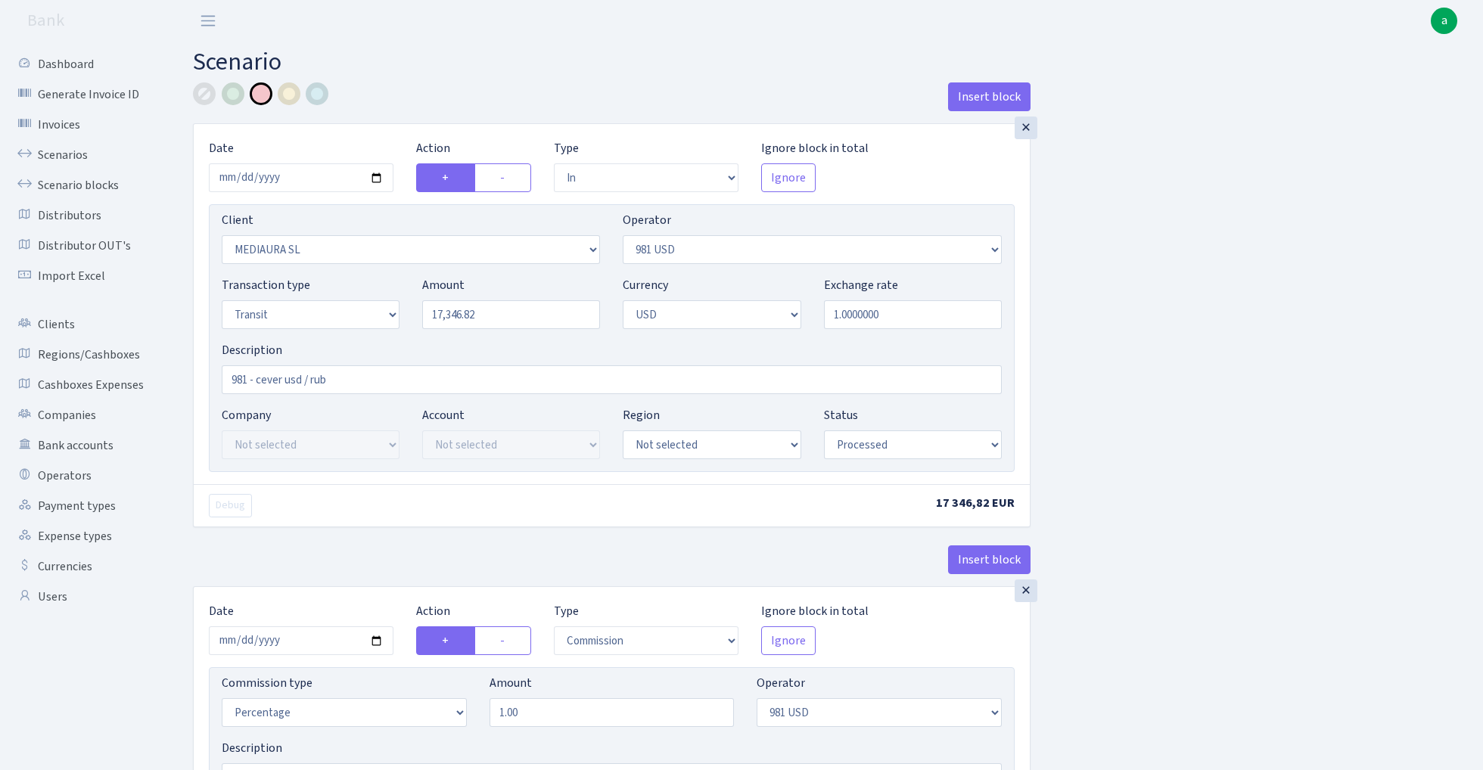
select select "processed"
select select "commission"
select select "127"
select select "processed"
select select "commission"
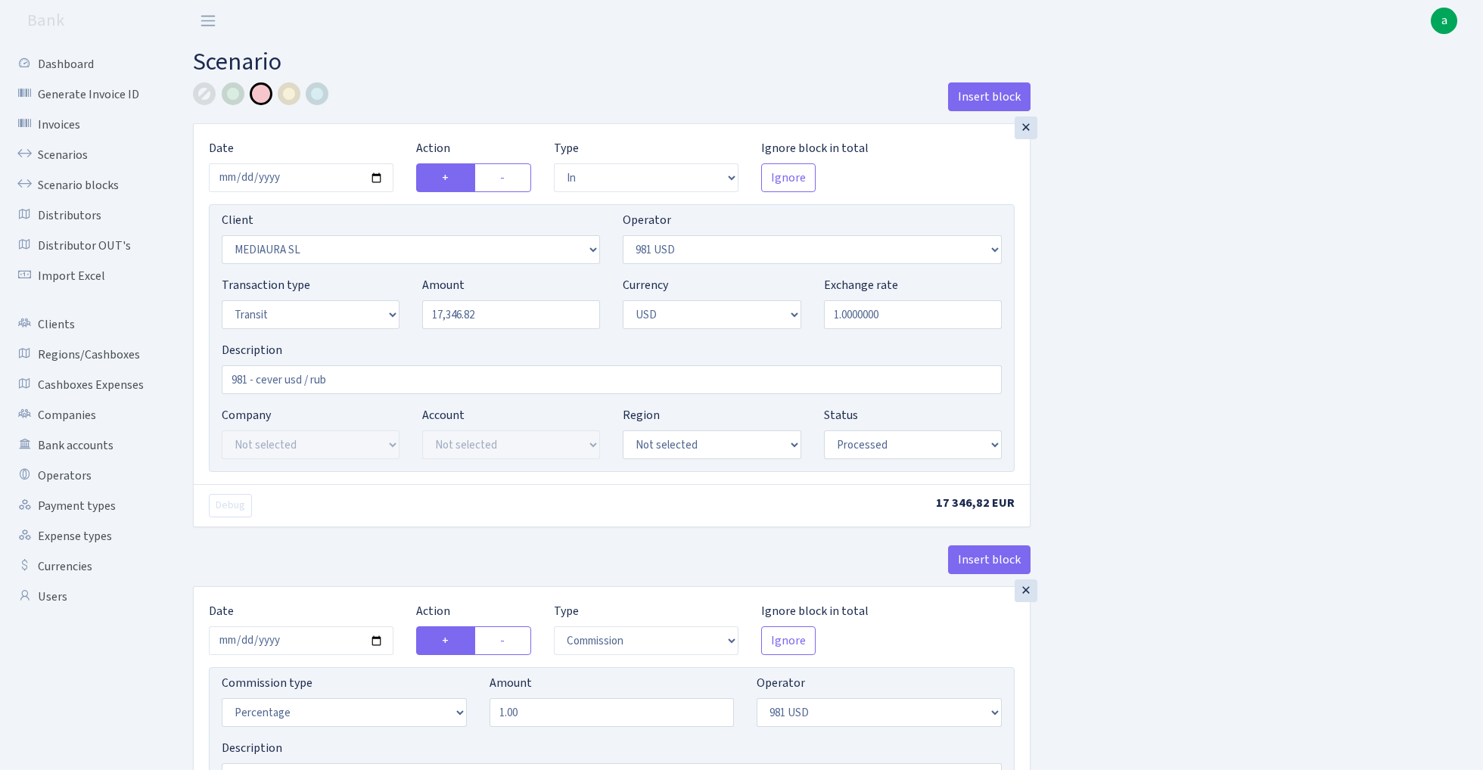
select select "fixed"
select select "127"
select select "processed"
select select "out"
select select "3400"
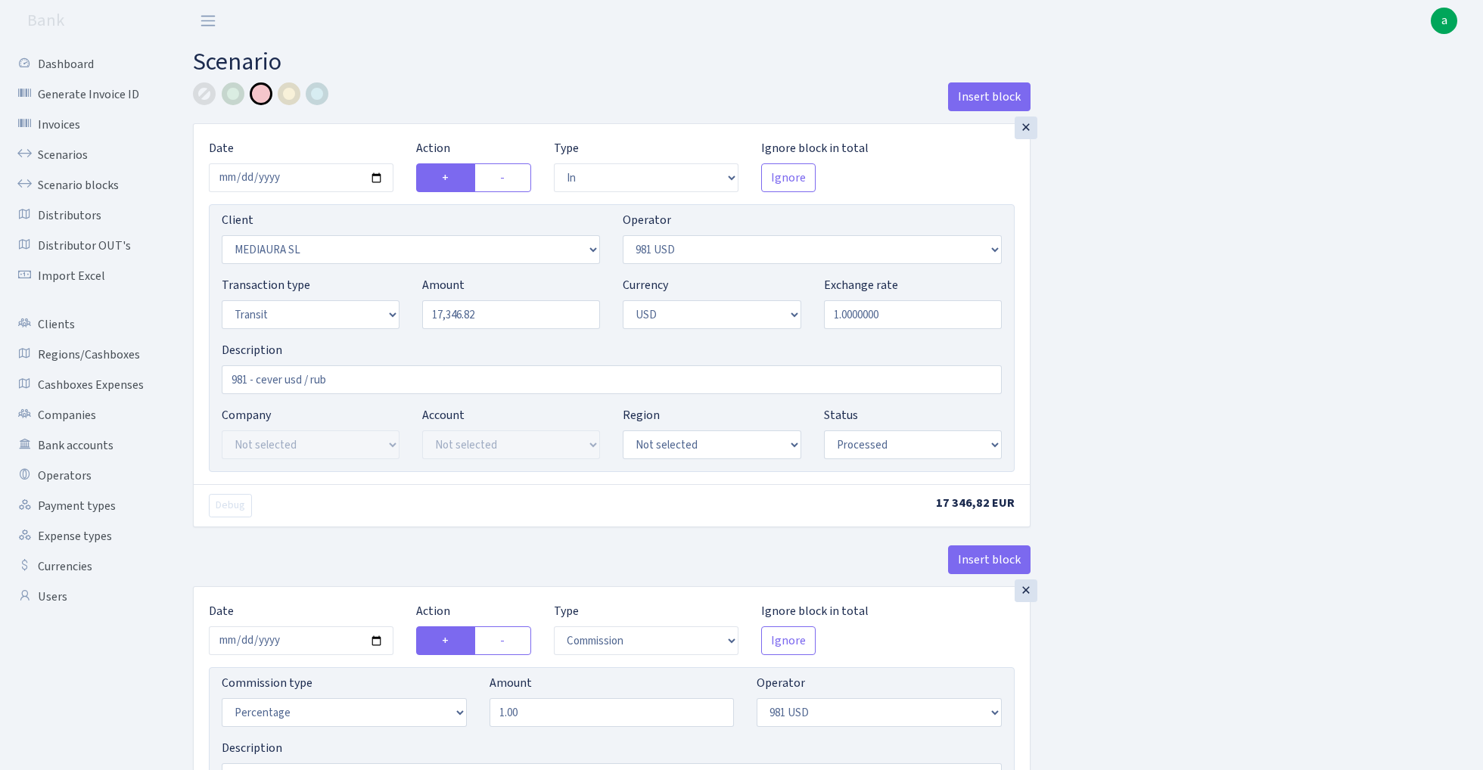
select select "218"
select select "5"
select select "2"
select select "processed"
select select "commission"
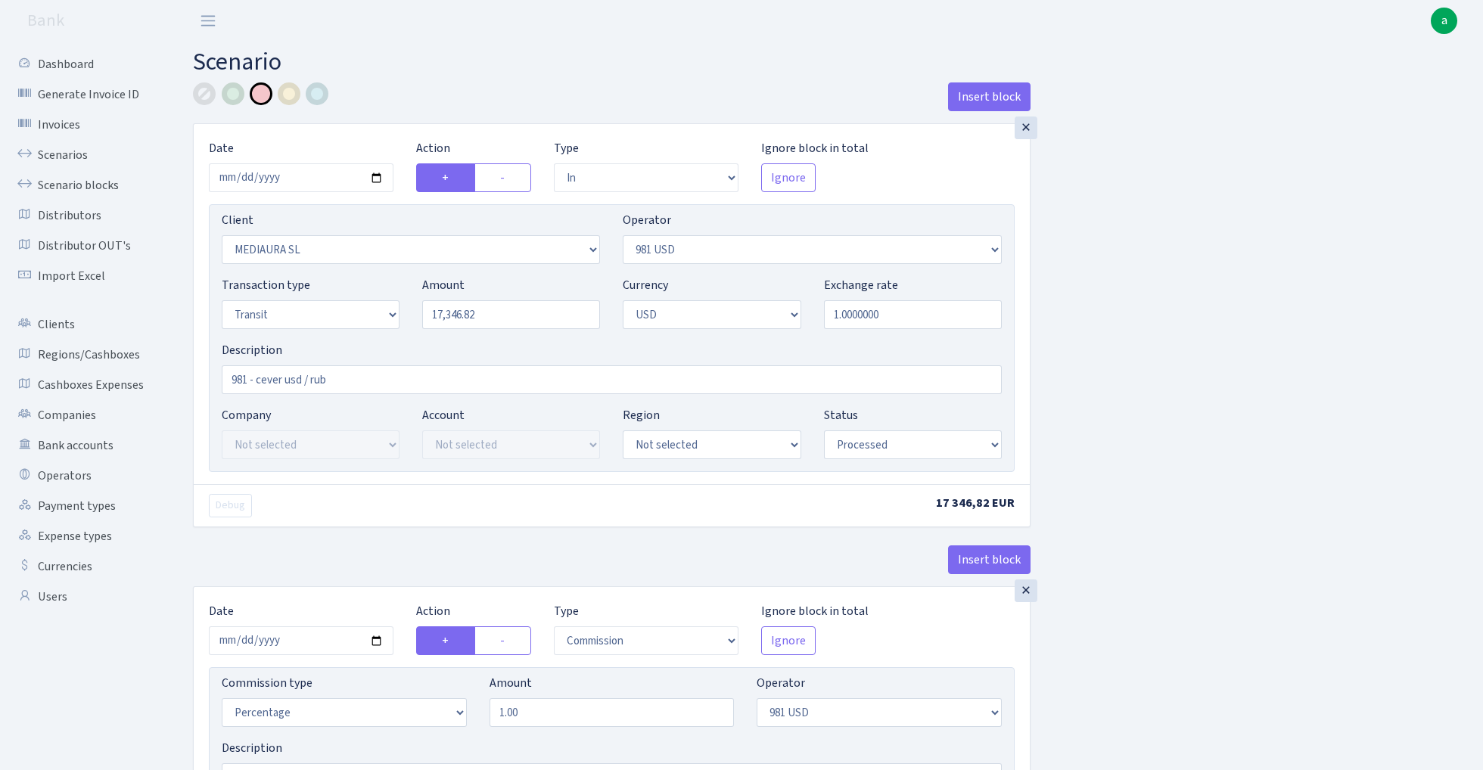
select select "218"
select select "processed"
select select "commission"
select select "fixed"
select select "218"
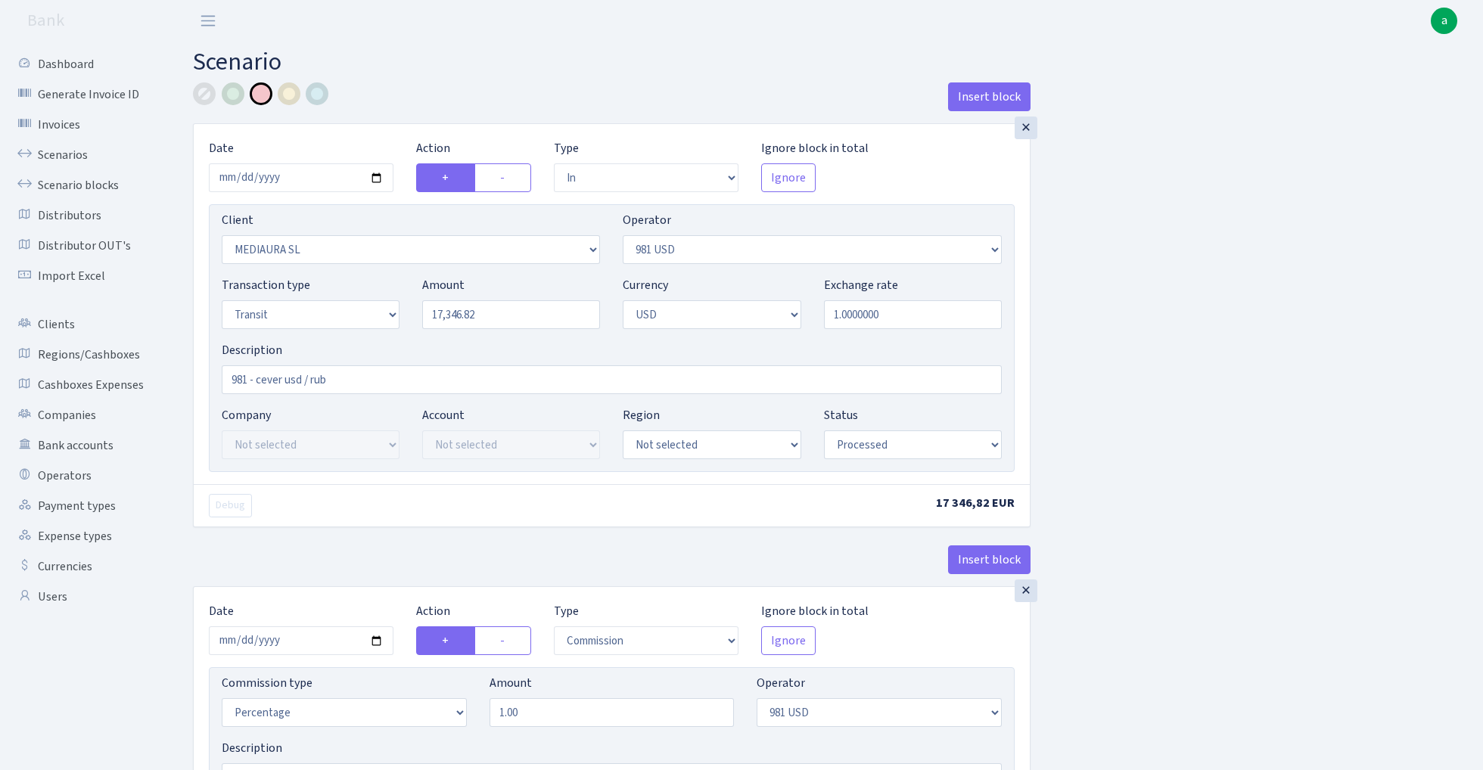
select select "processed"
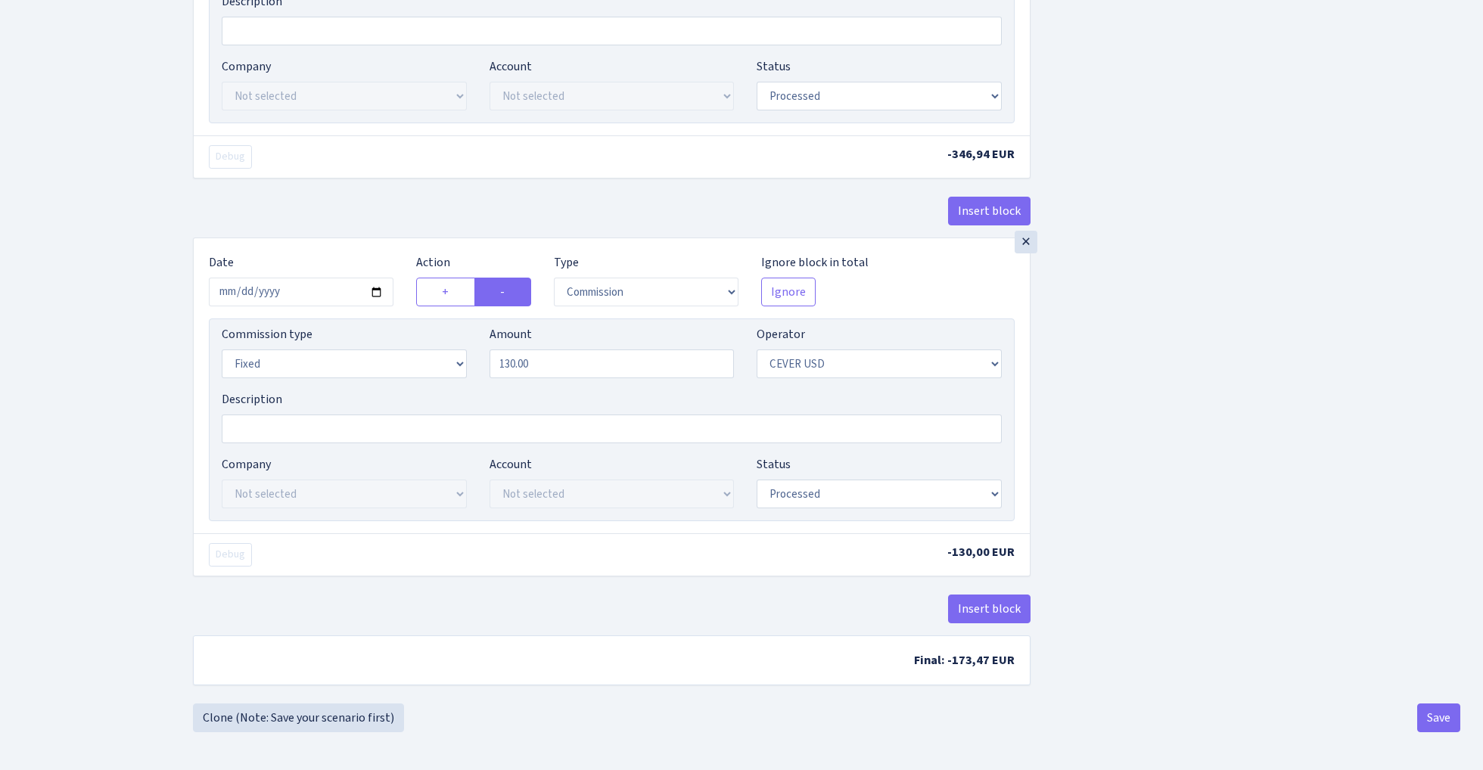
scroll to position [2019, 0]
click at [589, 361] on input "130.00" at bounding box center [612, 364] width 245 height 29
type input "0.00"
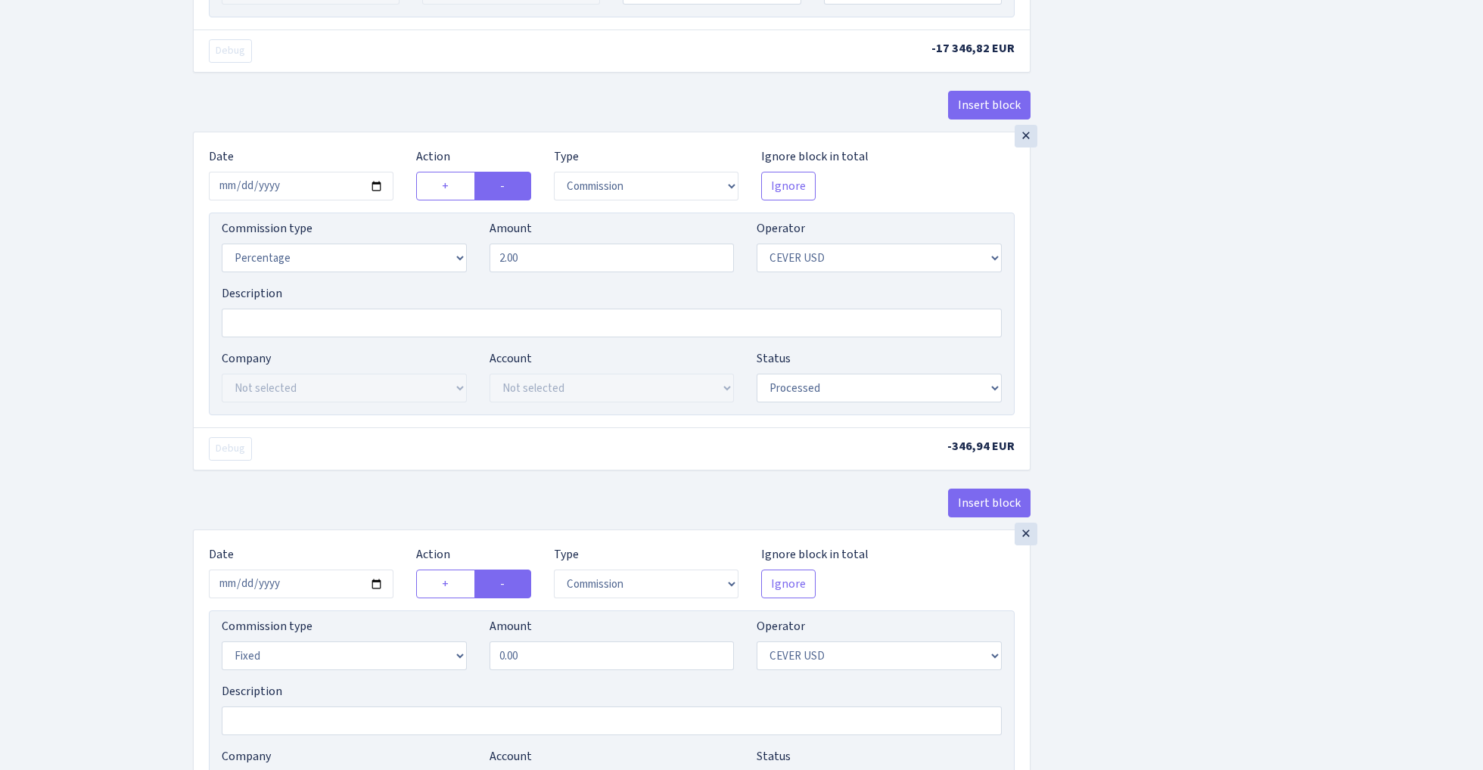
scroll to position [1674, 0]
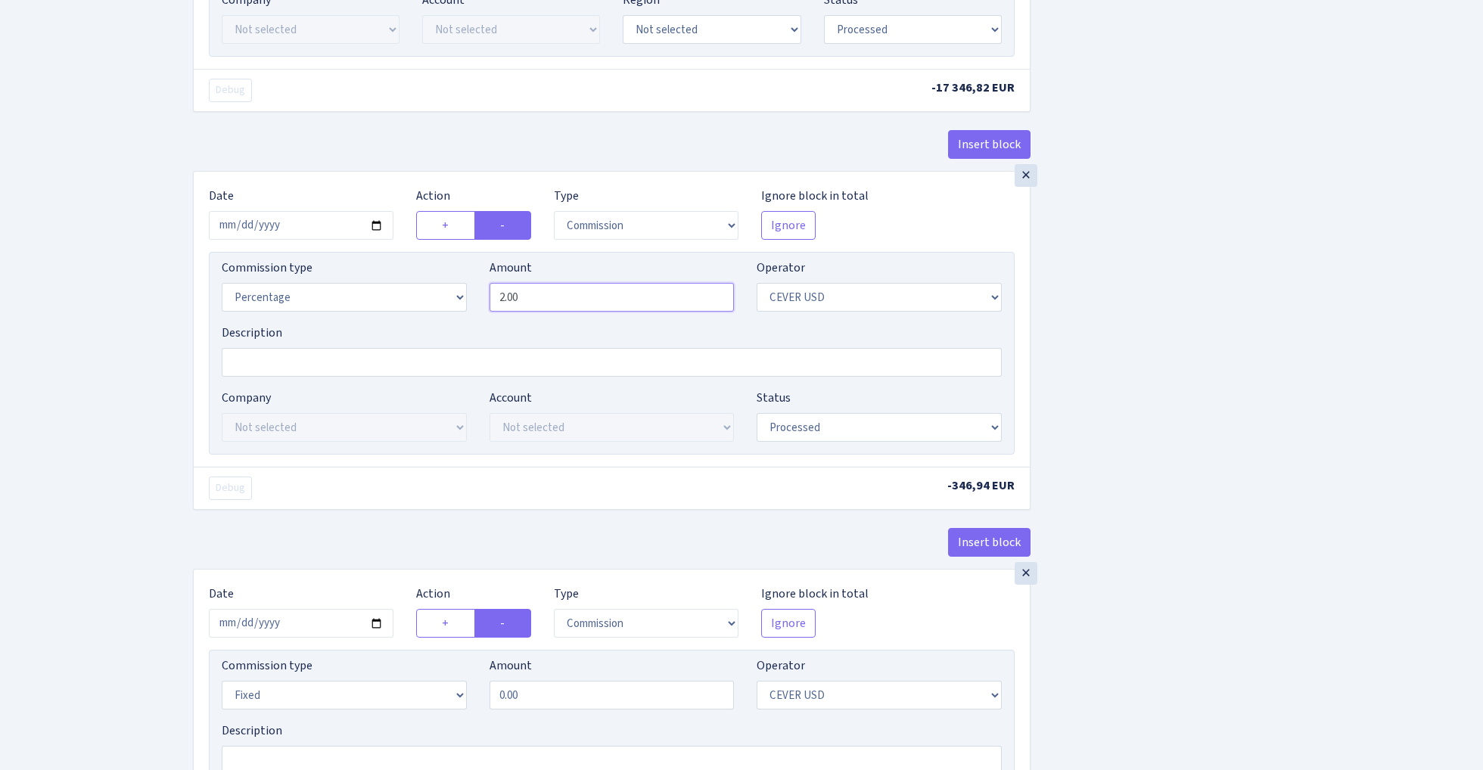
click at [581, 304] on input "2.00" at bounding box center [612, 297] width 245 height 29
type input "0.00"
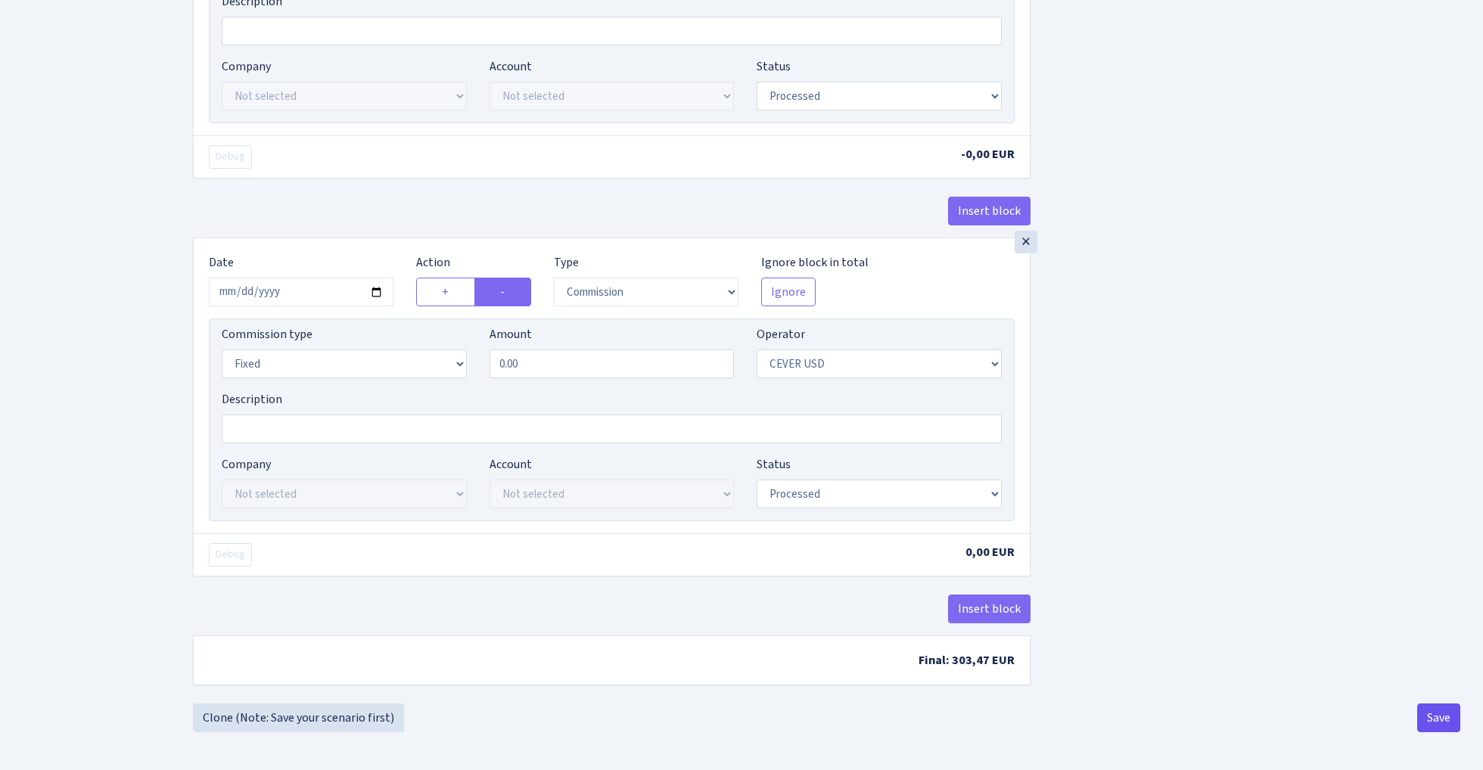
scroll to position [2019, 0]
click at [1428, 708] on button "Save" at bounding box center [1438, 718] width 43 height 29
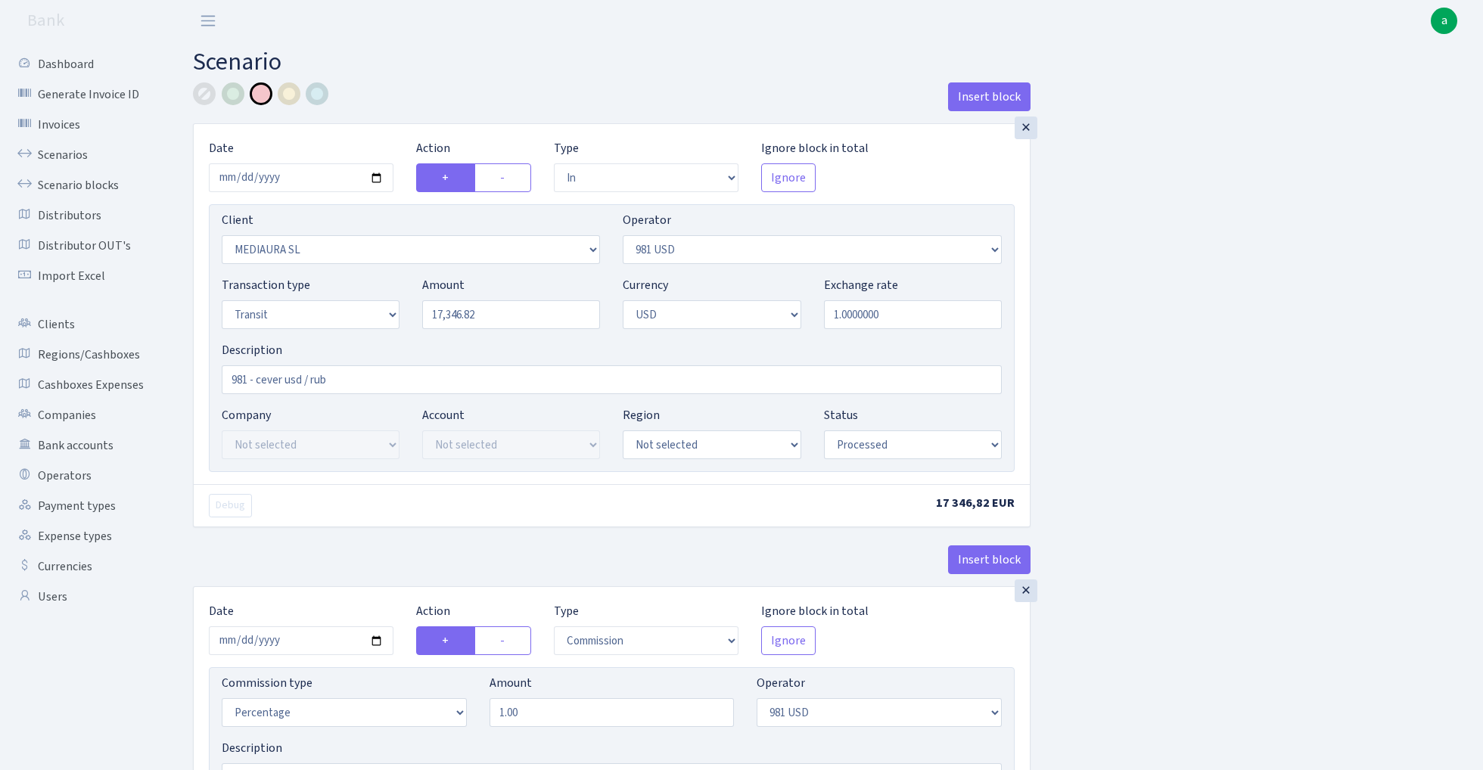
select select "in"
select select "2558"
select select "127"
select select "5"
select select "2"
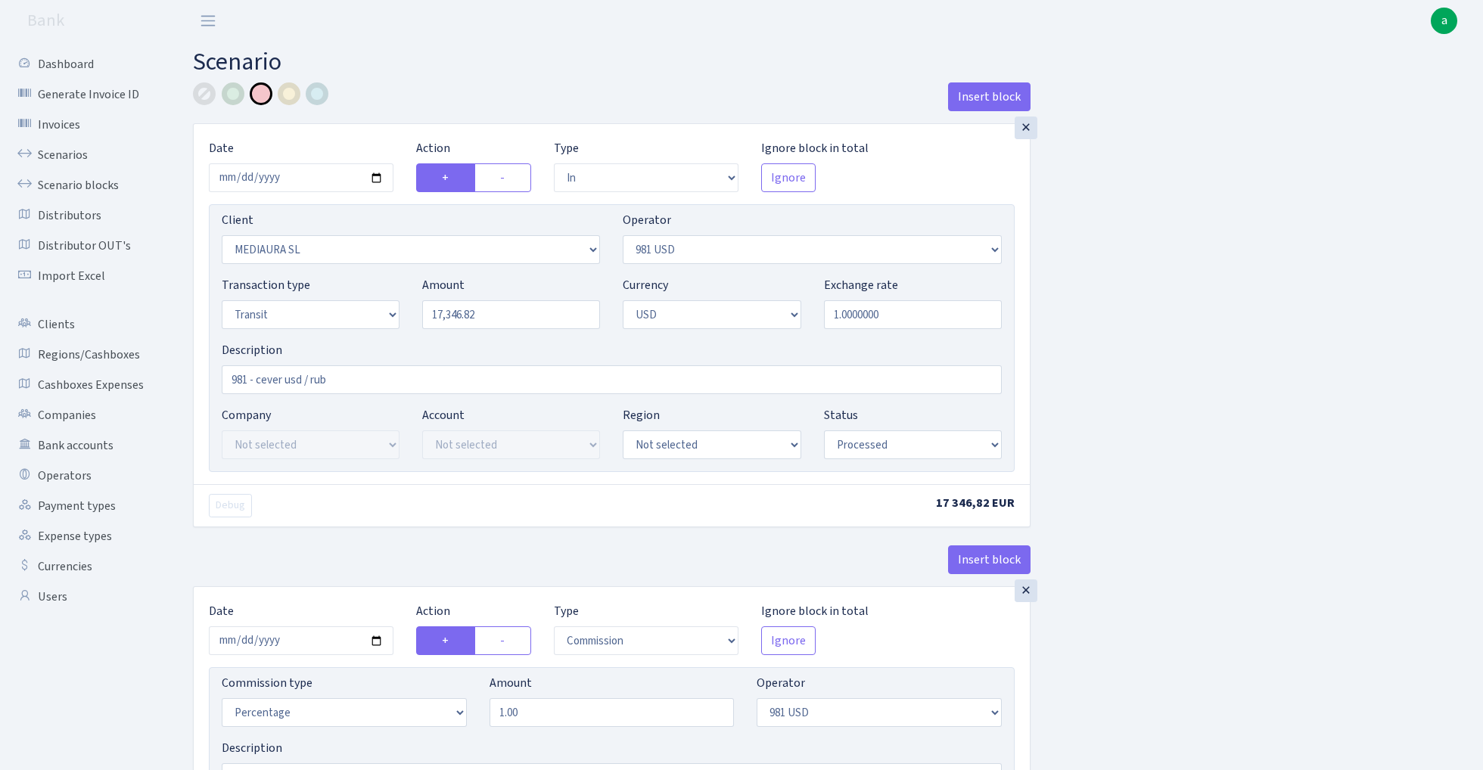
select select "processed"
select select "commission"
select select "127"
select select "processed"
select select "commission"
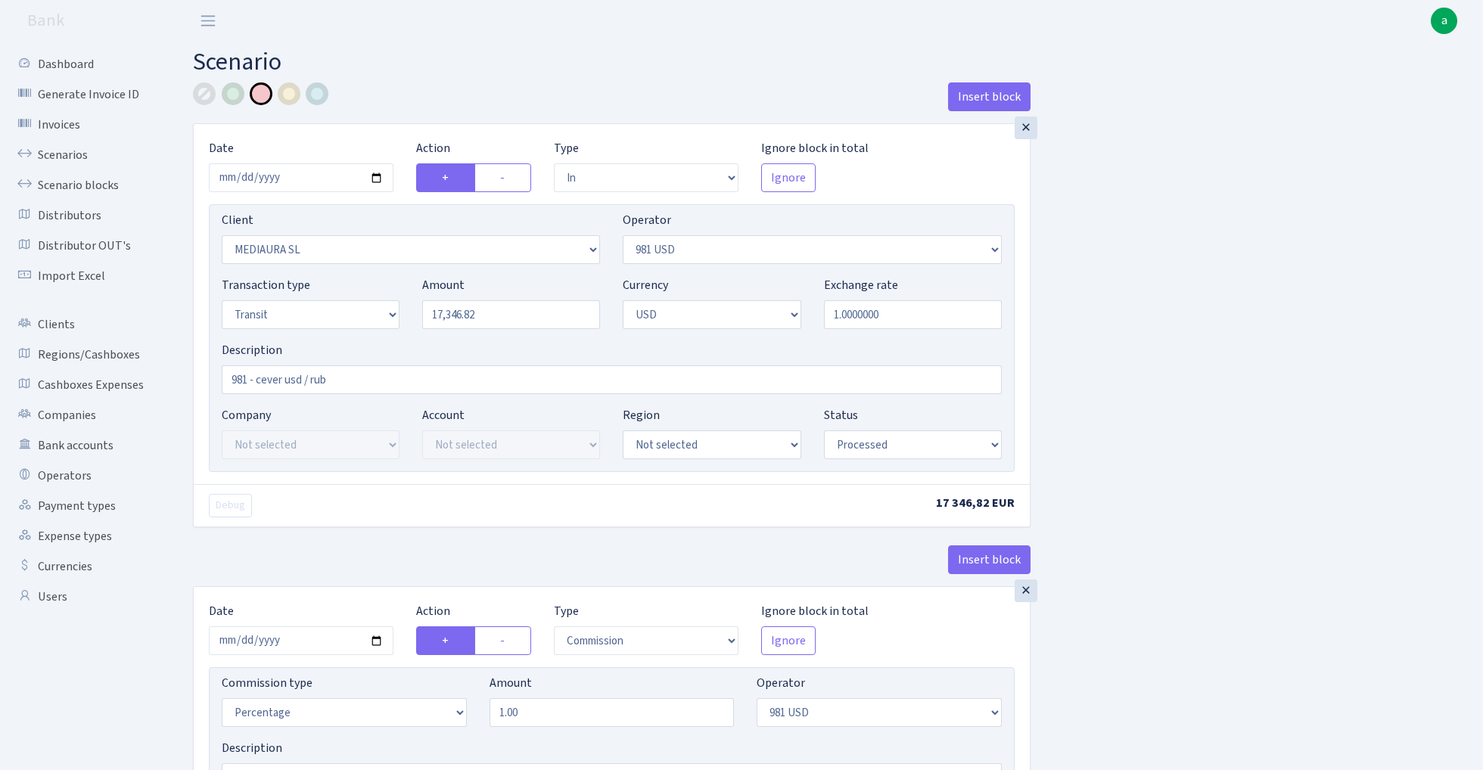
select select "fixed"
select select "127"
select select "processed"
select select "out"
select select "3400"
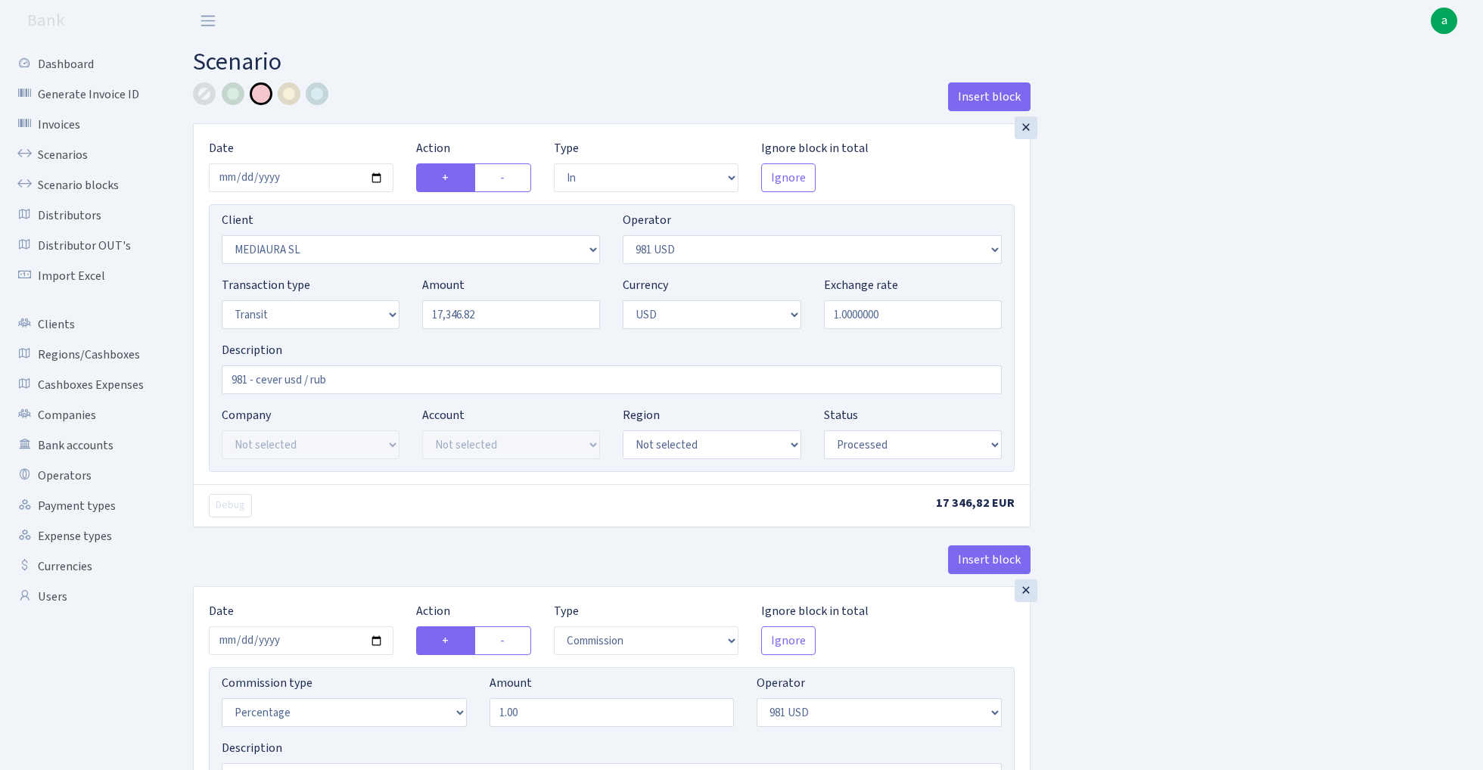
select select "218"
select select "5"
select select "2"
select select "processed"
select select "commission"
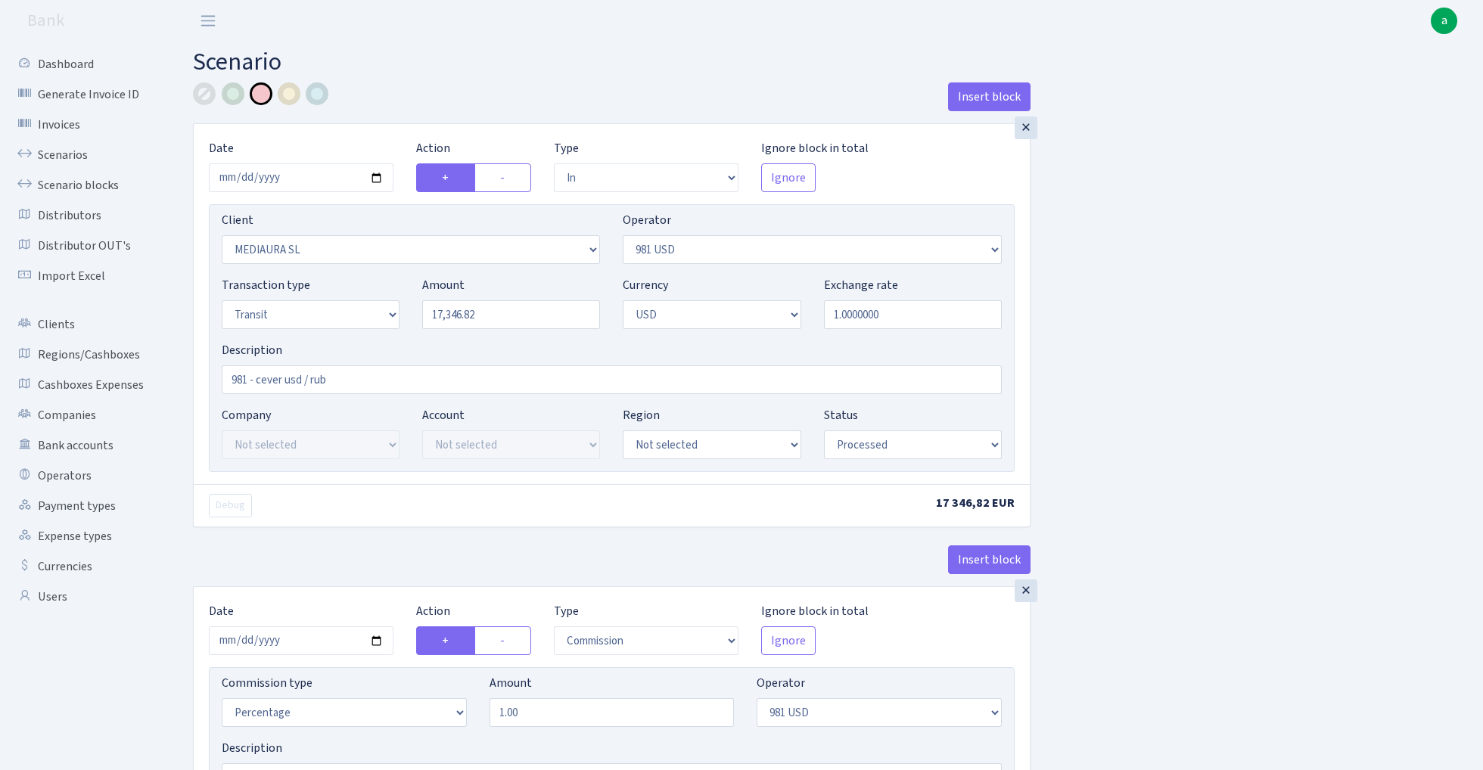
select select "218"
select select "processed"
select select "commission"
select select "fixed"
select select "218"
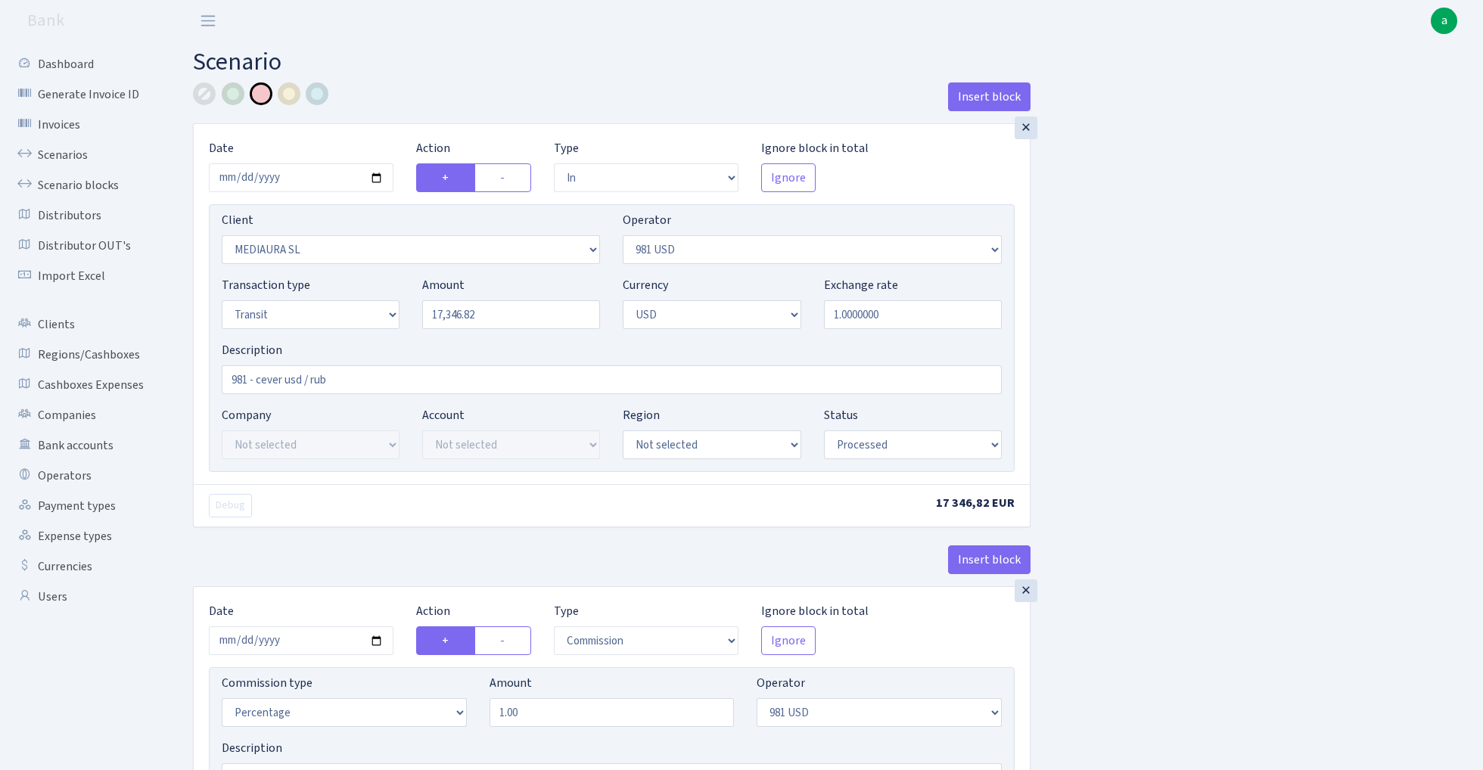
select select "processed"
click at [64, 157] on link "Scenarios" at bounding box center [83, 155] width 151 height 30
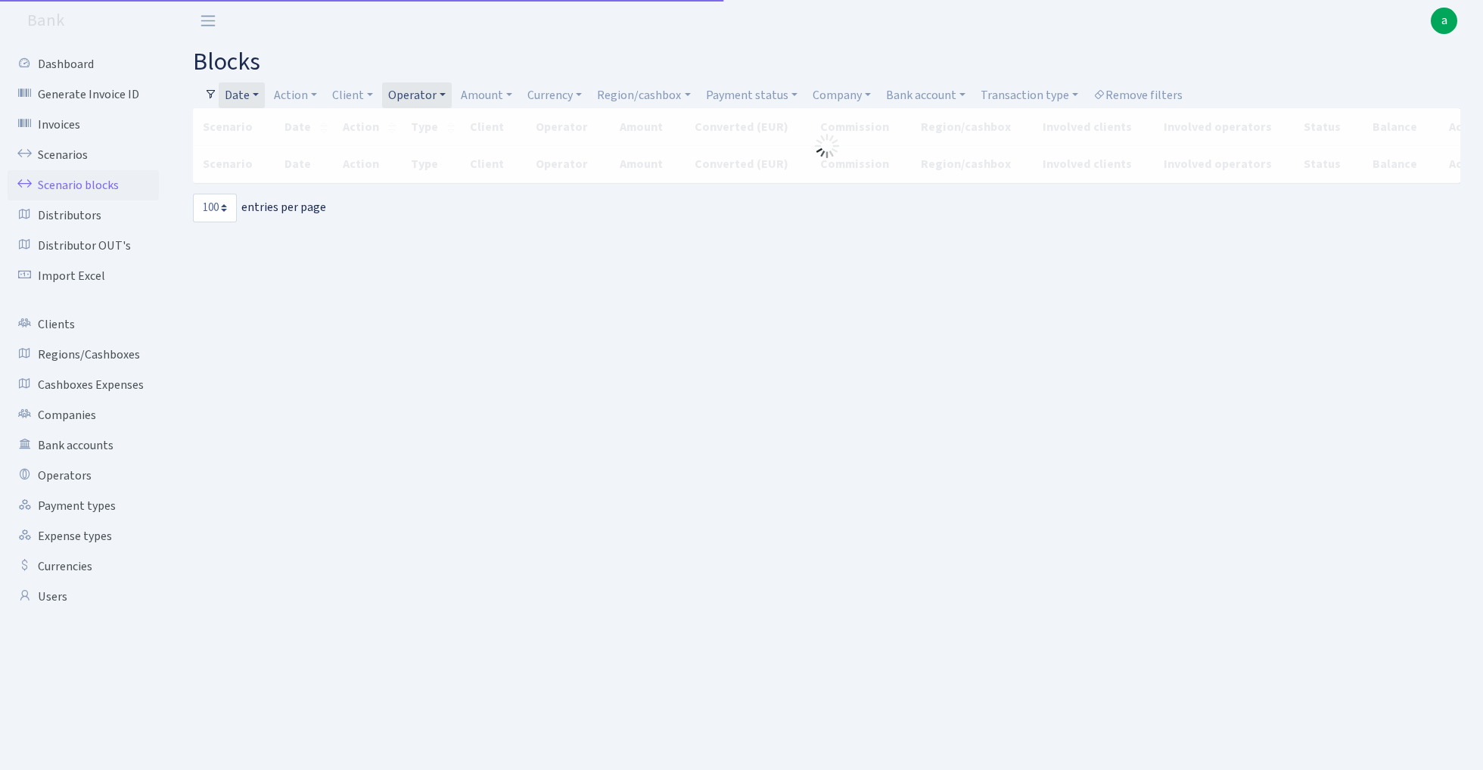
select select "100"
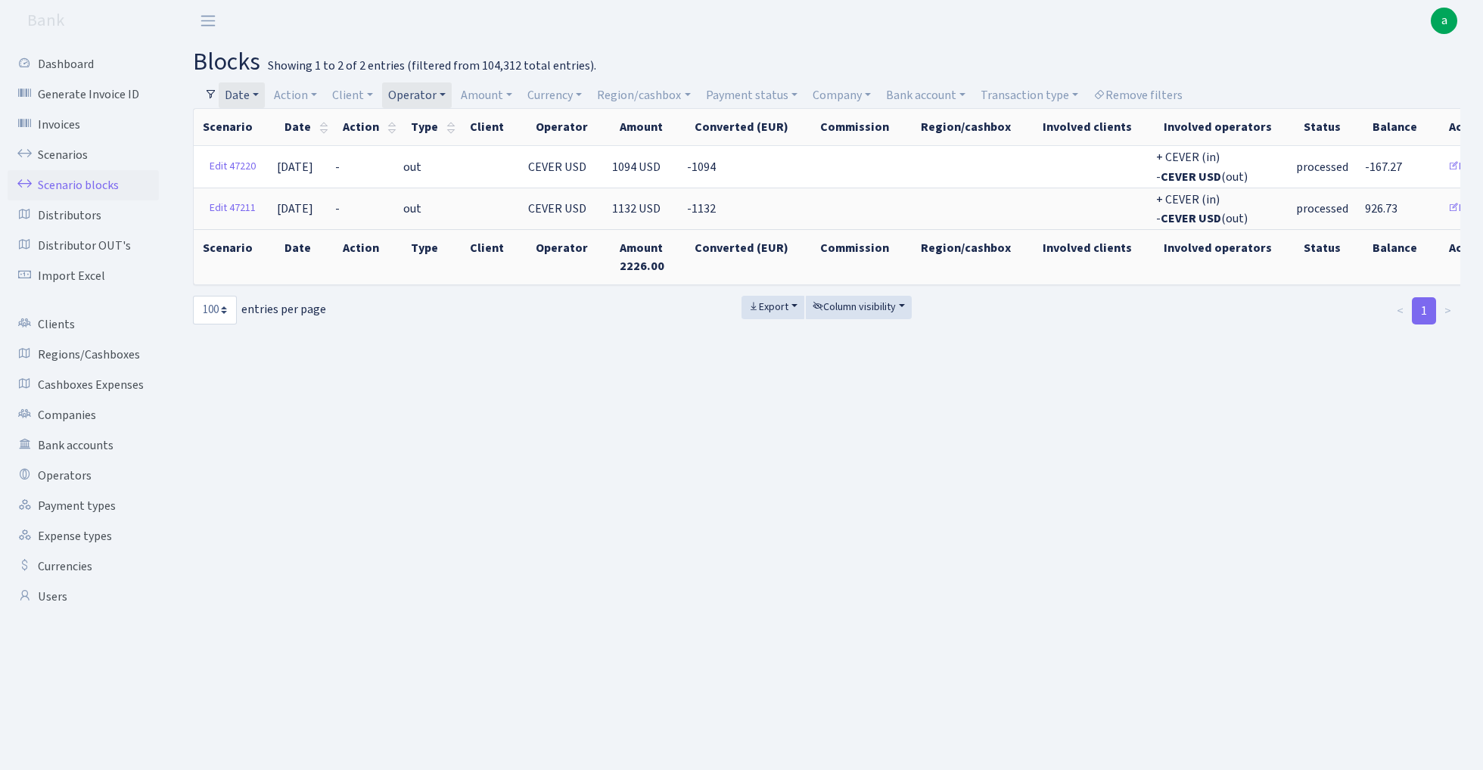
click at [248, 92] on link "Date" at bounding box center [242, 95] width 46 height 26
click at [284, 123] on input "[DATE] - [DATE]" at bounding box center [340, 124] width 180 height 29
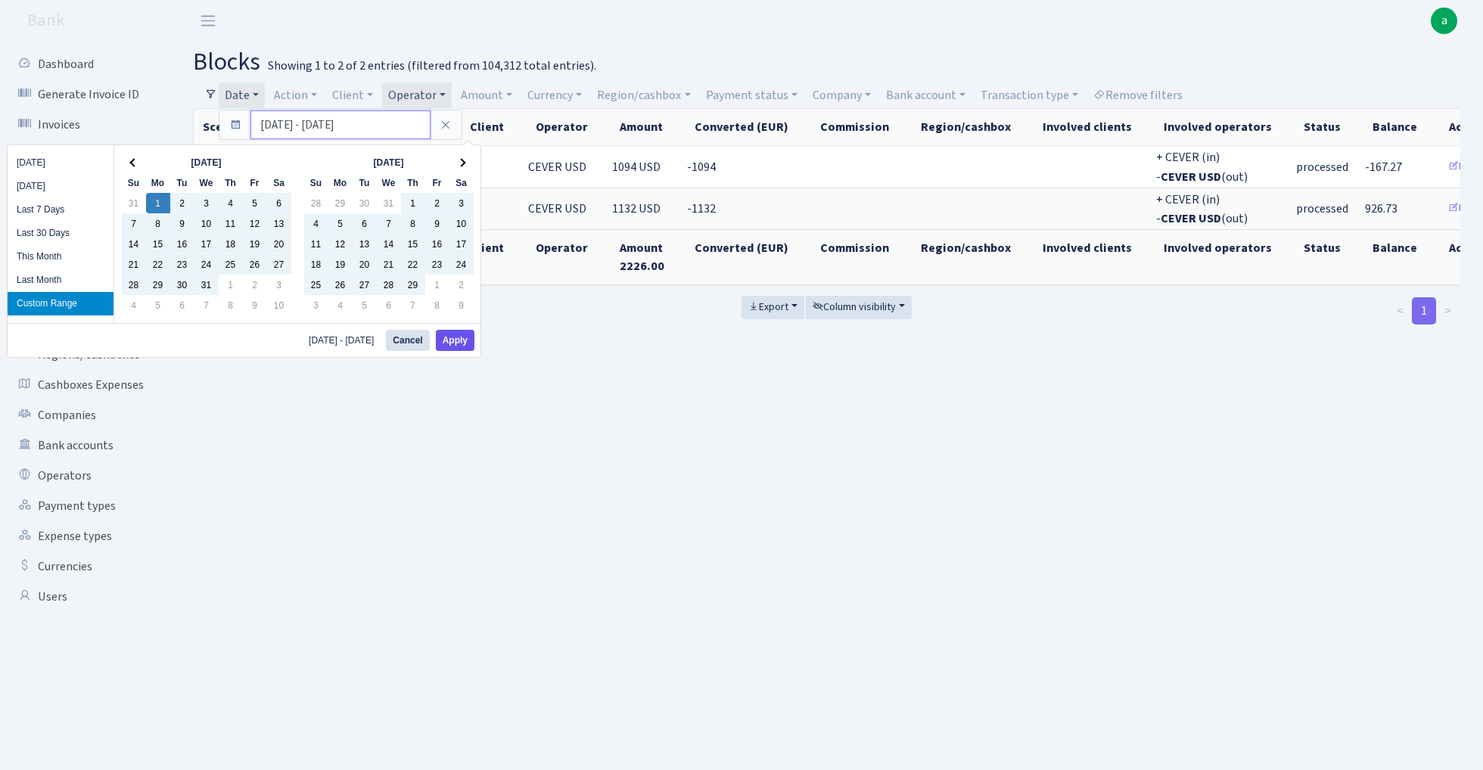
type input "[DATE] - [DATE]"
click at [459, 343] on button "Apply" at bounding box center [455, 340] width 39 height 21
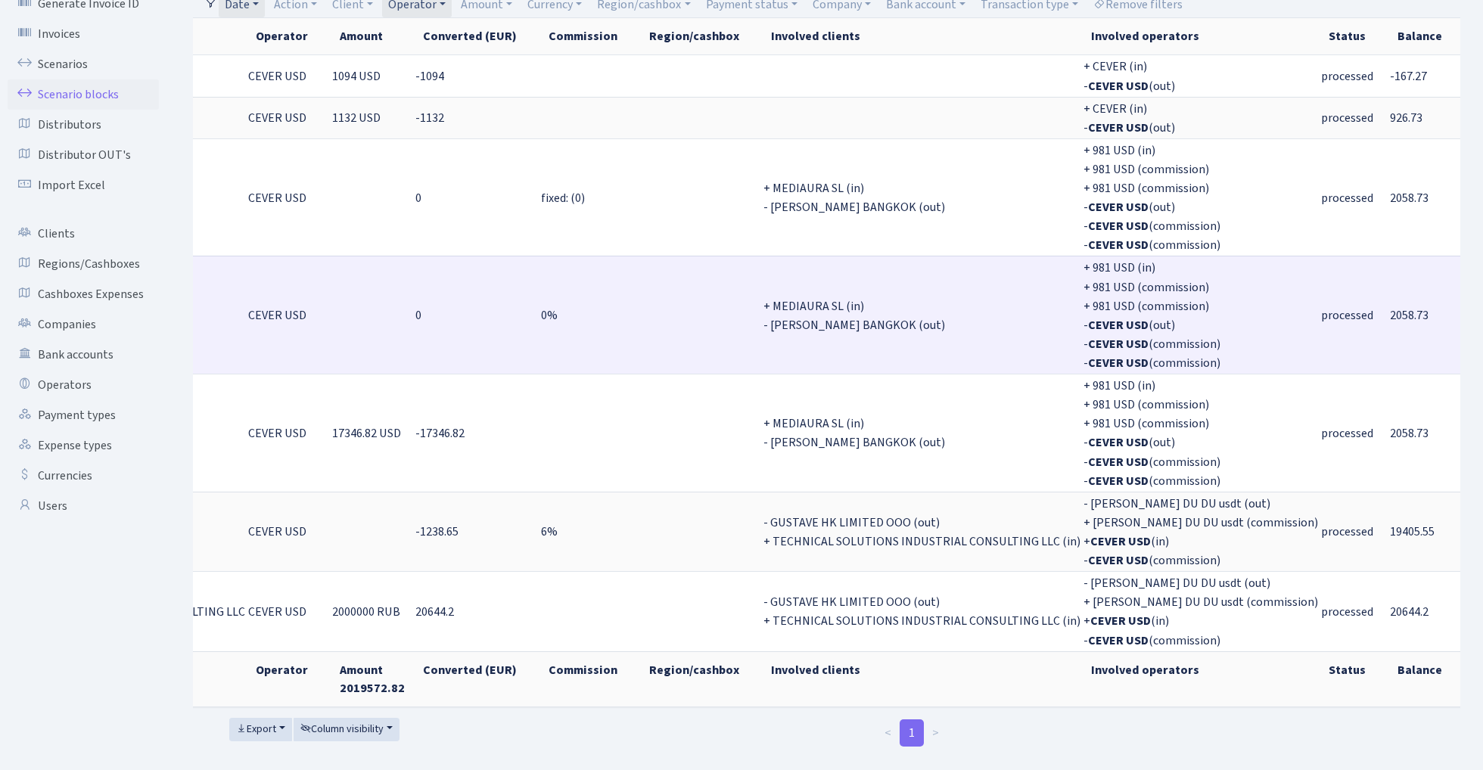
scroll to position [89, 0]
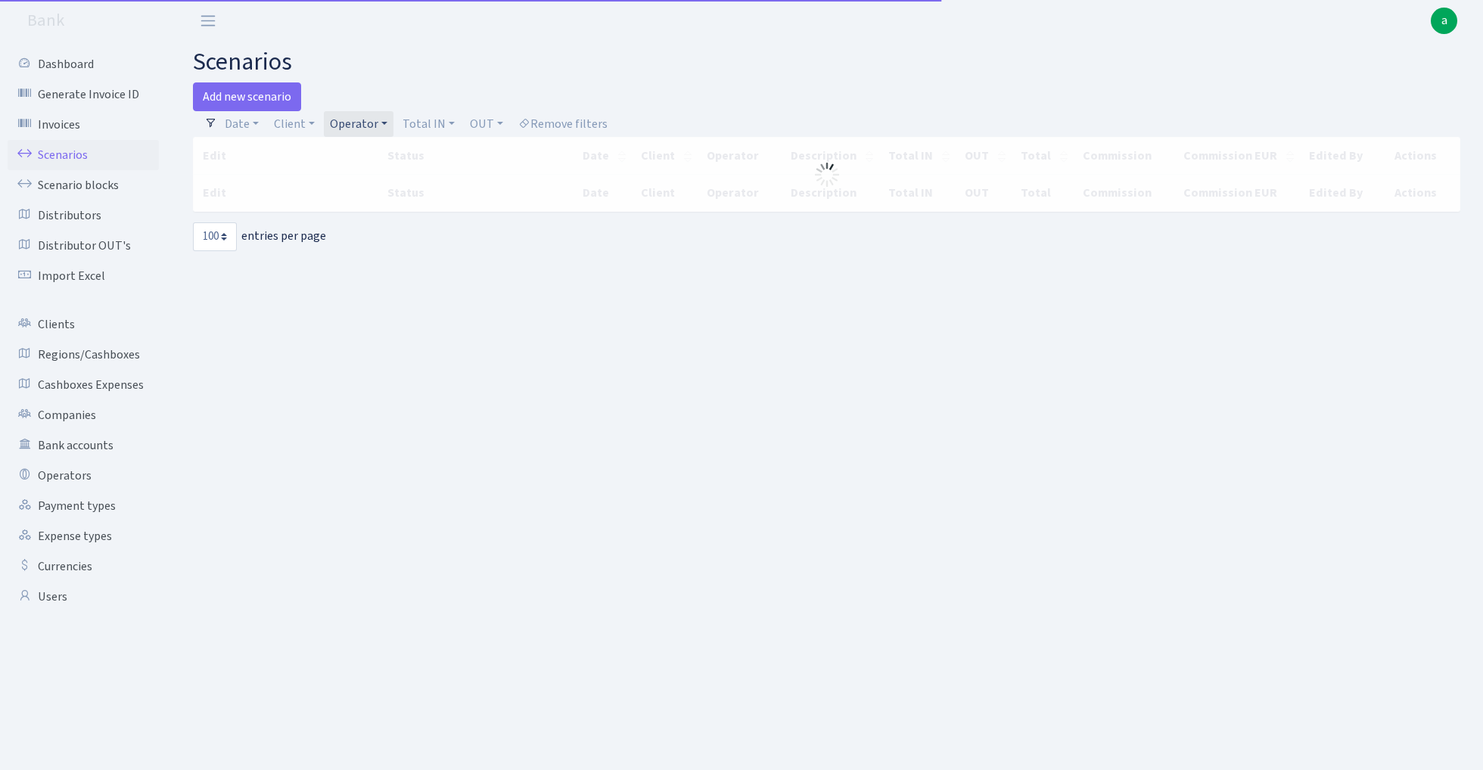
select select "100"
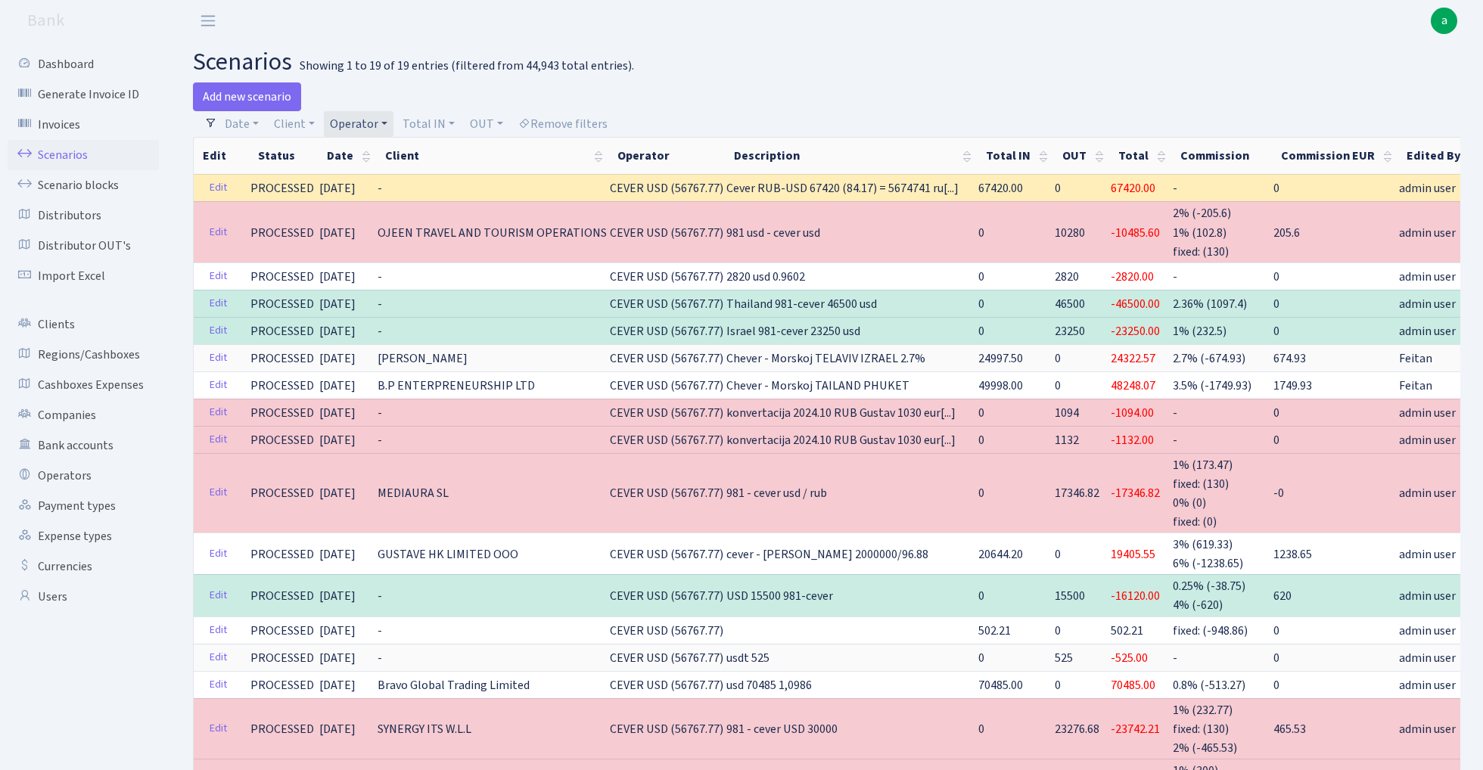
click at [360, 125] on link "Operator" at bounding box center [359, 124] width 70 height 26
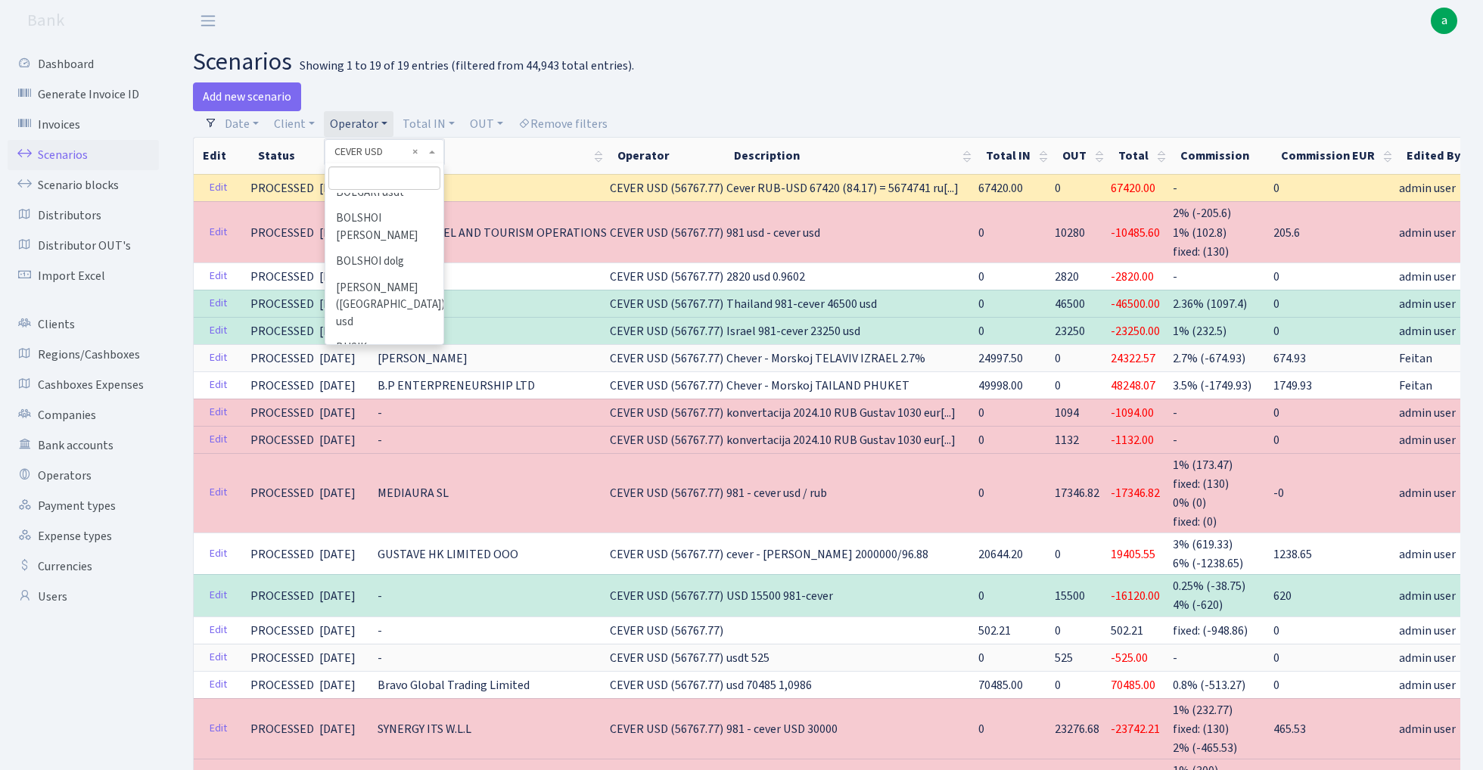
scroll to position [1268, 0]
click at [382, 375] on li "CEVER" at bounding box center [384, 388] width 114 height 26
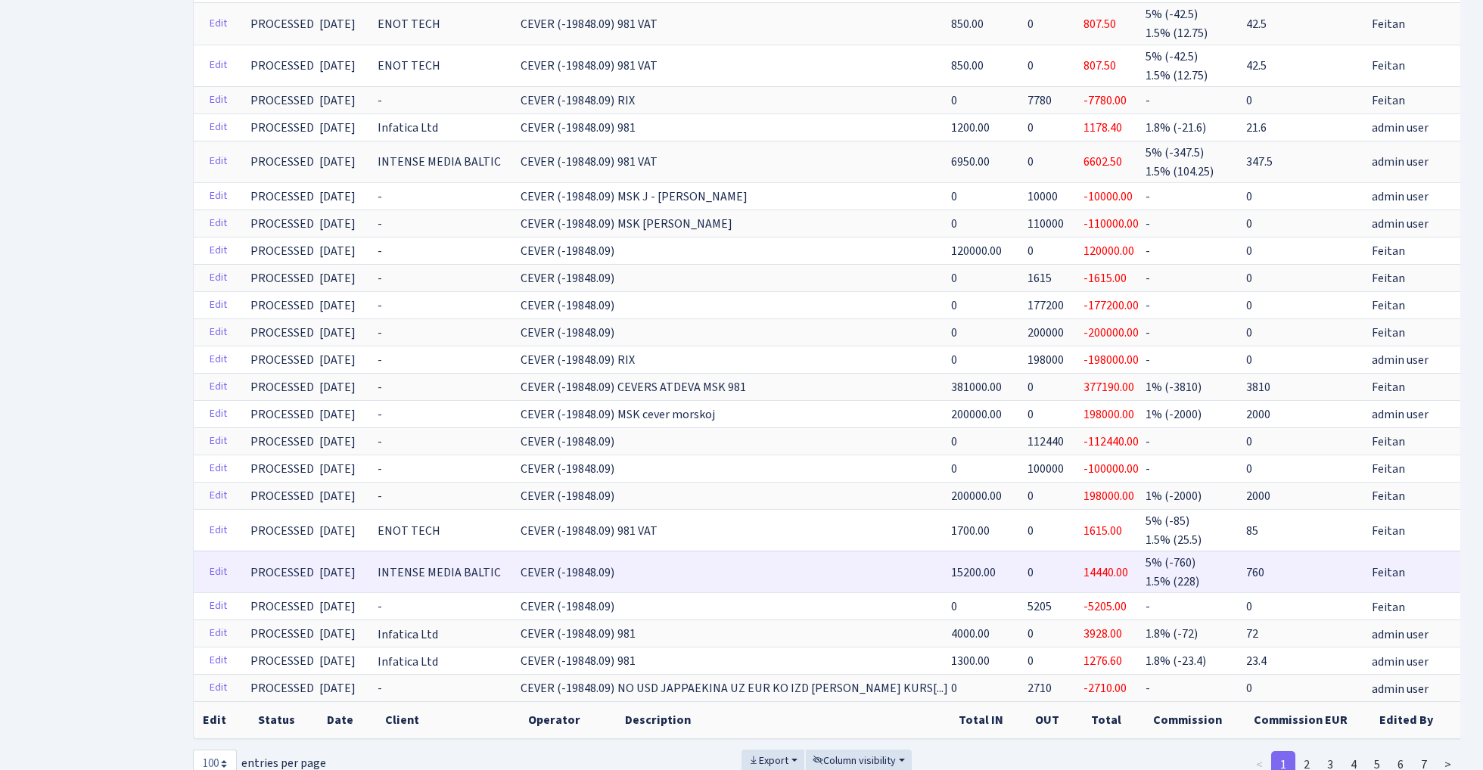
scroll to position [2881, 0]
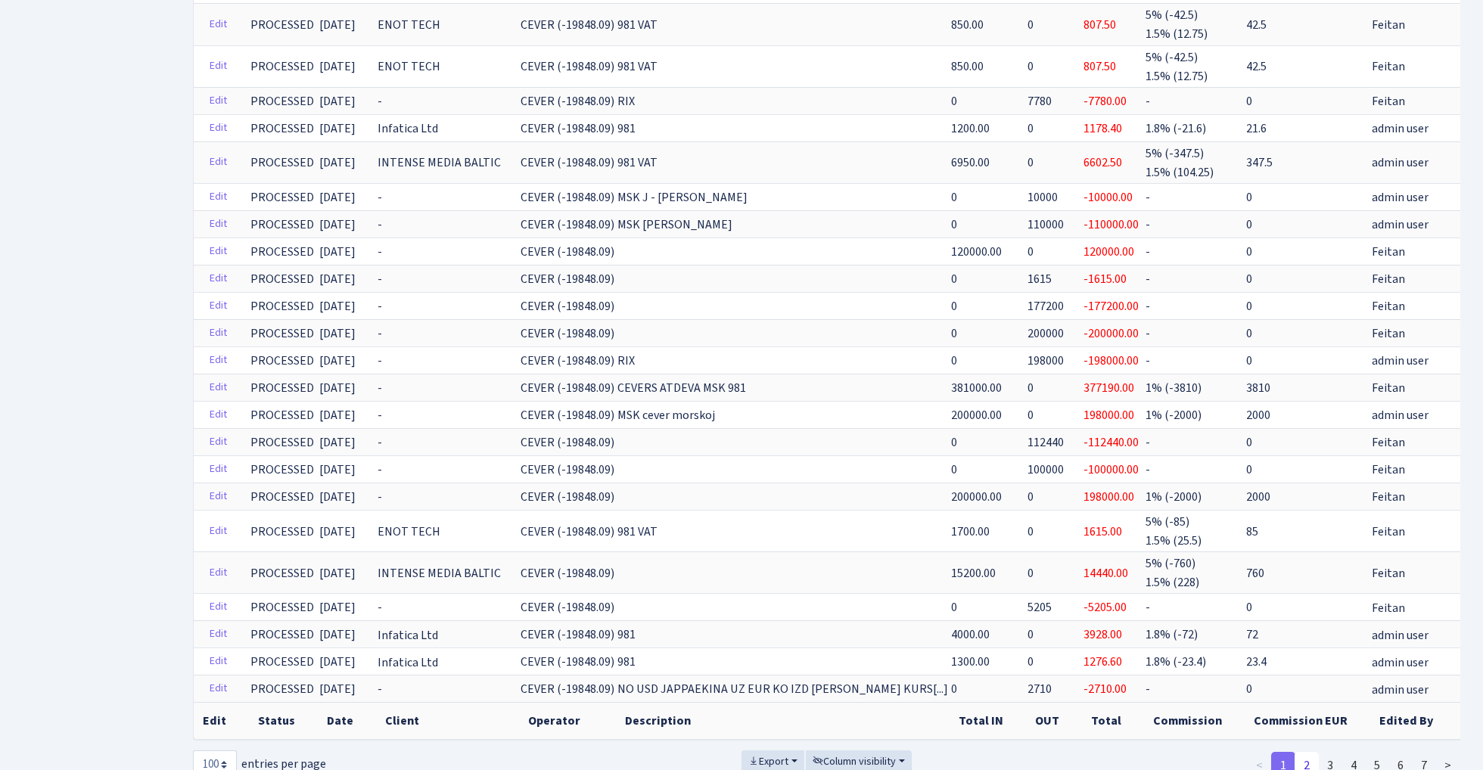
click at [1310, 752] on link "2" at bounding box center [1307, 765] width 24 height 27
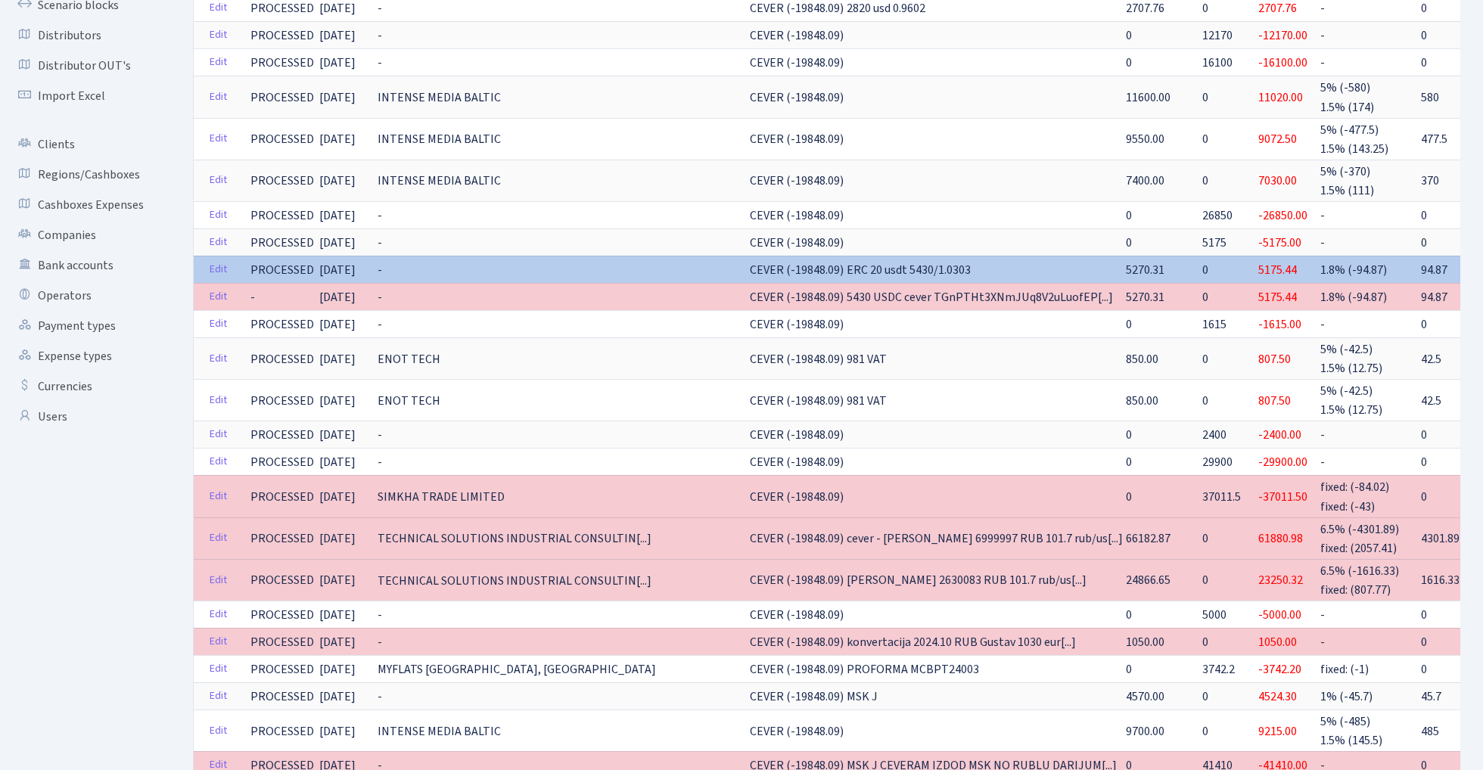
scroll to position [309, 0]
